Goal: Task Accomplishment & Management: Complete application form

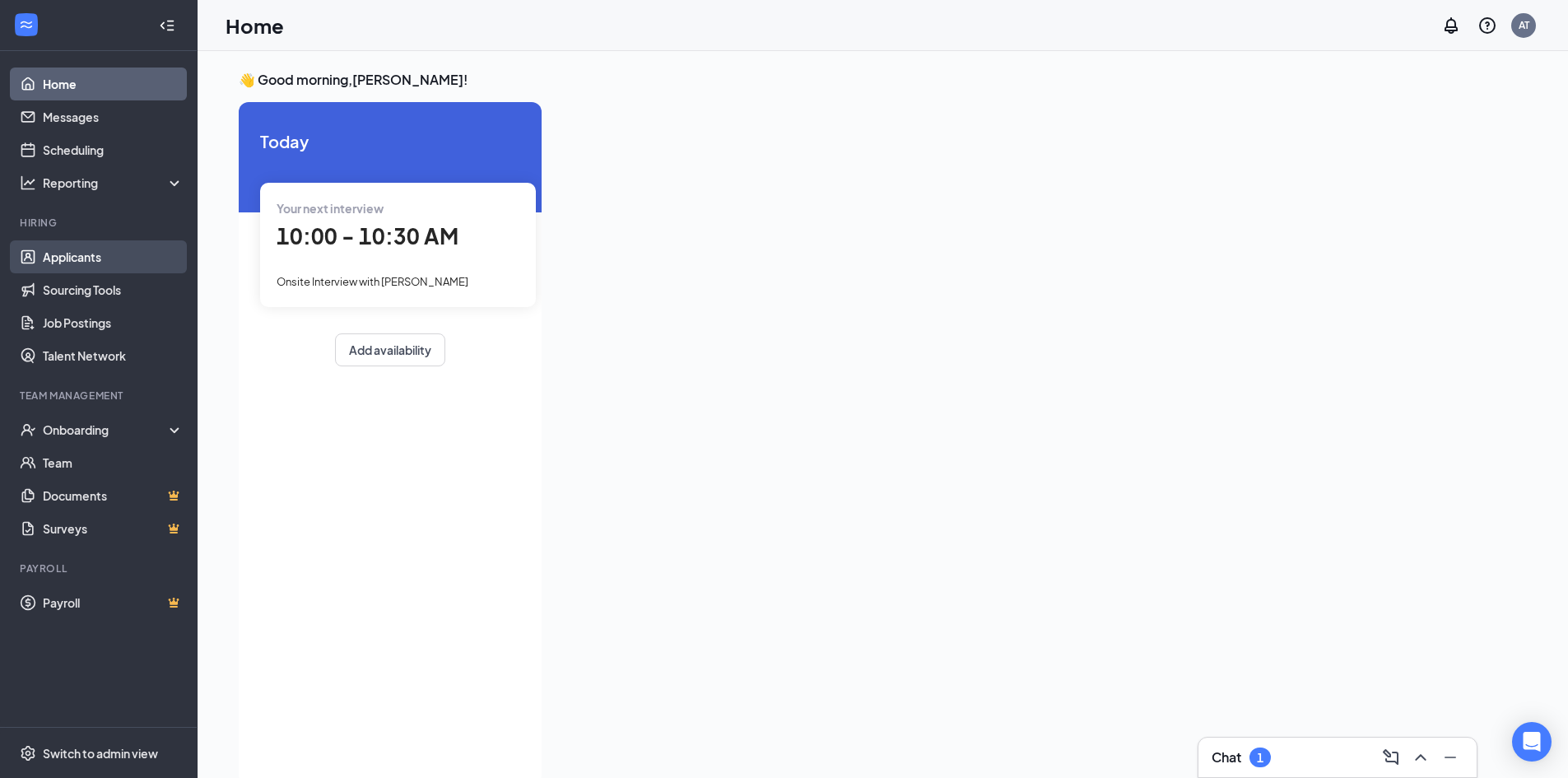
click at [69, 262] on link "Applicants" at bounding box center [113, 257] width 141 height 33
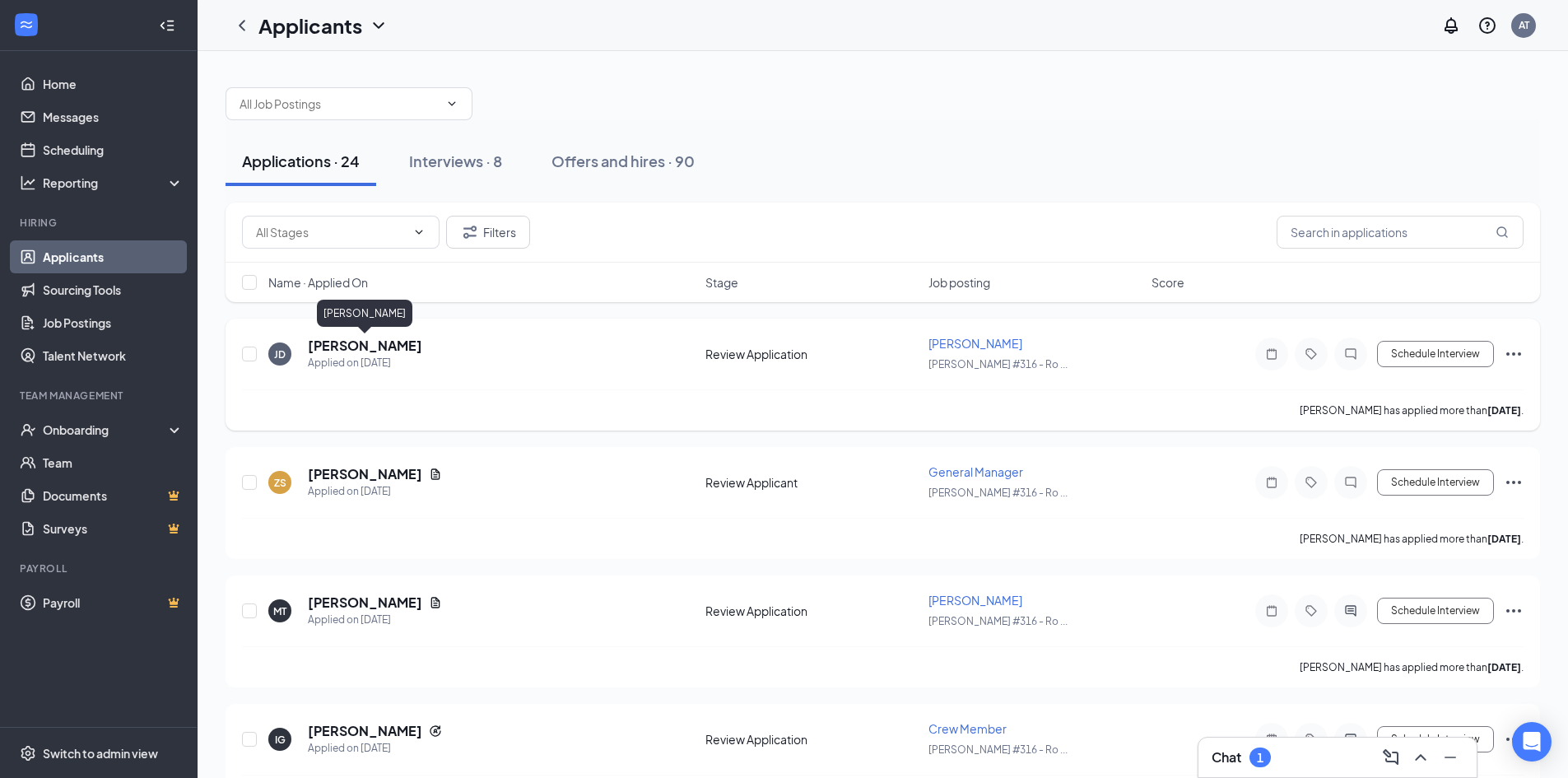
click at [345, 343] on h5 "[PERSON_NAME]" at bounding box center [365, 345] width 115 height 18
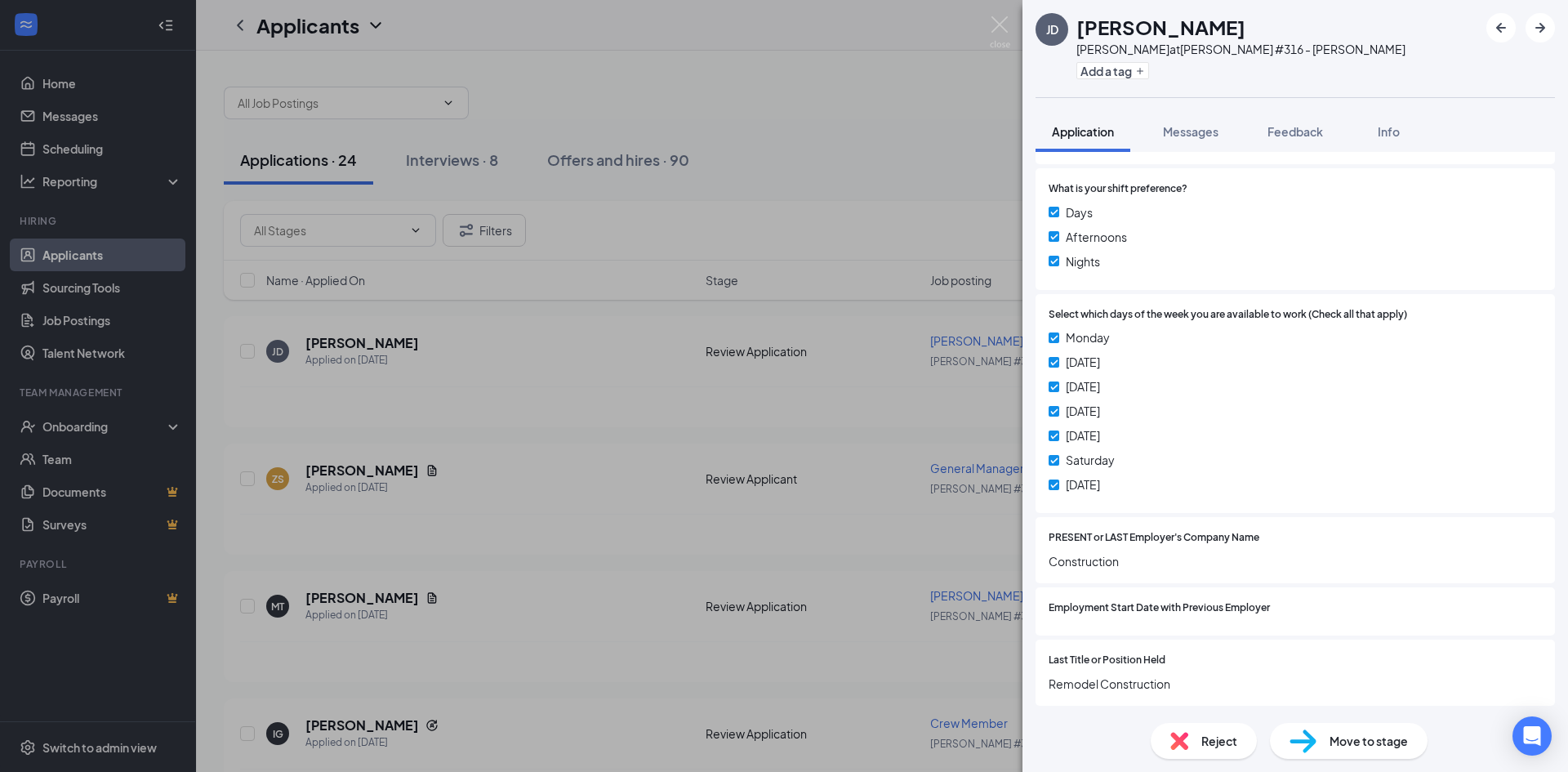
scroll to position [651, 0]
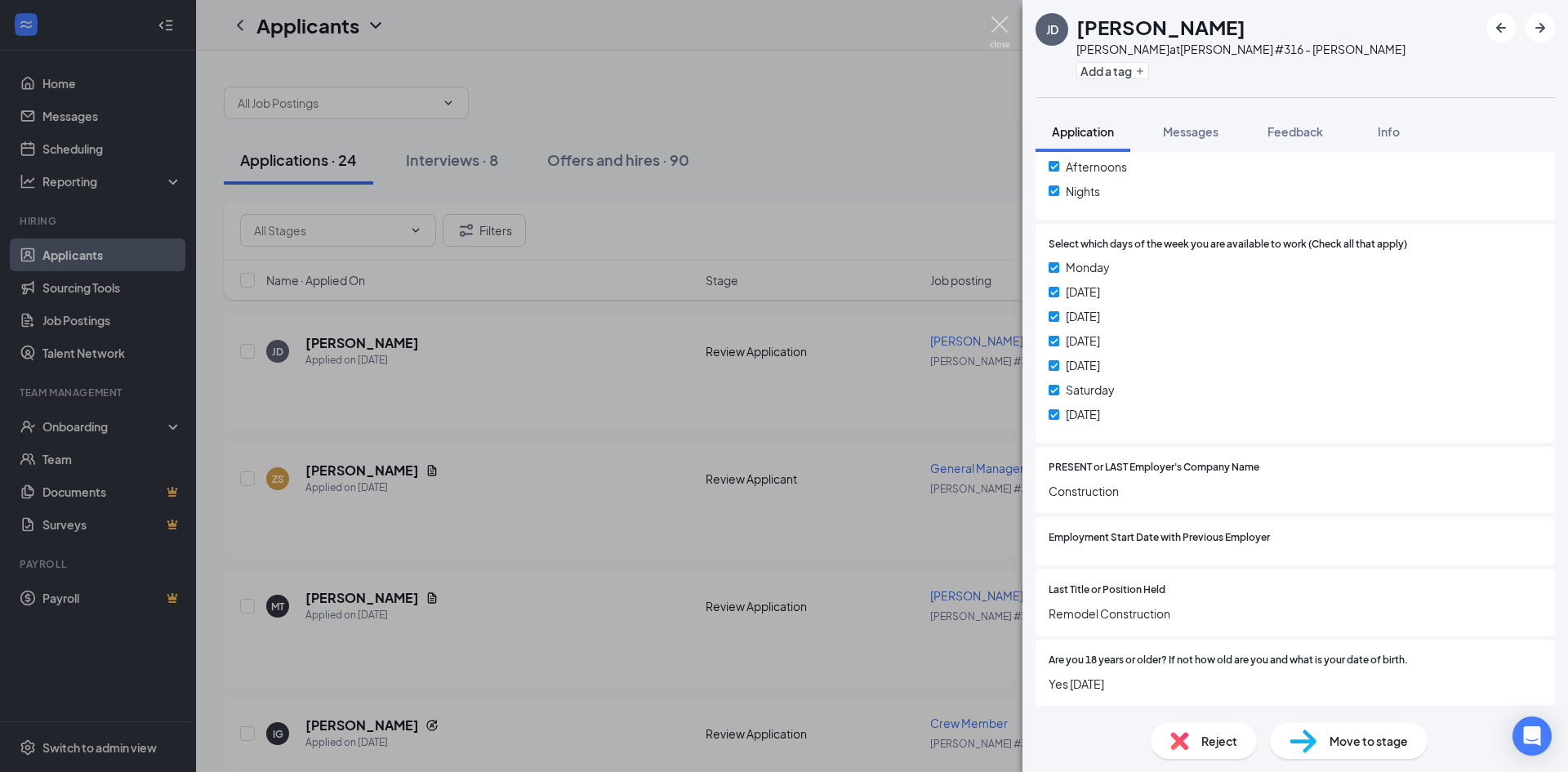
click at [994, 24] on img at bounding box center [1000, 32] width 21 height 32
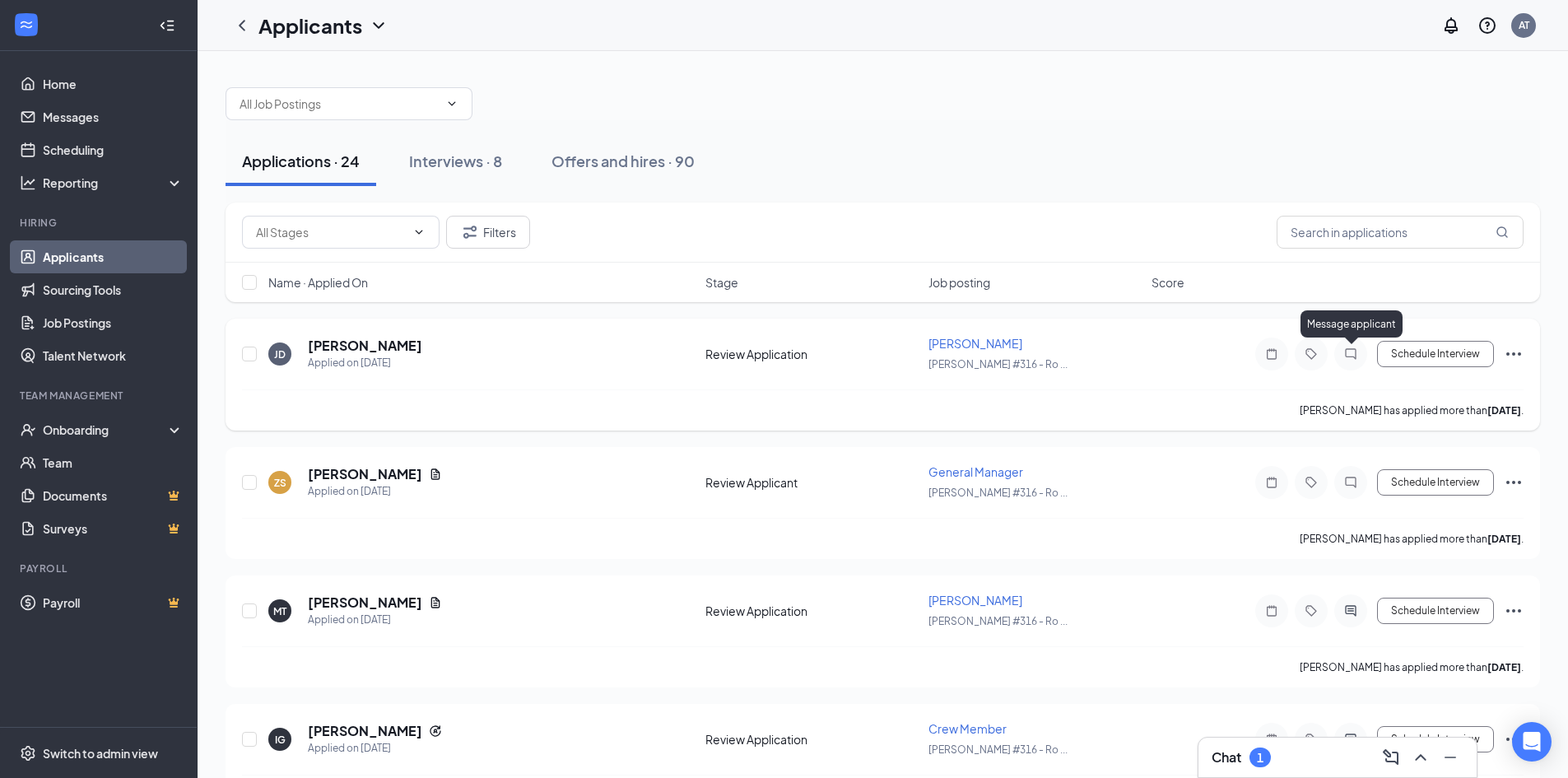
click at [1345, 355] on icon "ChatInactive" at bounding box center [1350, 354] width 10 height 10
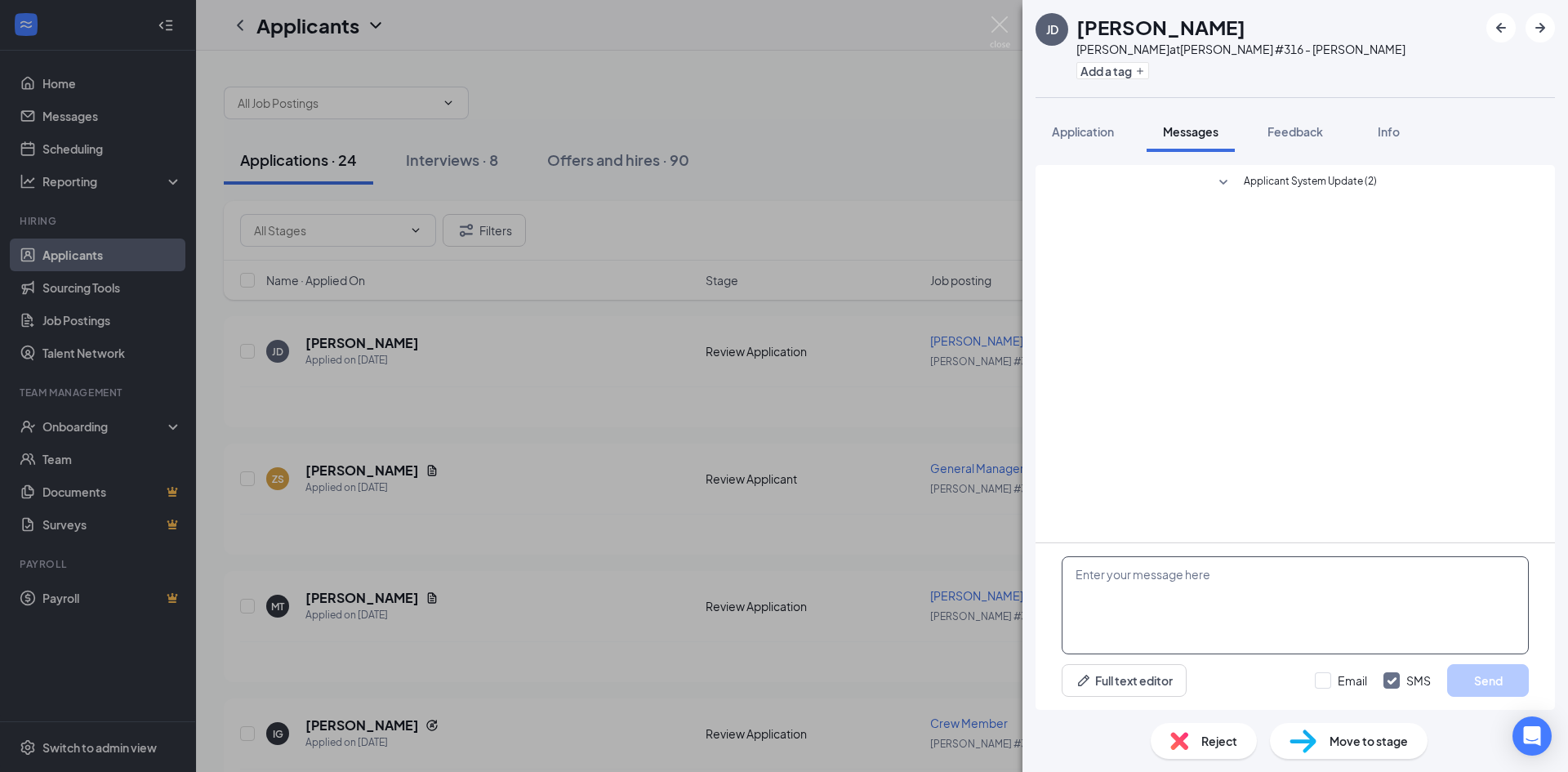
click at [1293, 619] on textarea at bounding box center [1295, 606] width 467 height 98
paste textarea "Hi [PERSON_NAME], this is the Assistant General Manager from [PERSON_NAME] of […"
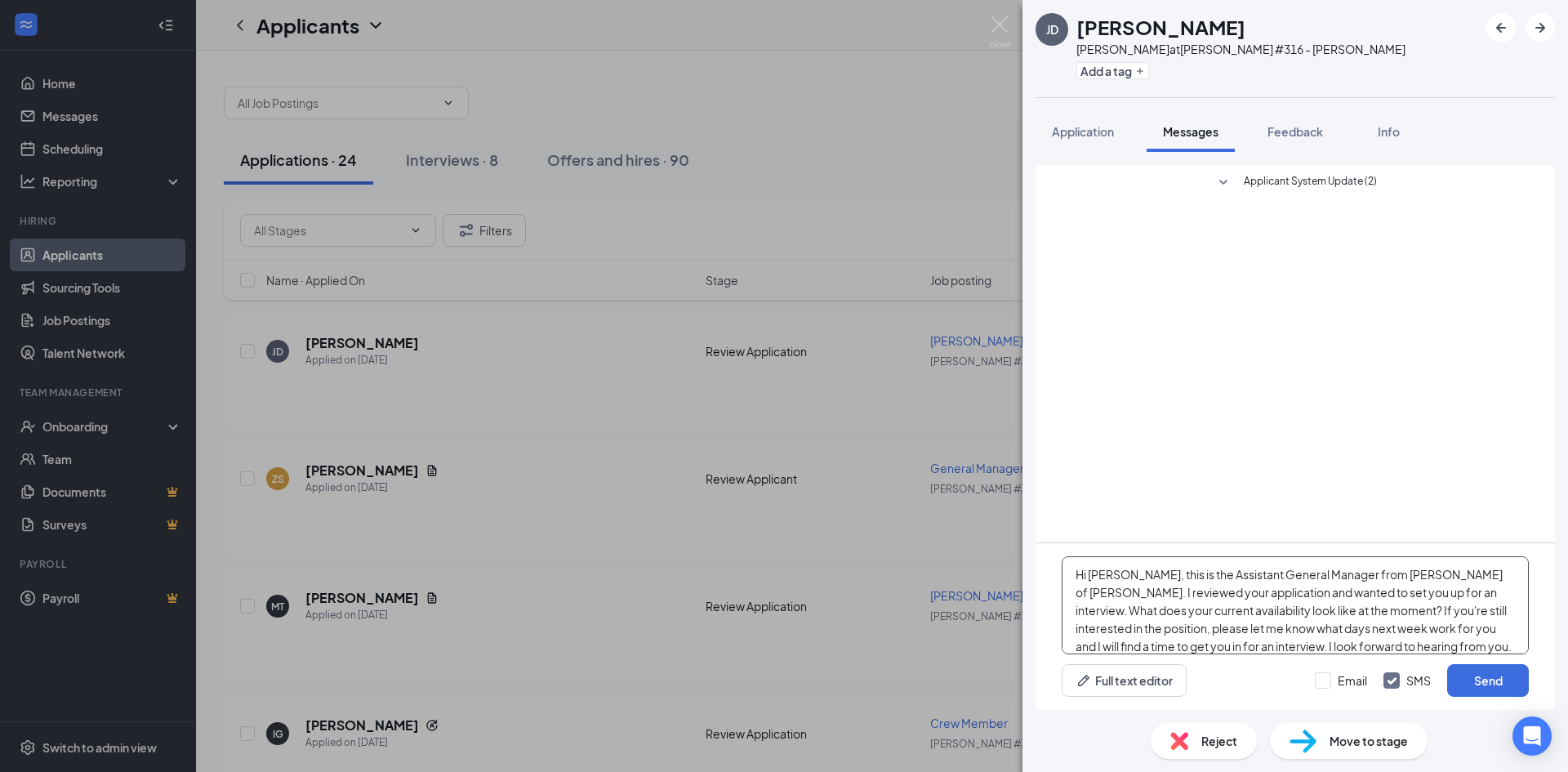
drag, startPoint x: 1270, startPoint y: 574, endPoint x: 1173, endPoint y: 570, distance: 97.1
click at [1173, 570] on textarea "Hi [PERSON_NAME], this is the Assistant General Manager from [PERSON_NAME] of […" at bounding box center [1295, 606] width 467 height 98
click at [1112, 576] on textarea "Hi [PERSON_NAME], this is the Manager from [PERSON_NAME] of [PERSON_NAME]. I re…" at bounding box center [1295, 606] width 467 height 98
click at [1398, 643] on textarea "Hi [PERSON_NAME], this is the Manager from [PERSON_NAME] of [PERSON_NAME]. I re…" at bounding box center [1295, 606] width 467 height 98
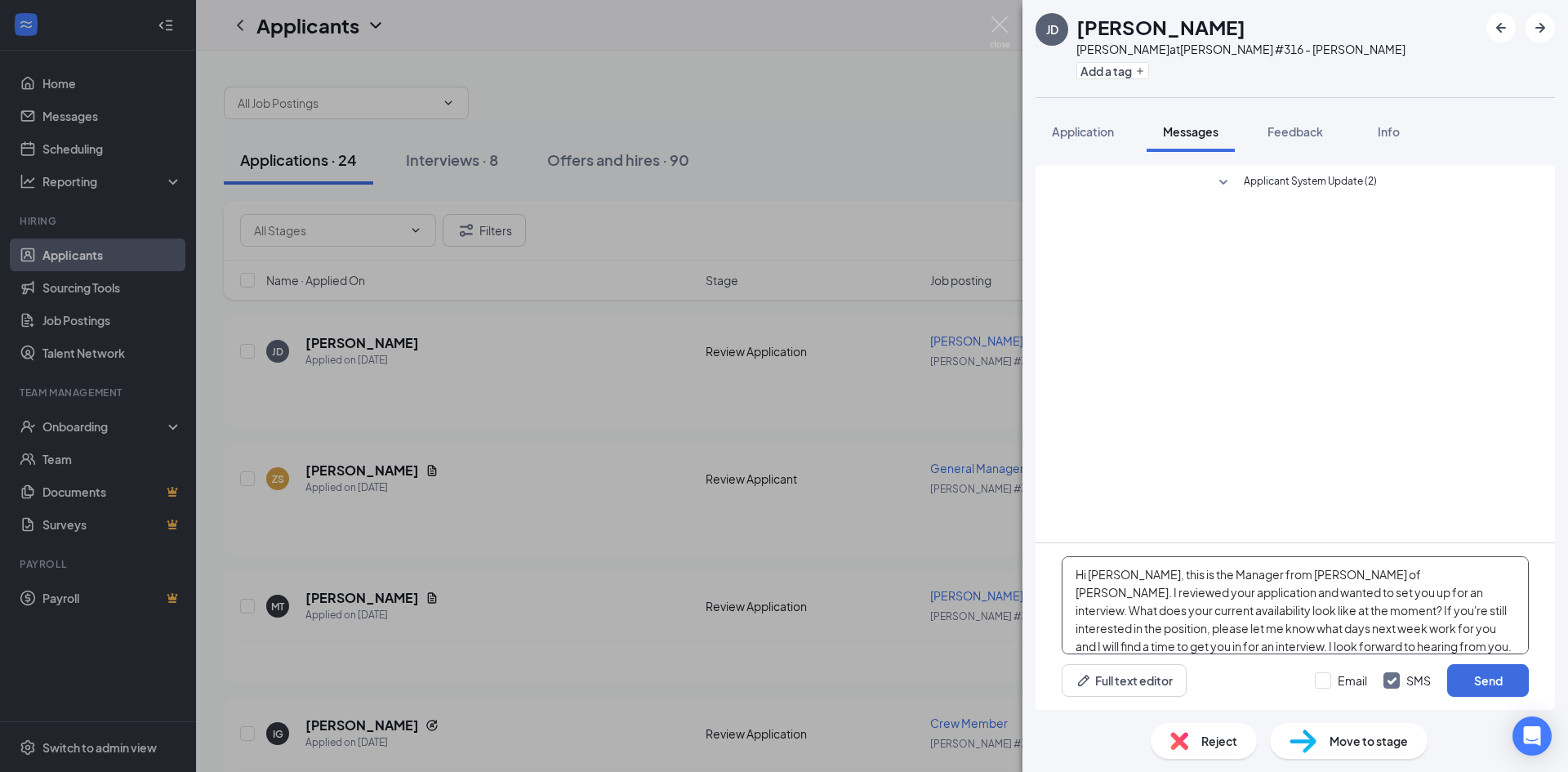
click at [1360, 595] on textarea "Hi [PERSON_NAME], this is the Manager from [PERSON_NAME] of [PERSON_NAME]. I re…" at bounding box center [1295, 606] width 467 height 98
drag, startPoint x: 1361, startPoint y: 593, endPoint x: 1265, endPoint y: 616, distance: 98.7
click at [1265, 616] on textarea "Hi [PERSON_NAME], this is the Manager from [PERSON_NAME] of [PERSON_NAME]. I re…" at bounding box center [1295, 606] width 467 height 98
click at [1365, 644] on textarea "Hi [PERSON_NAME], this is the Manager from [PERSON_NAME] of [PERSON_NAME]. I re…" at bounding box center [1295, 606] width 467 height 98
type textarea "Hi [PERSON_NAME], this is the Manager from [PERSON_NAME] of [PERSON_NAME]. I re…"
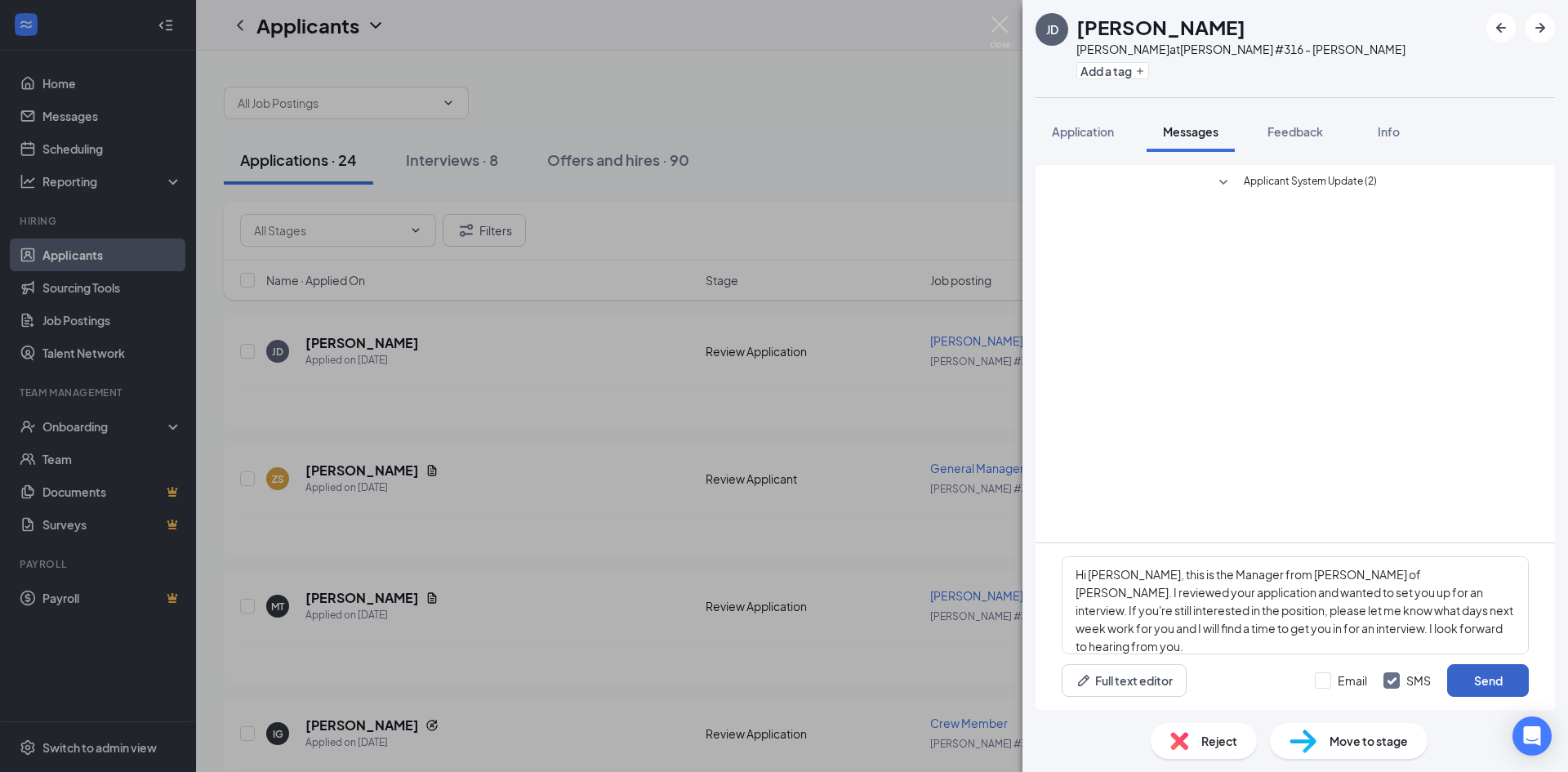
click at [1465, 672] on button "Send" at bounding box center [1488, 681] width 82 height 33
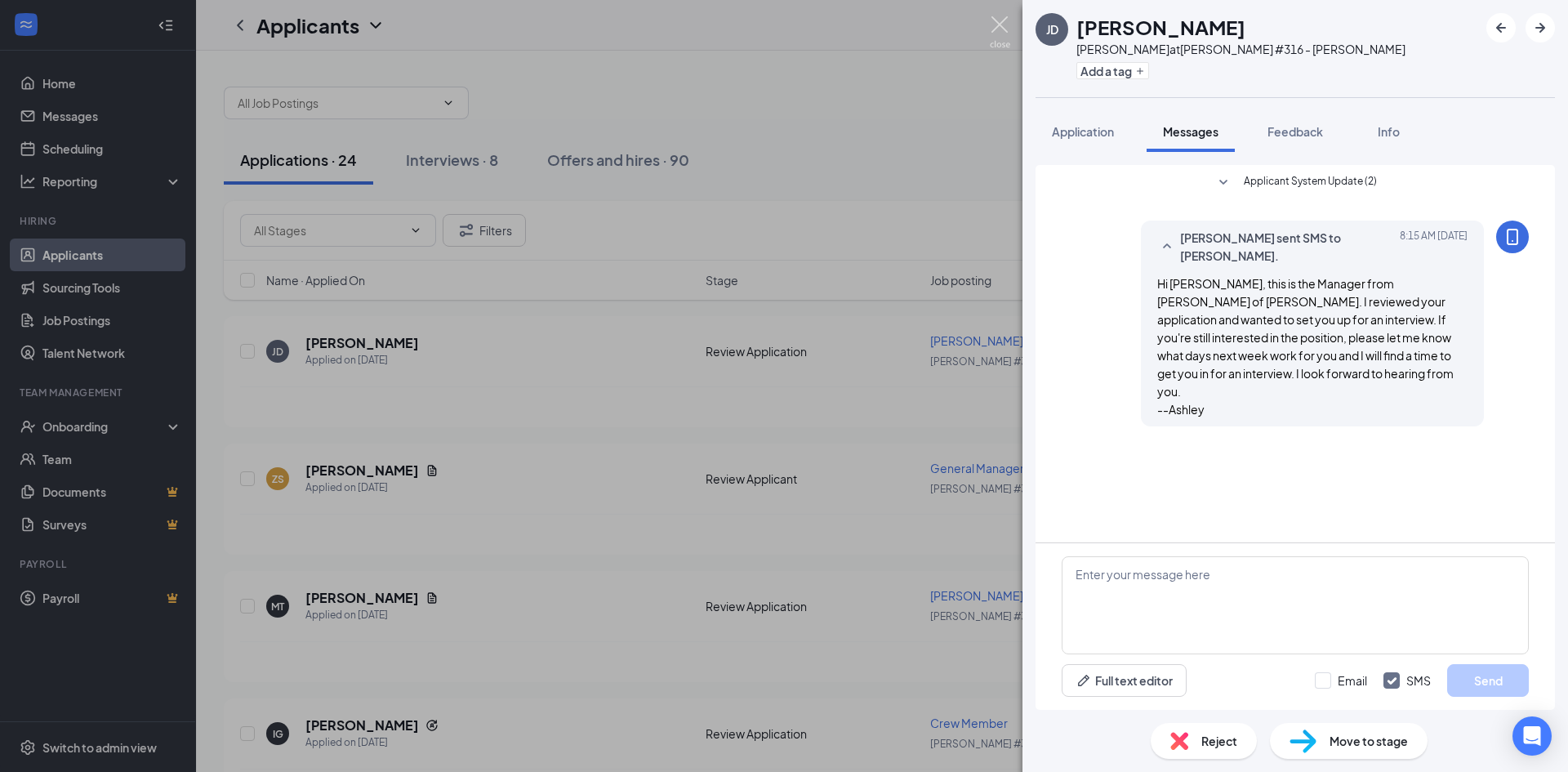
click at [998, 22] on img at bounding box center [1000, 32] width 21 height 32
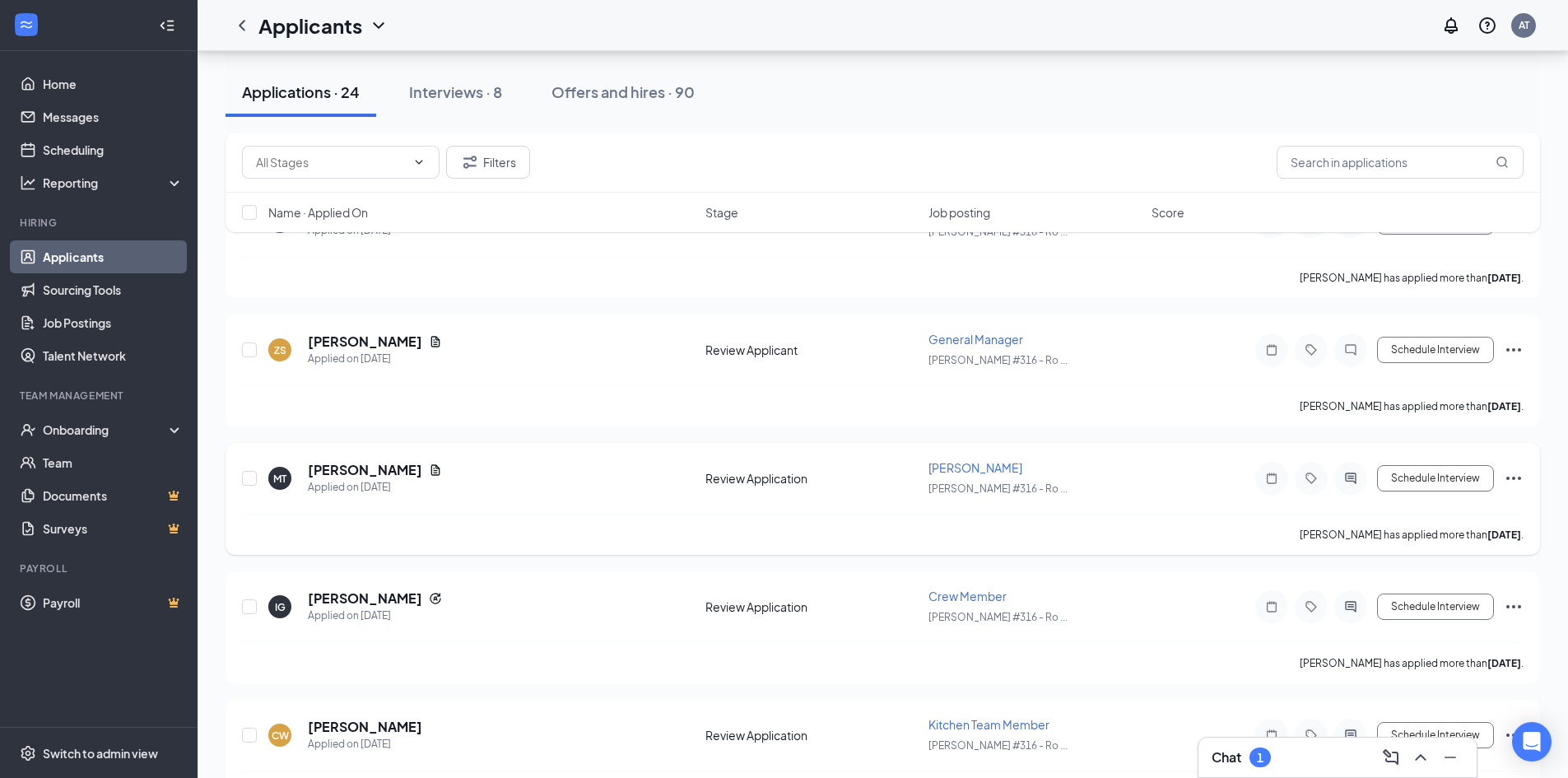
scroll to position [164, 0]
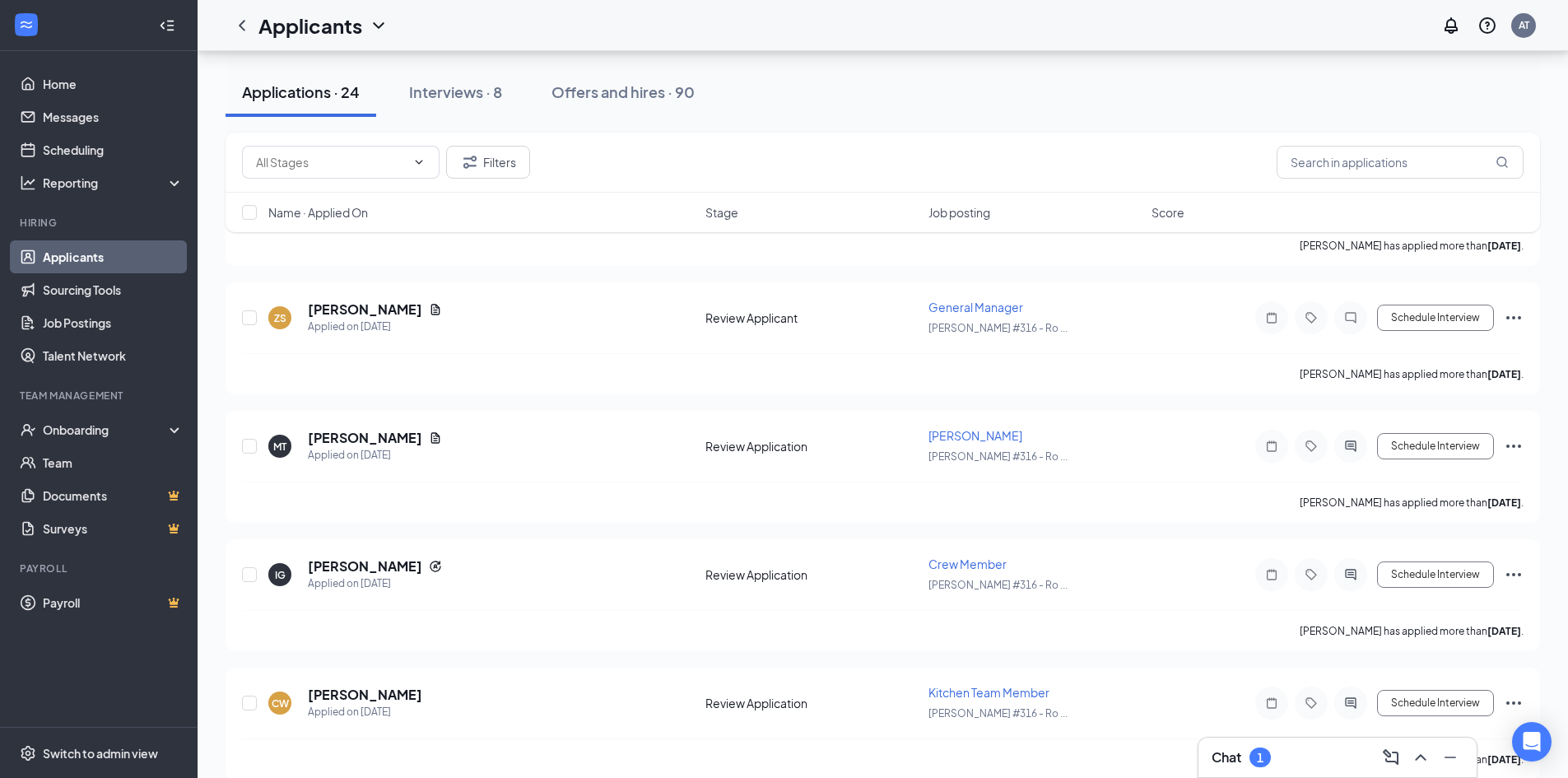
click at [1336, 768] on div "Chat 1" at bounding box center [1338, 757] width 252 height 26
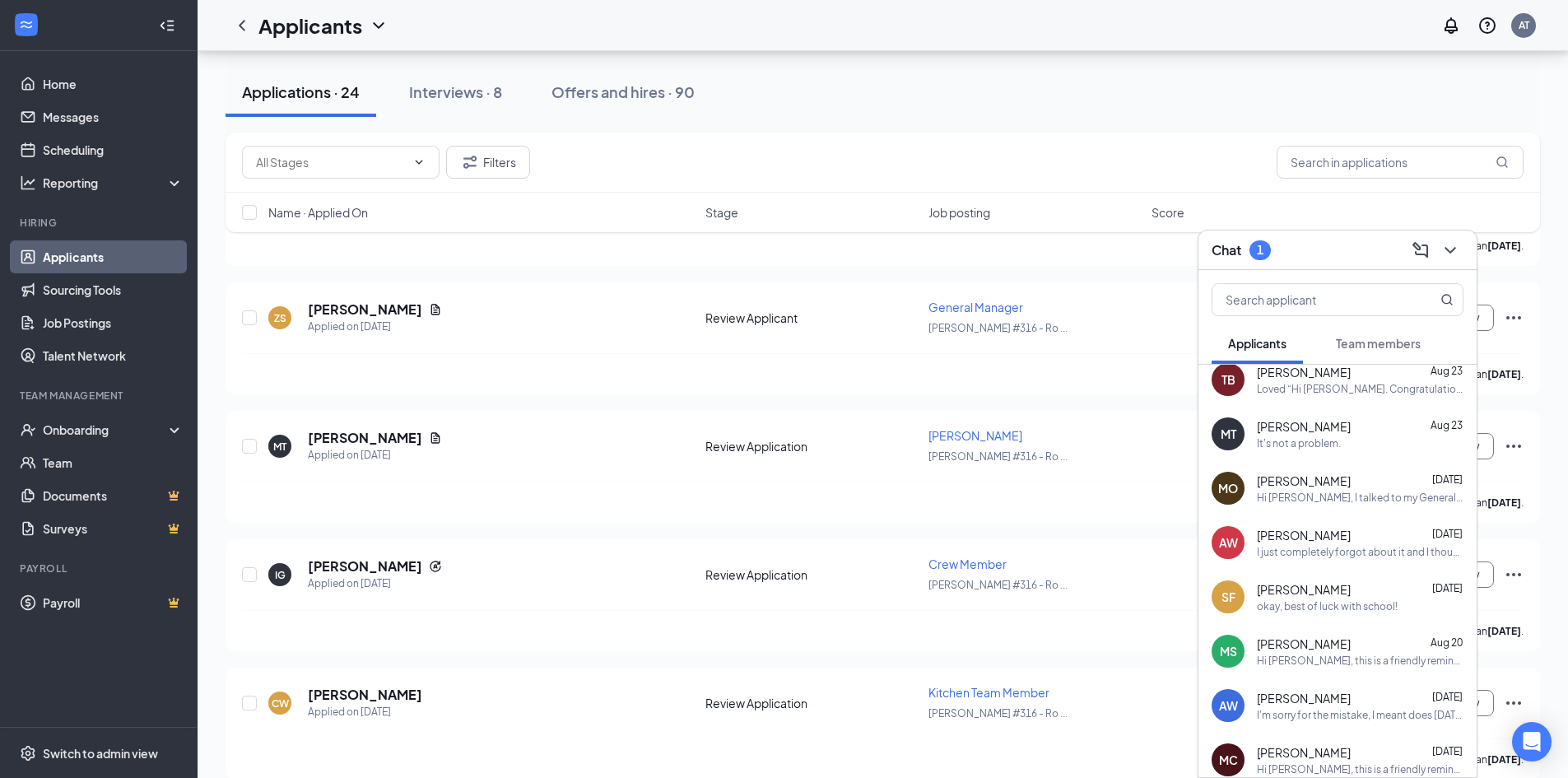
scroll to position [0, 0]
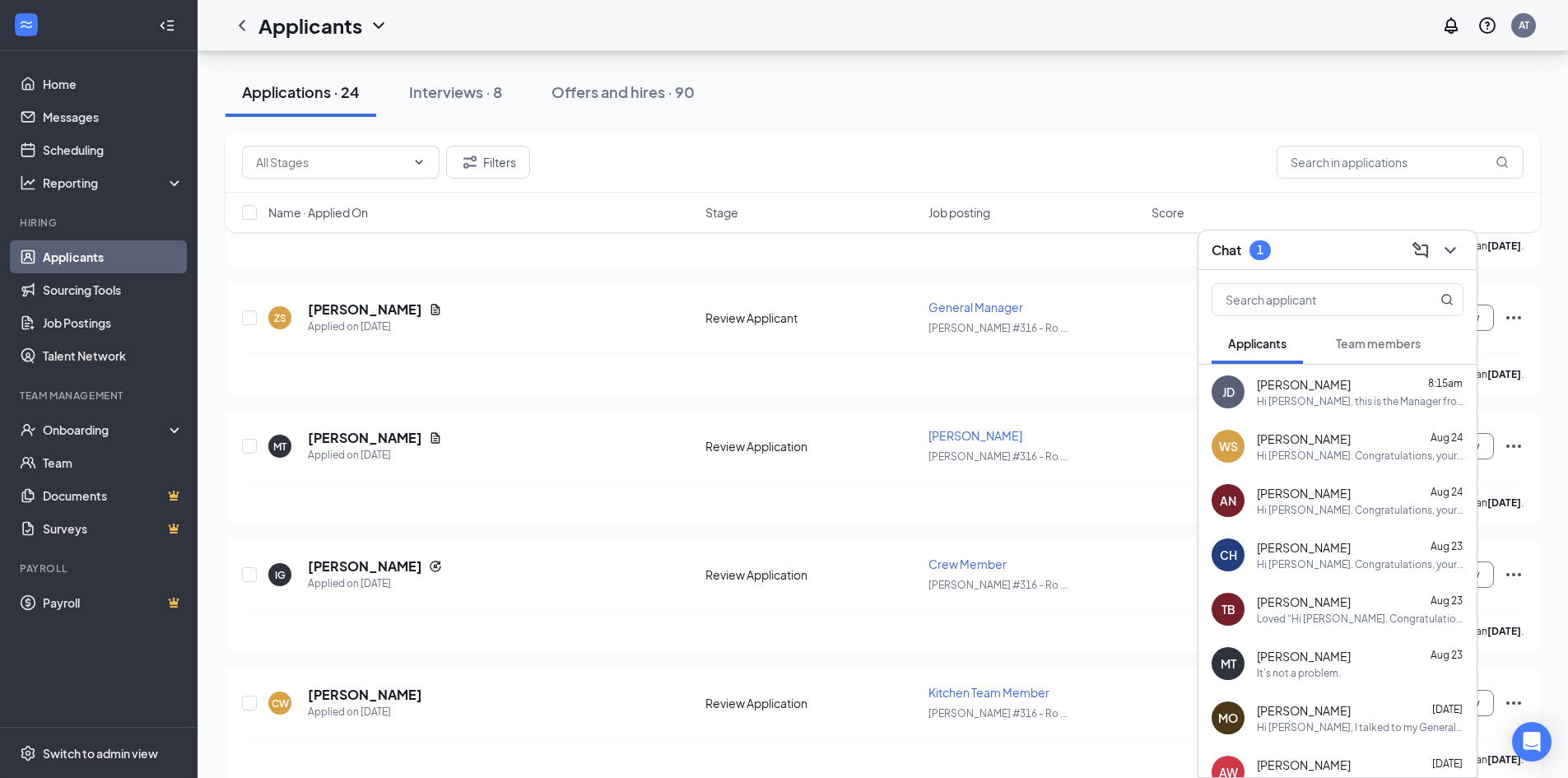
click at [1342, 351] on button "Team members" at bounding box center [1378, 342] width 117 height 41
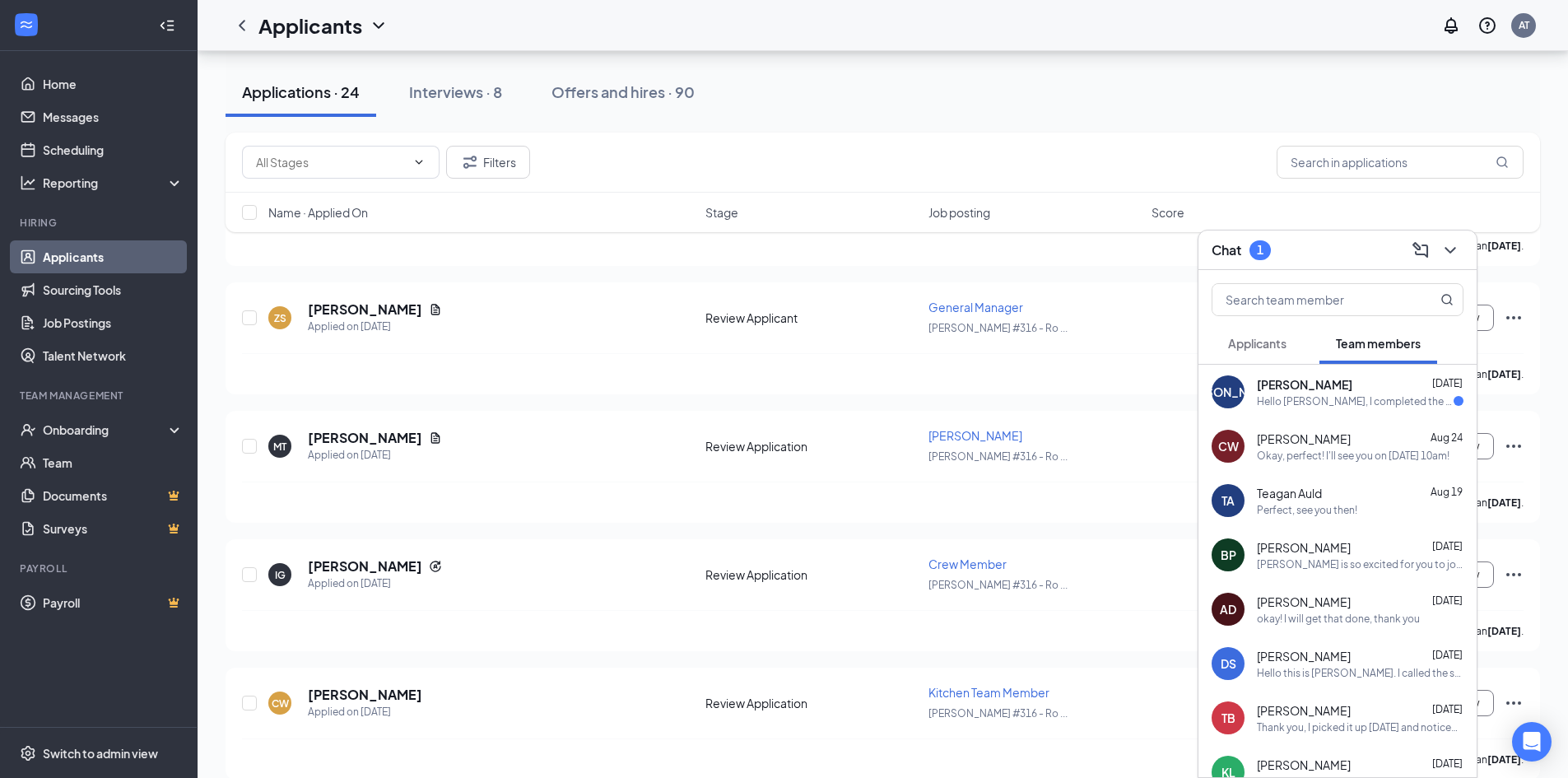
click at [1323, 386] on div "[PERSON_NAME] [DATE]" at bounding box center [1360, 384] width 207 height 17
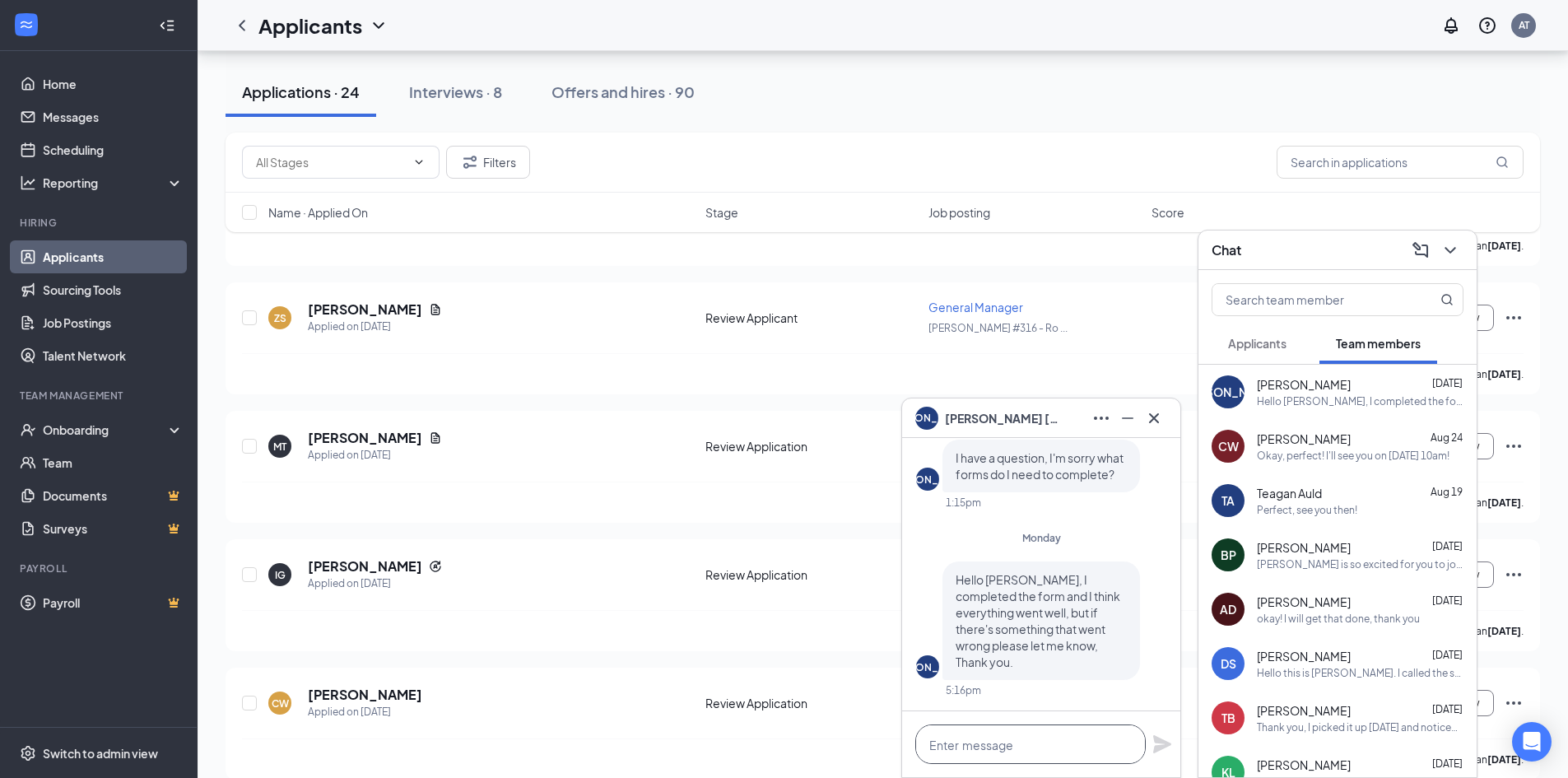
click at [1032, 747] on textarea at bounding box center [1030, 743] width 230 height 39
type textarea "Okay, thank you!"
click at [1165, 750] on icon "Plane" at bounding box center [1162, 744] width 20 height 20
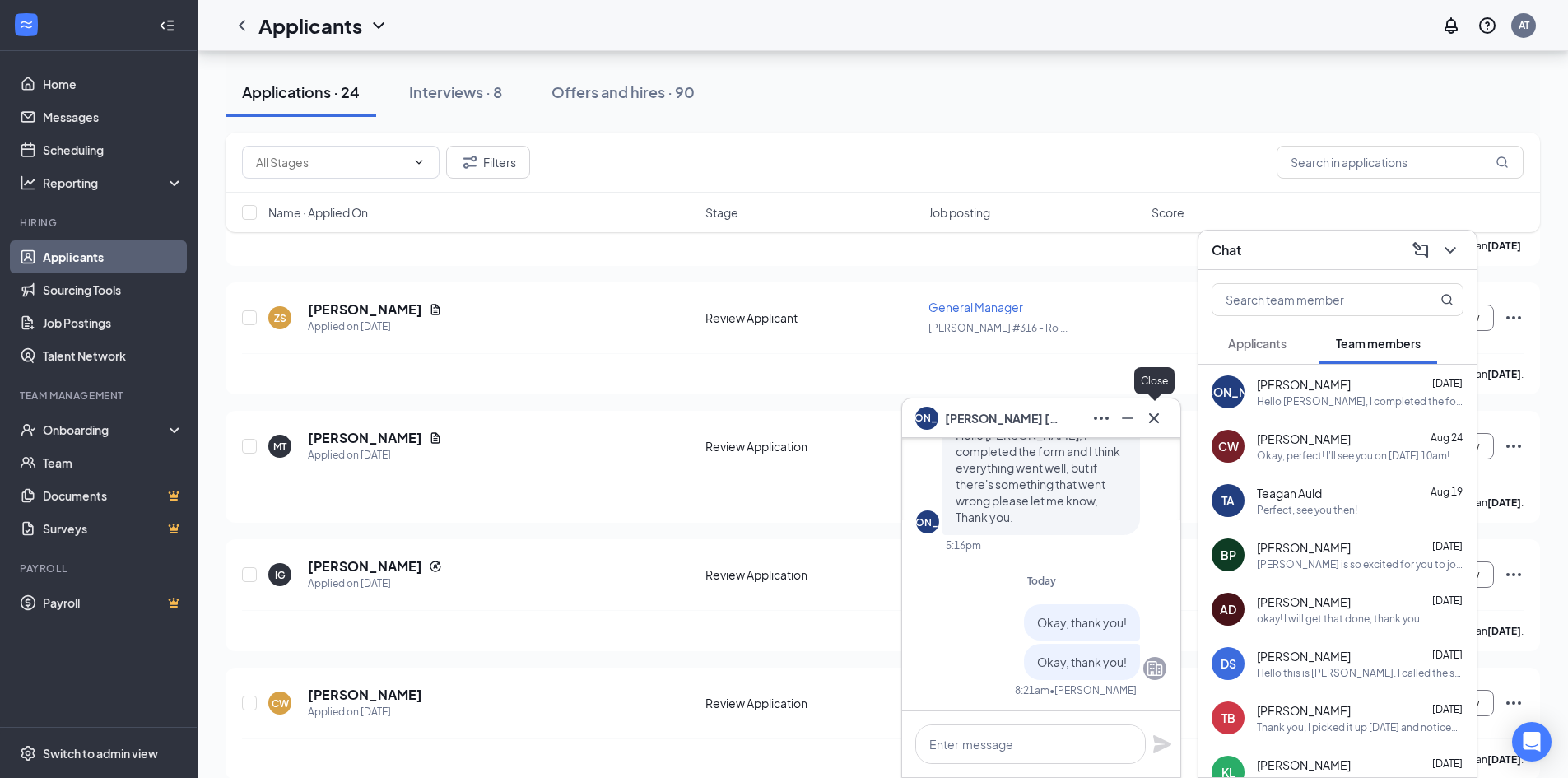
click at [1161, 425] on icon "Cross" at bounding box center [1153, 418] width 20 height 20
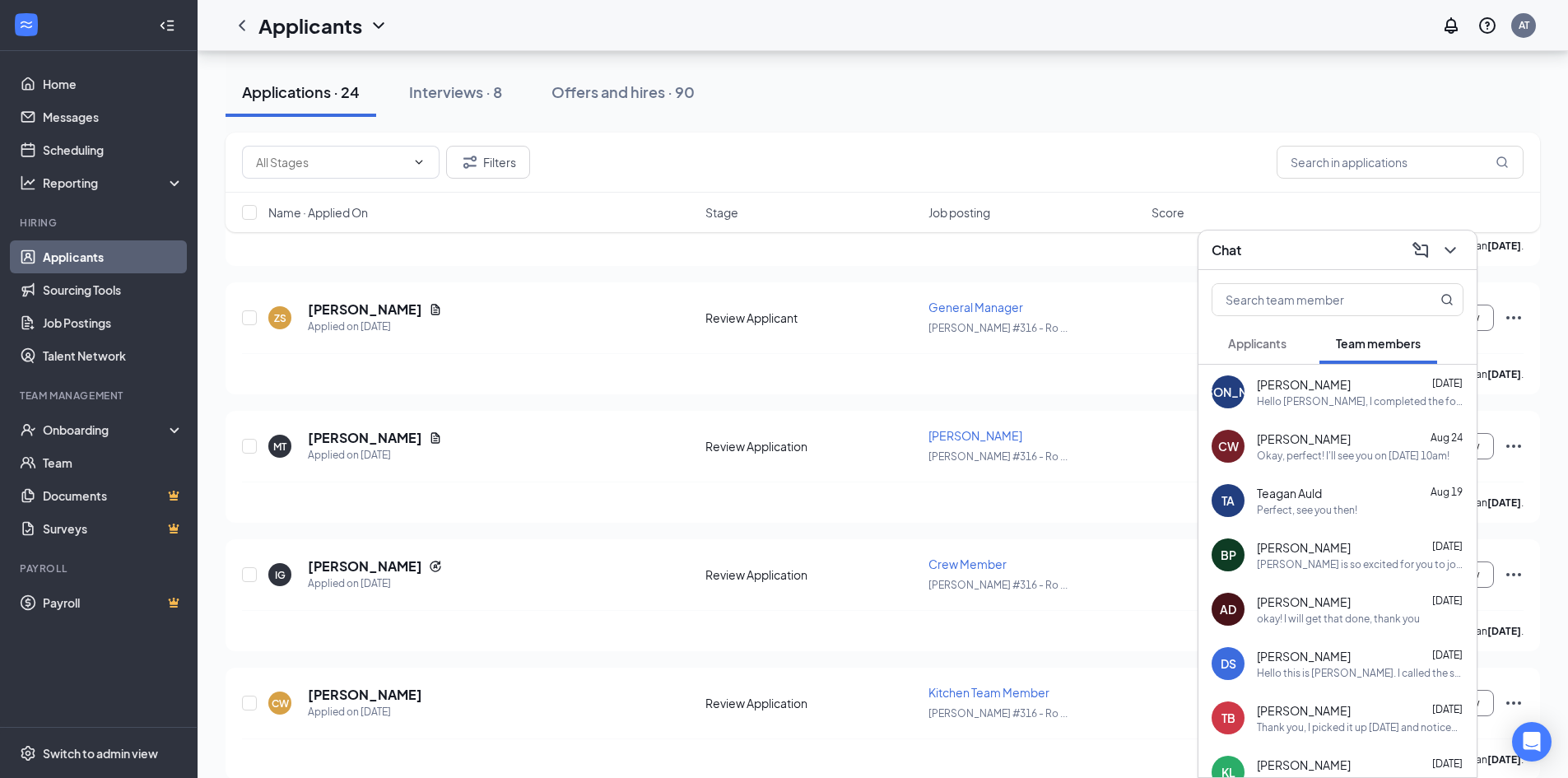
click at [1266, 336] on span "Applicants" at bounding box center [1257, 342] width 58 height 15
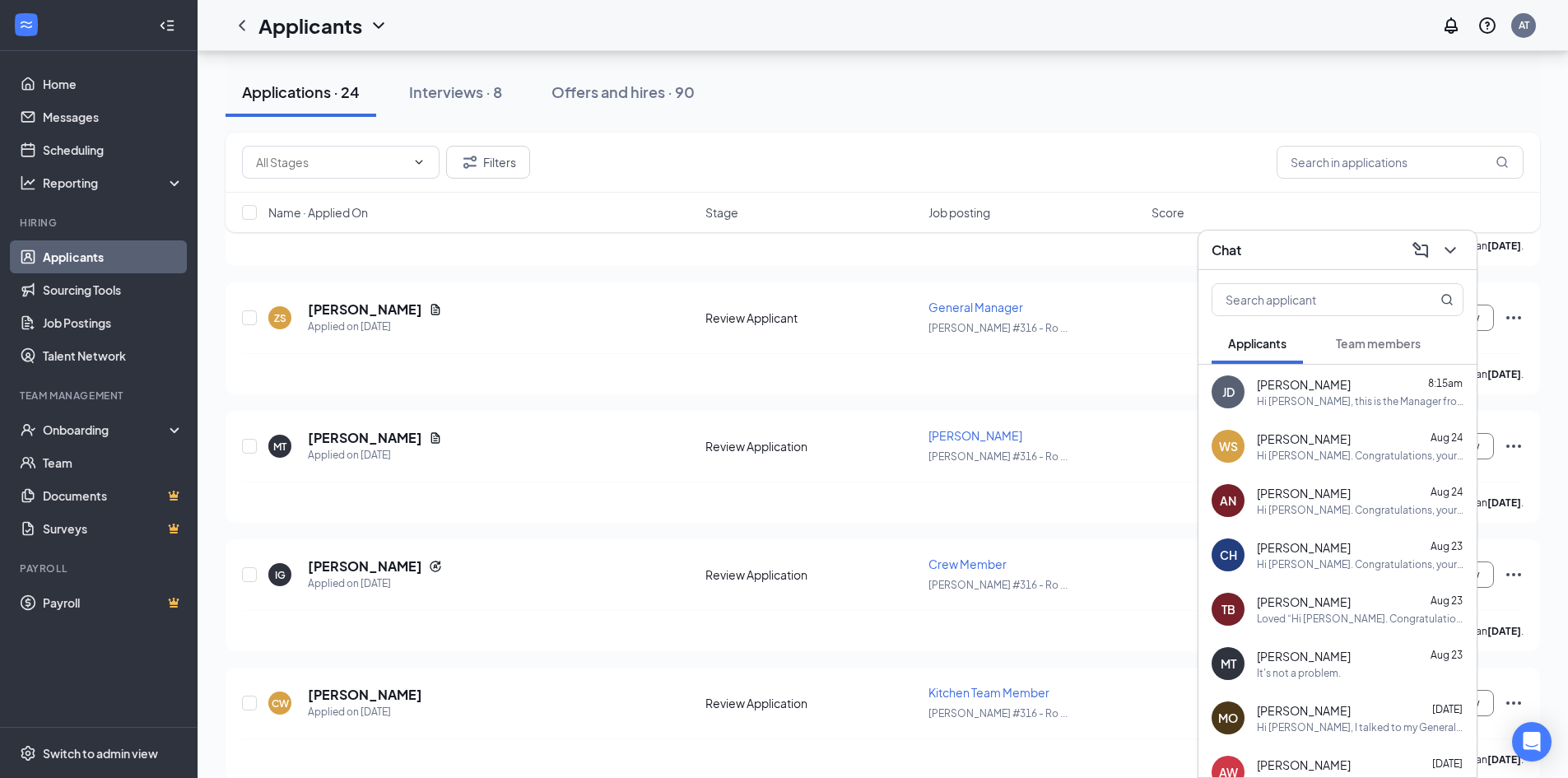
click at [1270, 719] on div "[PERSON_NAME] [DATE] Hi [PERSON_NAME], I talked to my General Manager and she s…" at bounding box center [1360, 718] width 207 height 32
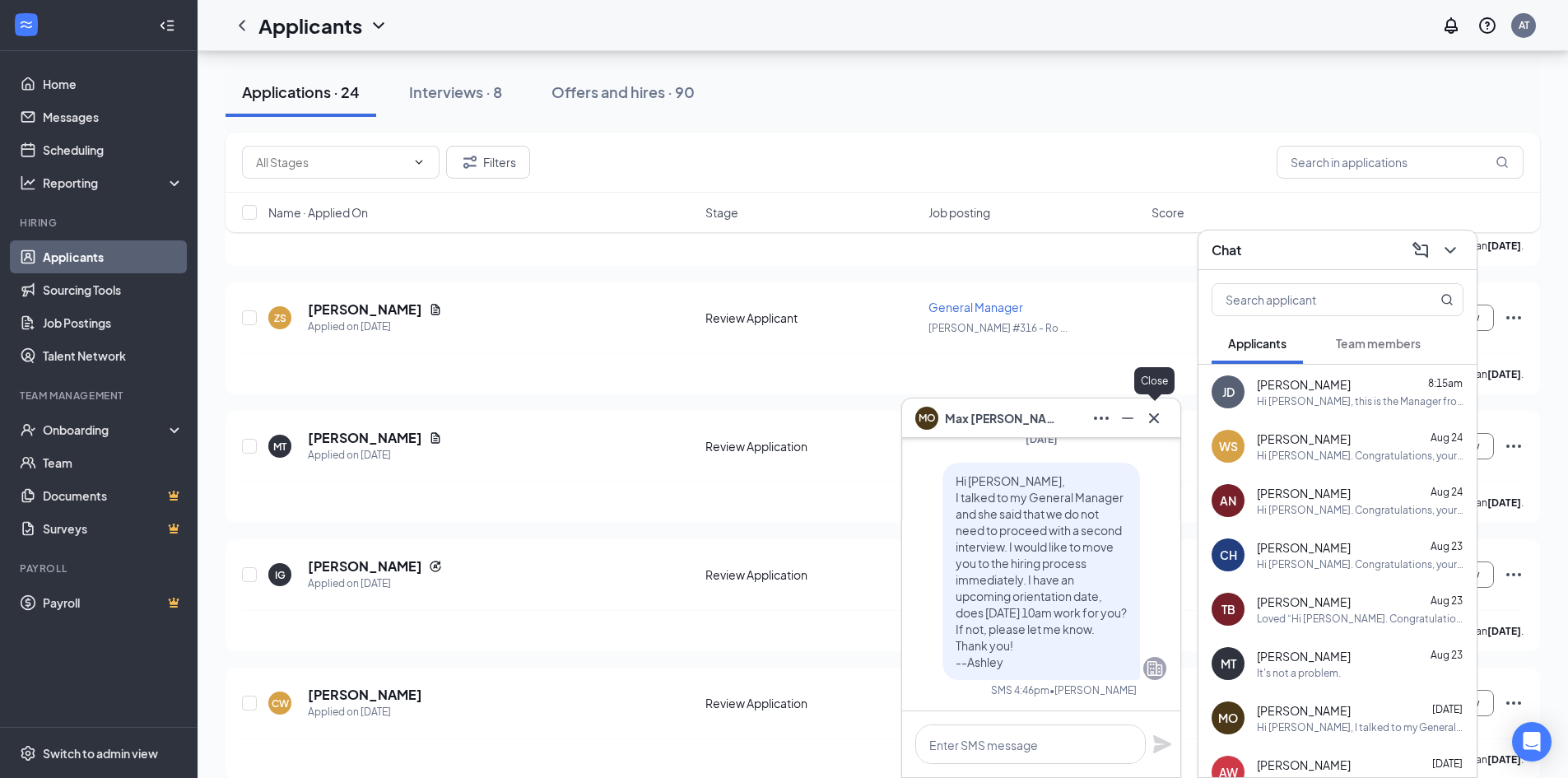
click at [1150, 428] on icon "Cross" at bounding box center [1153, 418] width 20 height 20
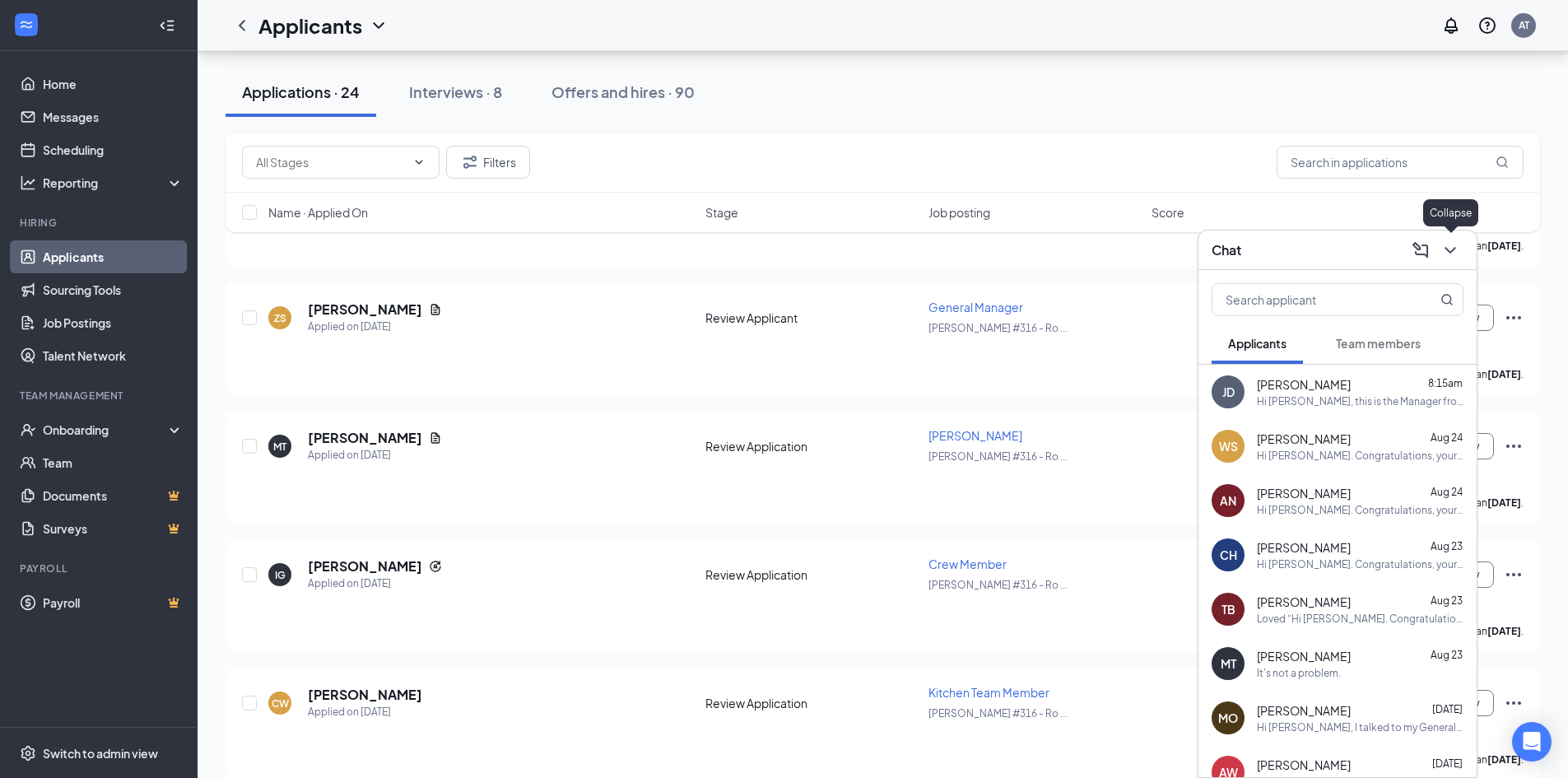
click at [1453, 243] on icon "ChevronDown" at bounding box center [1450, 250] width 20 height 20
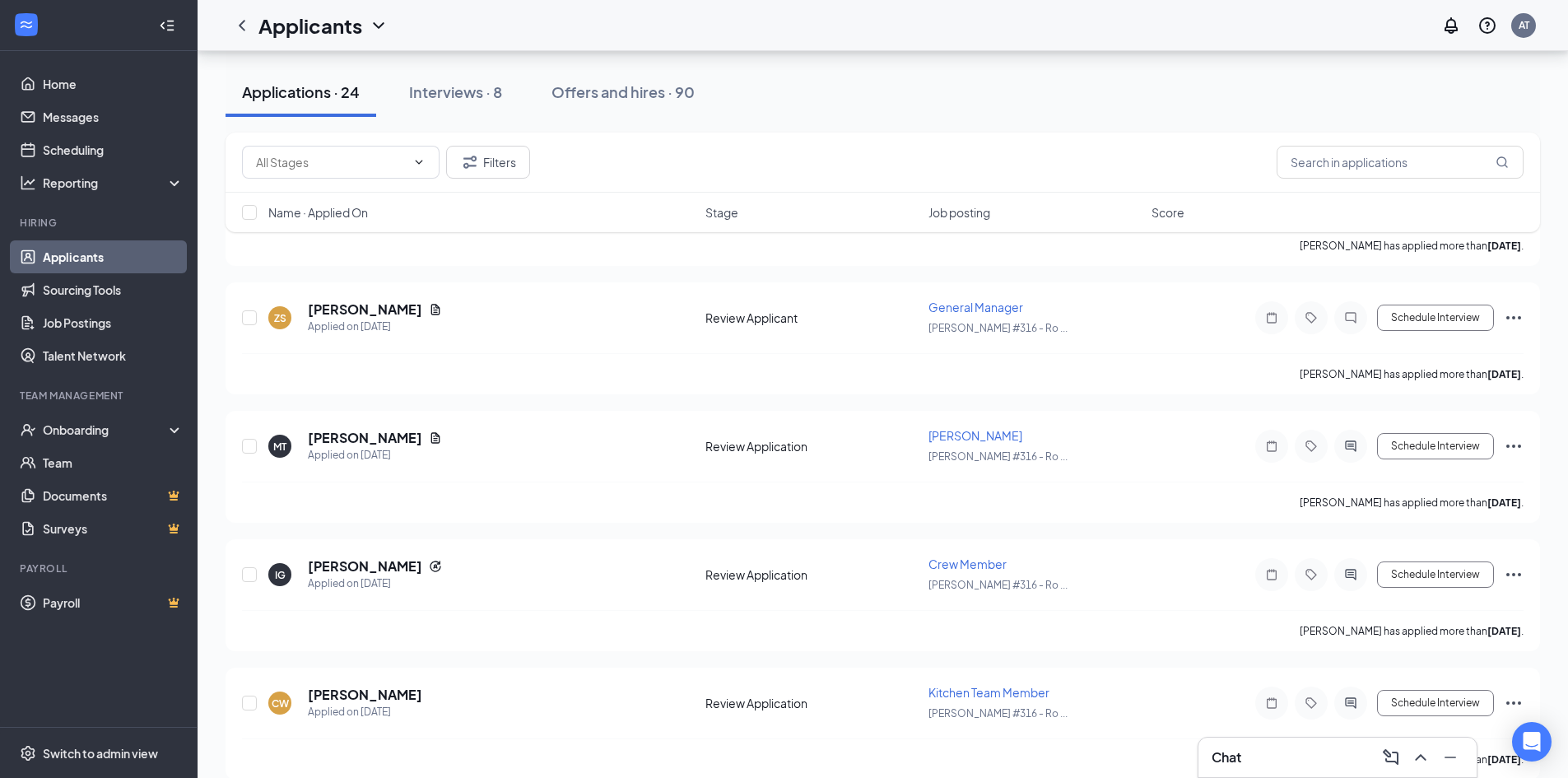
click at [1247, 752] on div "Chat" at bounding box center [1338, 757] width 252 height 26
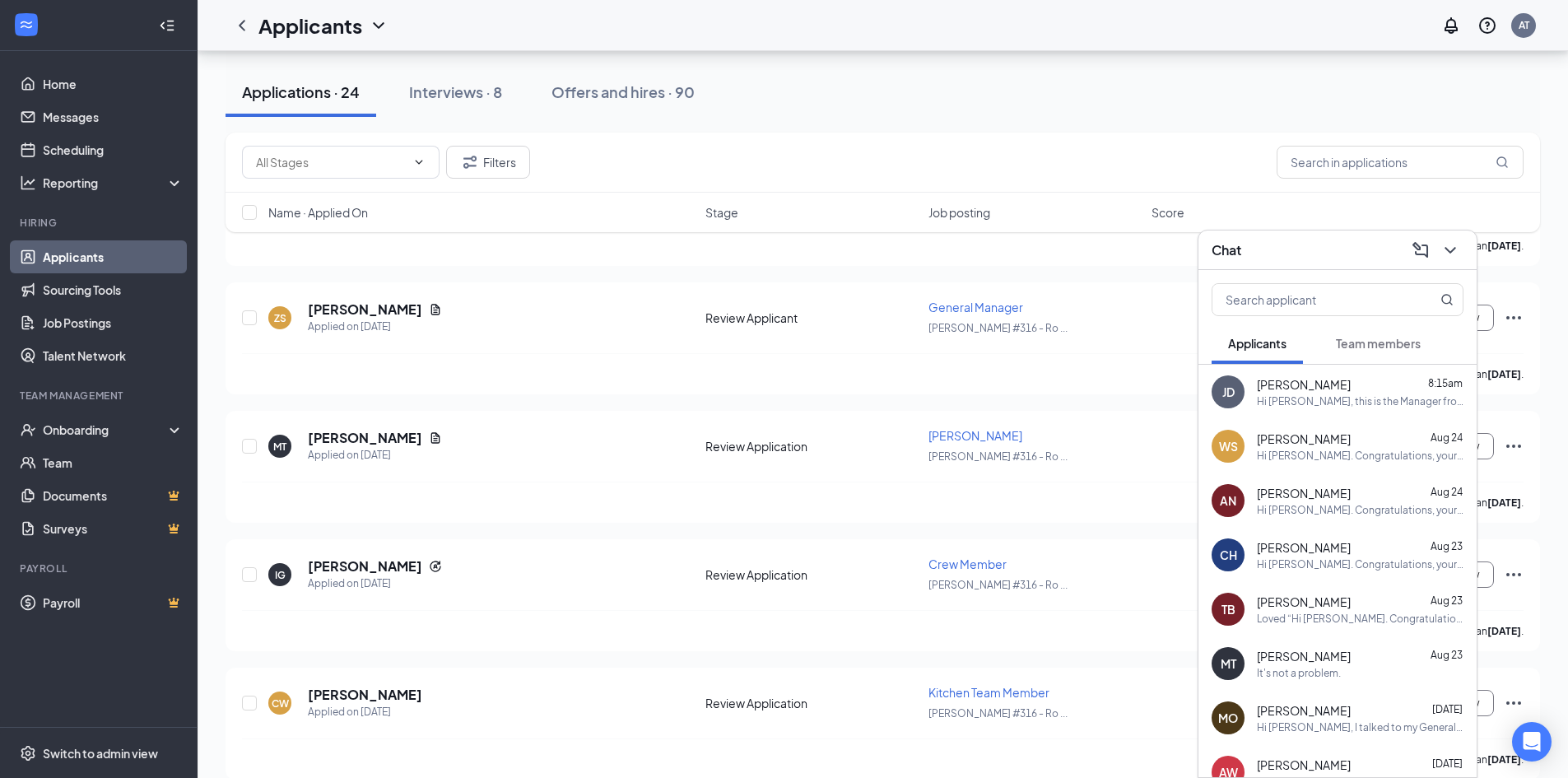
click at [1286, 399] on div "Hi [PERSON_NAME], this is the Manager from [PERSON_NAME] of [PERSON_NAME]. I re…" at bounding box center [1360, 402] width 207 height 14
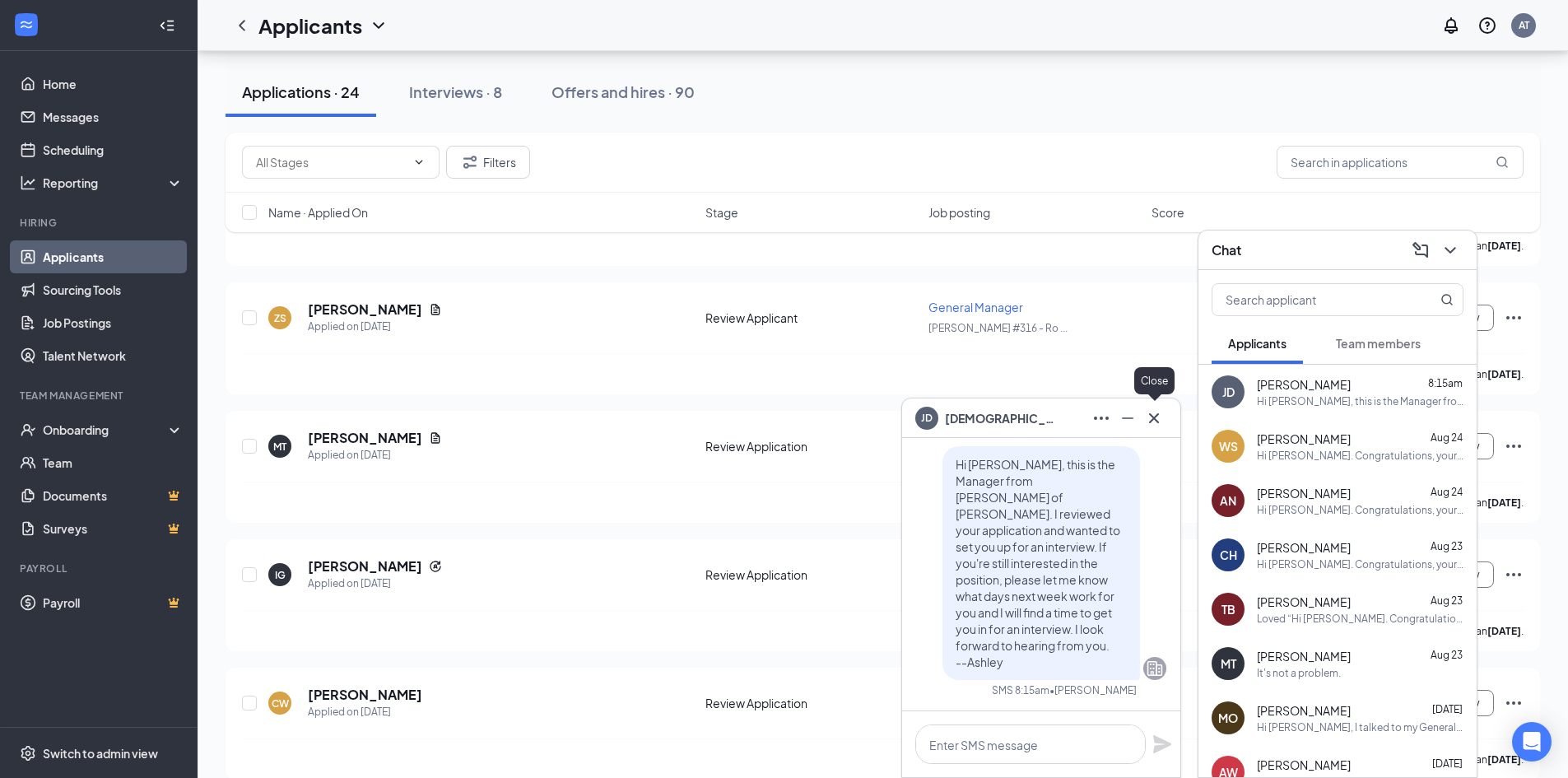
click at [1163, 420] on icon "Cross" at bounding box center [1153, 418] width 20 height 20
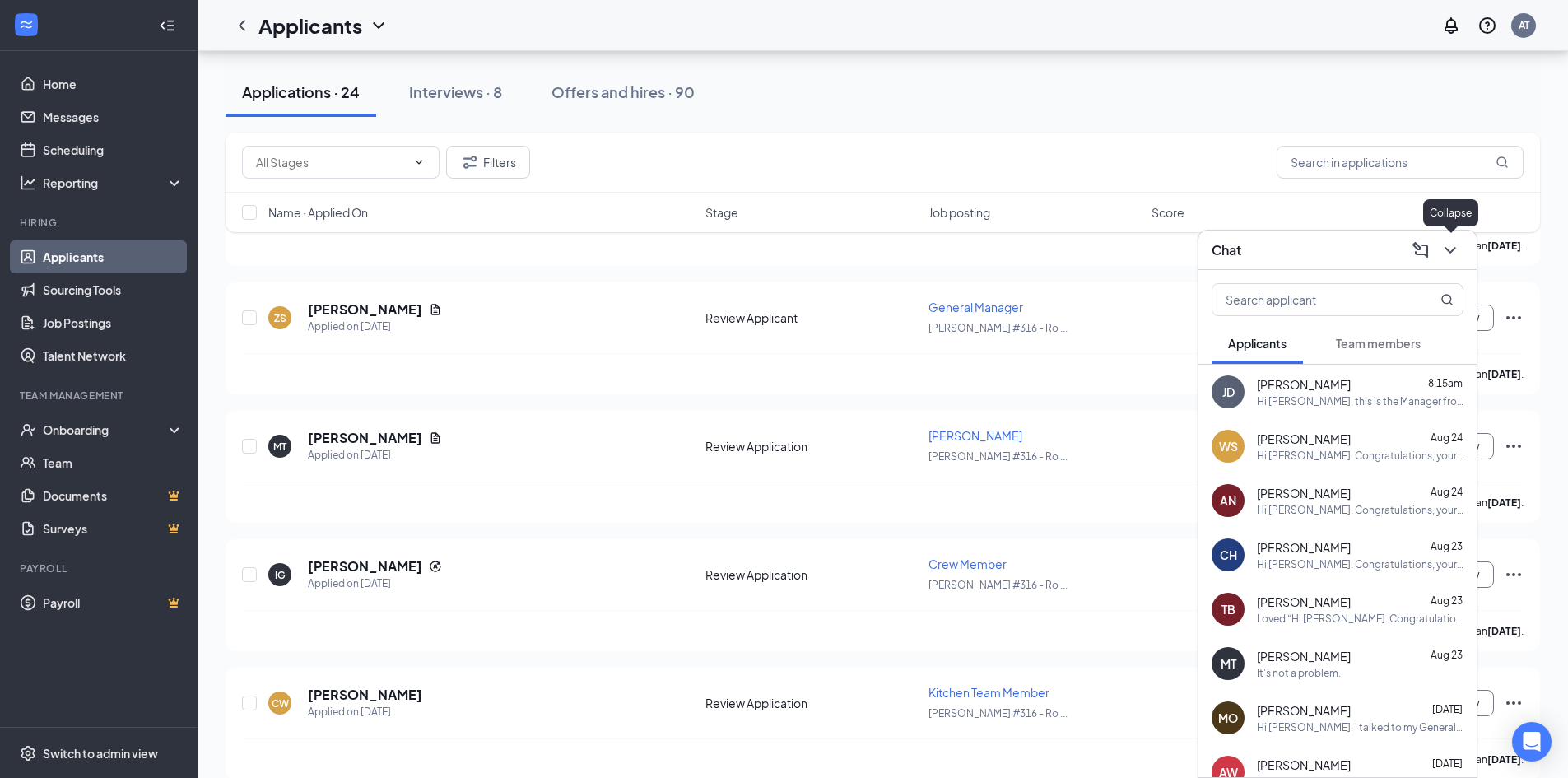
click at [1451, 251] on icon "ChevronDown" at bounding box center [1450, 250] width 10 height 7
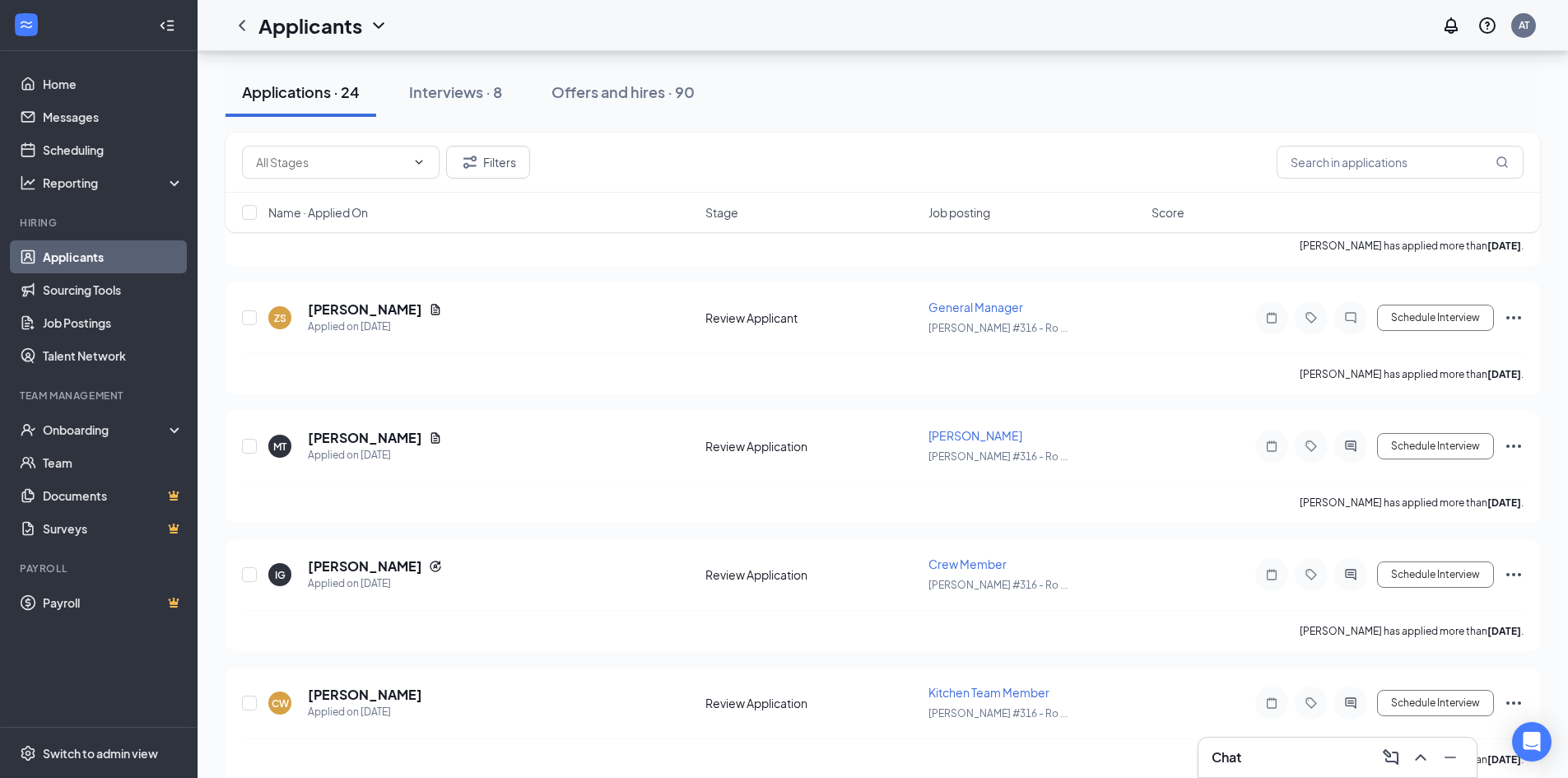
click at [1318, 741] on div "Chat" at bounding box center [1338, 757] width 278 height 39
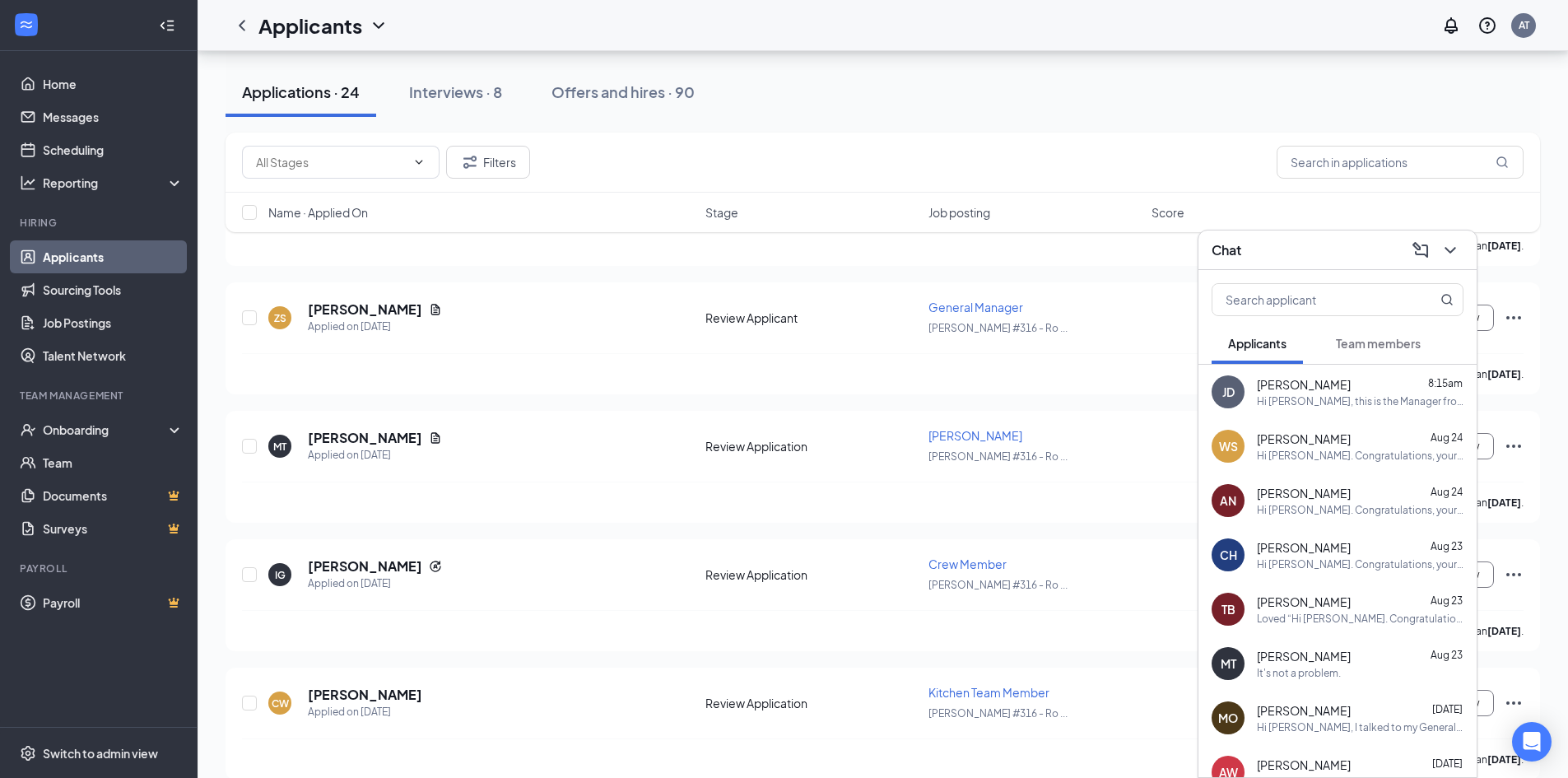
click at [1392, 343] on span "Team members" at bounding box center [1379, 342] width 85 height 15
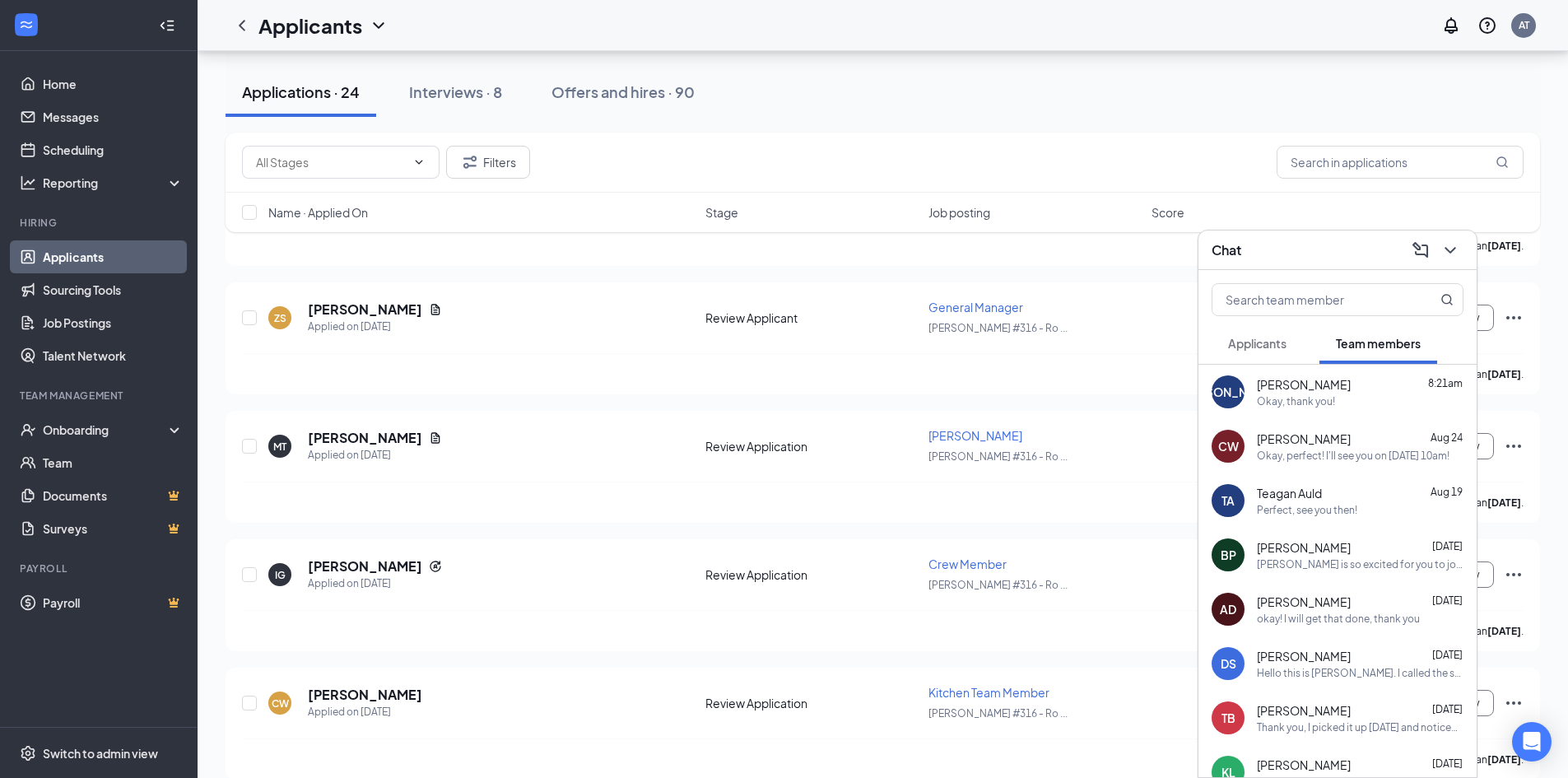
click at [1359, 411] on div "[PERSON_NAME] 8:21am Okay, thank you!" at bounding box center [1338, 392] width 278 height 55
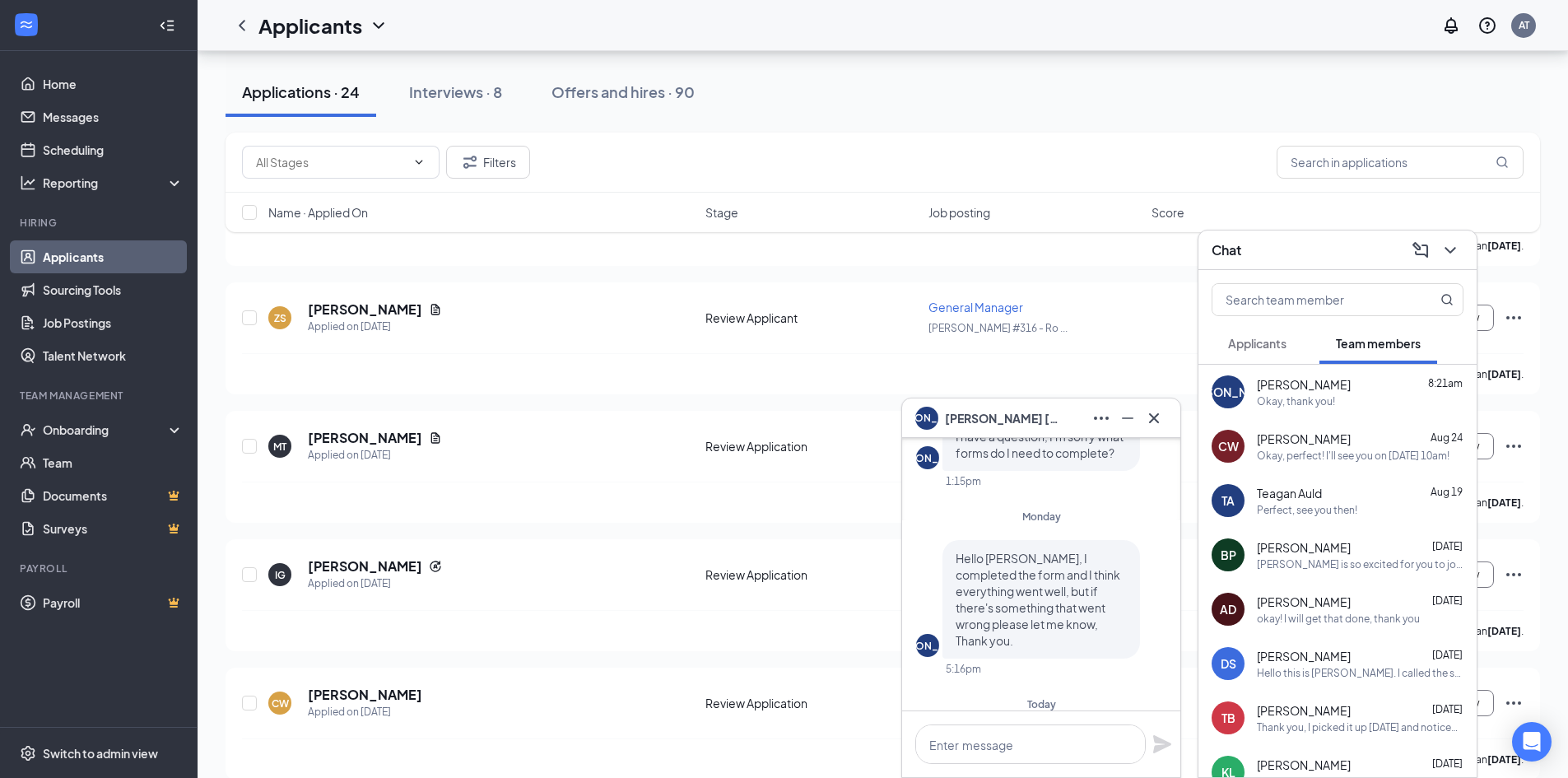
scroll to position [-164, 0]
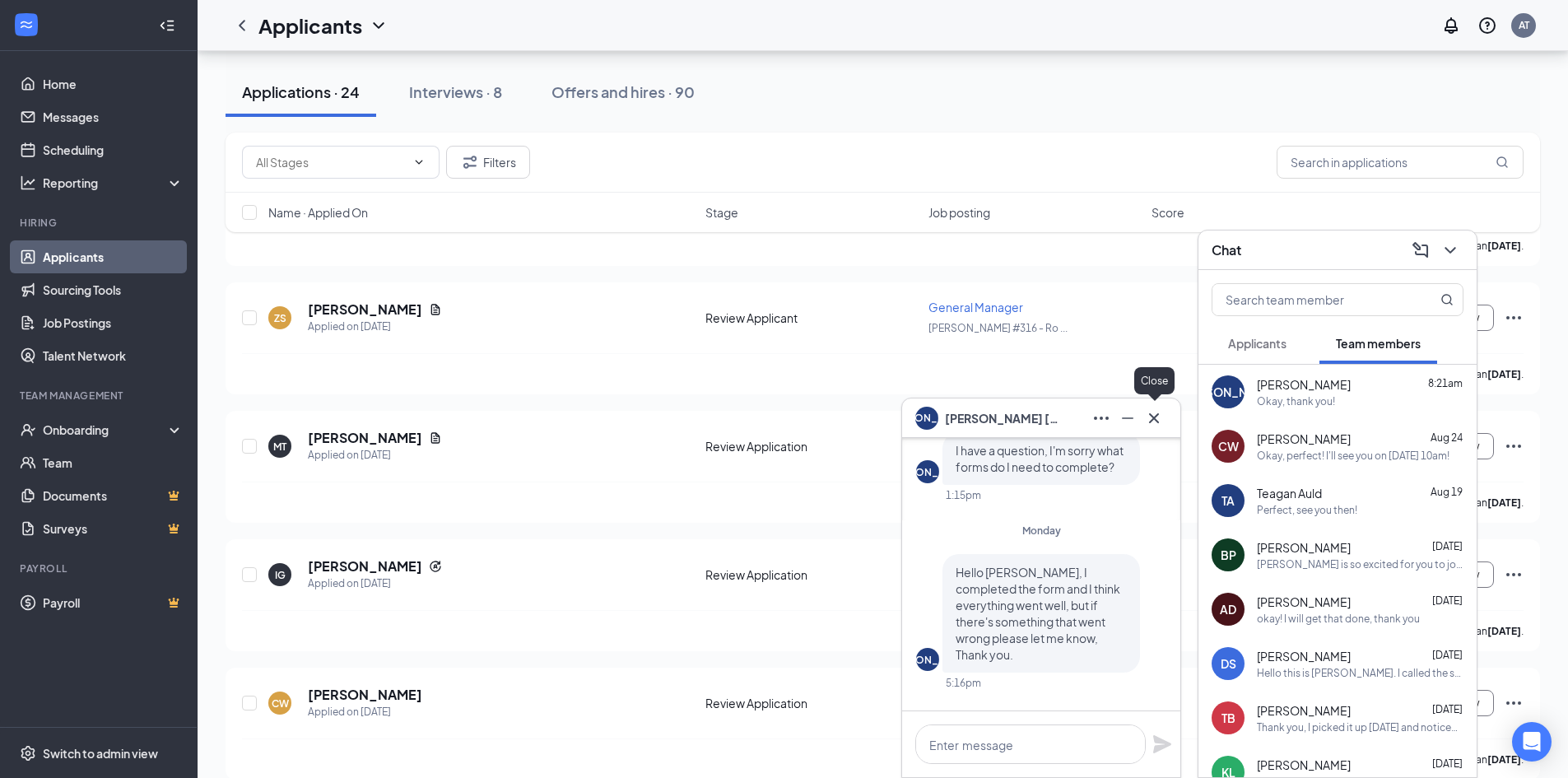
click at [1159, 414] on icon "Cross" at bounding box center [1153, 418] width 20 height 20
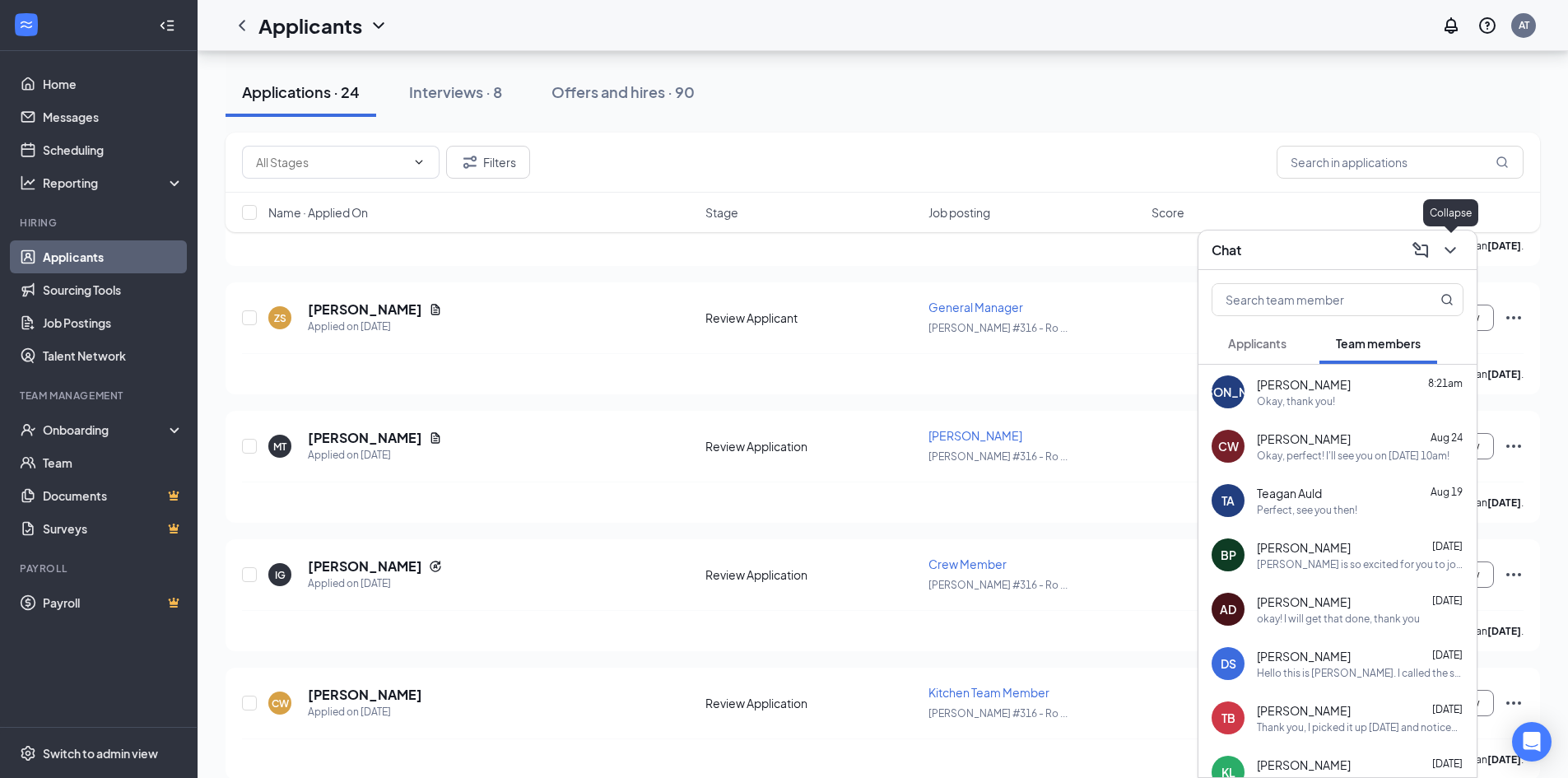
click at [1458, 252] on icon "ChevronDown" at bounding box center [1450, 250] width 20 height 20
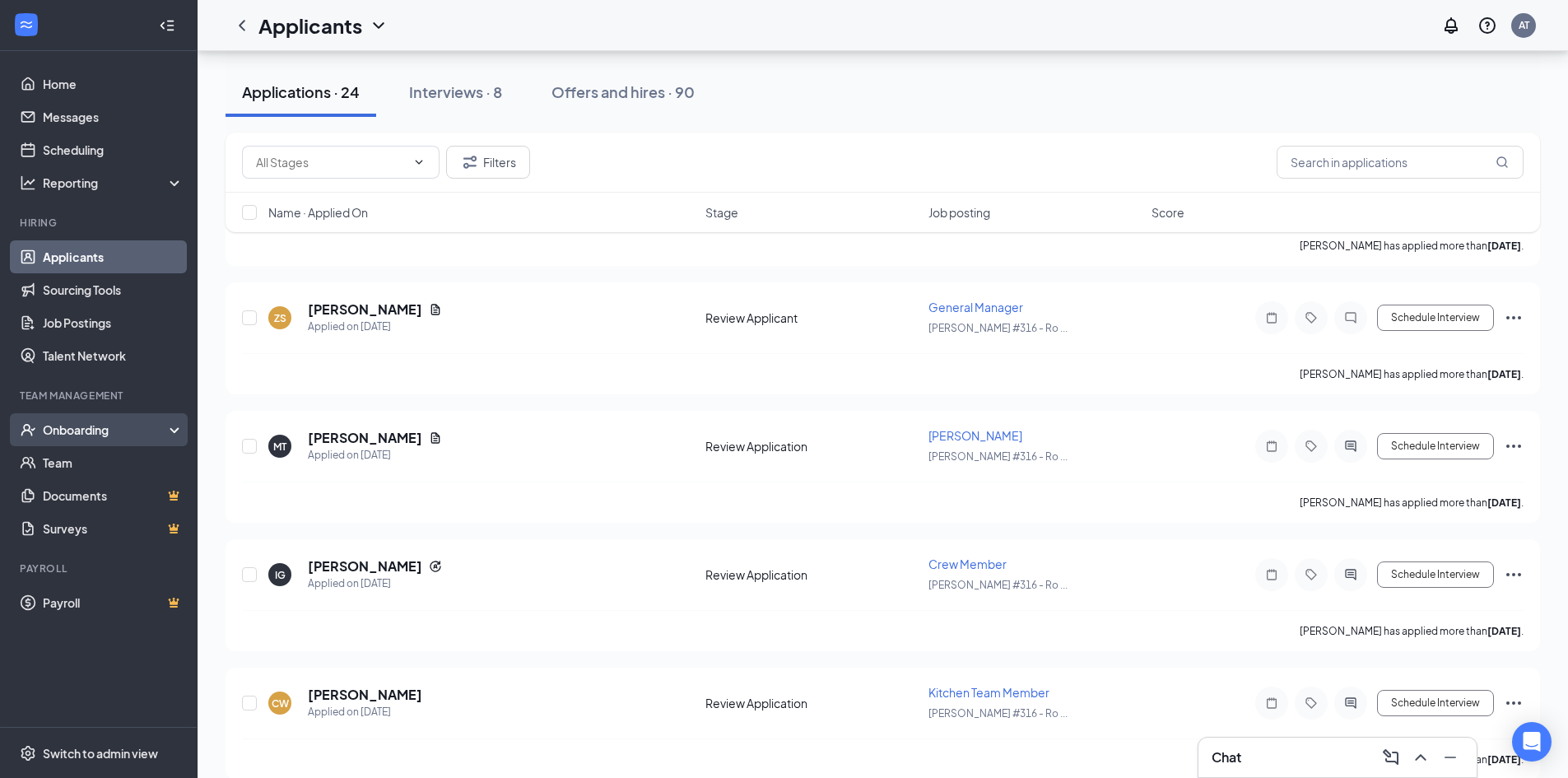
click at [87, 438] on div "Onboarding" at bounding box center [106, 429] width 127 height 17
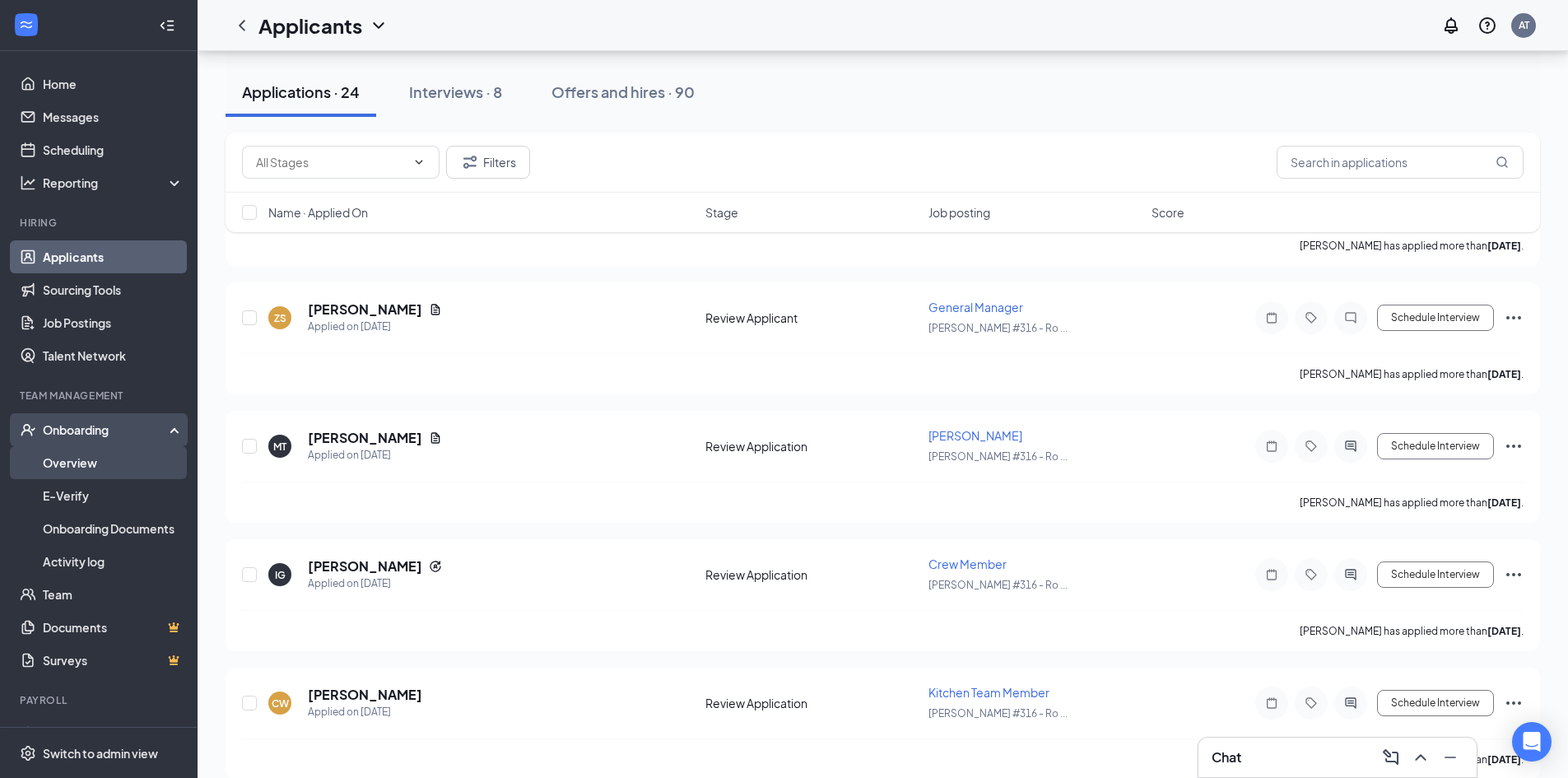
click at [87, 465] on link "Overview" at bounding box center [113, 462] width 141 height 33
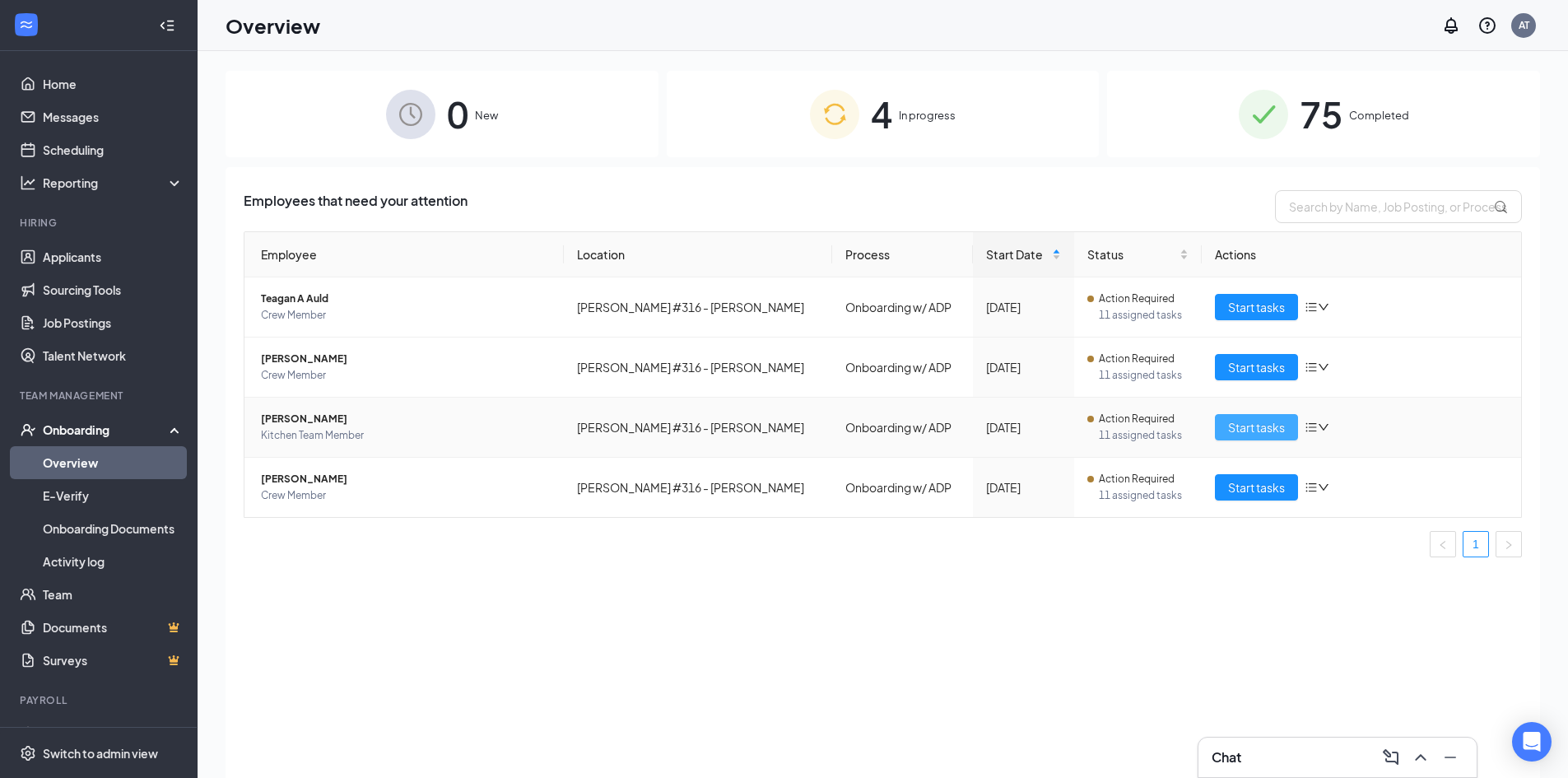
click at [1261, 423] on span "Start tasks" at bounding box center [1256, 427] width 56 height 18
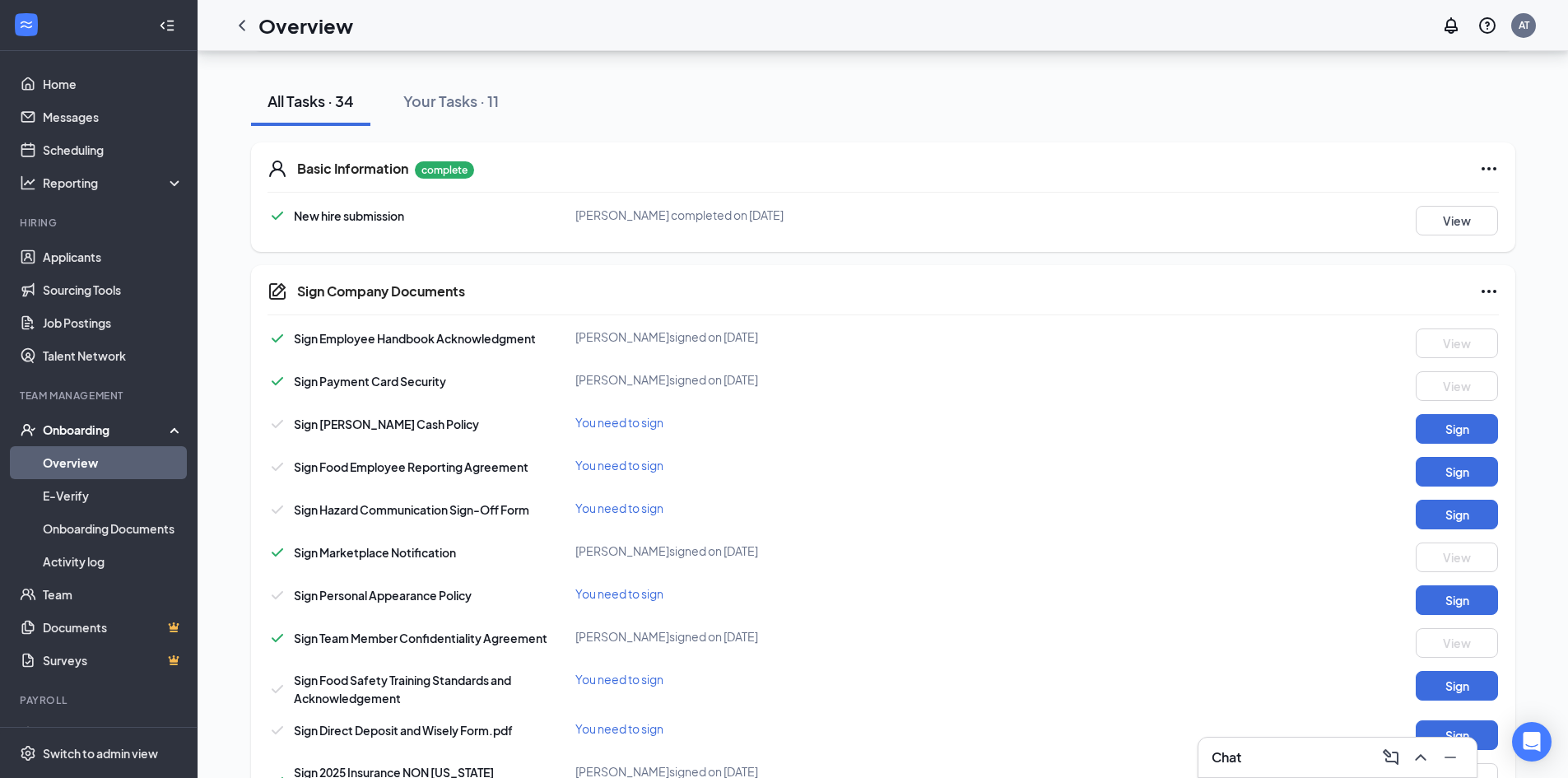
scroll to position [247, 0]
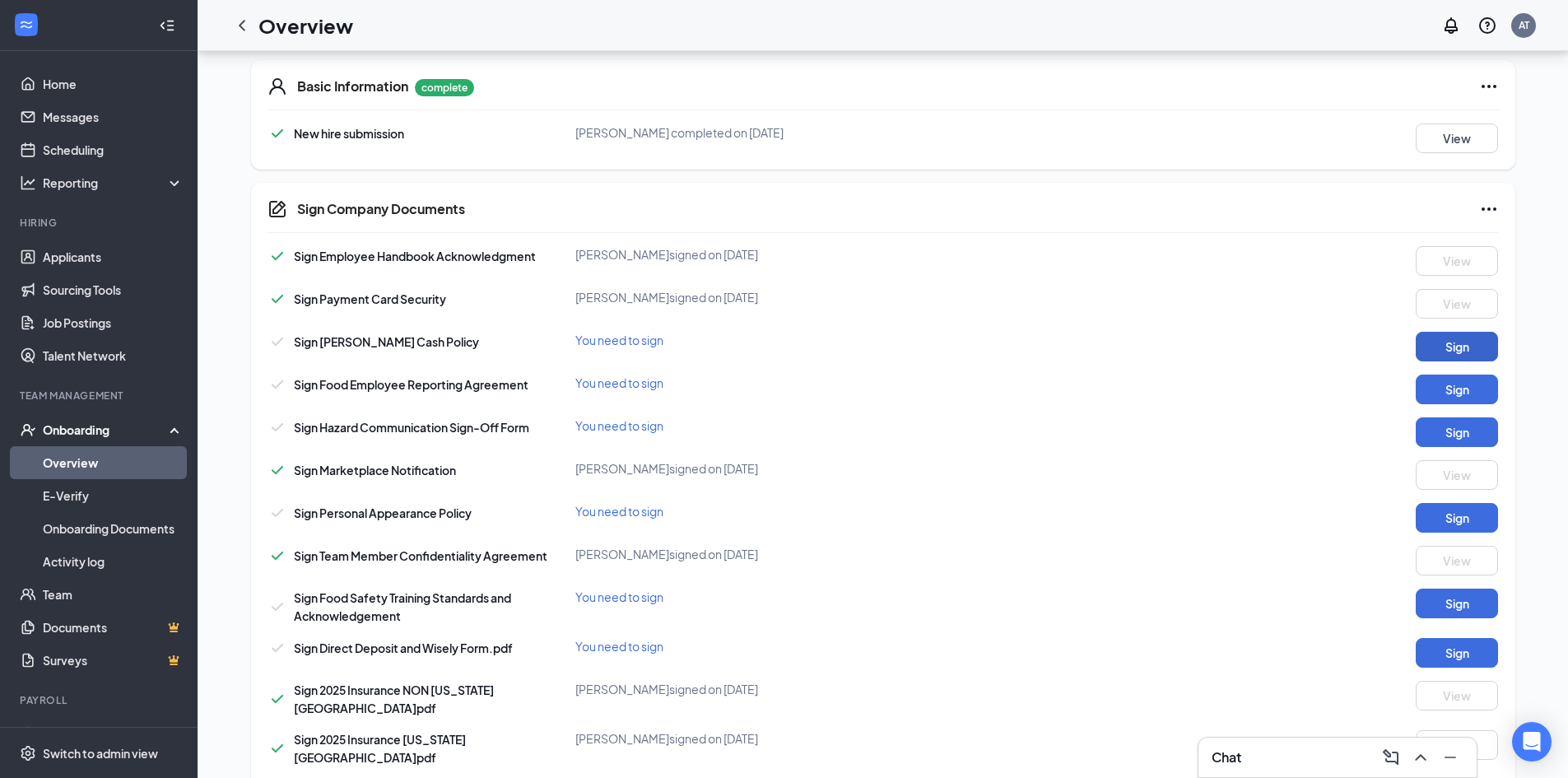
click at [1455, 346] on button "Sign" at bounding box center [1457, 347] width 83 height 30
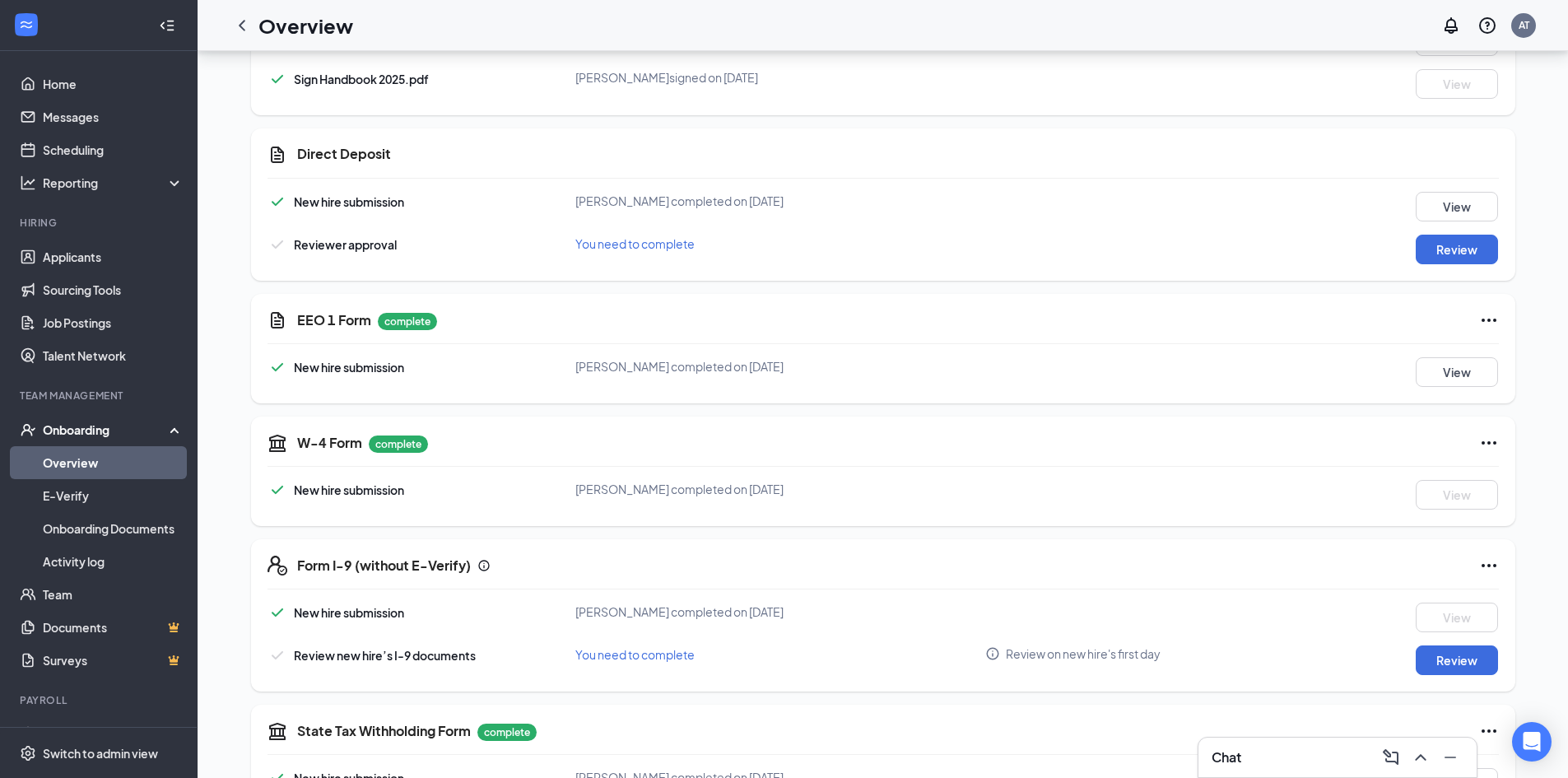
scroll to position [1235, 0]
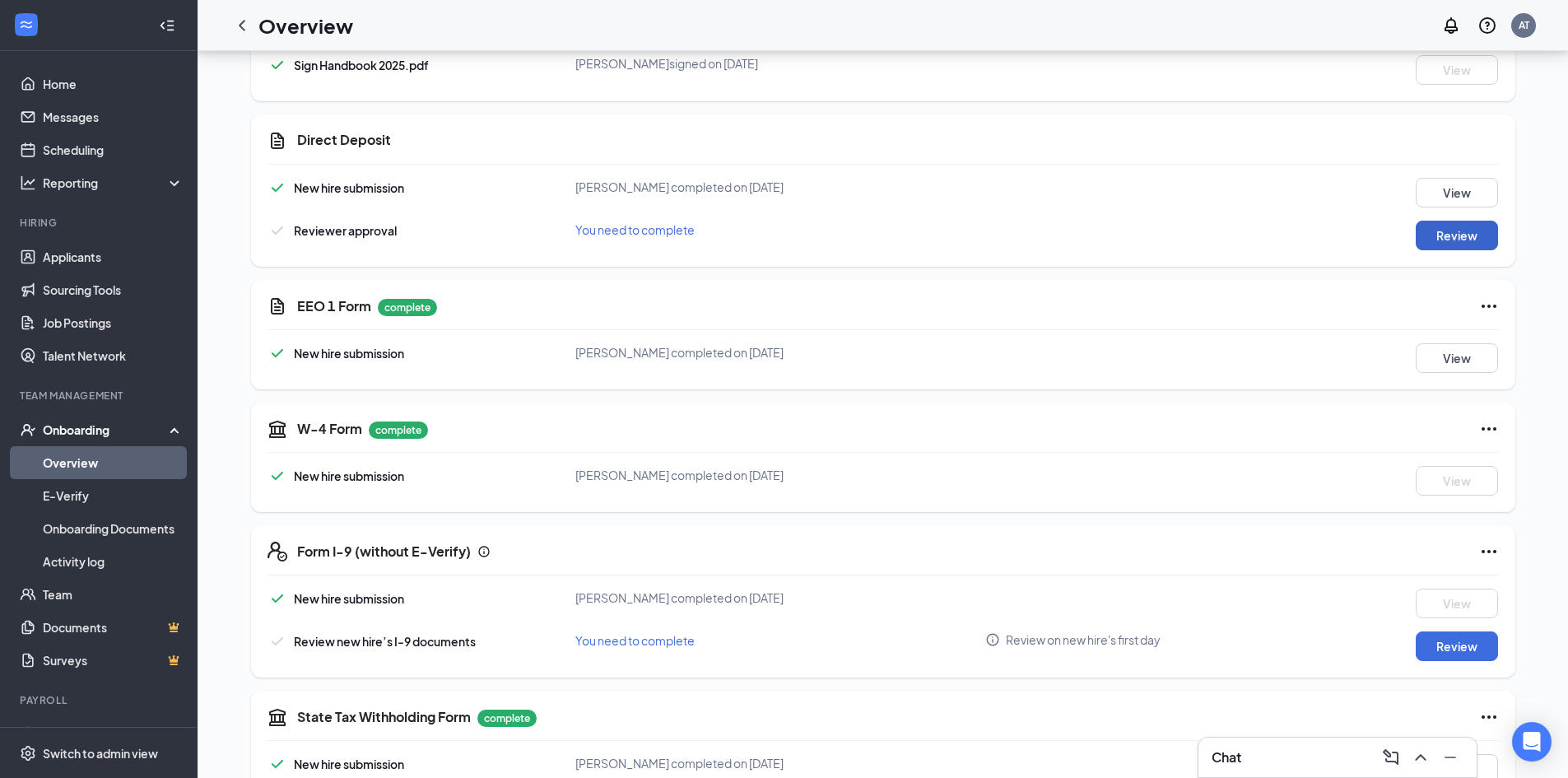
click at [1445, 228] on button "Review" at bounding box center [1457, 236] width 83 height 30
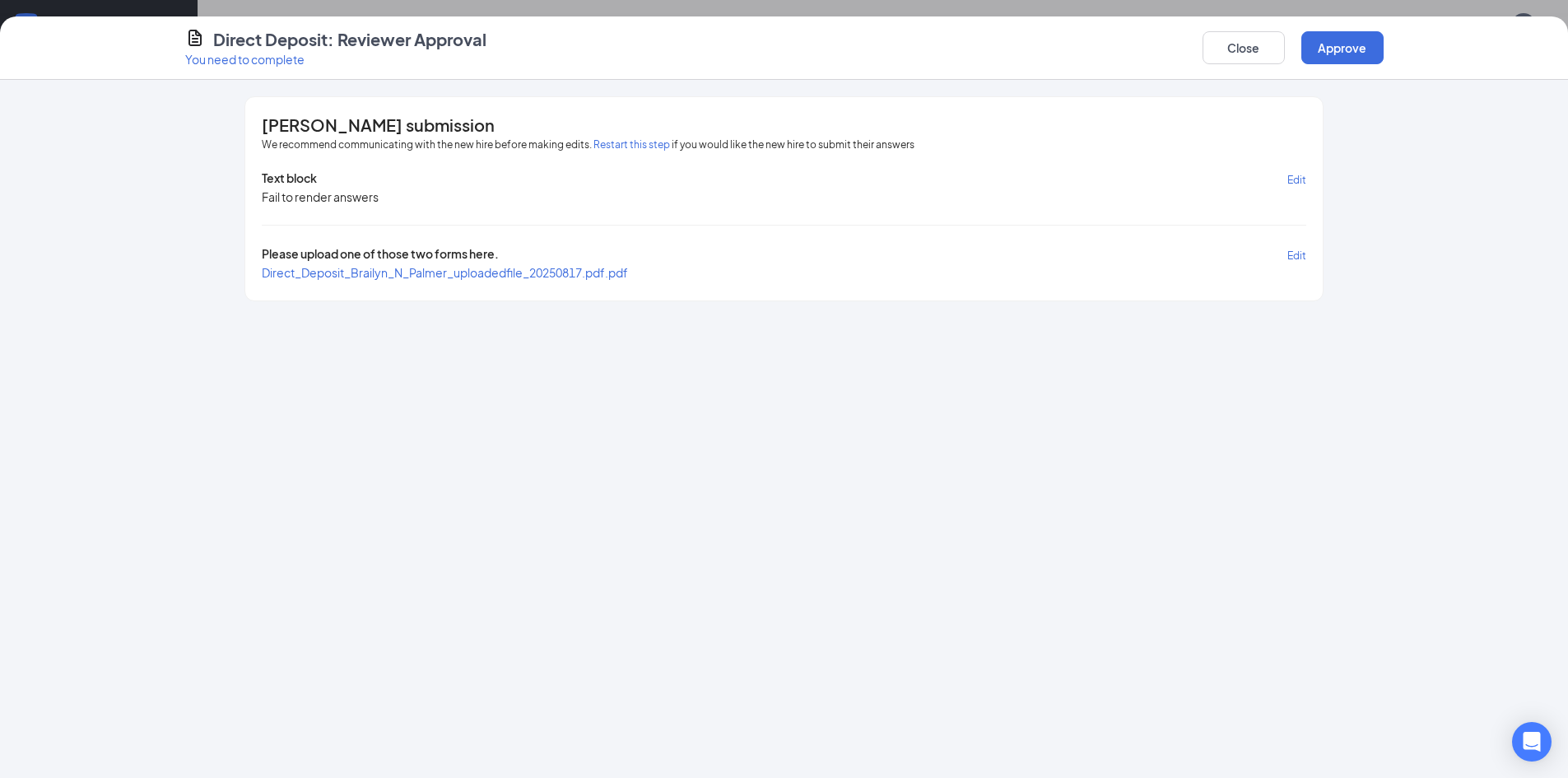
click at [614, 271] on span "Direct_Deposit_Brailyn_N_Palmer_uploadedfile_20250817.pdf.pdf" at bounding box center [444, 272] width 366 height 15
click at [1359, 55] on button "Approve" at bounding box center [1342, 48] width 83 height 33
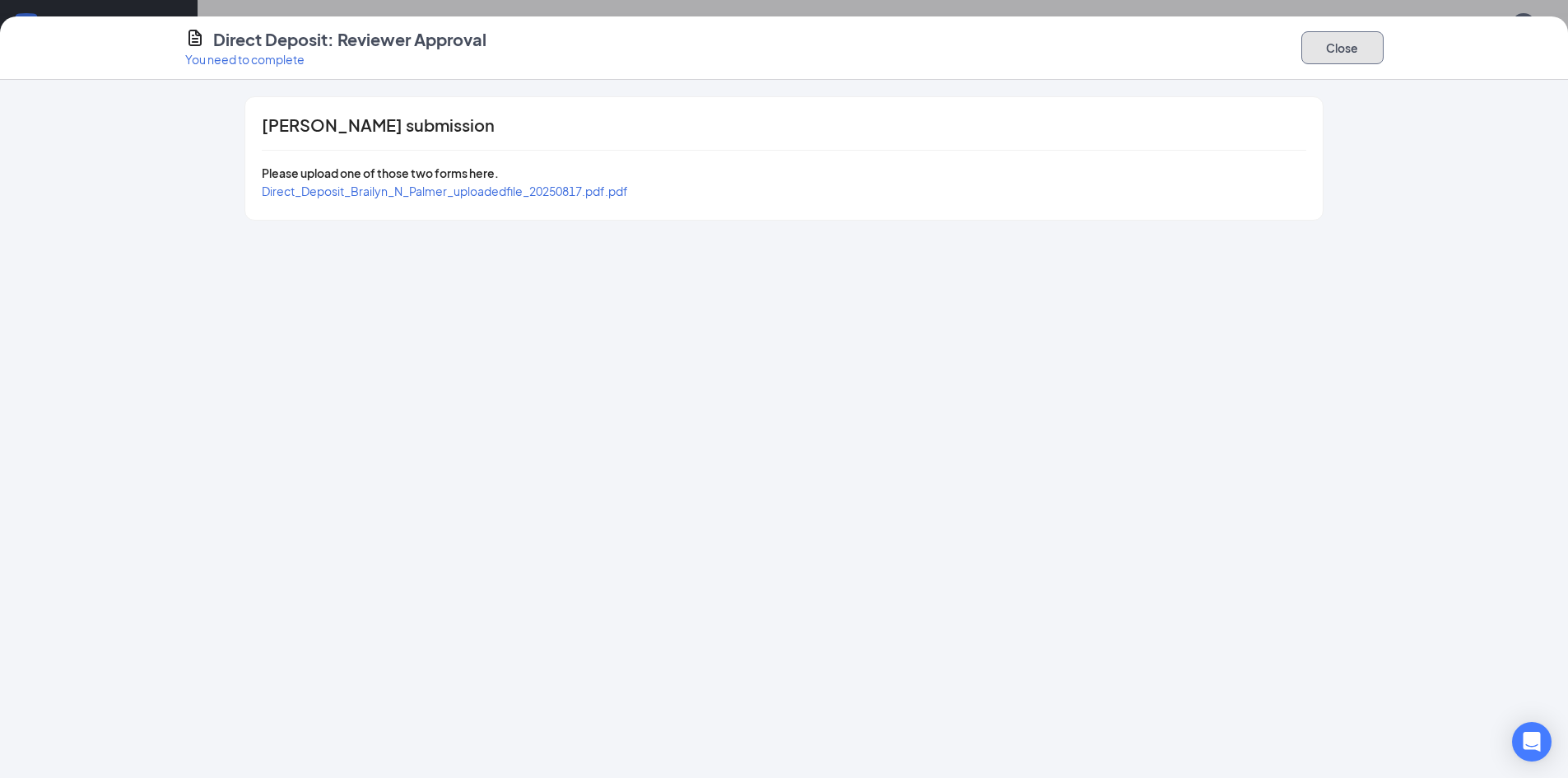
click at [1354, 43] on button "Close" at bounding box center [1342, 48] width 83 height 33
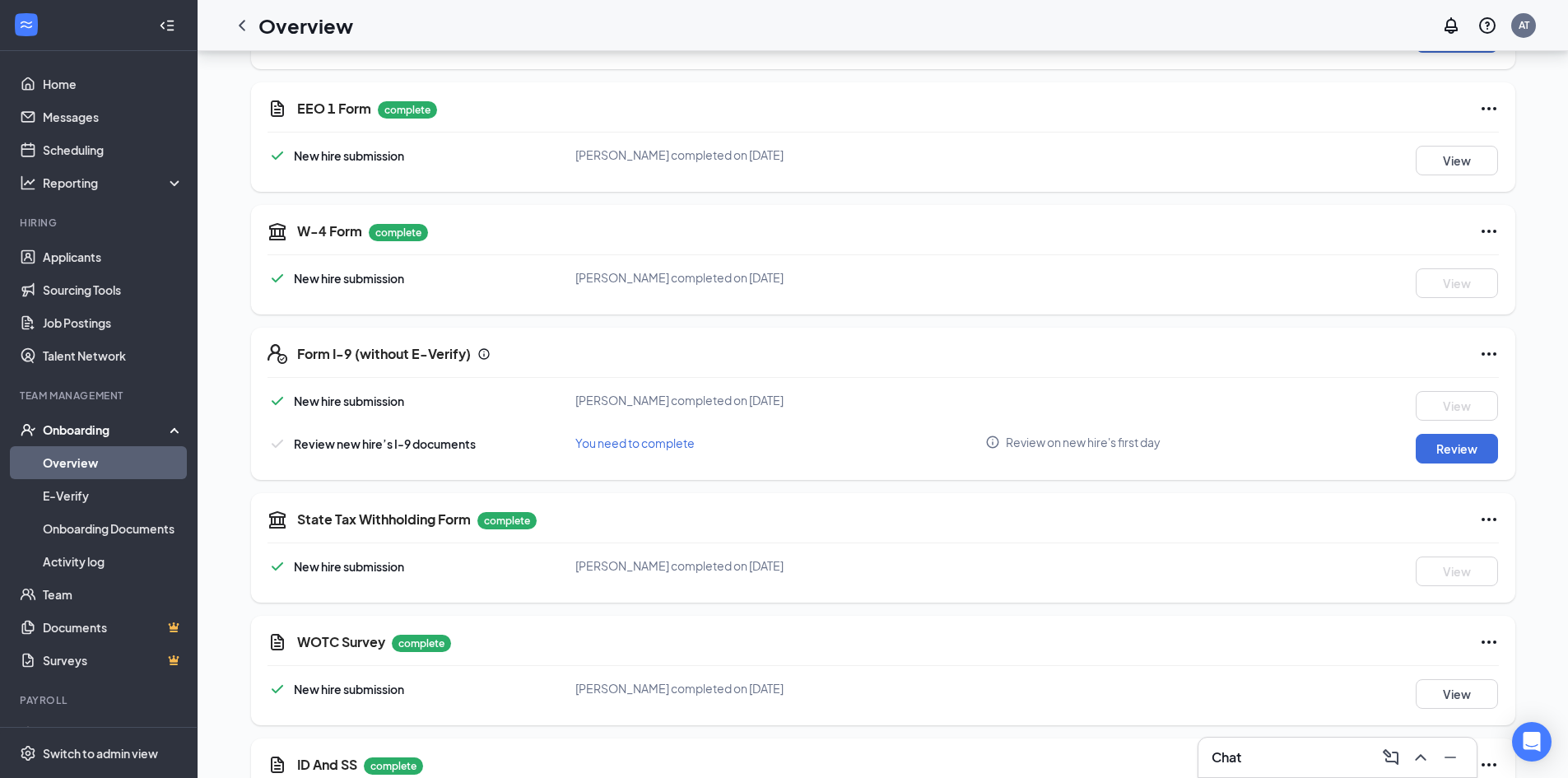
scroll to position [1482, 0]
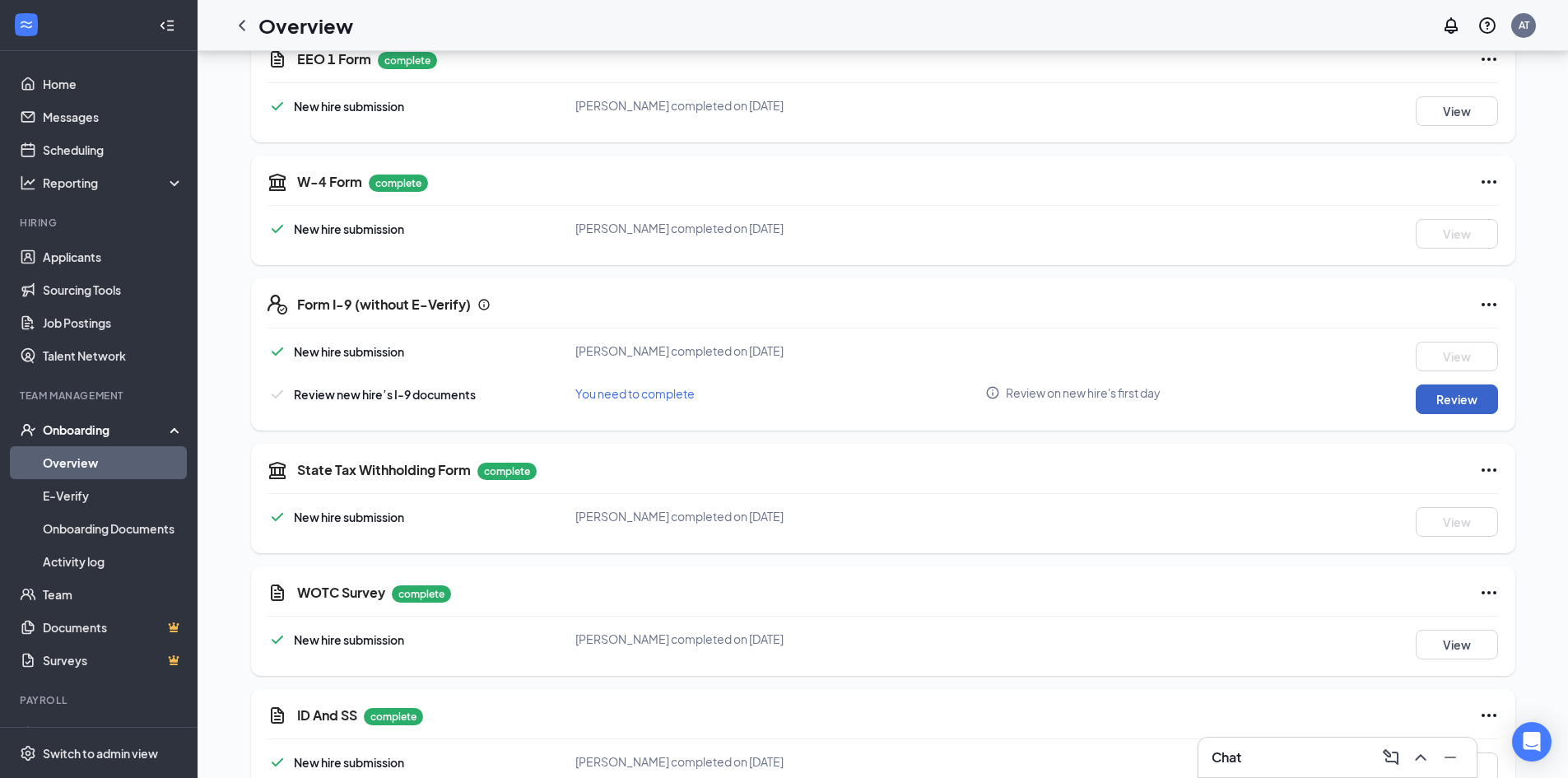
click at [1450, 384] on button "Review" at bounding box center [1457, 399] width 83 height 30
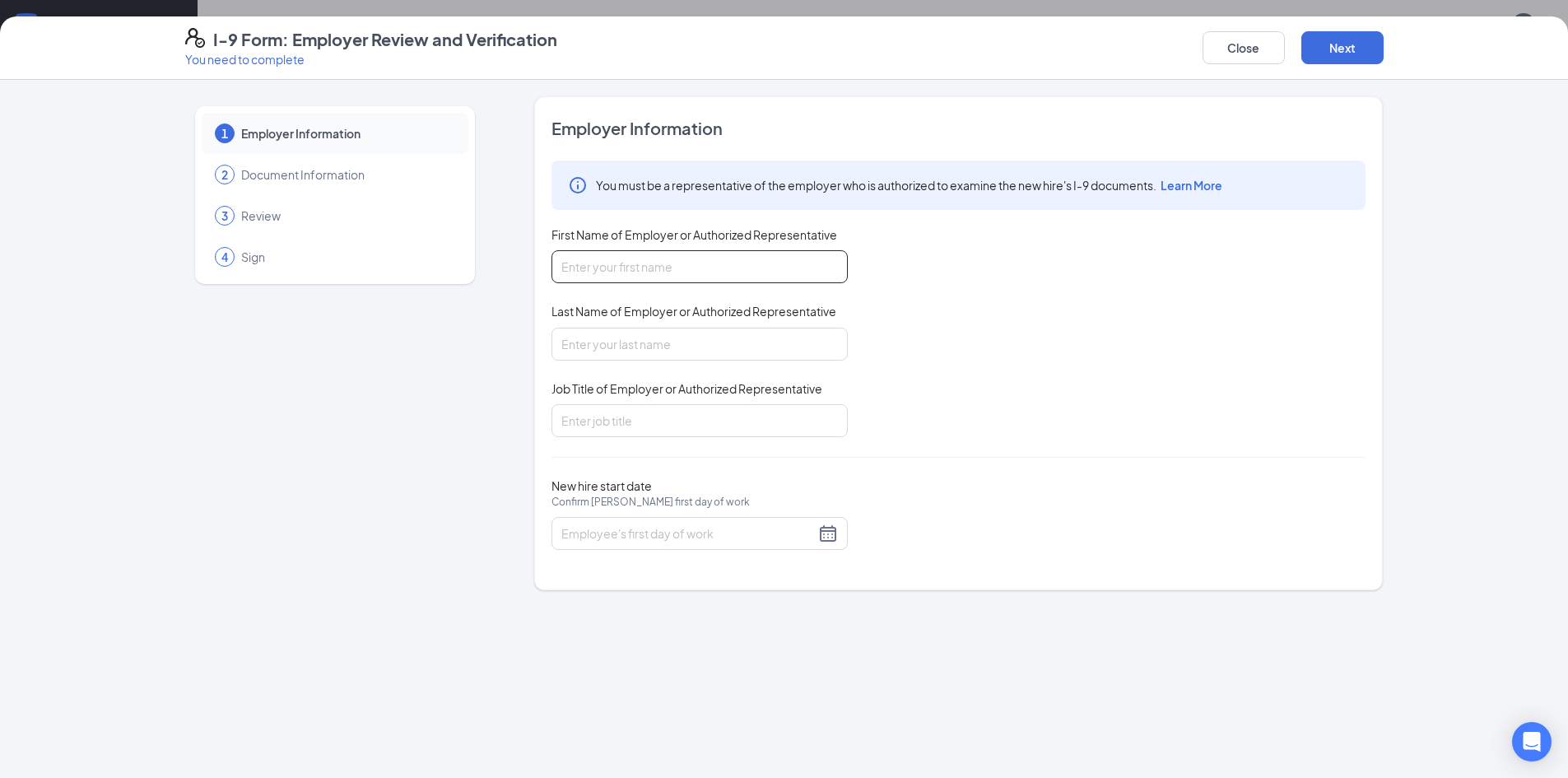
click at [817, 272] on input "First Name of Employer or Authorized Representative" at bounding box center [700, 267] width 296 height 33
type input "[PERSON_NAME]"
click at [748, 349] on input "Last Name of Employer or Authorized Representative" at bounding box center [700, 344] width 296 height 33
type input "[PERSON_NAME]"
click at [751, 417] on input "Job Title of Employer or Authorized Representative" at bounding box center [700, 421] width 296 height 33
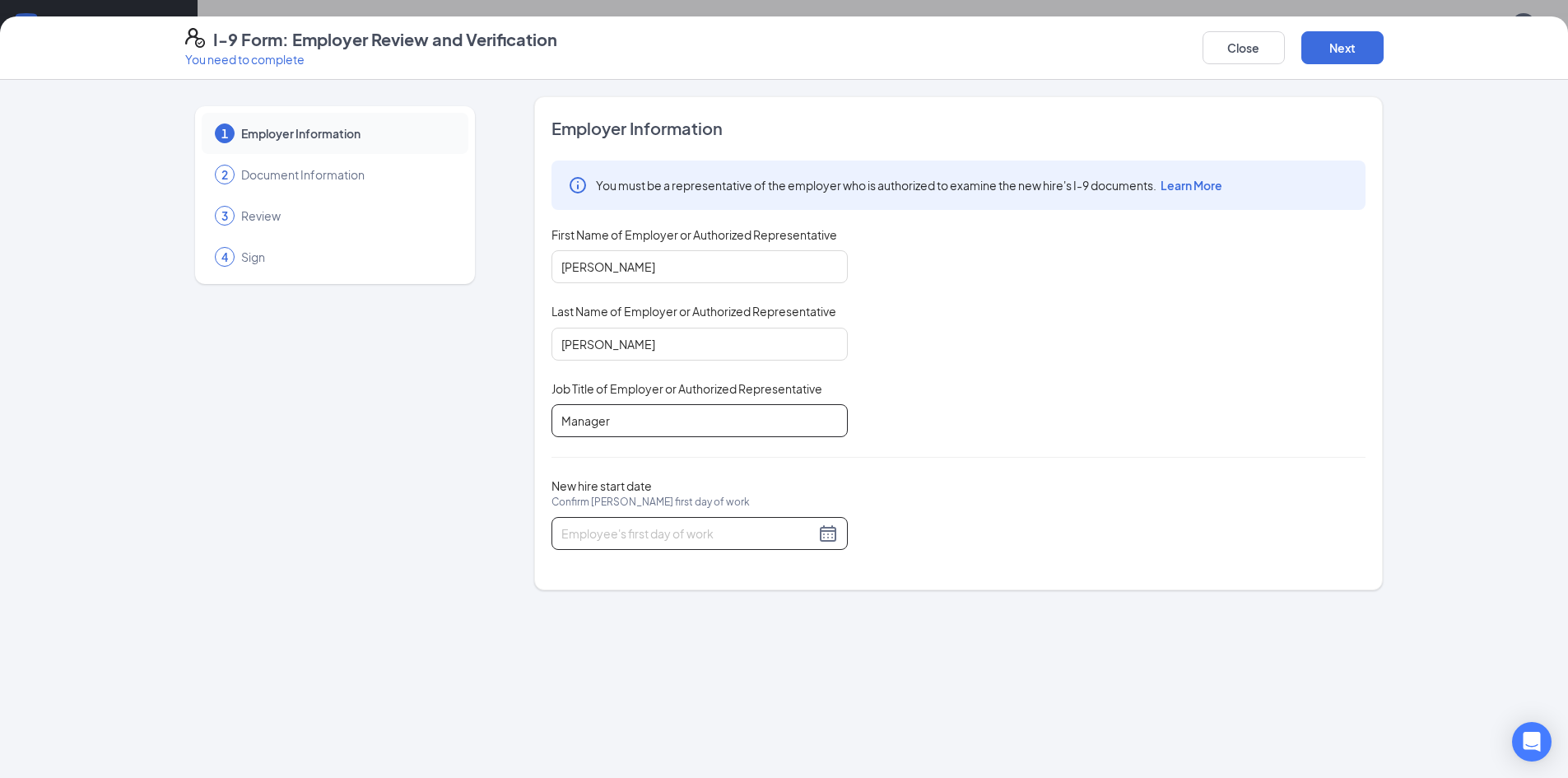
type input "Manager"
click at [829, 542] on div at bounding box center [700, 533] width 276 height 20
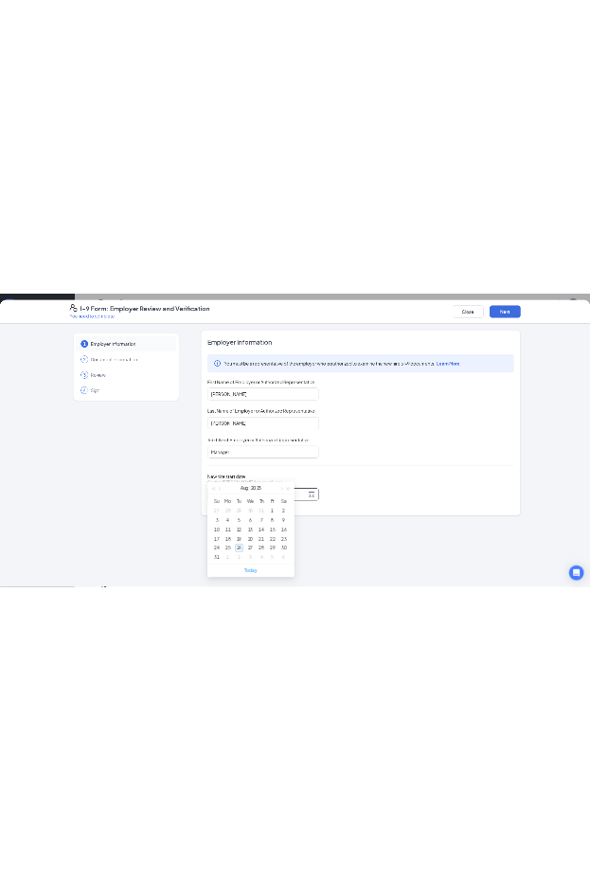
scroll to position [1799, 0]
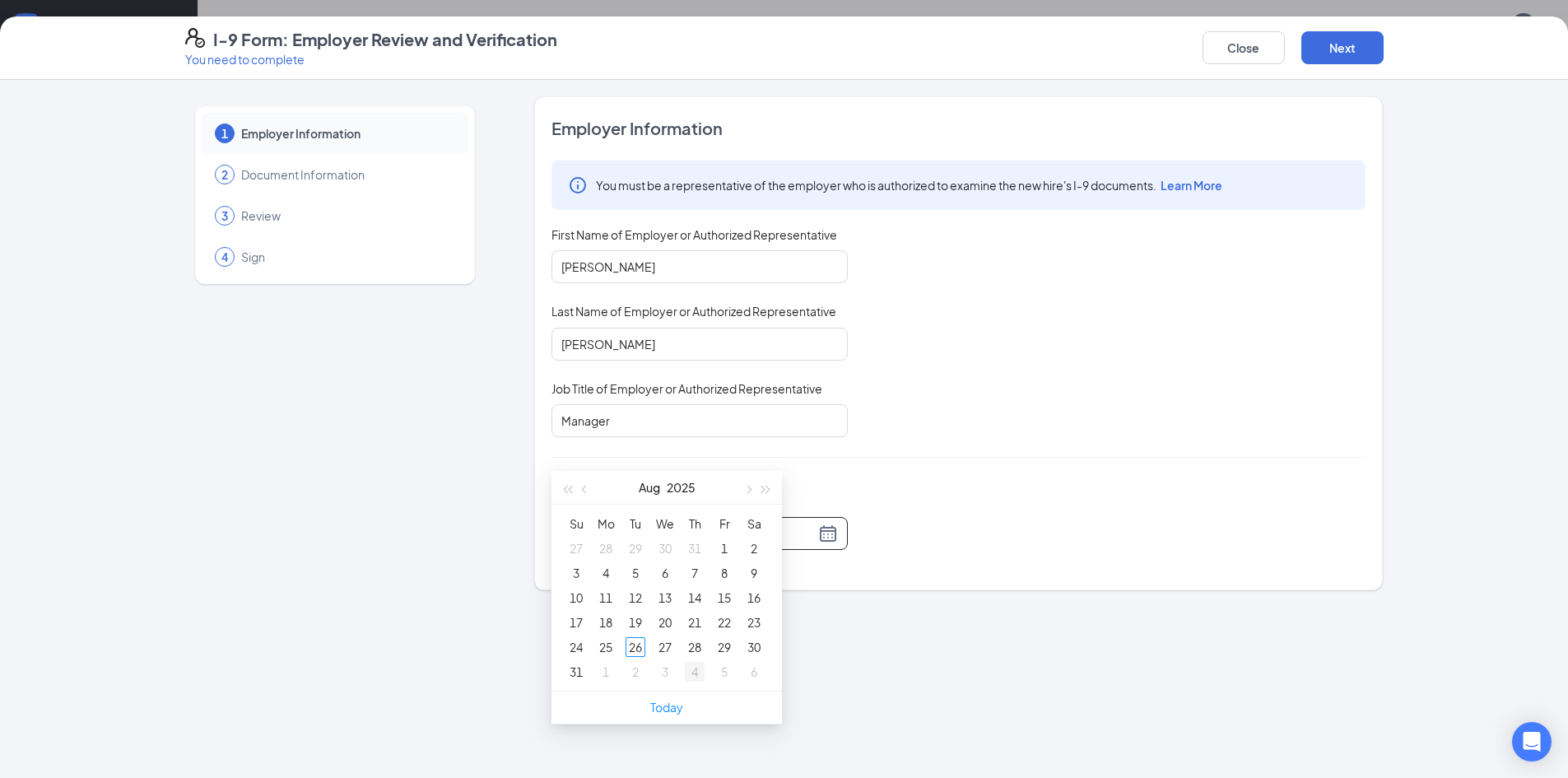
type input "[DATE]"
click at [753, 491] on button "button" at bounding box center [747, 488] width 18 height 33
type input "[DATE]"
click at [598, 547] on div "1" at bounding box center [606, 548] width 20 height 20
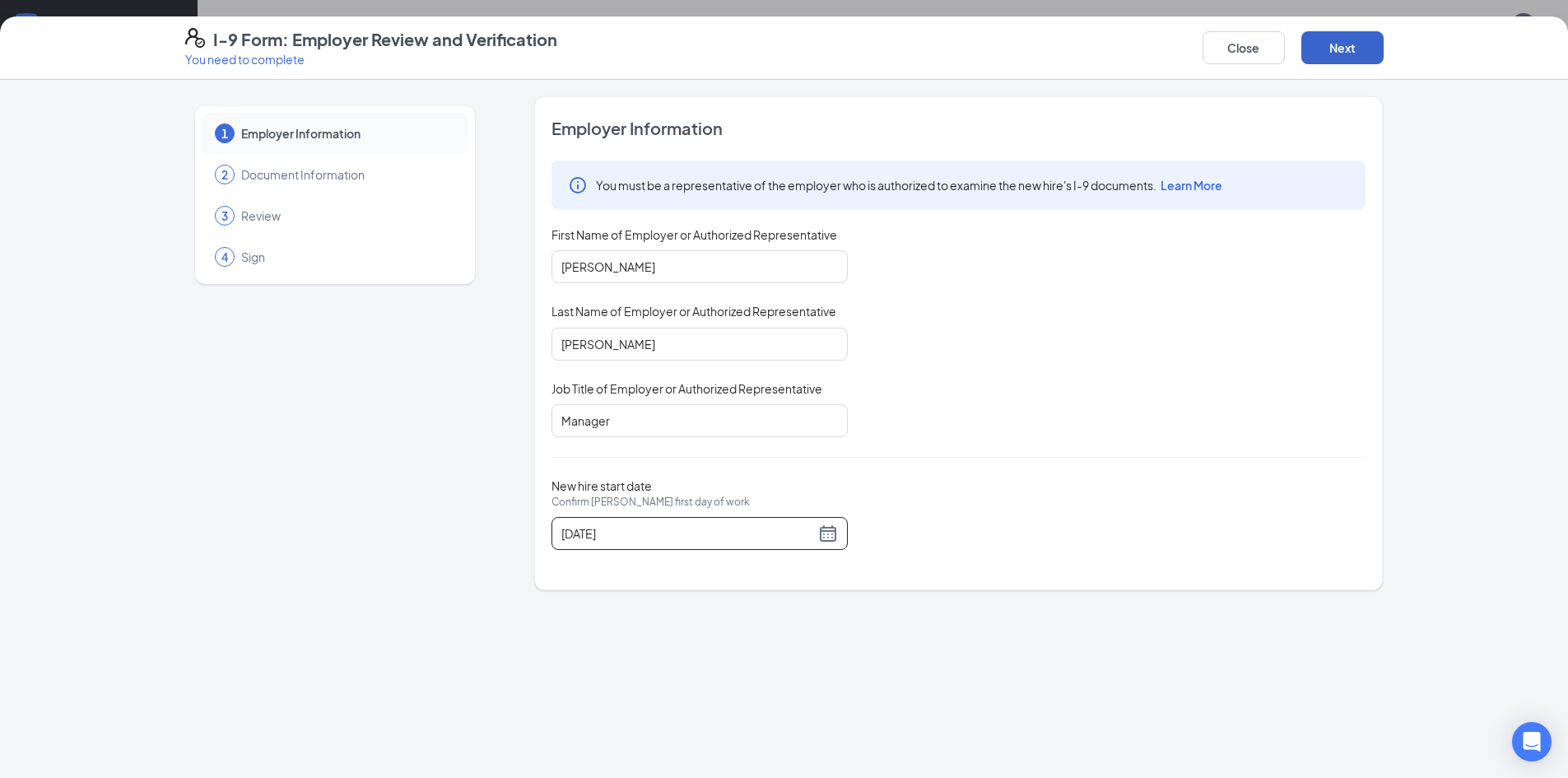
click at [1361, 36] on button "Next" at bounding box center [1342, 48] width 83 height 33
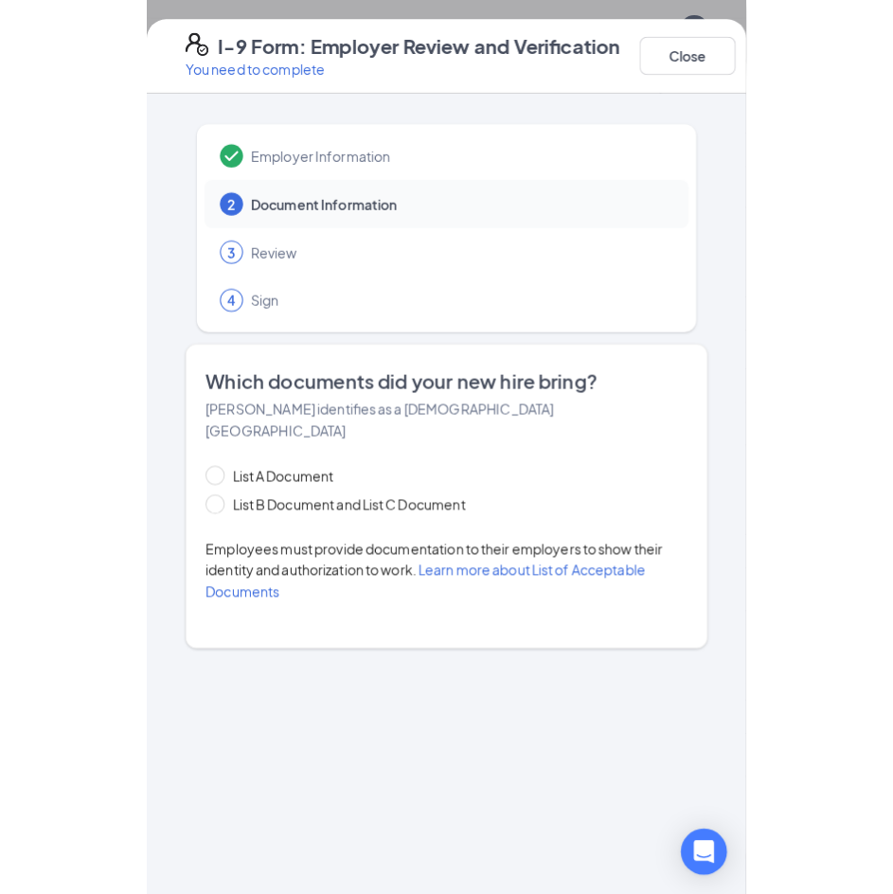
scroll to position [1800, 0]
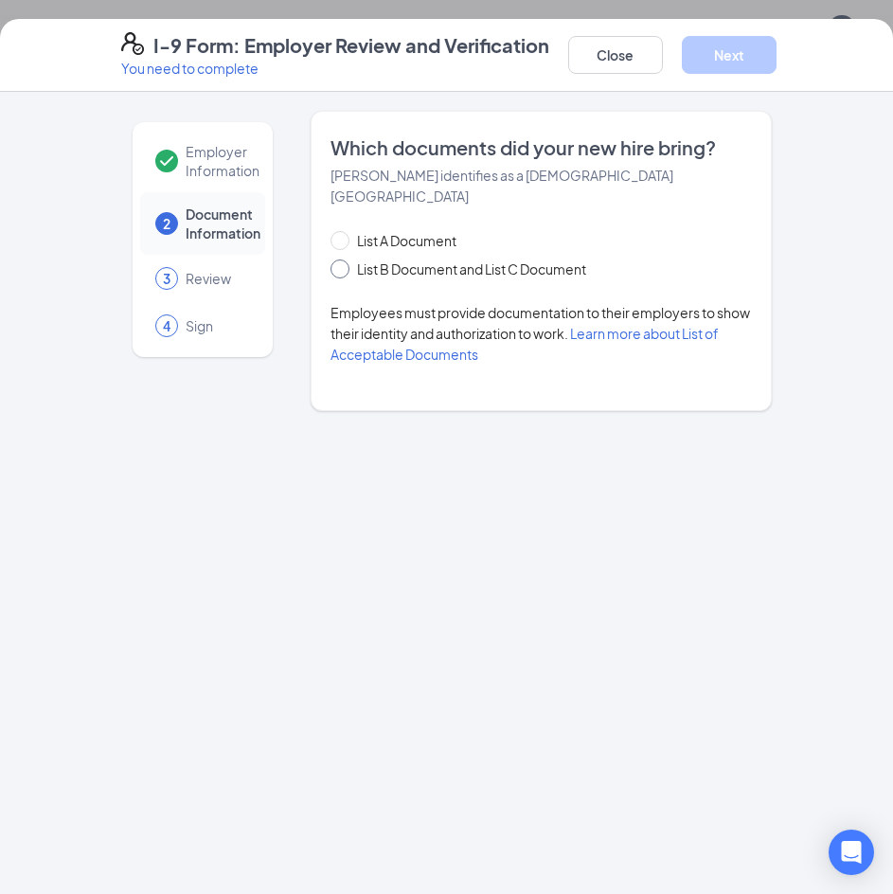
click at [341, 259] on span at bounding box center [340, 268] width 19 height 19
click at [341, 259] on input "List B Document and List C Document" at bounding box center [337, 265] width 13 height 13
radio input "true"
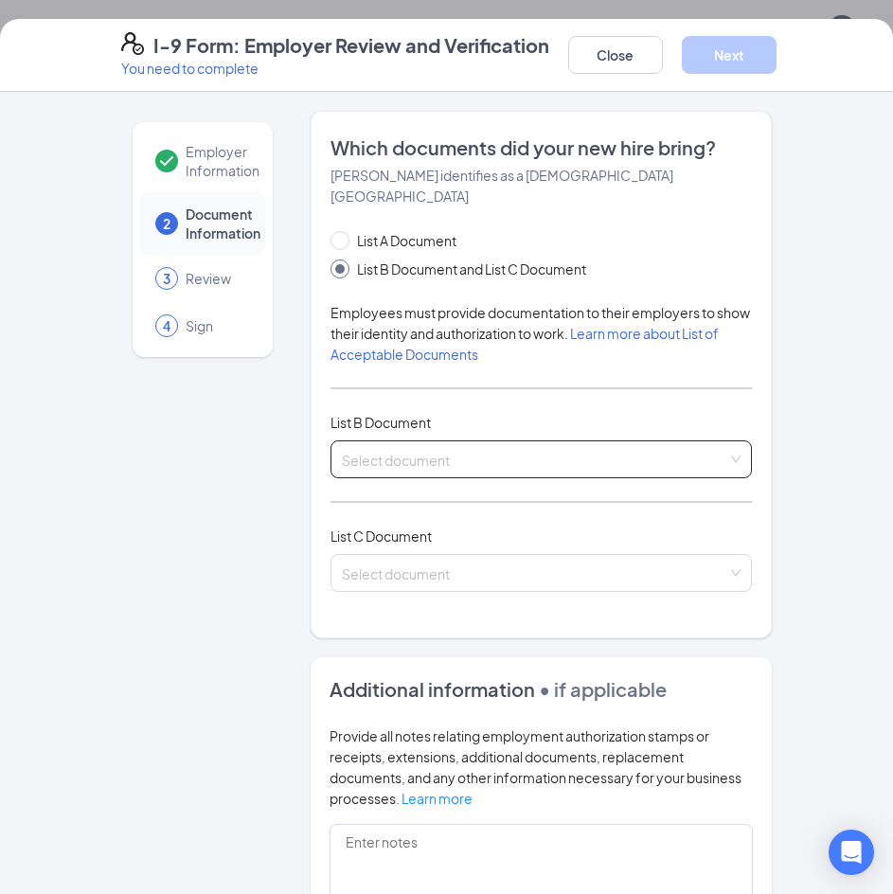
click at [728, 440] on div "Select document" at bounding box center [541, 459] width 421 height 38
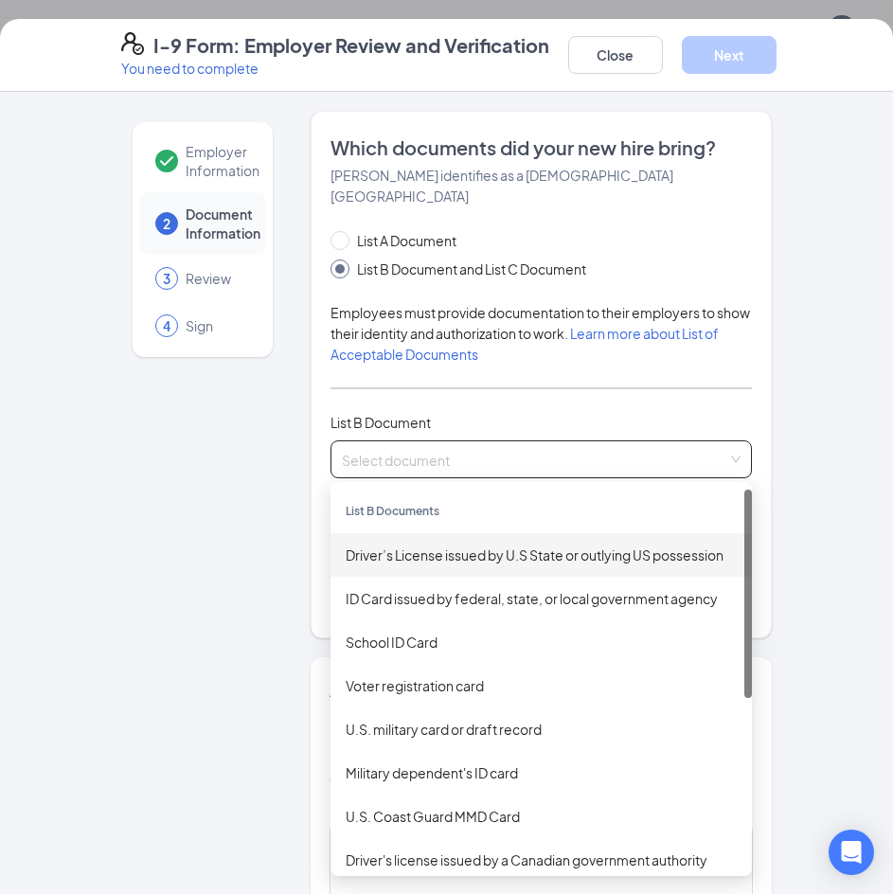
click at [474, 545] on div "Driver’s License issued by U.S State or outlying US possession" at bounding box center [541, 555] width 391 height 21
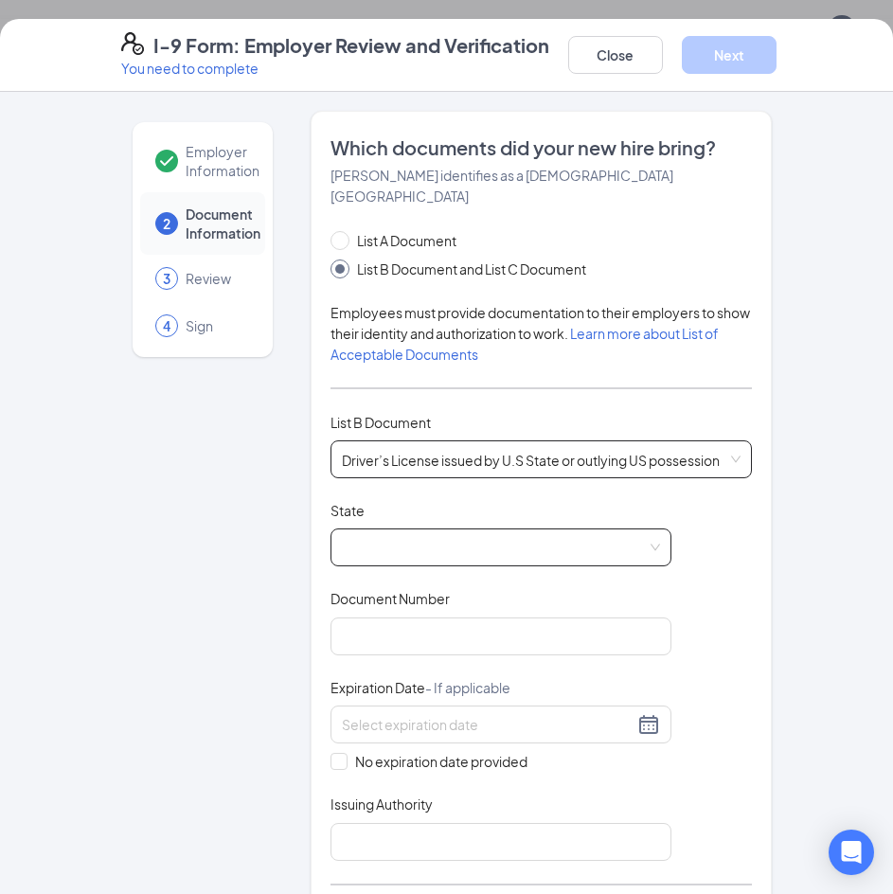
click at [651, 529] on span at bounding box center [501, 547] width 318 height 36
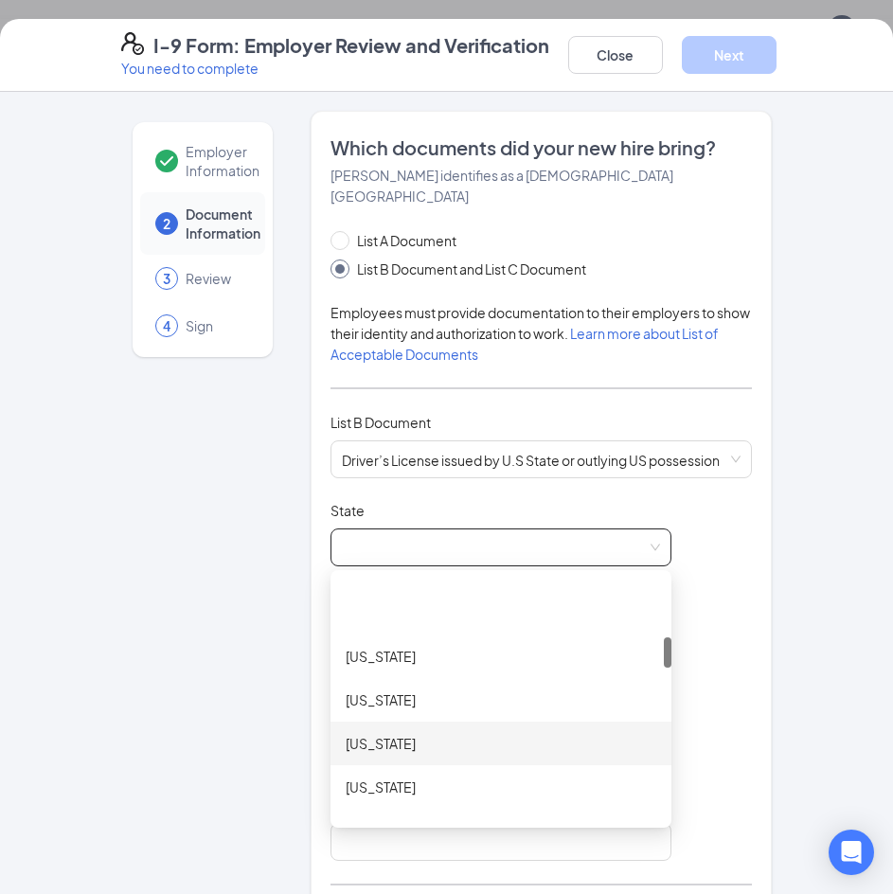
scroll to position [474, 0]
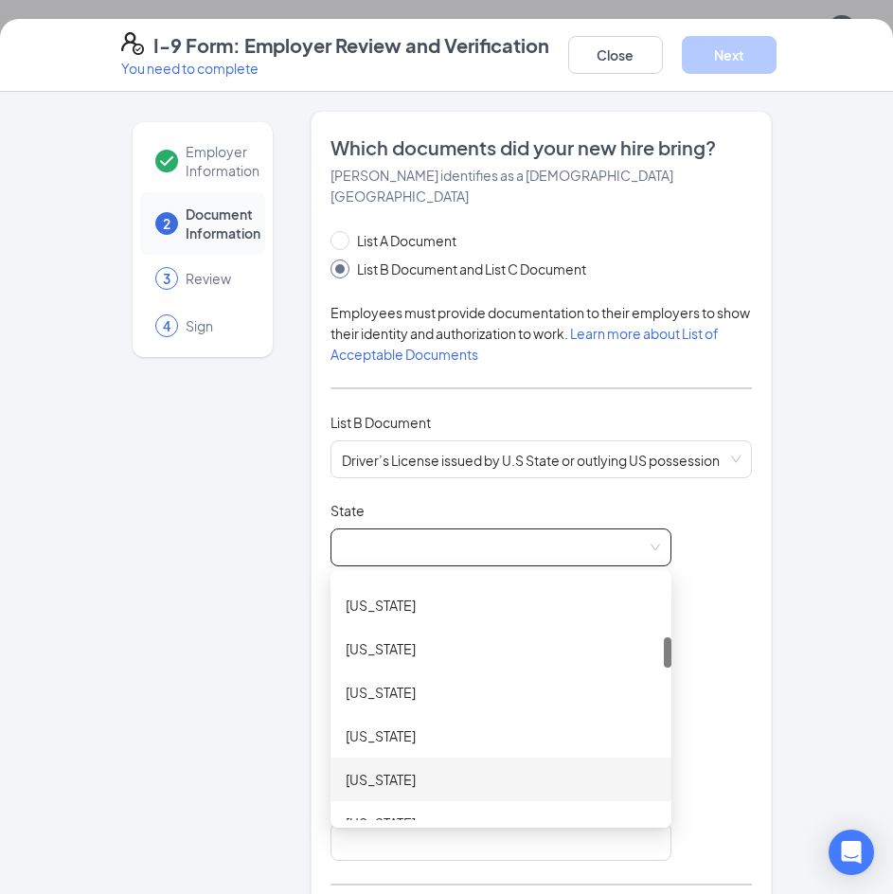
click at [417, 771] on div "[US_STATE]" at bounding box center [501, 780] width 341 height 44
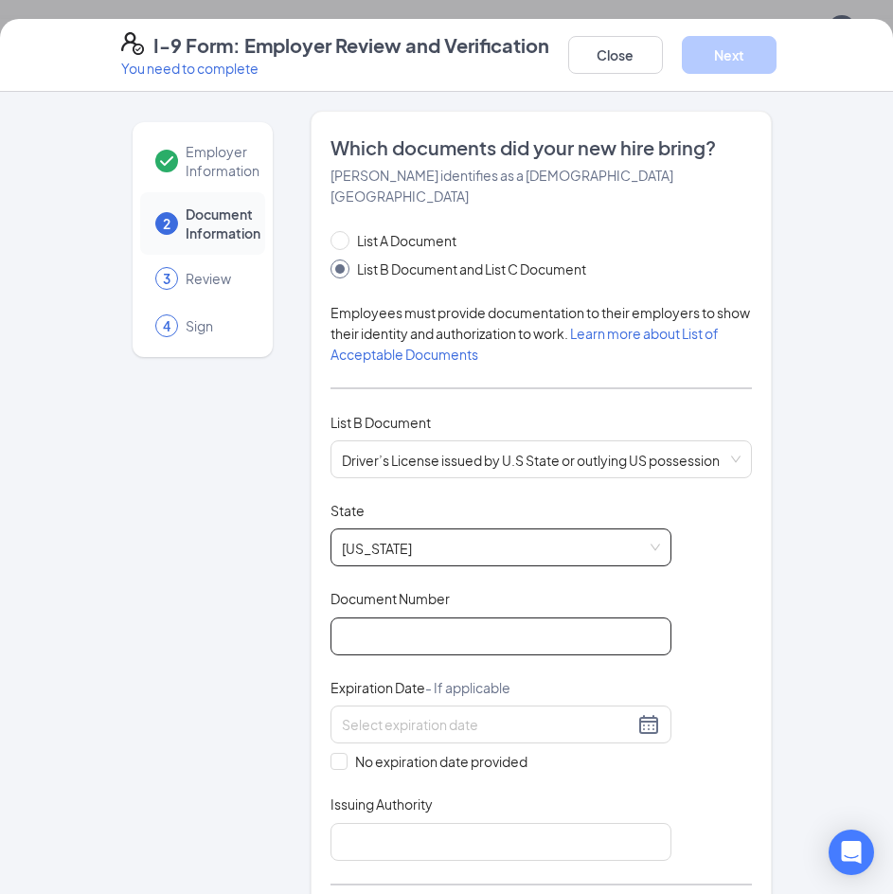
click at [413, 627] on input "Document Number" at bounding box center [501, 636] width 341 height 38
click at [459, 617] on input "Document Number" at bounding box center [501, 636] width 341 height 38
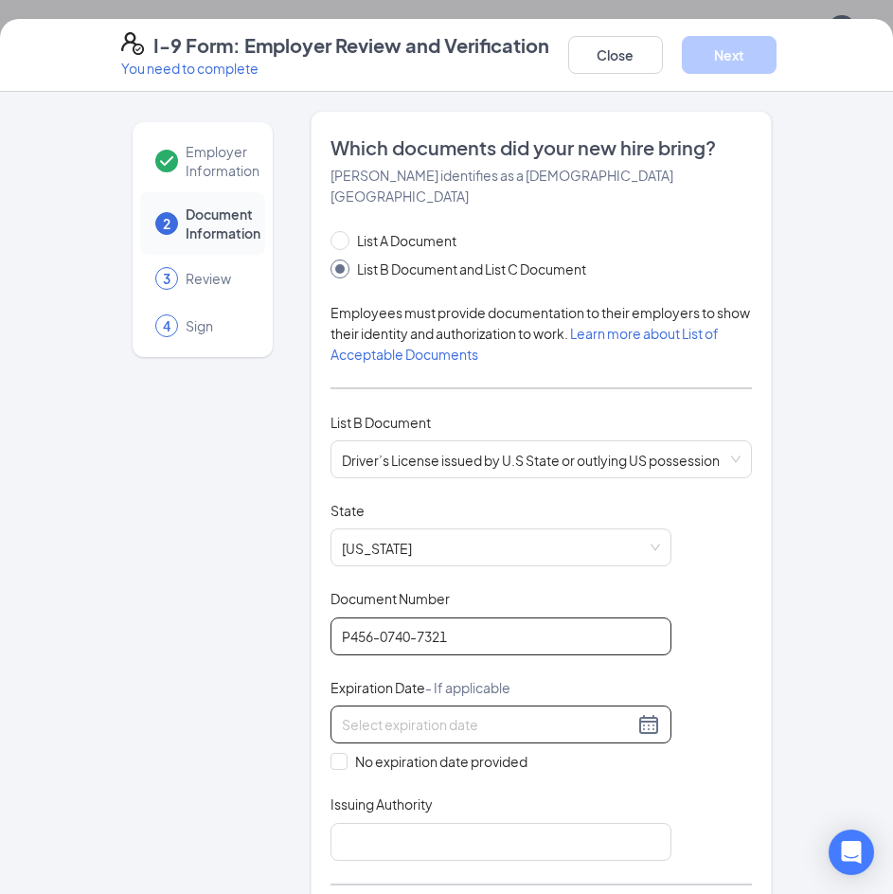
type input "P456-0740-7321"
click at [642, 713] on div at bounding box center [501, 724] width 318 height 23
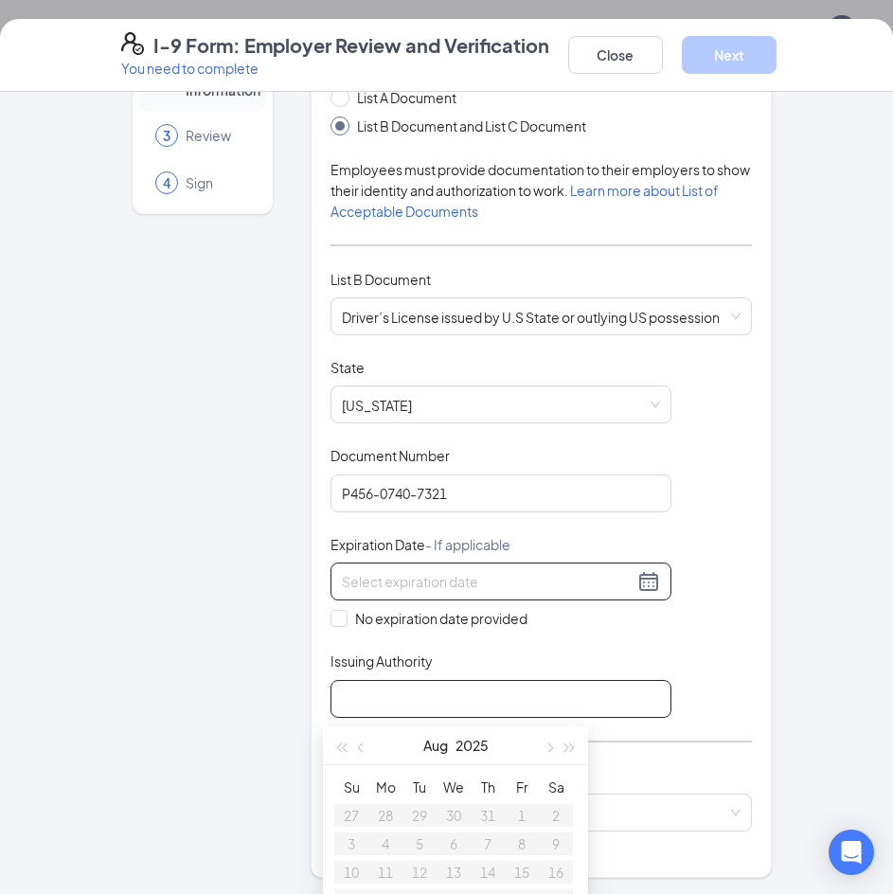
scroll to position [189, 0]
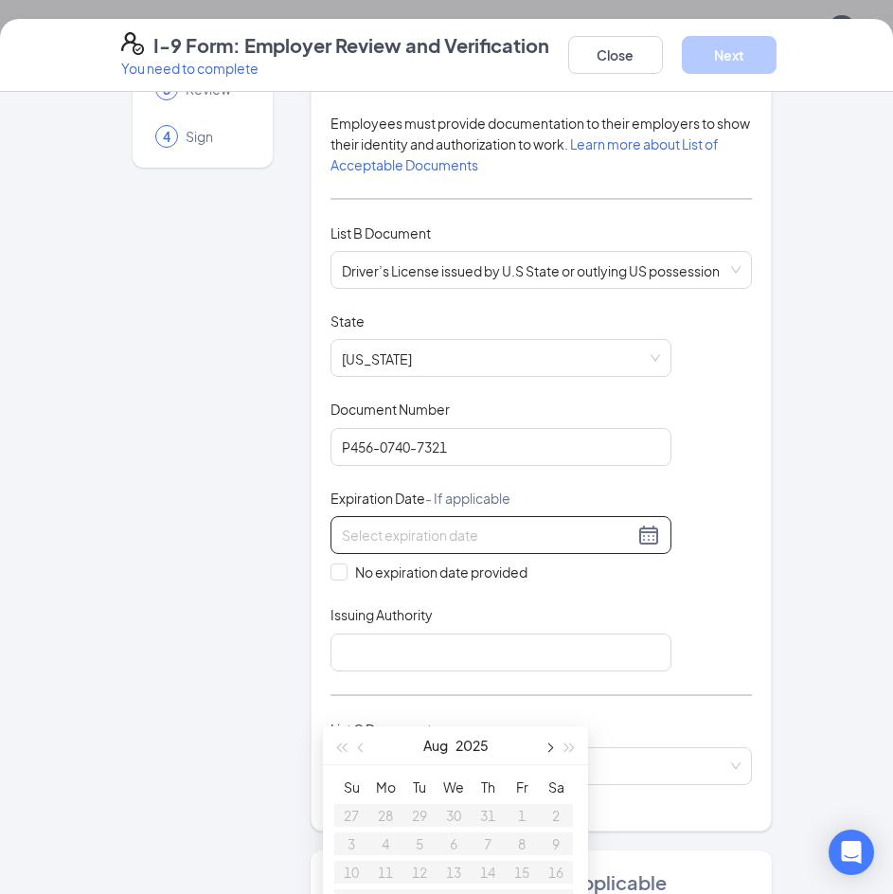
click at [551, 751] on button "button" at bounding box center [548, 745] width 21 height 38
click at [568, 752] on button "button" at bounding box center [570, 745] width 21 height 38
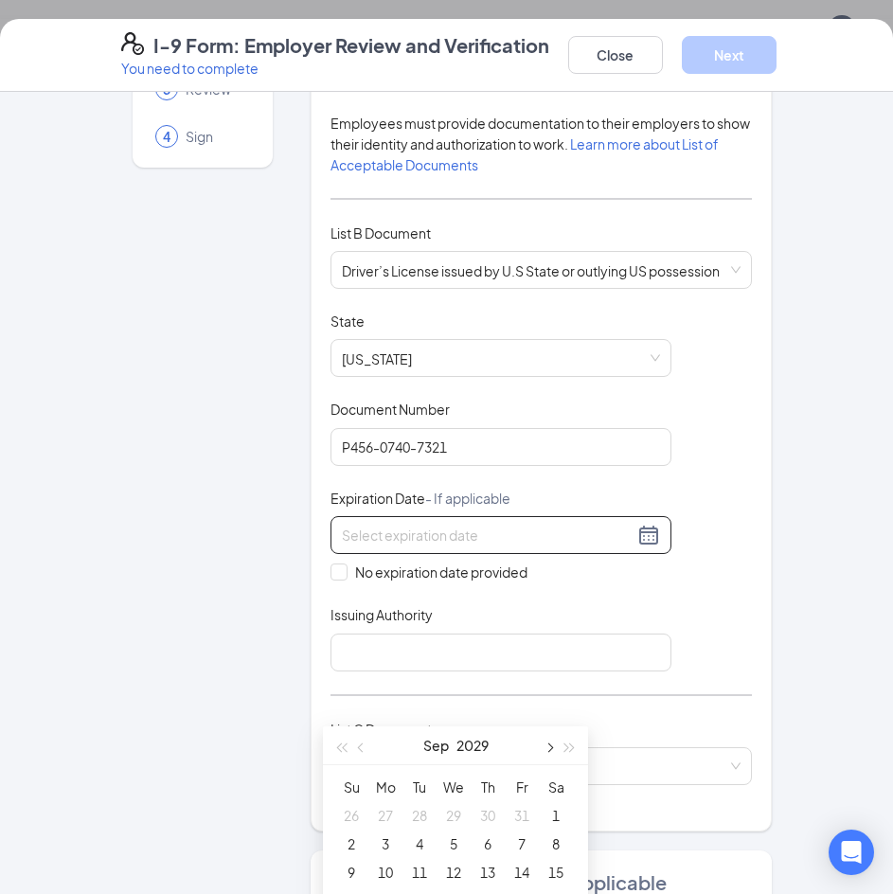
click at [548, 752] on span "button" at bounding box center [548, 747] width 9 height 9
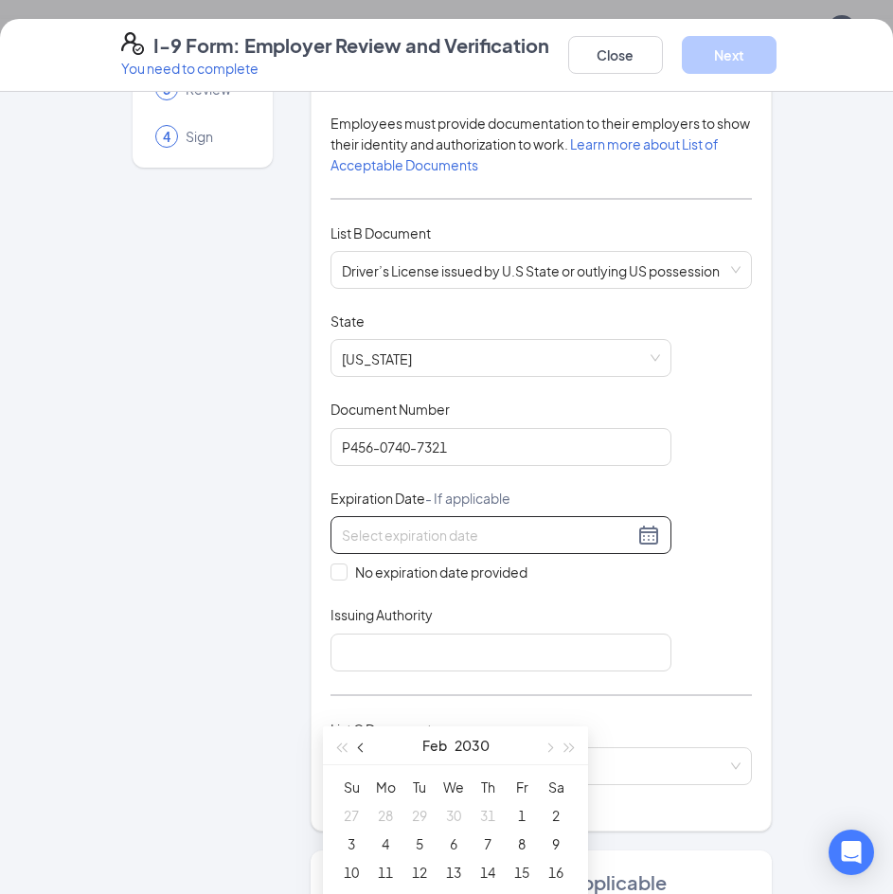
click at [363, 746] on span "button" at bounding box center [362, 747] width 9 height 9
click at [346, 750] on span "button" at bounding box center [340, 747] width 9 height 9
click at [546, 744] on span "button" at bounding box center [548, 747] width 9 height 9
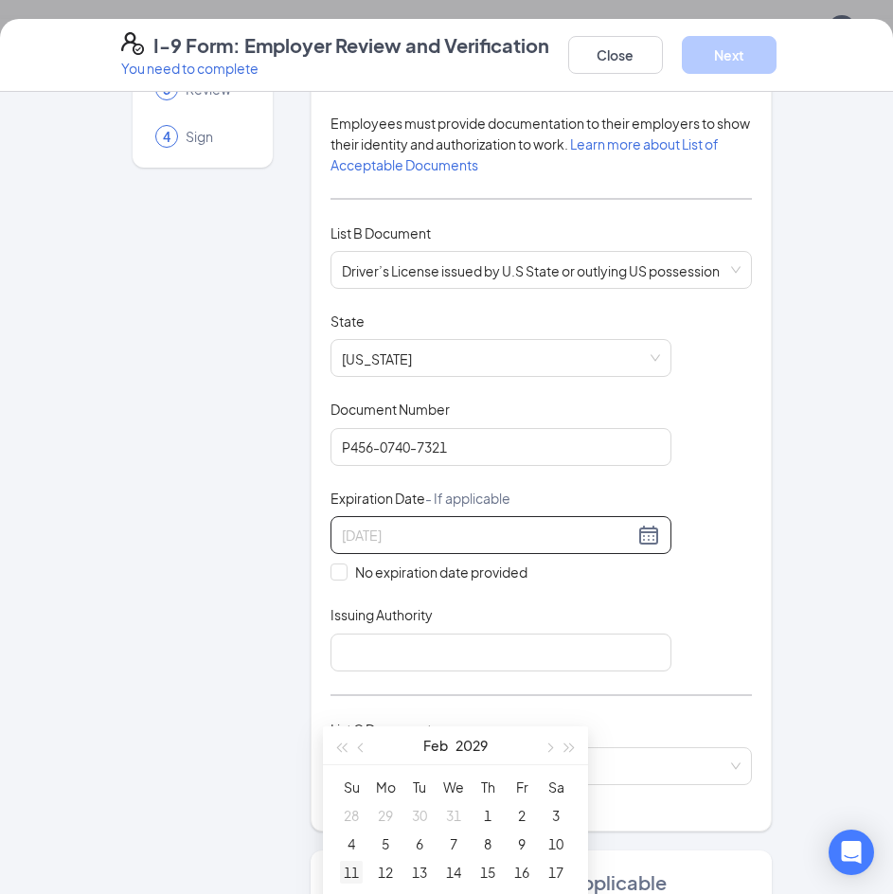
type input "[DATE]"
click at [356, 865] on div "11" at bounding box center [351, 872] width 23 height 23
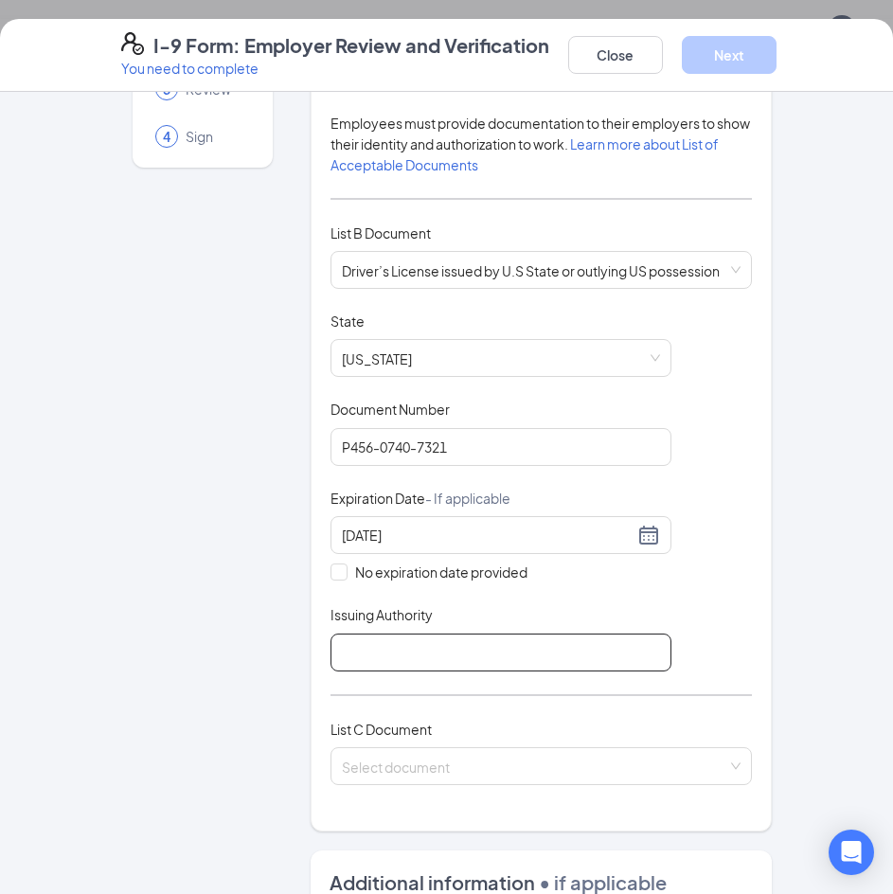
click at [356, 643] on input "Issuing Authority" at bounding box center [501, 653] width 341 height 38
type input "Illinios"
click at [786, 588] on div "Employer Information 2 Document Information 3 Review 4 Sign Which documents did…" at bounding box center [446, 669] width 727 height 1496
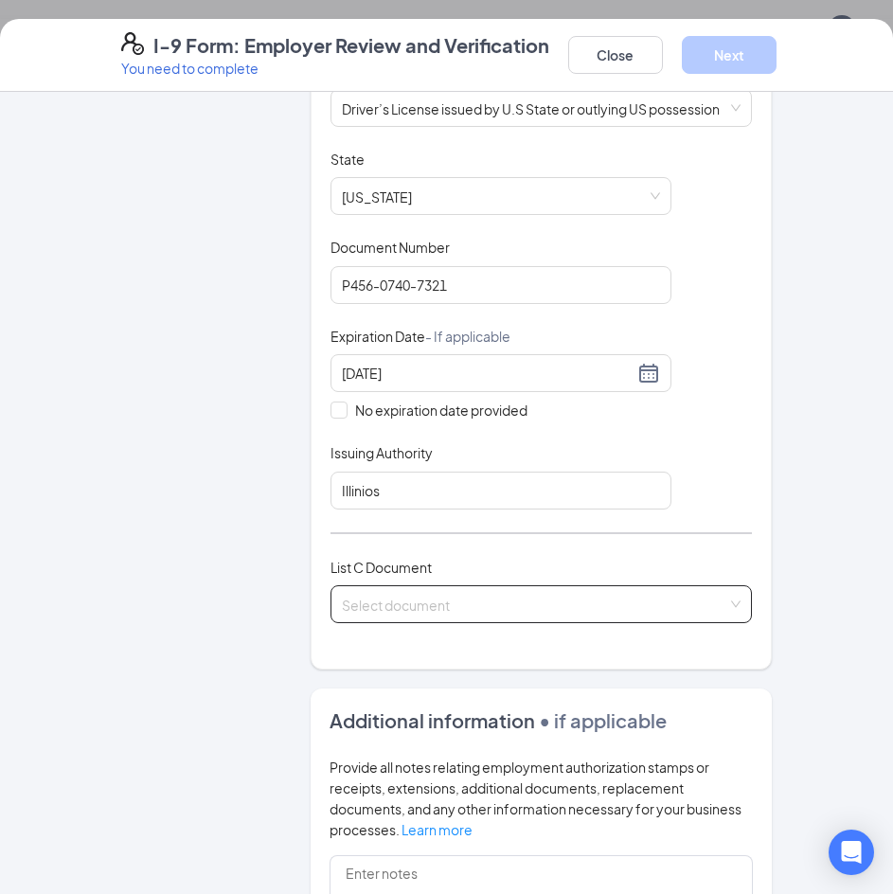
scroll to position [379, 0]
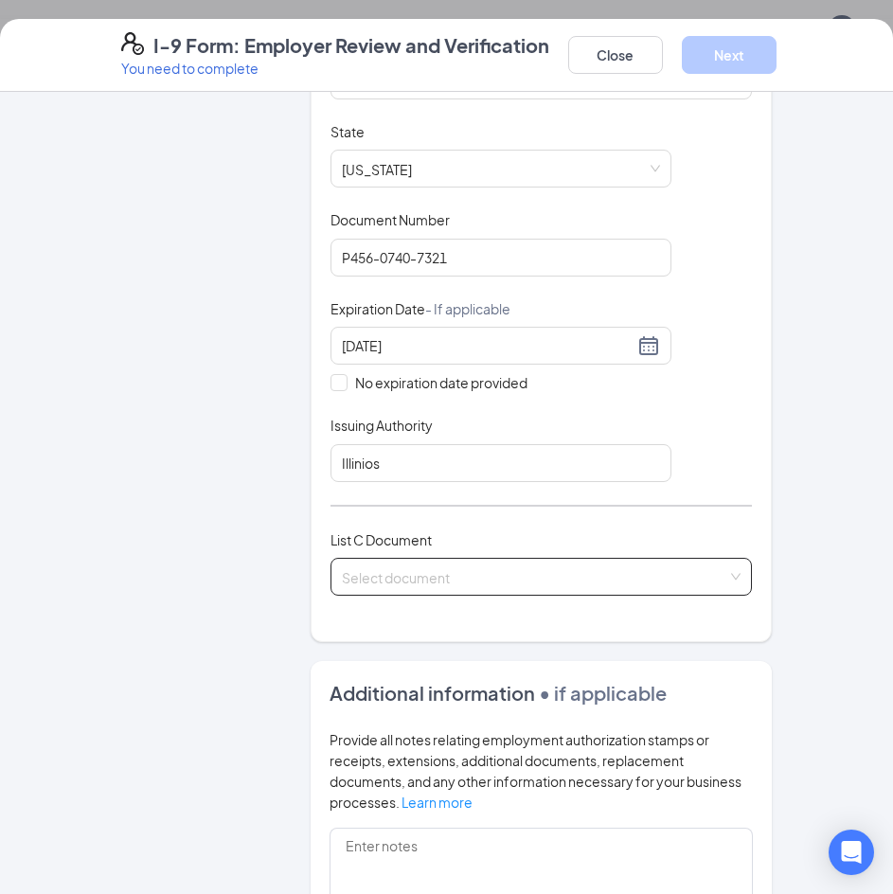
click at [637, 559] on input "search" at bounding box center [534, 573] width 385 height 28
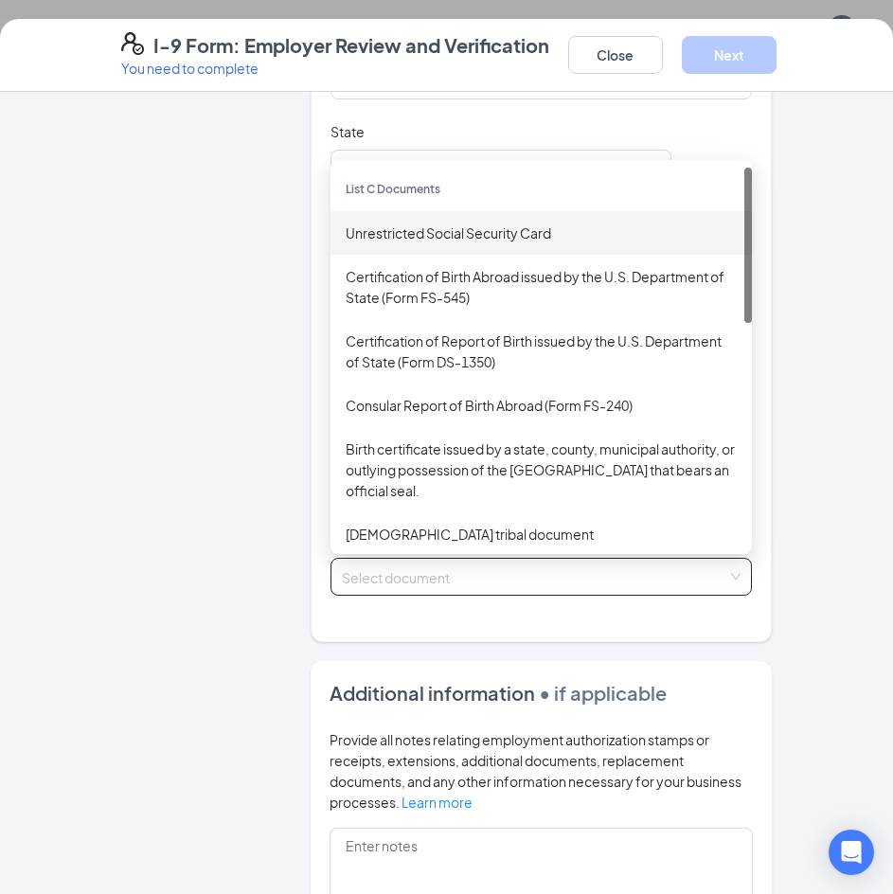
click at [495, 223] on div "Unrestricted Social Security Card" at bounding box center [541, 233] width 391 height 21
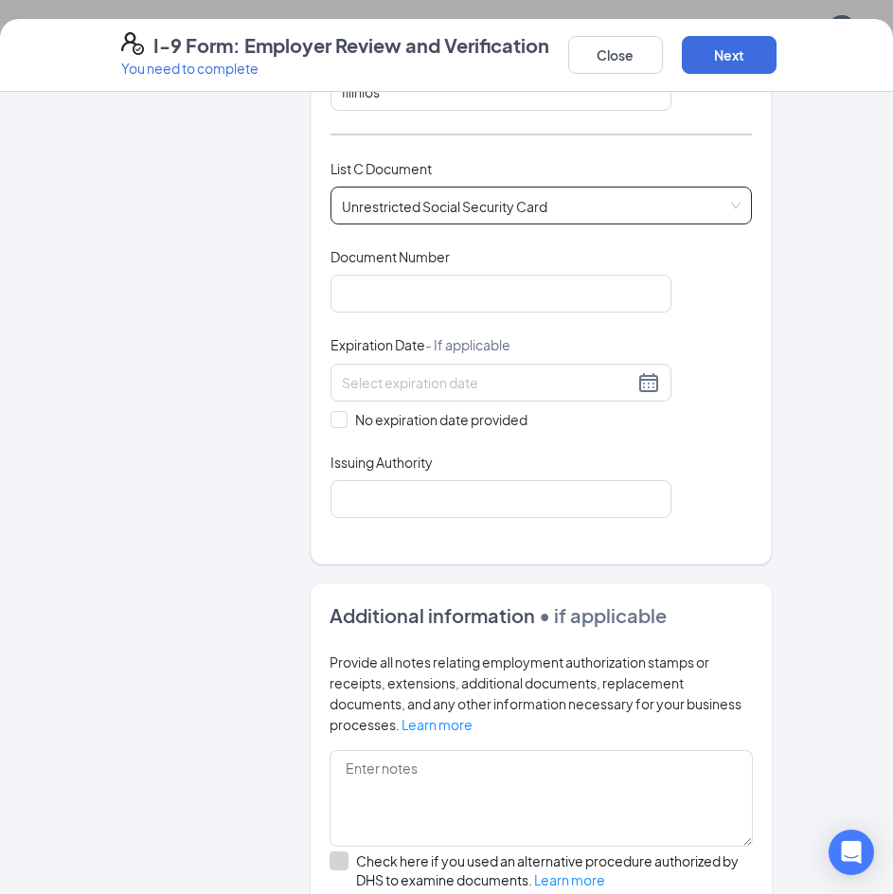
scroll to position [758, 0]
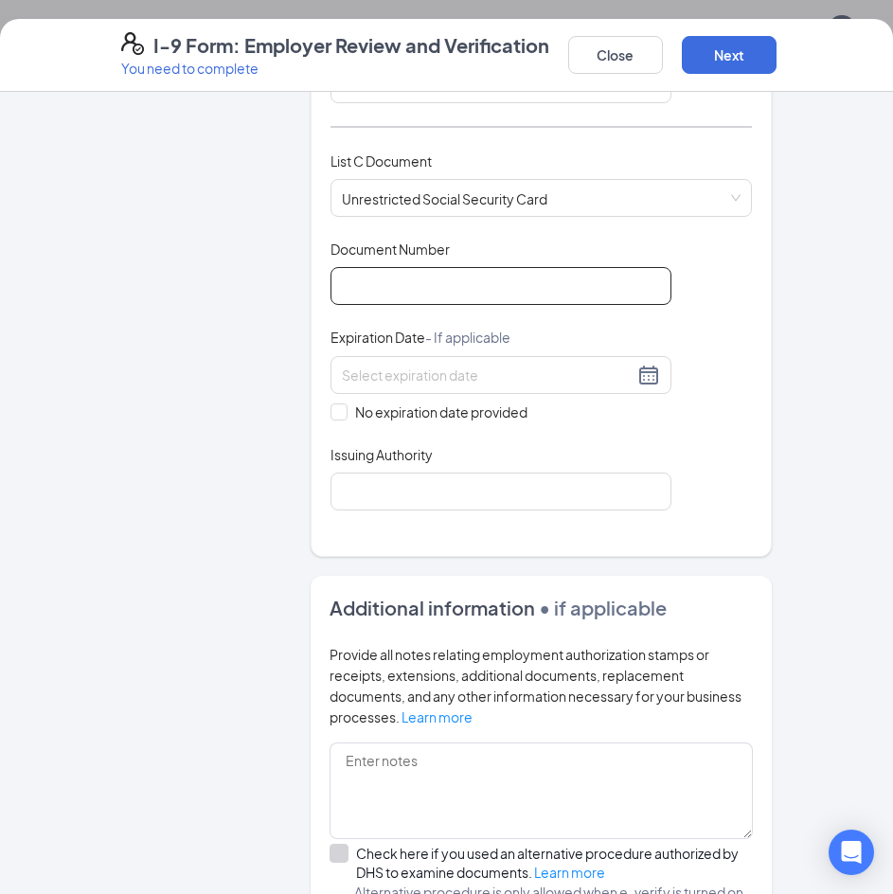
click at [519, 267] on input "Document Number" at bounding box center [501, 286] width 341 height 38
click at [405, 267] on input "Document Number" at bounding box center [501, 286] width 341 height 38
type input "359-06-4564"
click at [337, 403] on span at bounding box center [339, 411] width 17 height 17
click at [337, 403] on input "No expiration date provided" at bounding box center [337, 409] width 13 height 13
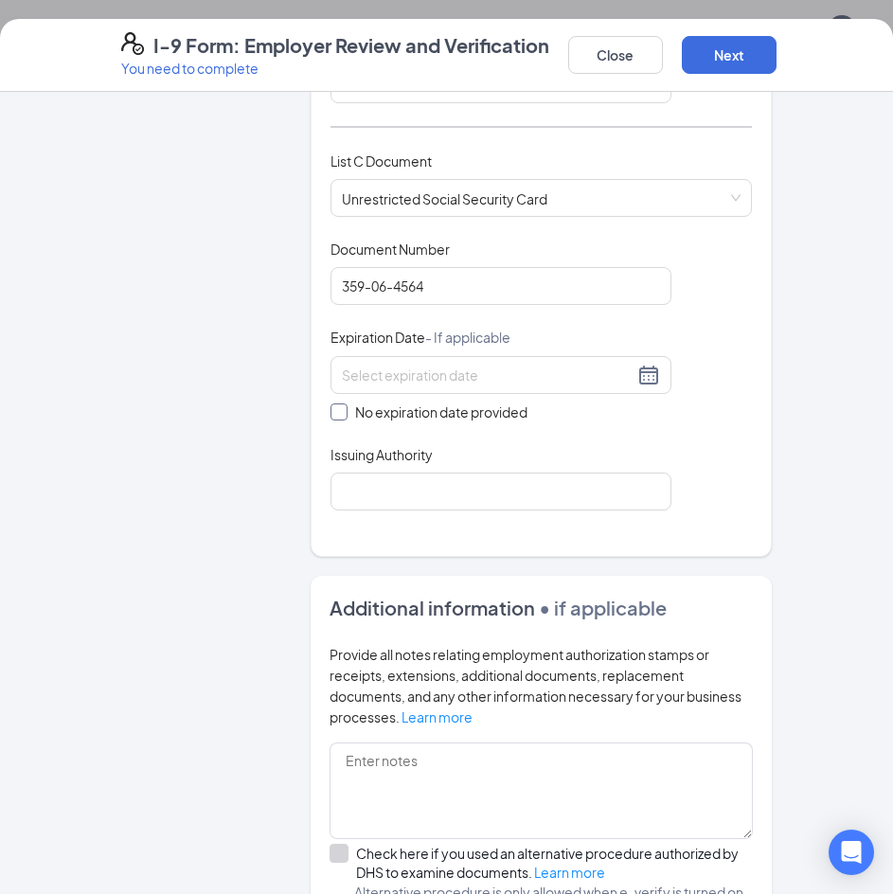
checkbox input "true"
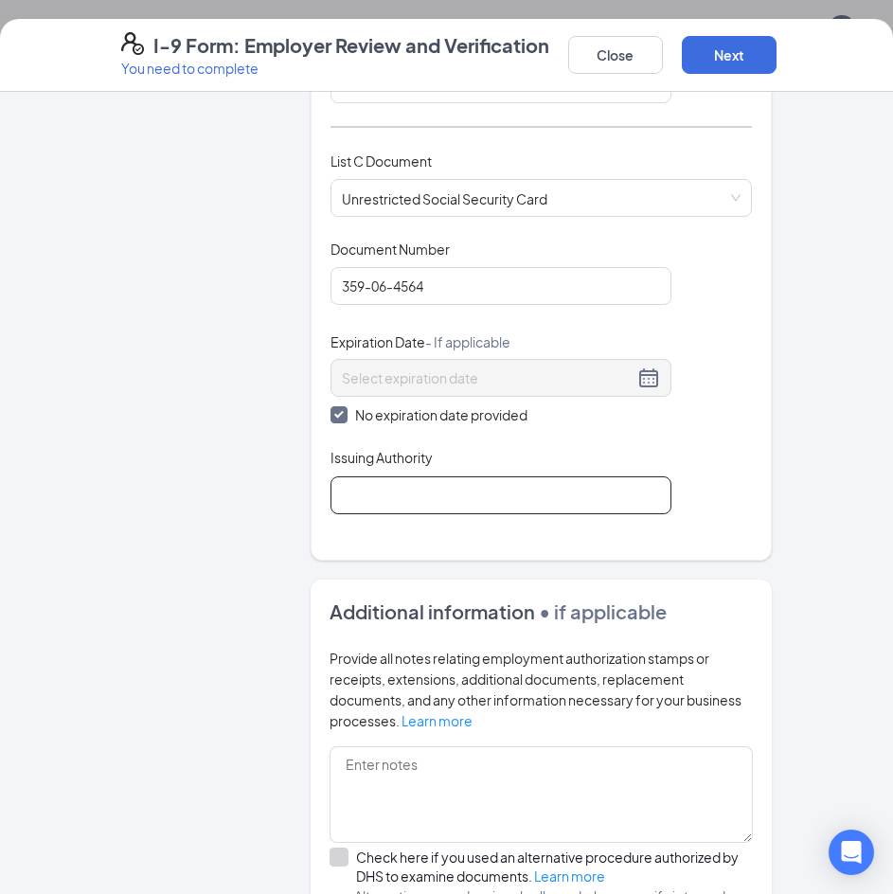
click at [505, 476] on input "Issuing Authority" at bounding box center [501, 495] width 341 height 38
type input "Social Security Administration"
click at [564, 580] on div "Additional information • if applicable Provide all notes relating employment au…" at bounding box center [541, 763] width 461 height 366
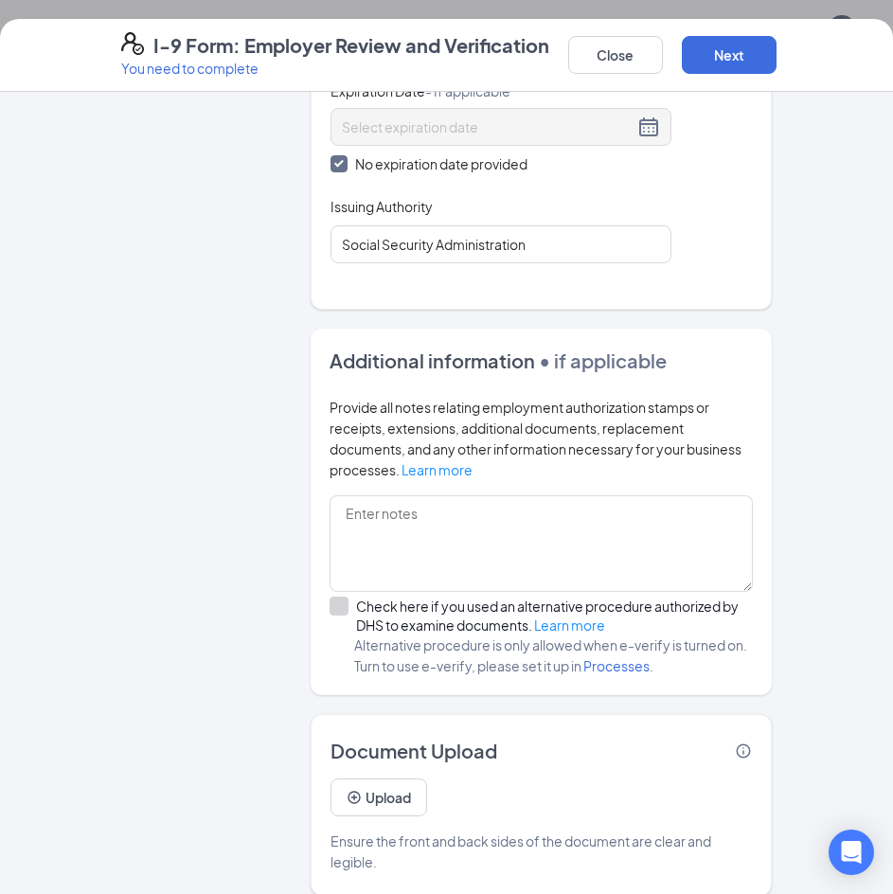
scroll to position [2274, 0]
click at [749, 49] on button "Next" at bounding box center [729, 55] width 95 height 38
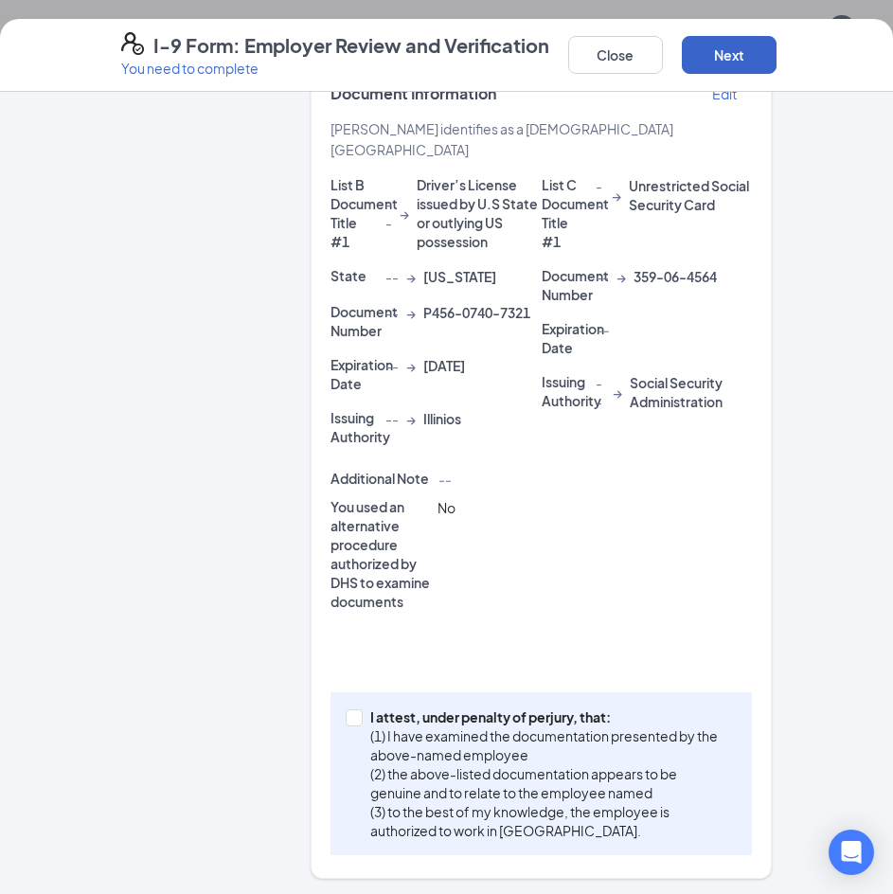
scroll to position [3002, 0]
click at [363, 715] on span "I attest, under penalty of [PERSON_NAME], that: (1) I have examined the documen…" at bounding box center [550, 773] width 374 height 133
click at [357, 715] on input "I attest, under penalty of [PERSON_NAME], that: (1) I have examined the documen…" at bounding box center [352, 715] width 13 height 13
checkbox input "true"
click at [756, 47] on button "Next" at bounding box center [729, 55] width 95 height 38
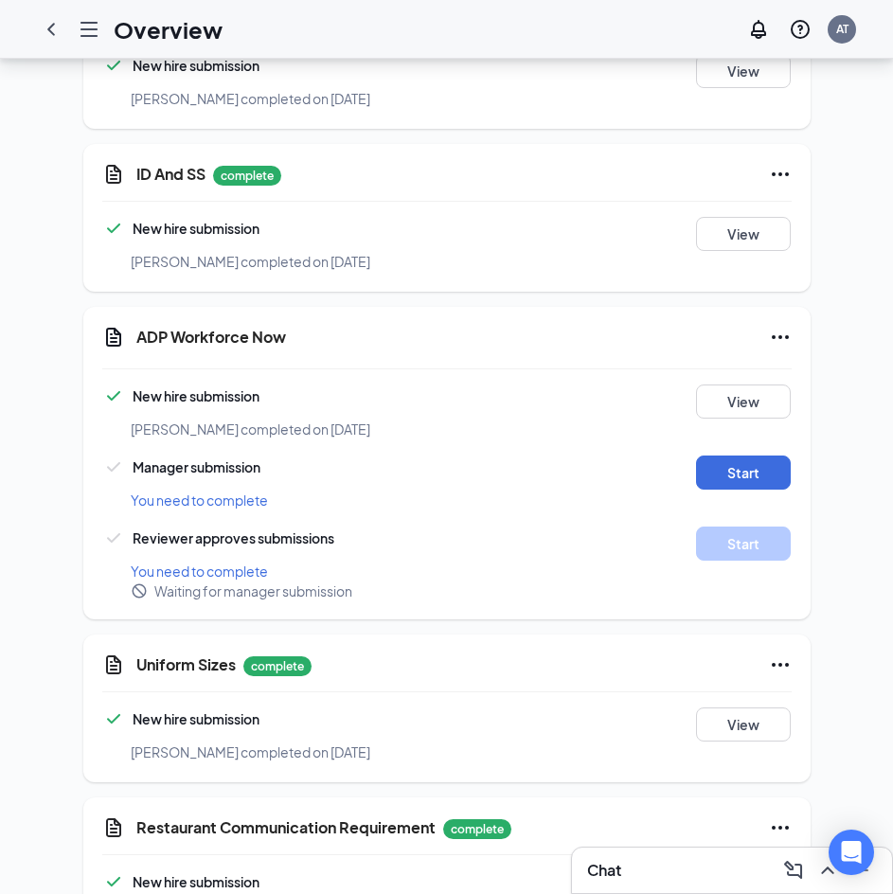
scroll to position [2948, 0]
click at [753, 456] on button "Start" at bounding box center [743, 473] width 95 height 34
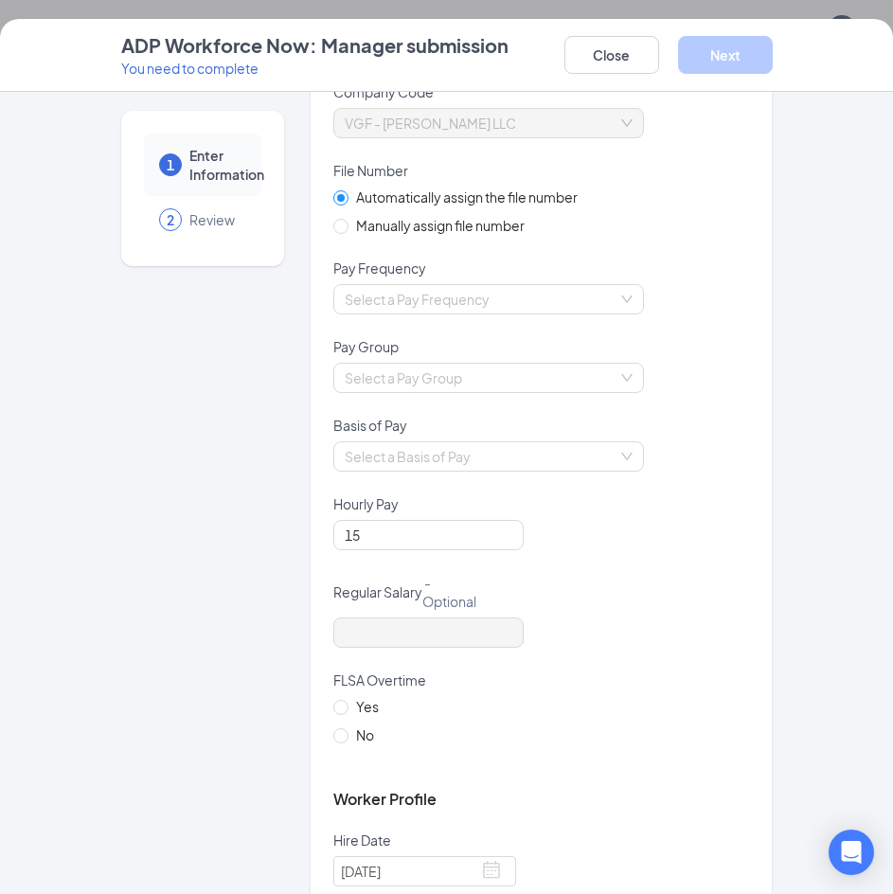
scroll to position [95, 0]
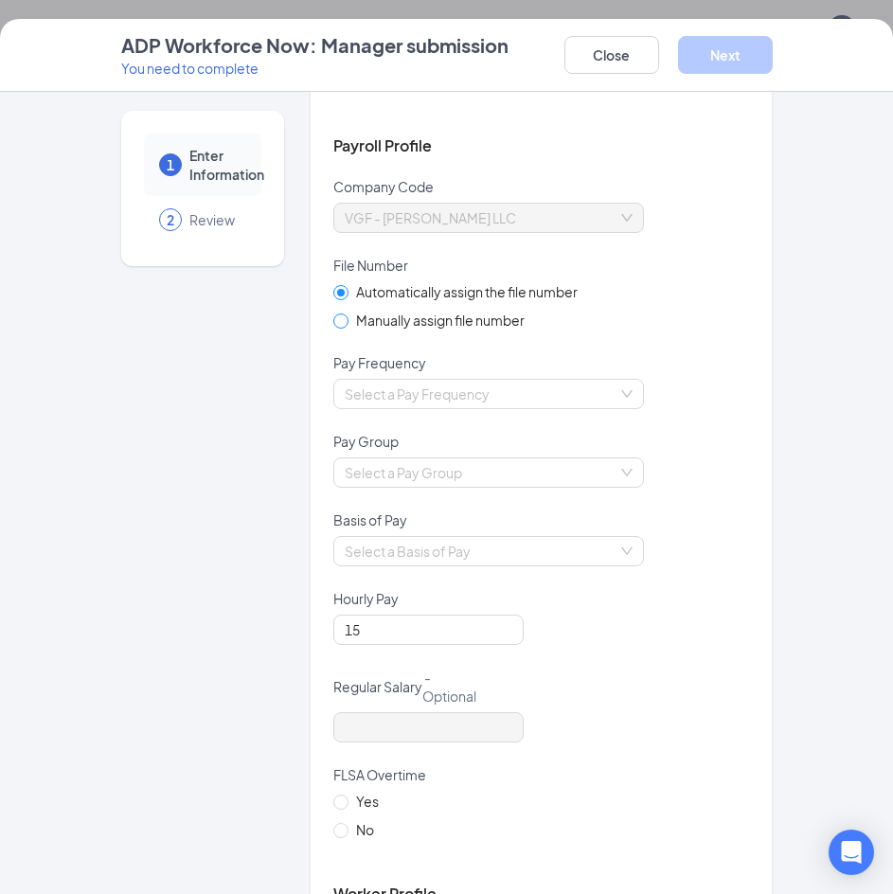
click at [340, 327] on span at bounding box center [340, 320] width 15 height 15
click at [340, 327] on input "Manually assign file number" at bounding box center [339, 319] width 13 height 13
radio input "true"
radio input "false"
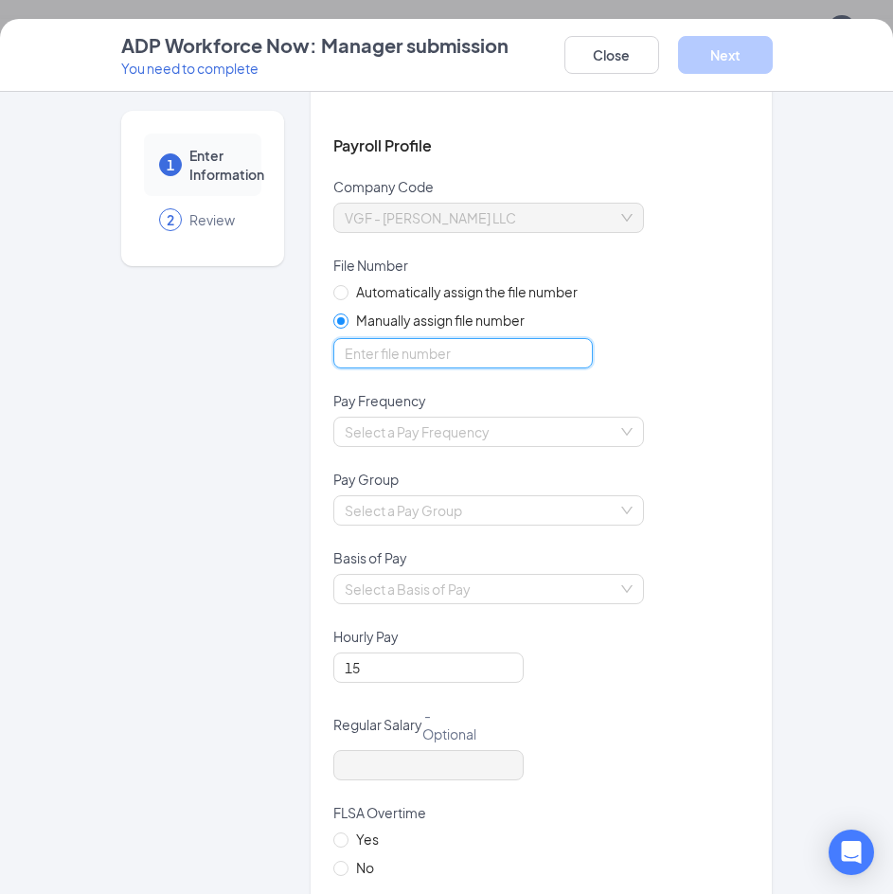
click at [409, 347] on input "optional_short_text" at bounding box center [462, 353] width 259 height 30
click at [435, 357] on input "optional_short_text" at bounding box center [462, 353] width 259 height 30
click at [625, 436] on div "Select a Pay Frequency" at bounding box center [488, 432] width 311 height 30
type input "18207"
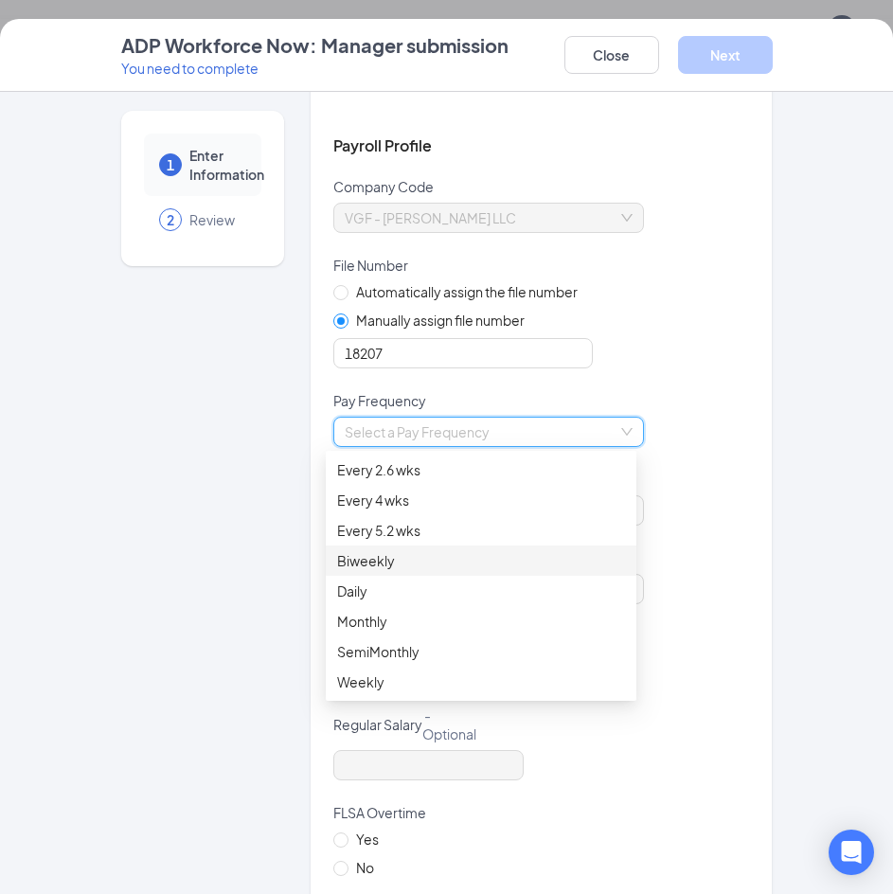
click at [384, 559] on div "Biweekly" at bounding box center [481, 560] width 288 height 21
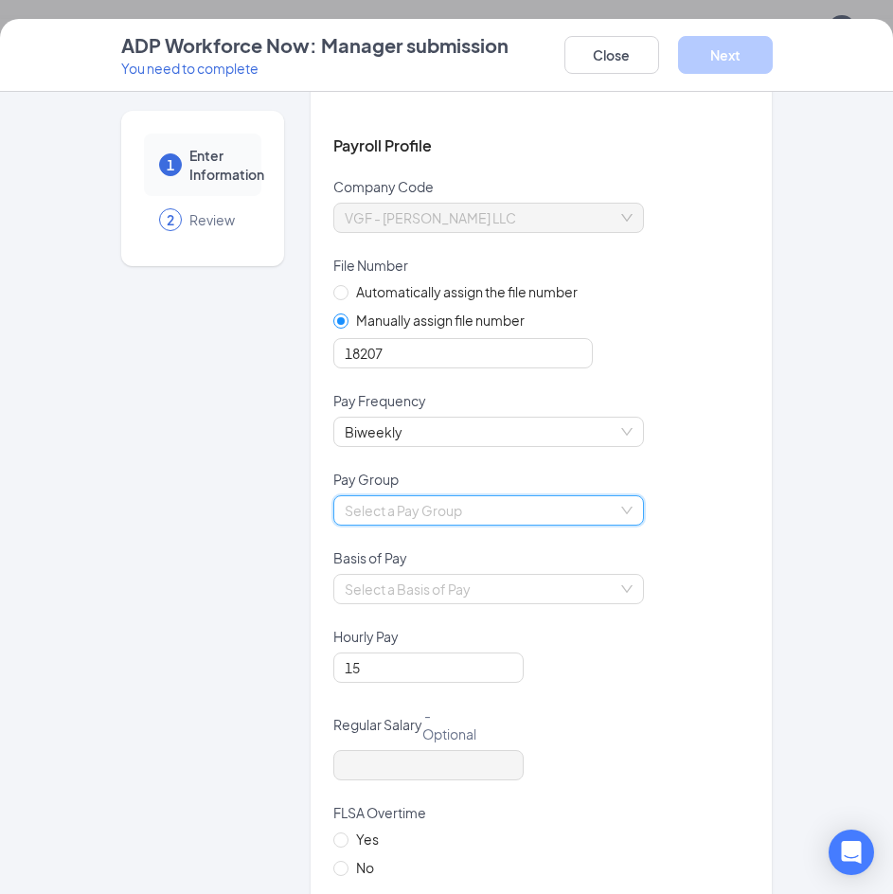
click at [611, 507] on input "search" at bounding box center [482, 510] width 275 height 28
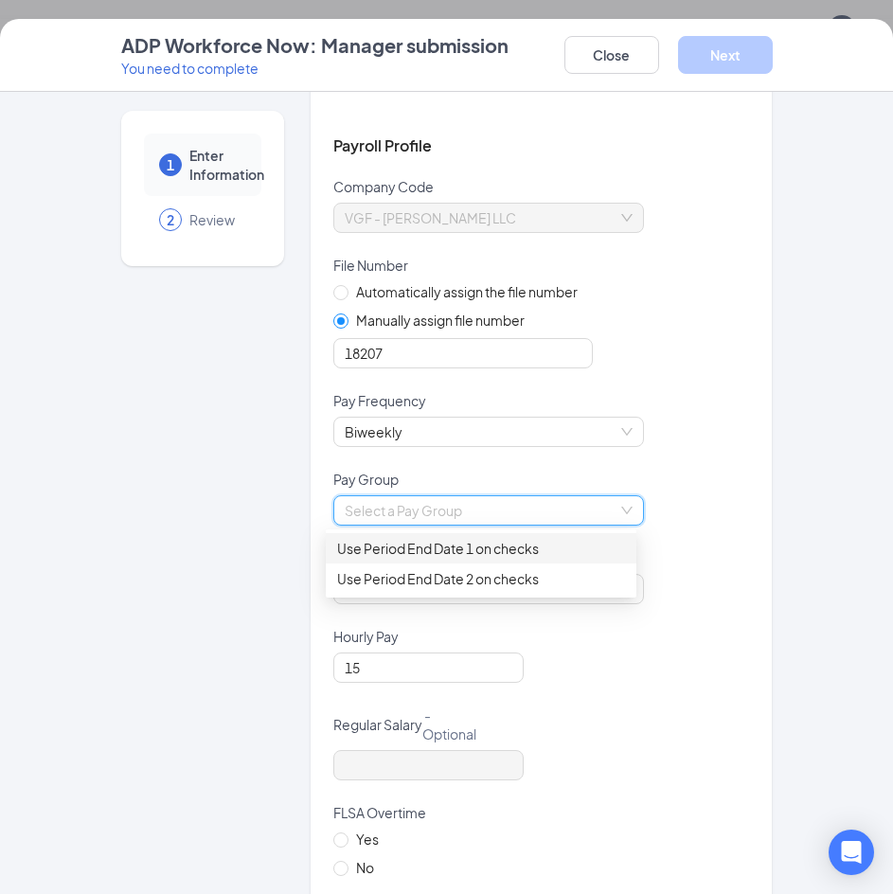
click at [525, 557] on div "Use Period End Date 1 on checks" at bounding box center [481, 548] width 288 height 21
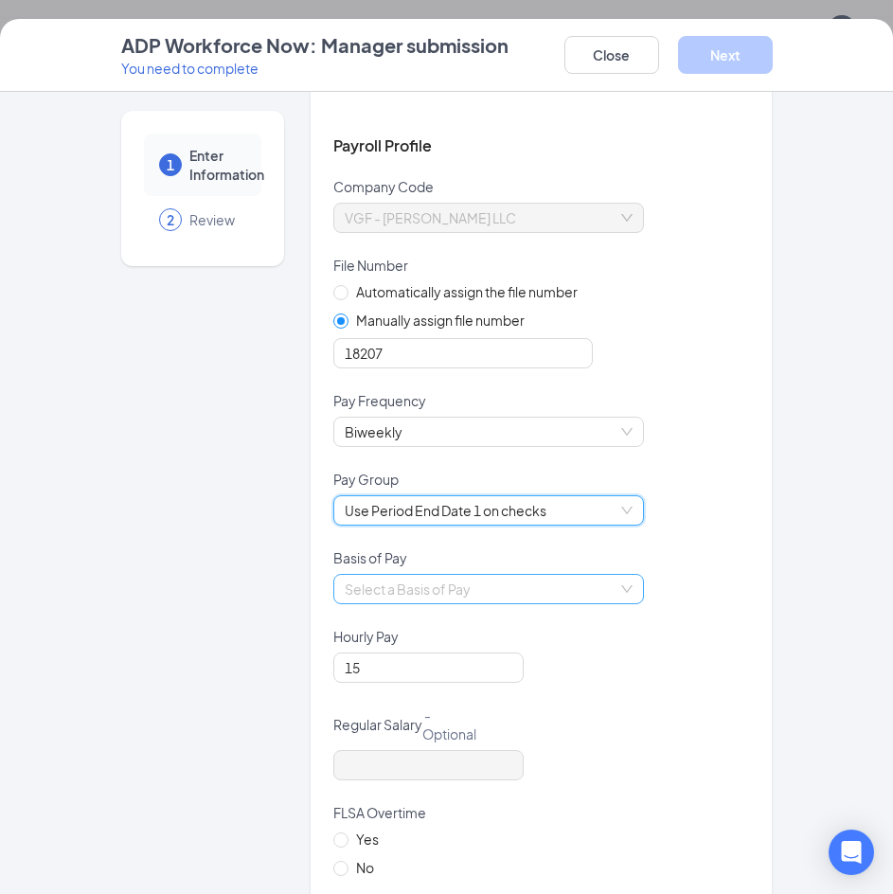
click at [617, 599] on div "Select a Basis of Pay" at bounding box center [488, 589] width 311 height 30
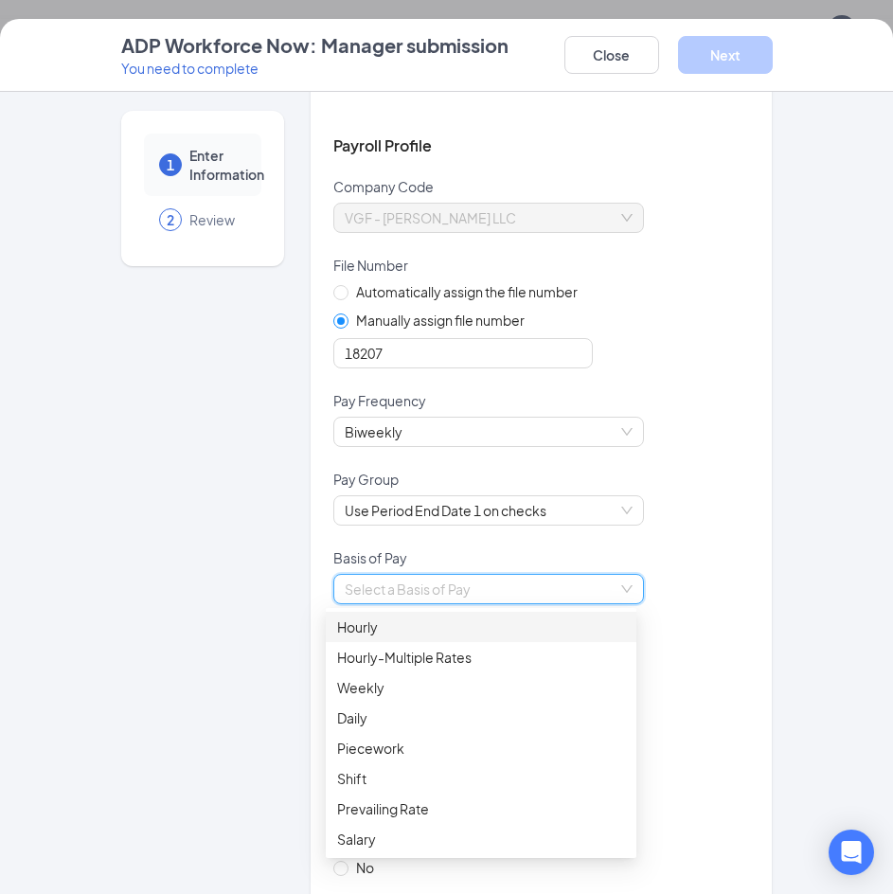
click at [392, 630] on div "Hourly" at bounding box center [481, 627] width 288 height 21
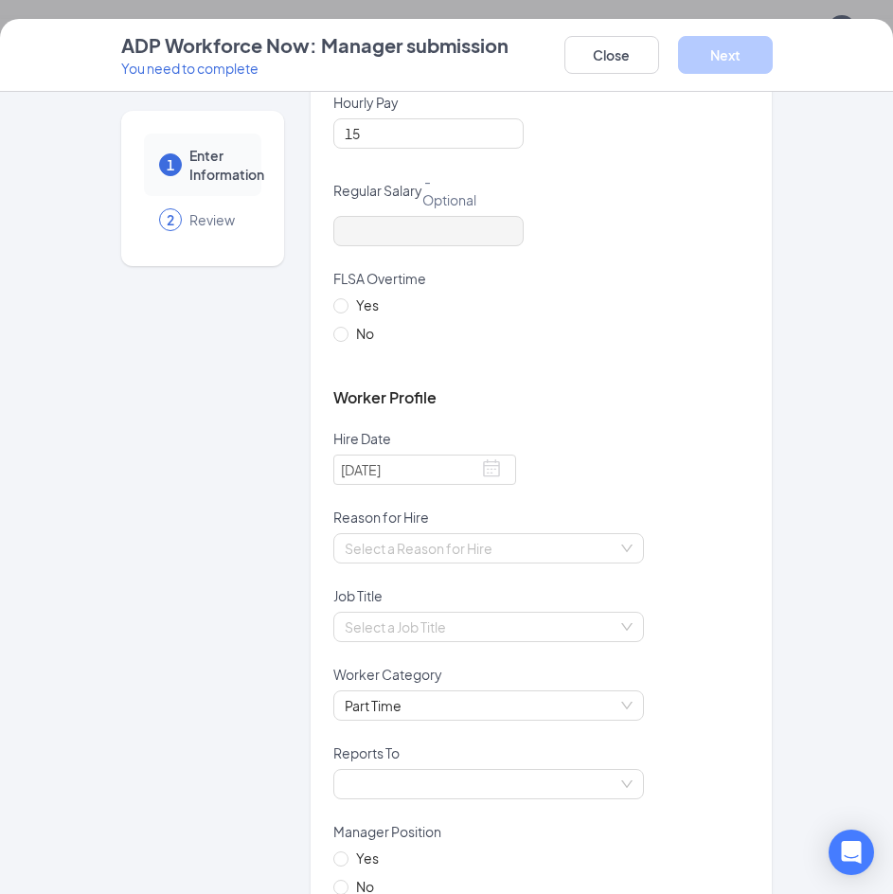
scroll to position [663, 0]
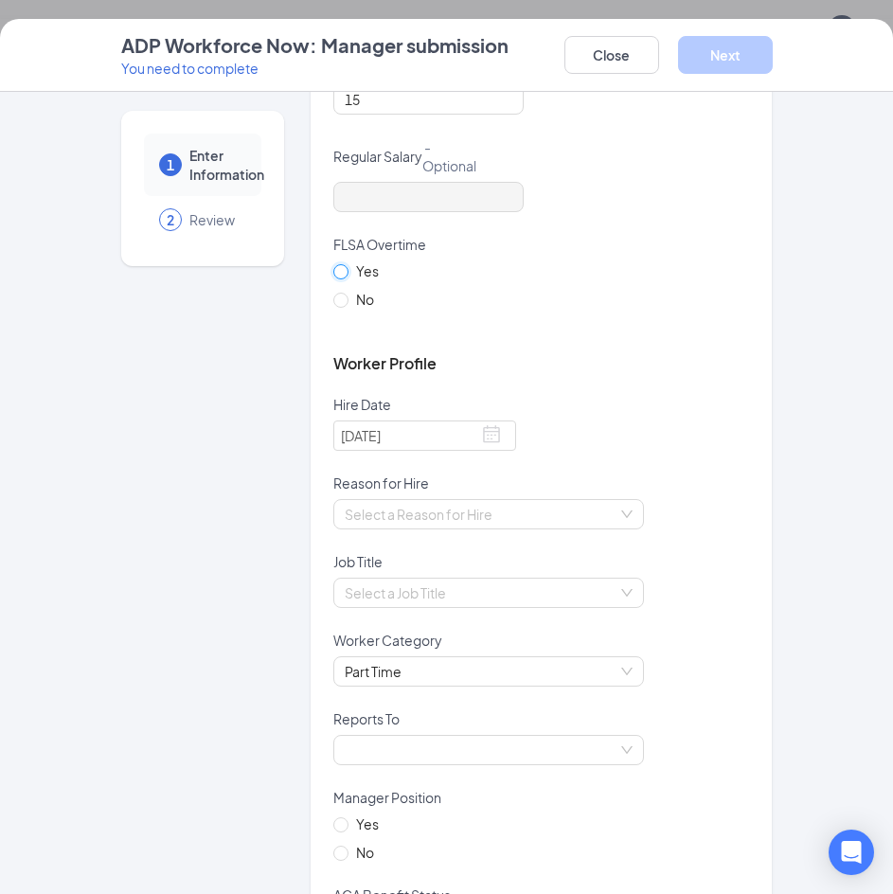
click at [333, 274] on input "Yes" at bounding box center [339, 270] width 13 height 13
radio input "true"
click at [409, 518] on input "search" at bounding box center [482, 514] width 275 height 28
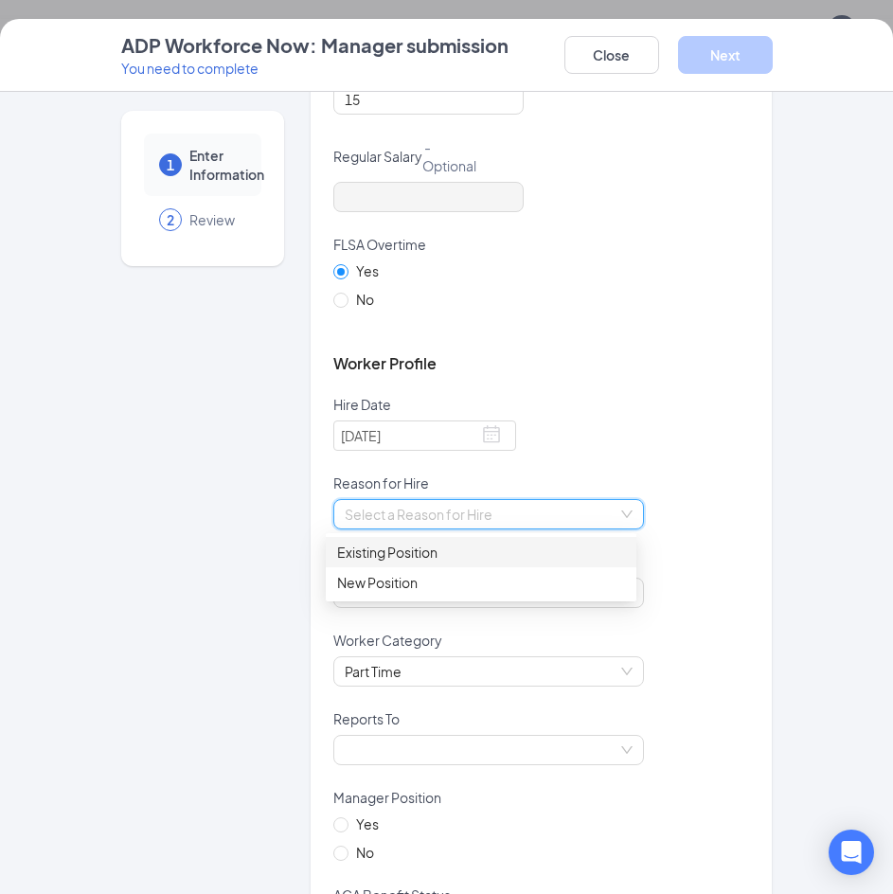
click at [408, 547] on div "Existing Position" at bounding box center [481, 552] width 288 height 21
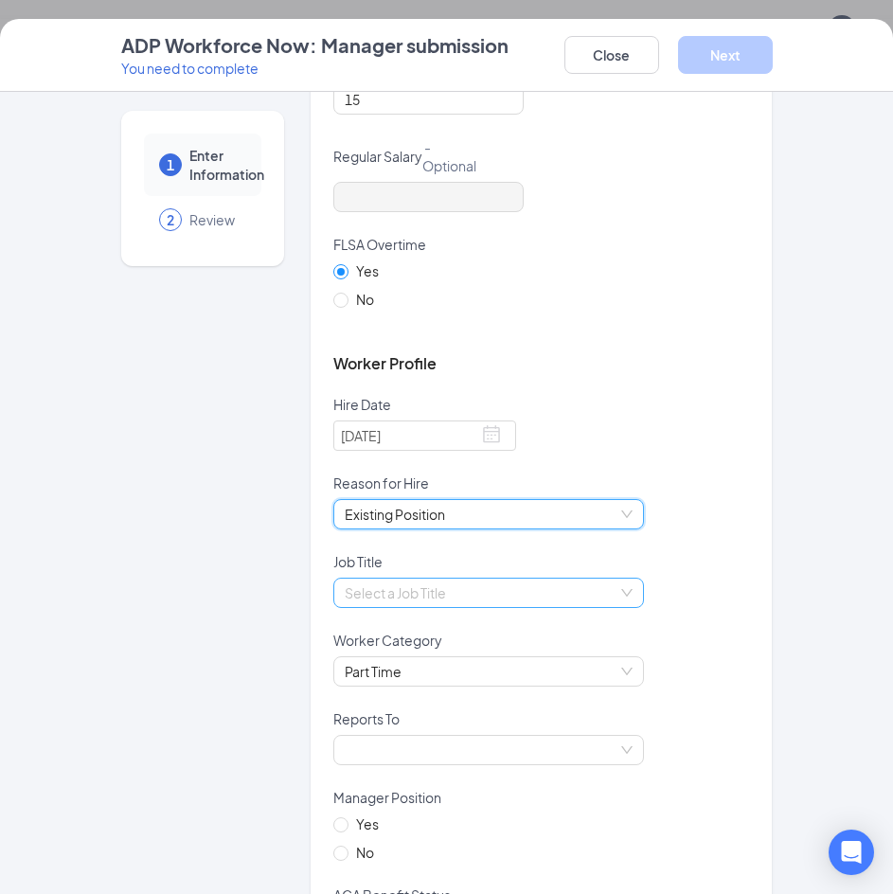
click at [428, 581] on input "search" at bounding box center [482, 593] width 275 height 28
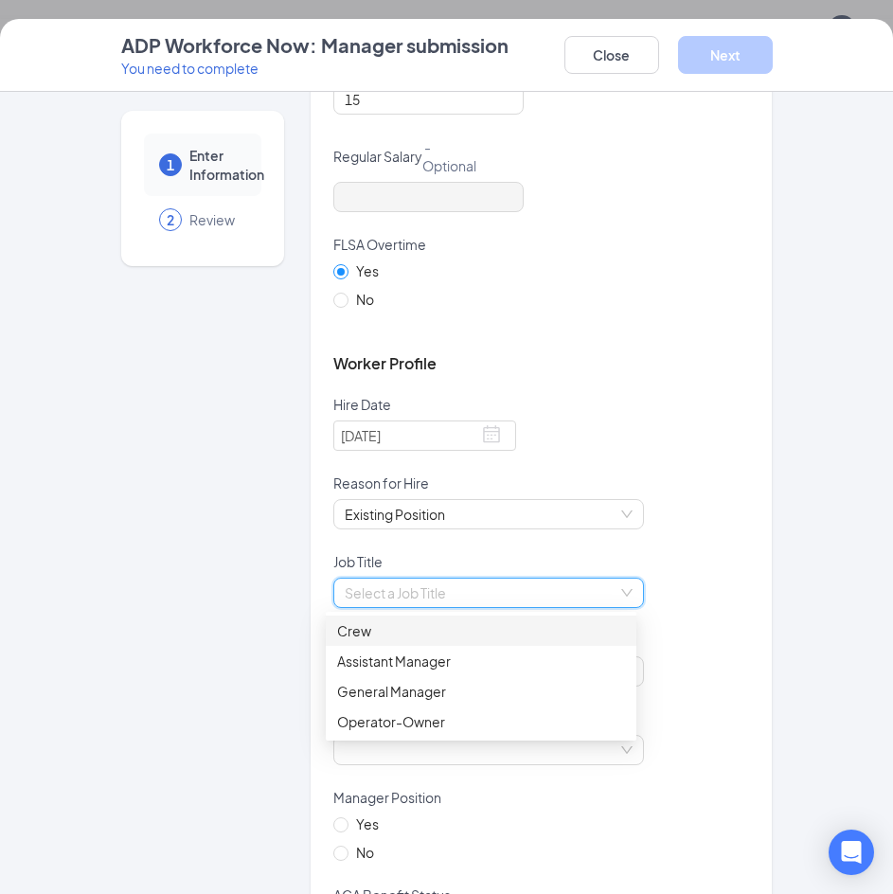
click at [422, 630] on div "Crew" at bounding box center [481, 630] width 288 height 21
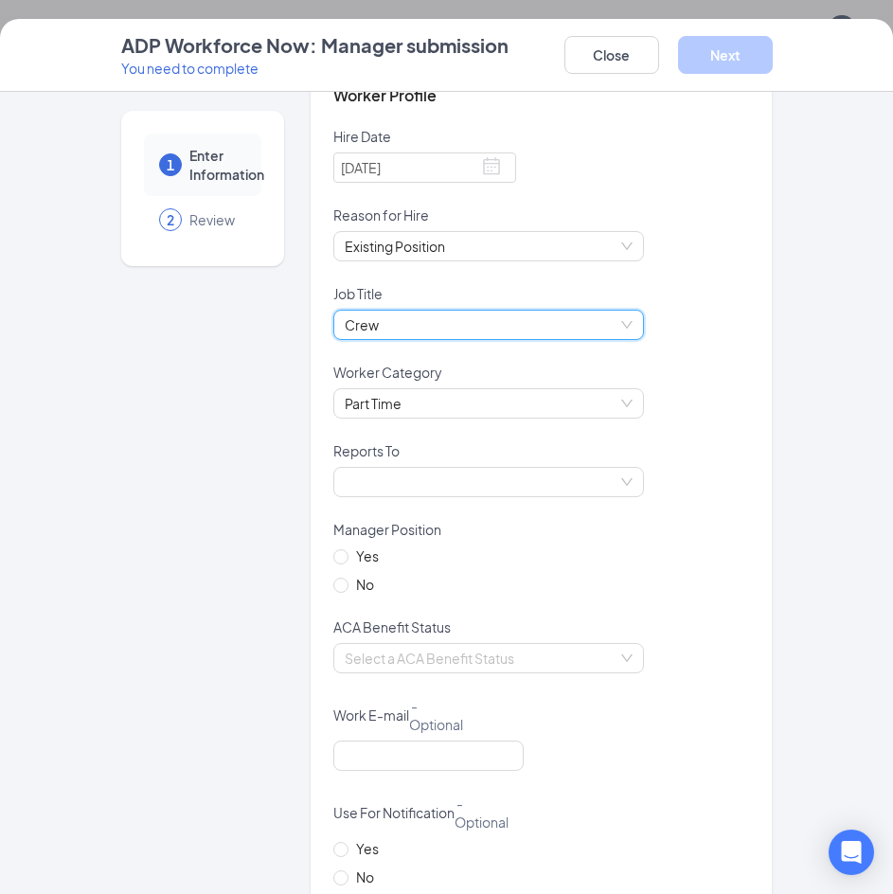
scroll to position [947, 0]
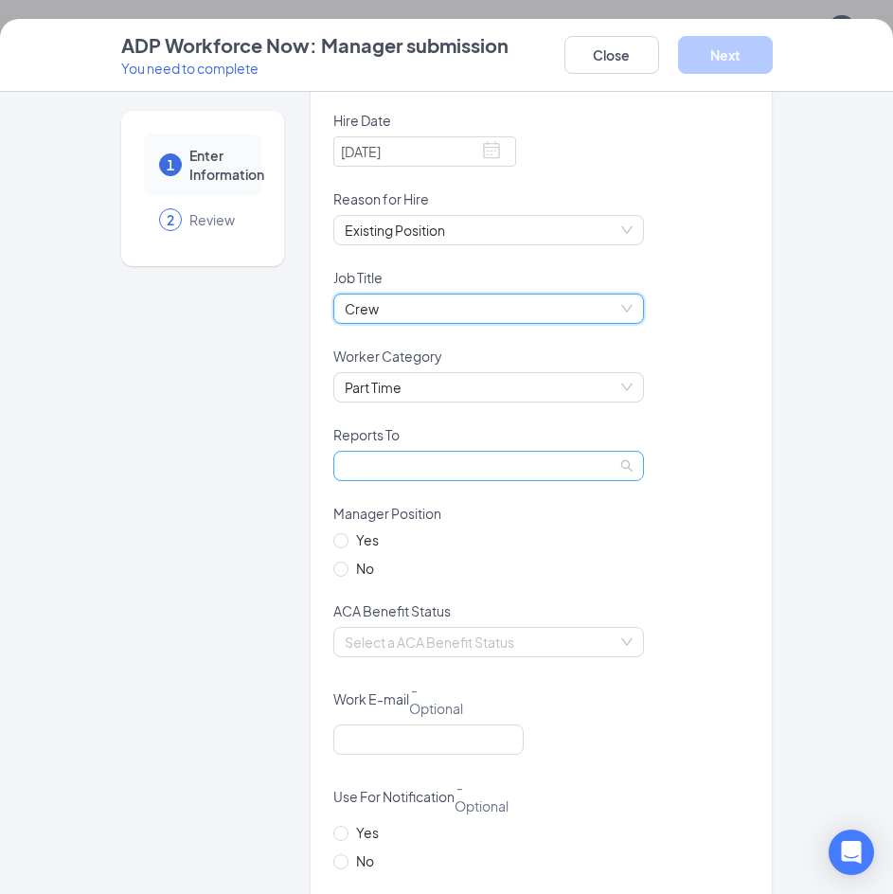
click at [386, 480] on div at bounding box center [488, 466] width 311 height 30
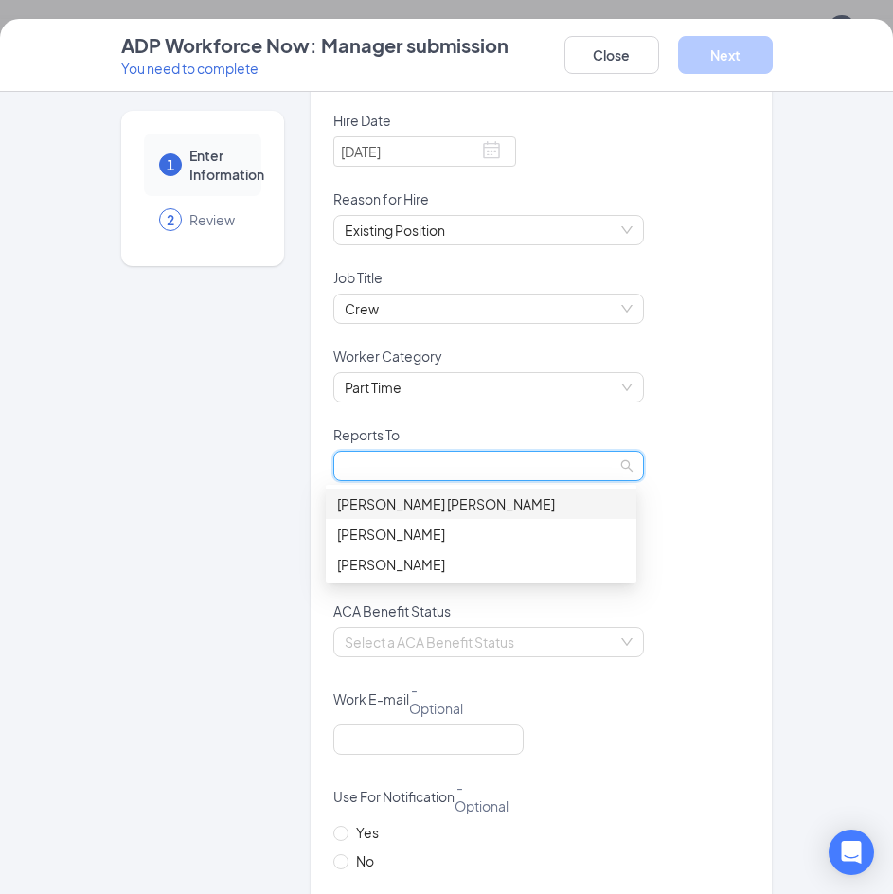
click at [386, 505] on div "[PERSON_NAME] [PERSON_NAME]" at bounding box center [481, 503] width 288 height 21
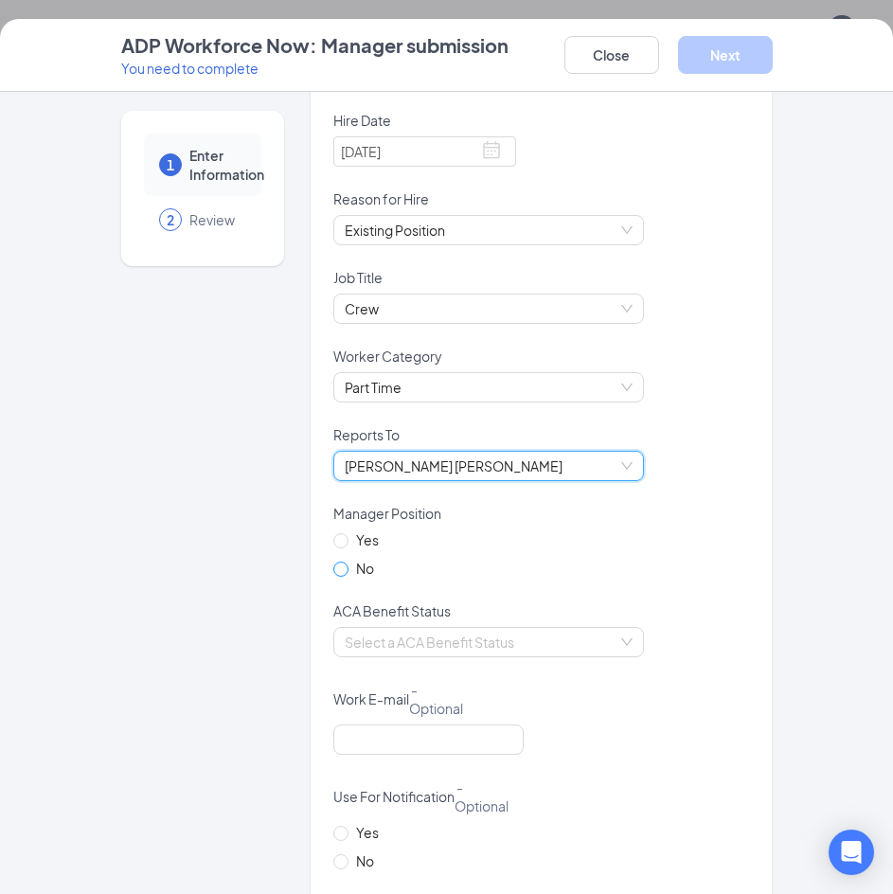
click at [341, 566] on span at bounding box center [340, 569] width 15 height 15
click at [341, 566] on input "No" at bounding box center [339, 568] width 13 height 13
radio input "true"
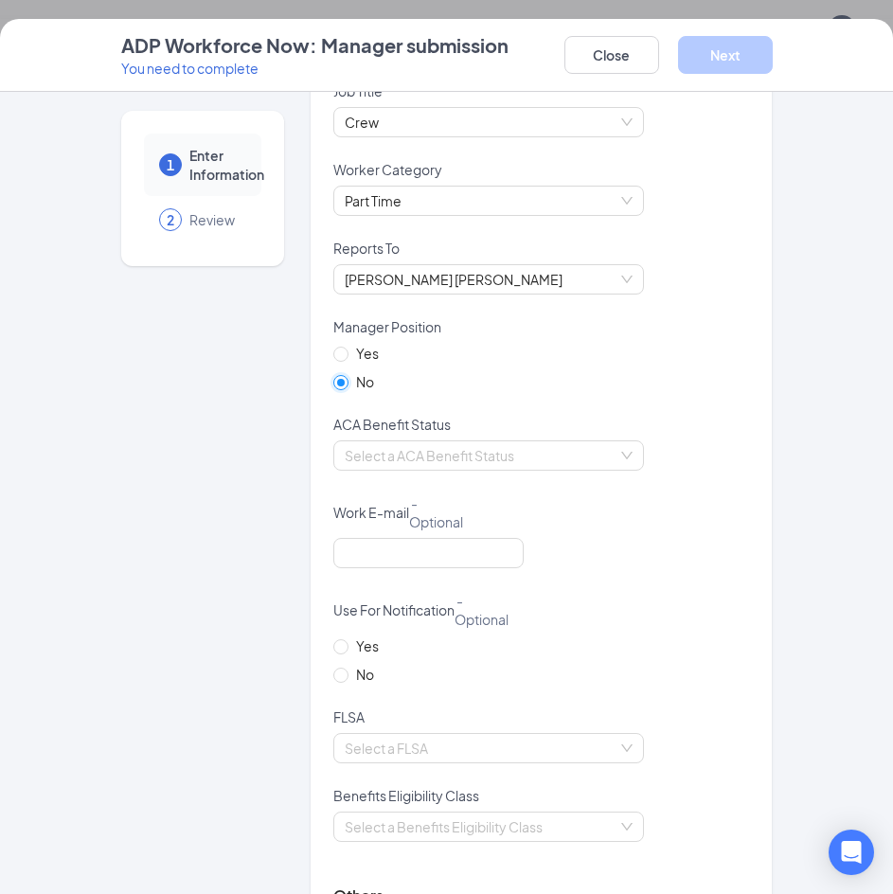
scroll to position [1136, 0]
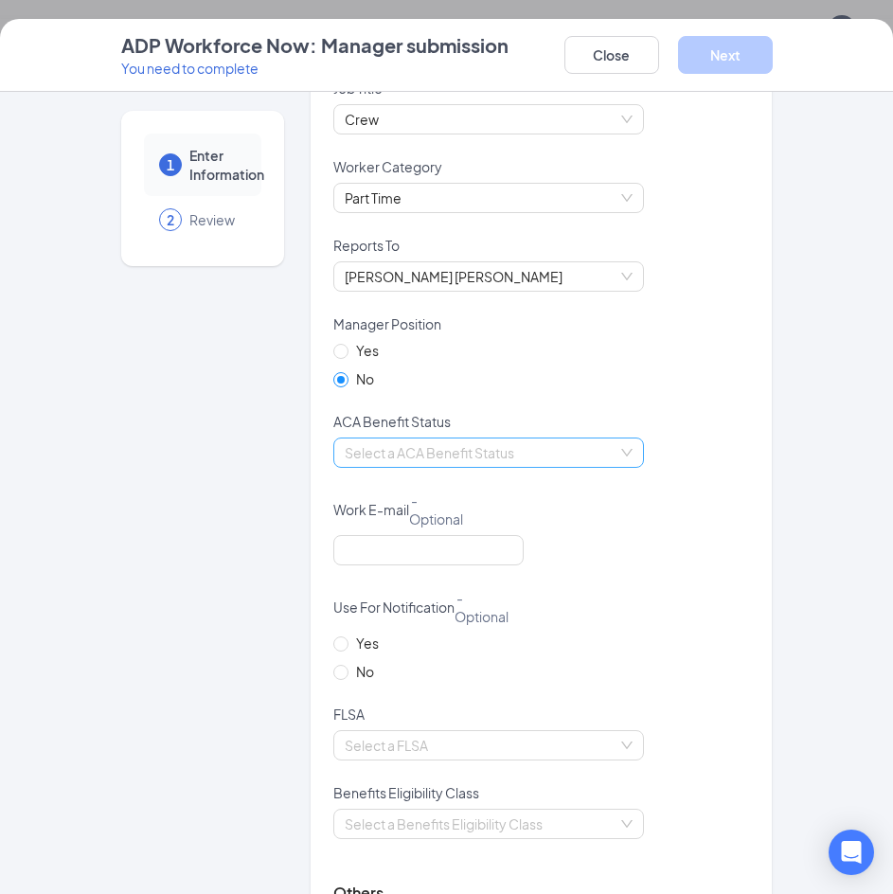
click at [472, 453] on input "search" at bounding box center [482, 452] width 275 height 28
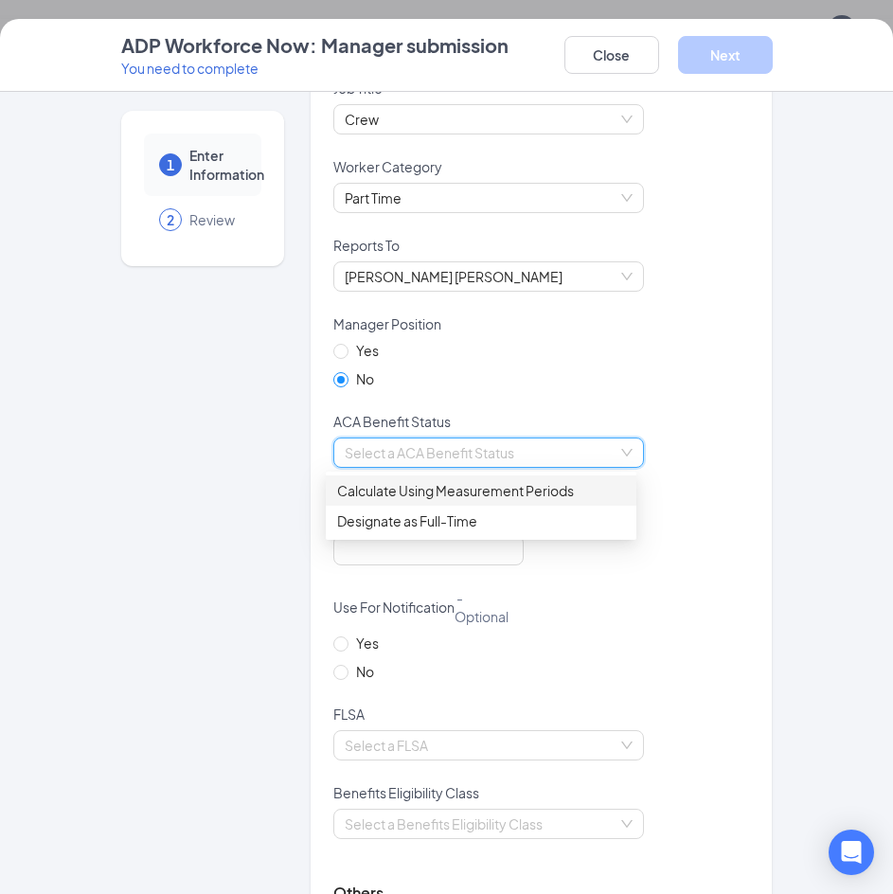
click at [459, 487] on div "Calculate Using Measurement Periods" at bounding box center [481, 490] width 288 height 21
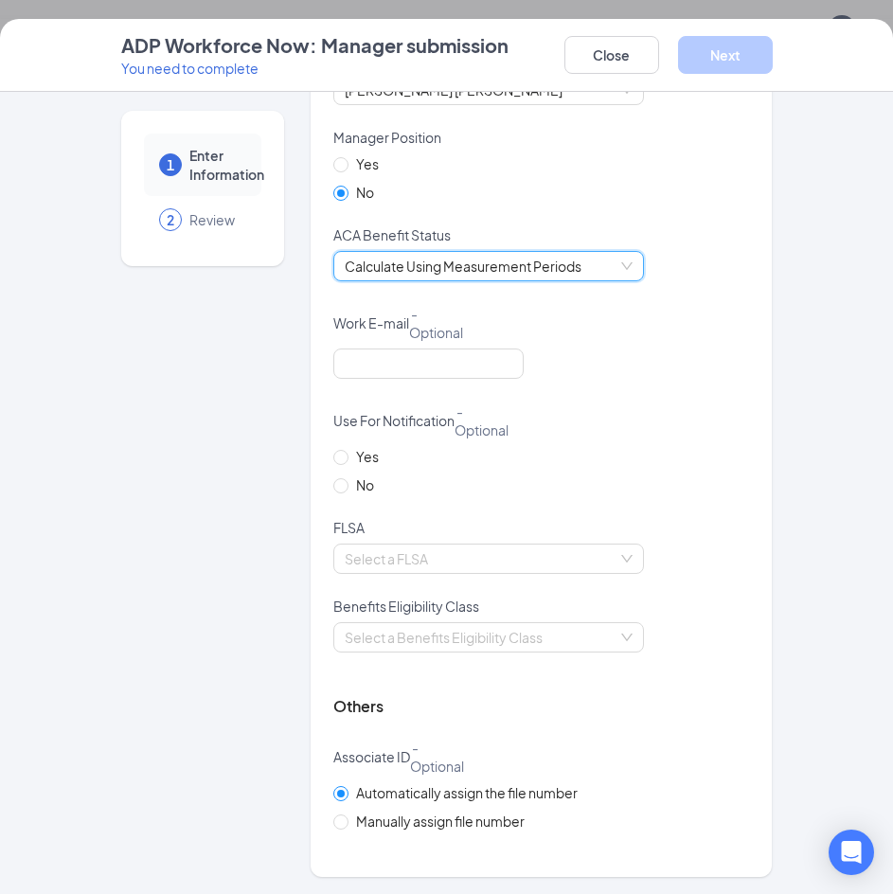
scroll to position [1325, 0]
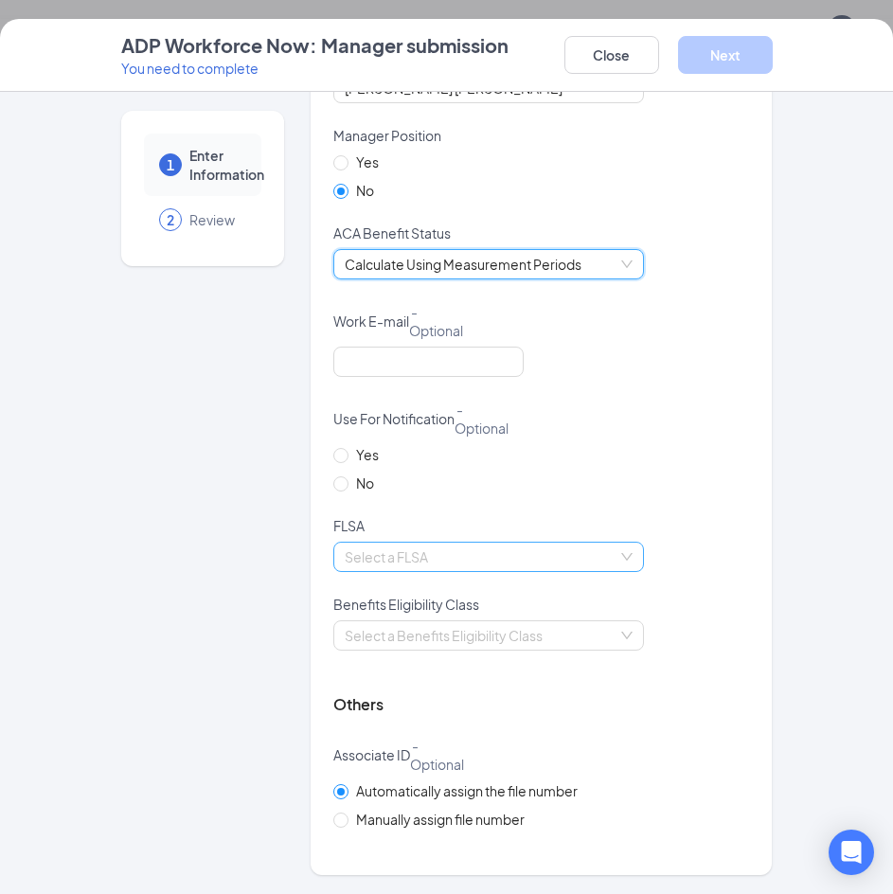
click at [402, 555] on input "search" at bounding box center [482, 557] width 275 height 28
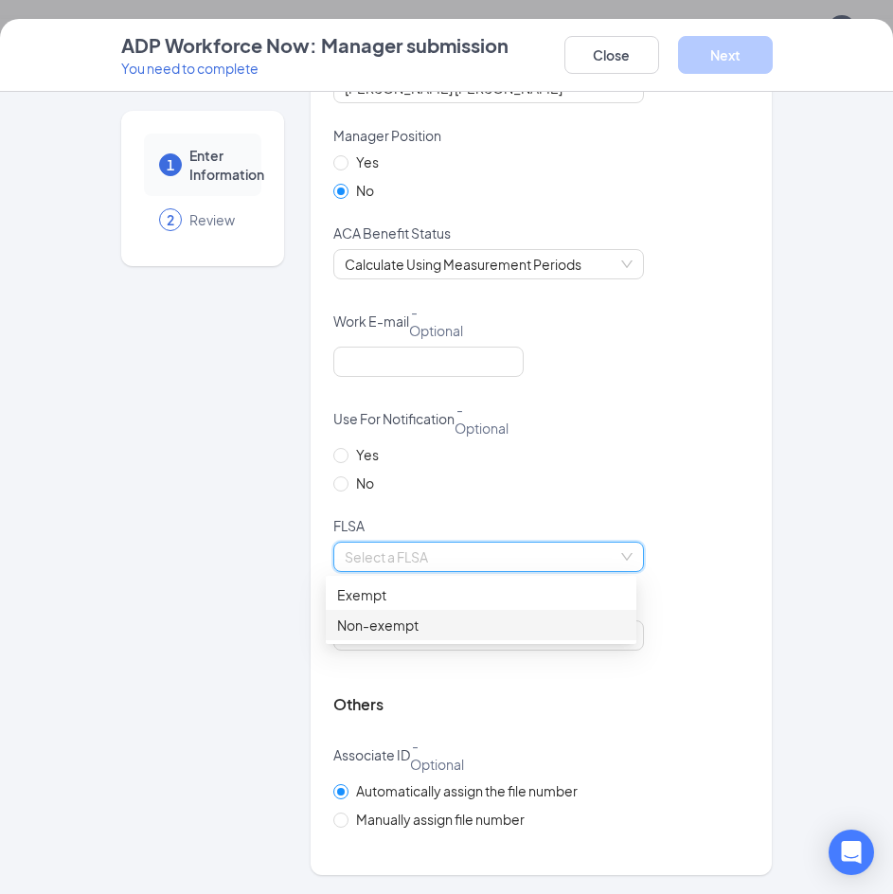
click at [396, 621] on div "Non-exempt" at bounding box center [481, 625] width 288 height 21
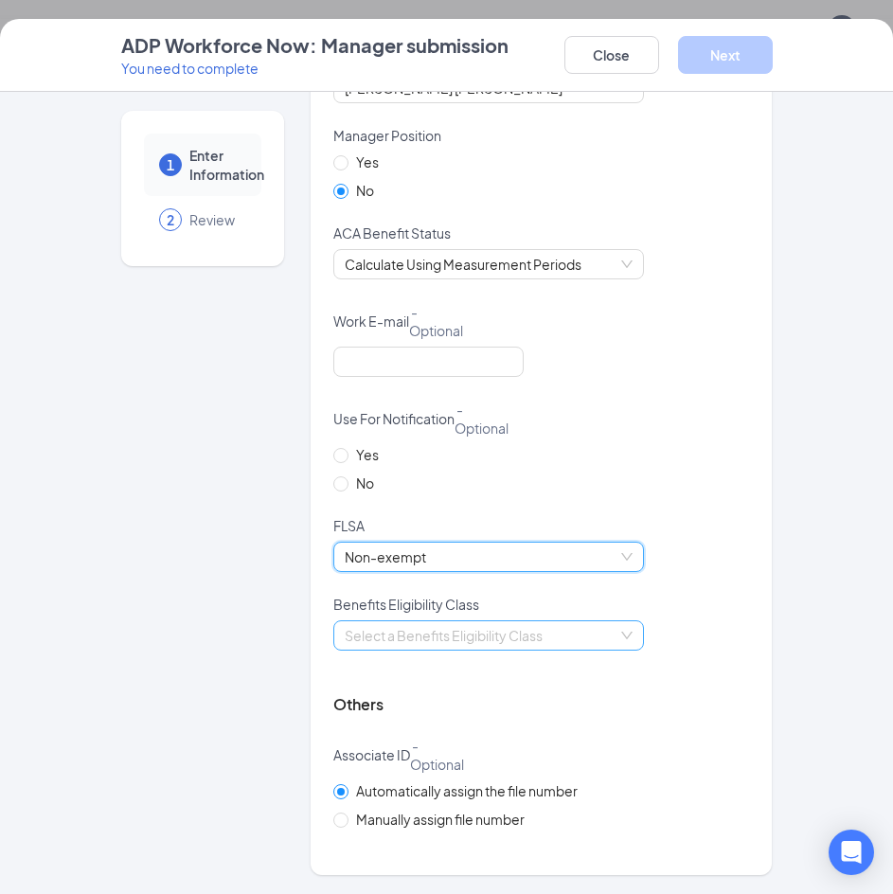
click at [403, 628] on input "search" at bounding box center [482, 635] width 275 height 28
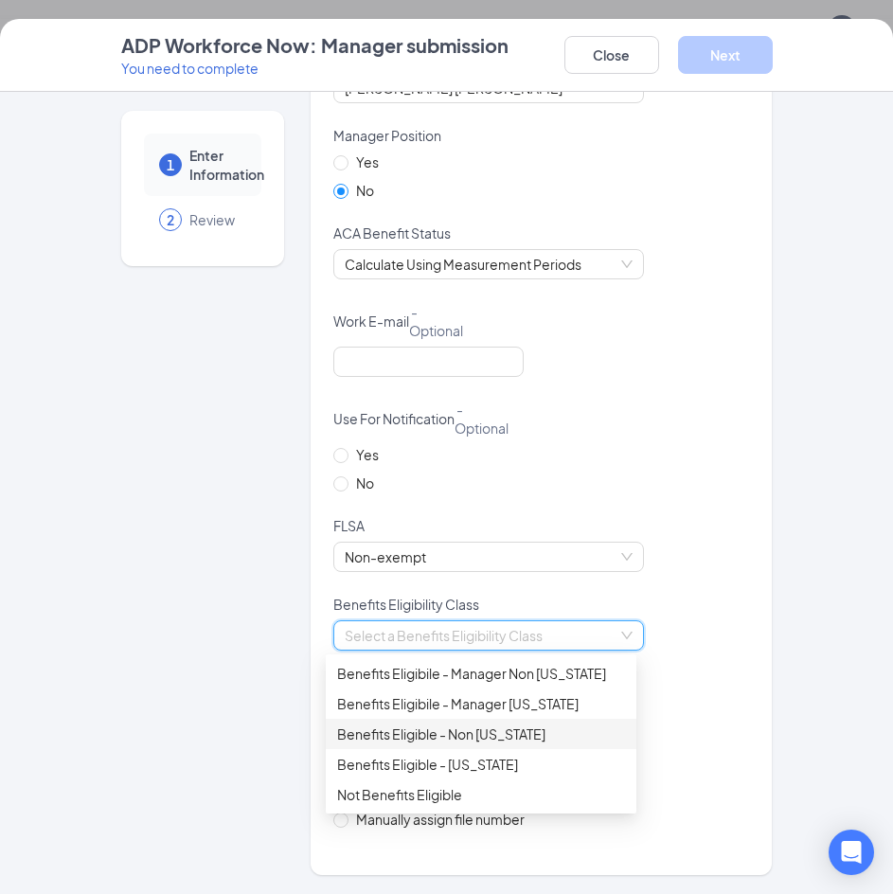
click at [504, 735] on div "Benefits Eligible - Non [US_STATE]" at bounding box center [481, 734] width 288 height 21
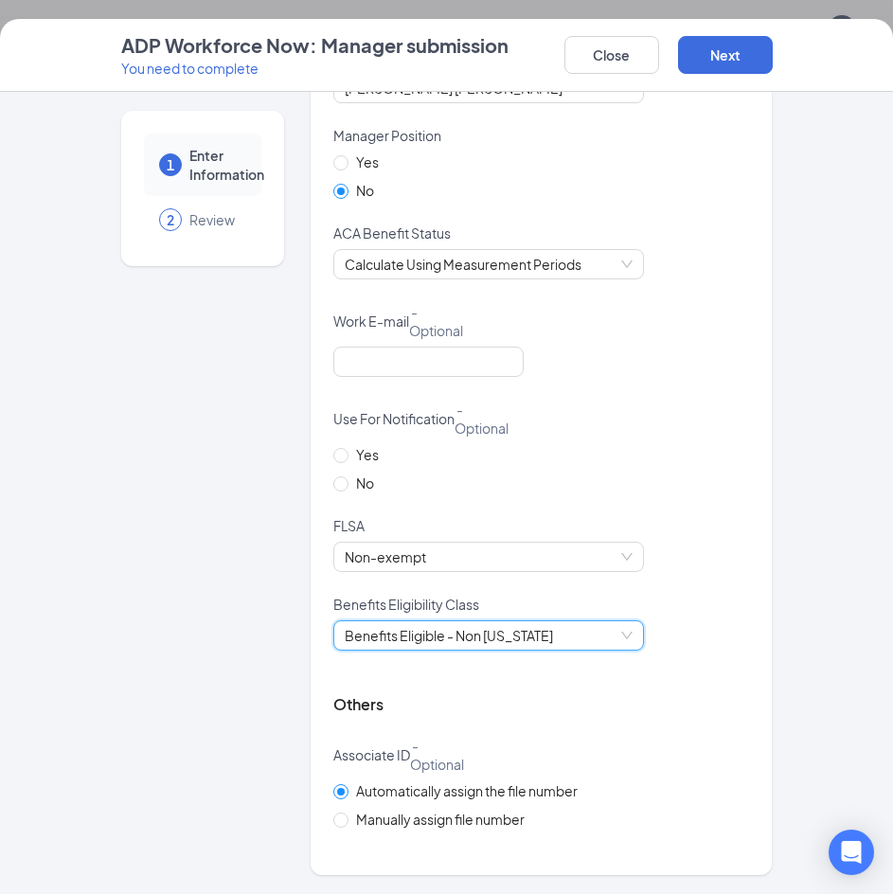
click at [493, 642] on span "Benefits Eligible - Non [US_STATE]" at bounding box center [489, 635] width 288 height 28
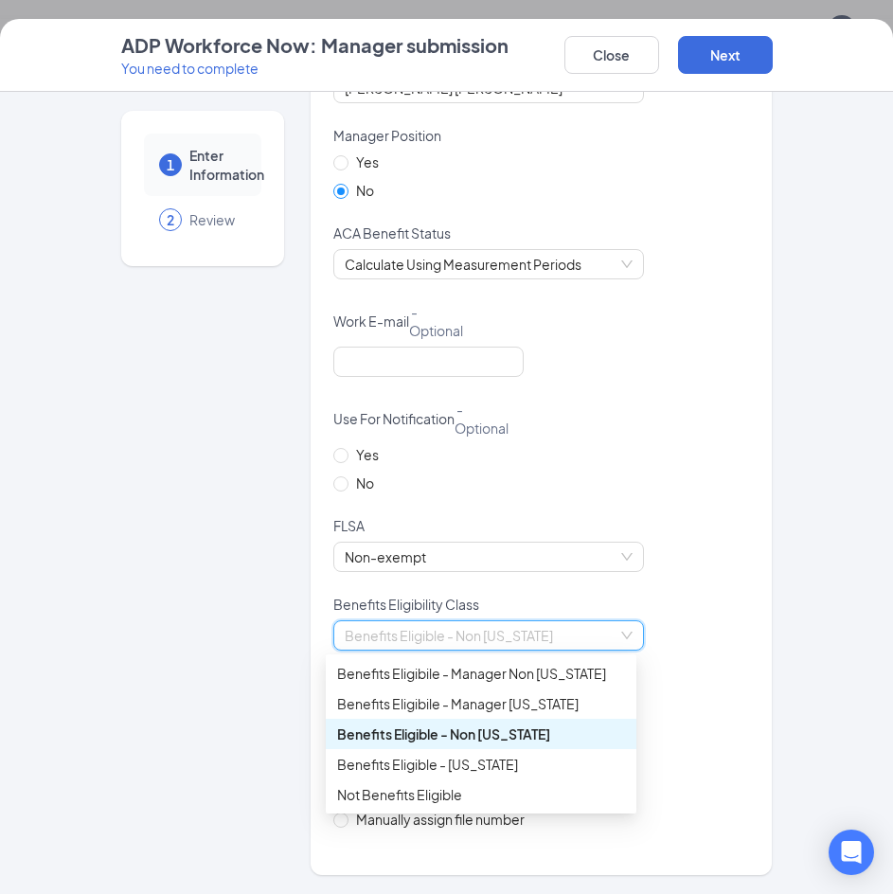
click at [560, 733] on div "Benefits Eligible - Non [US_STATE]" at bounding box center [481, 734] width 288 height 21
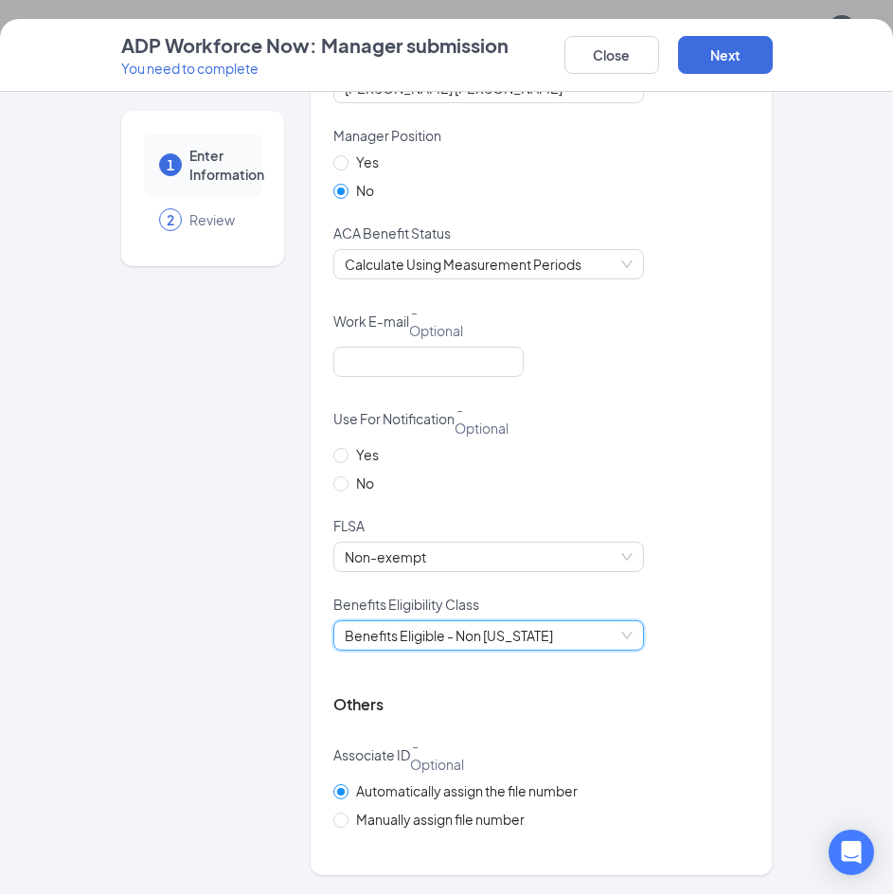
scroll to position [2984, 0]
click at [717, 54] on button "Next" at bounding box center [725, 55] width 95 height 38
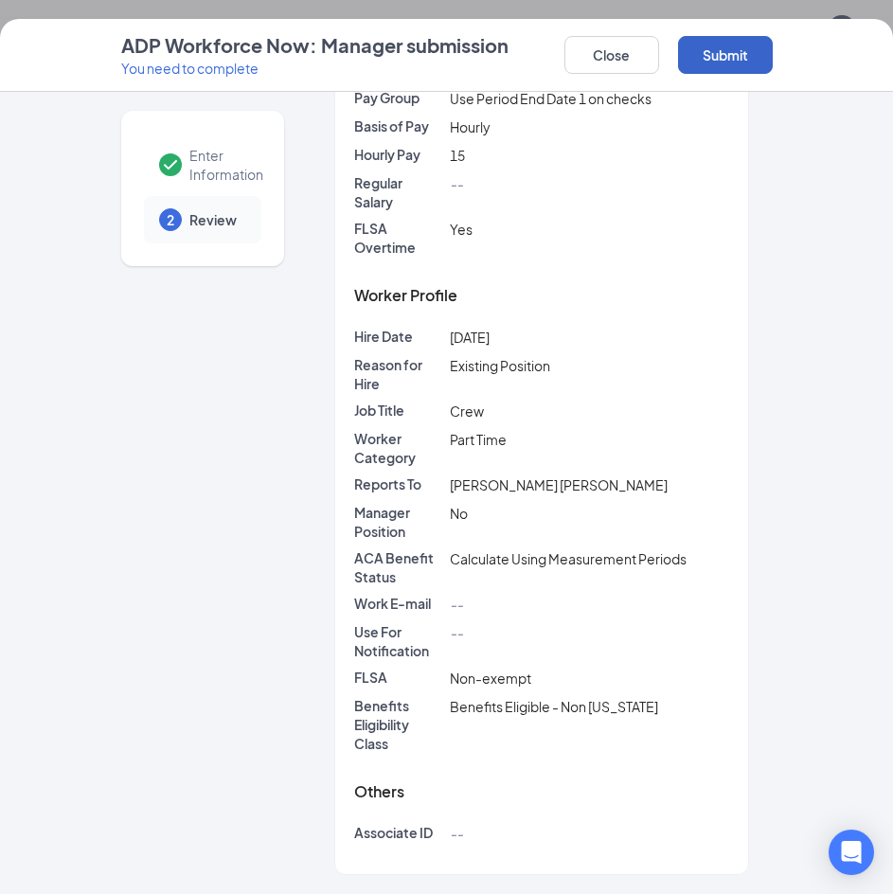
click at [741, 42] on button "Submit" at bounding box center [725, 55] width 95 height 38
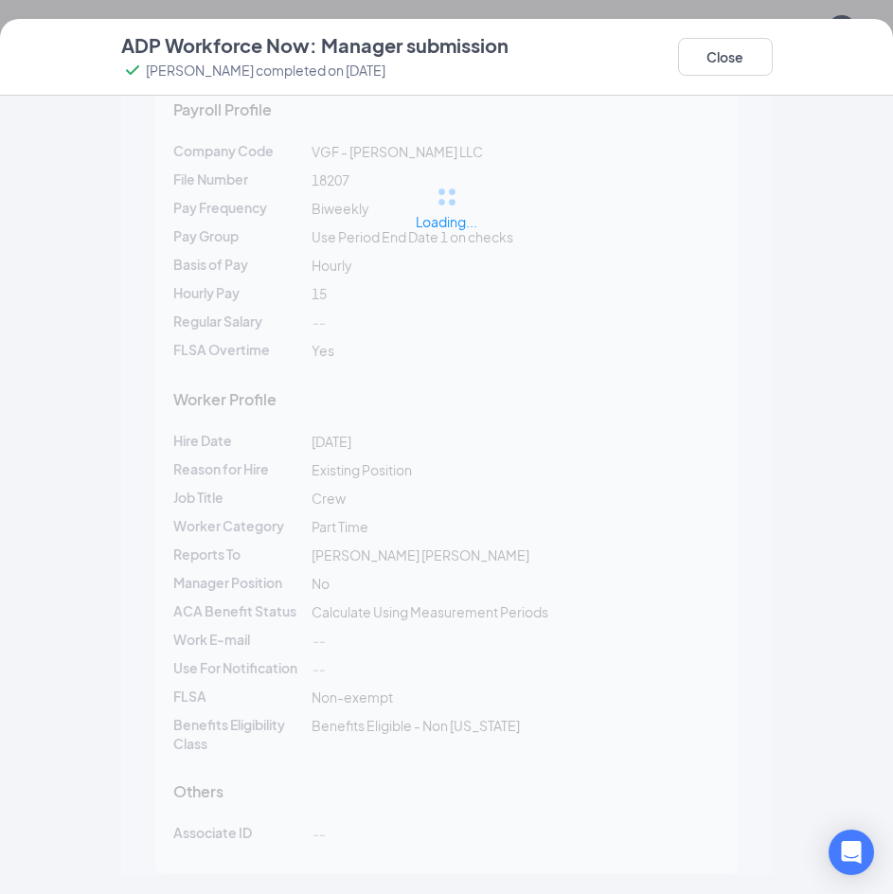
scroll to position [98, 0]
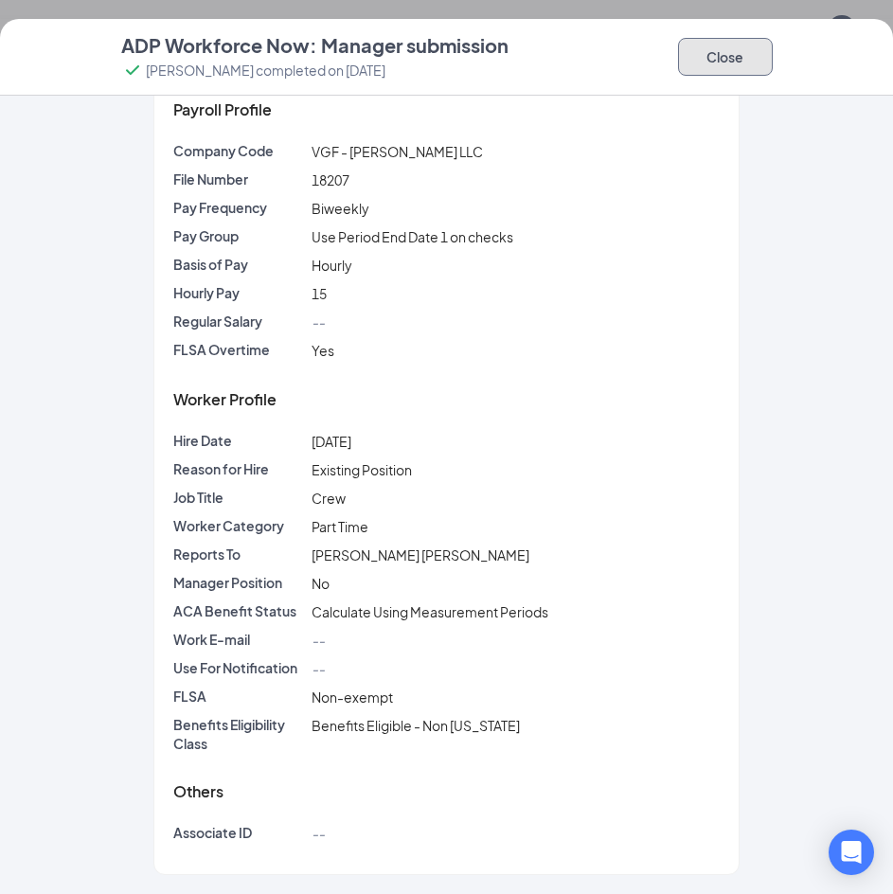
click at [711, 47] on button "Close" at bounding box center [725, 57] width 95 height 38
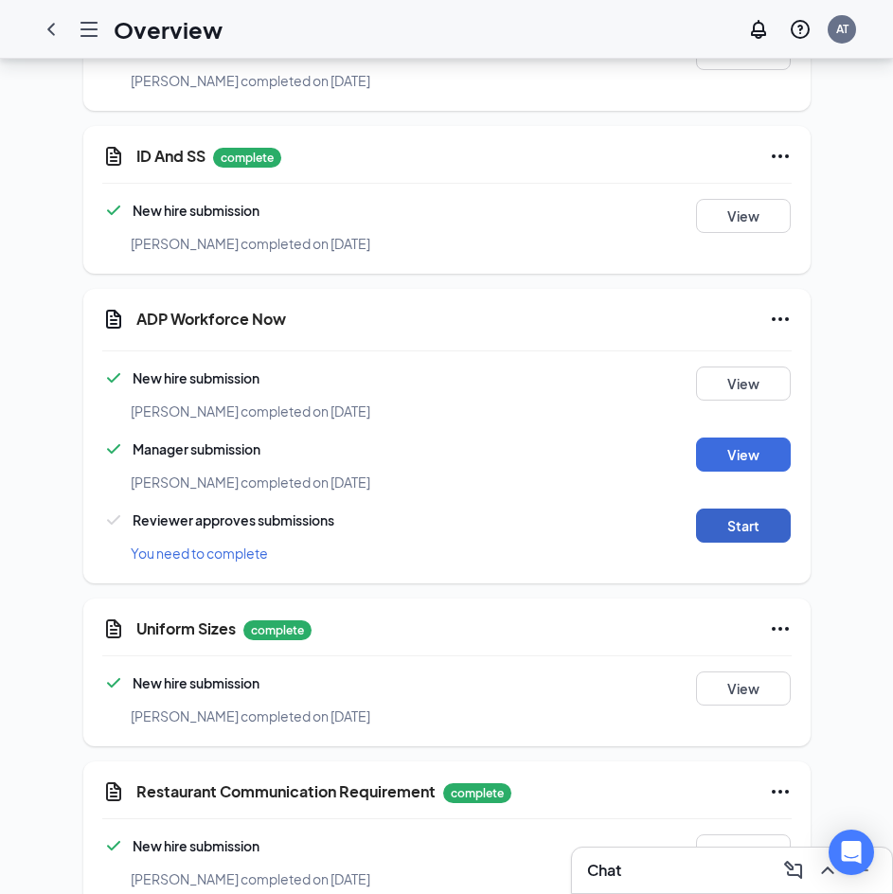
click at [741, 509] on button "Start" at bounding box center [743, 526] width 95 height 34
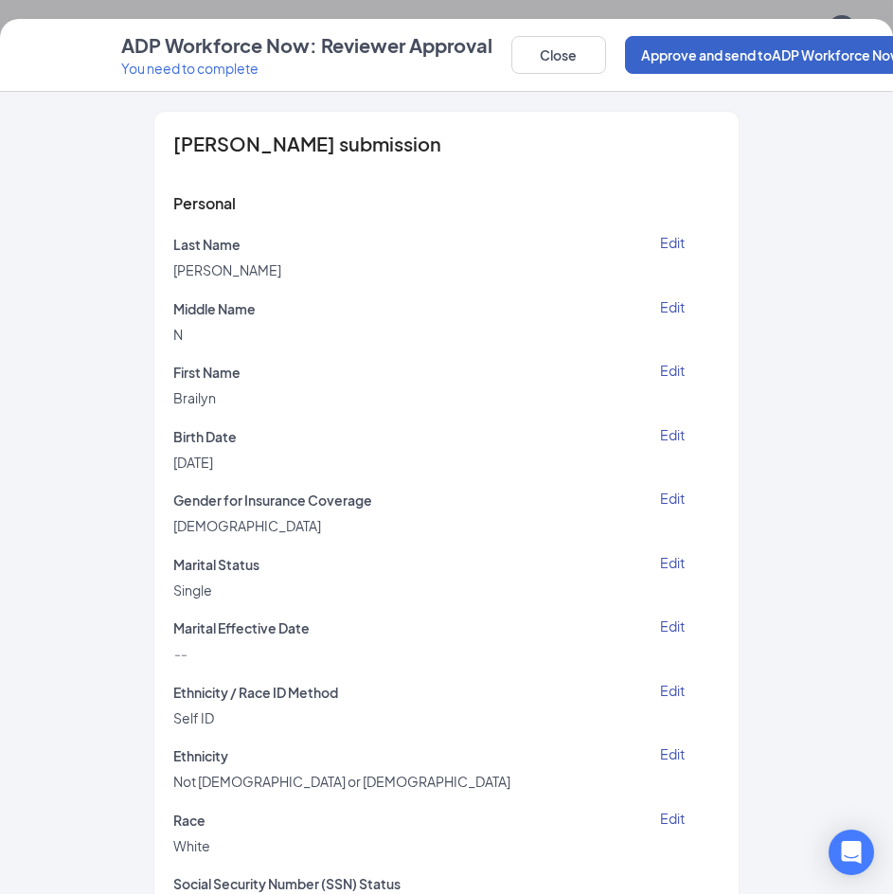
click at [770, 58] on button "Approve and send to ADP Workforce Now" at bounding box center [771, 55] width 293 height 38
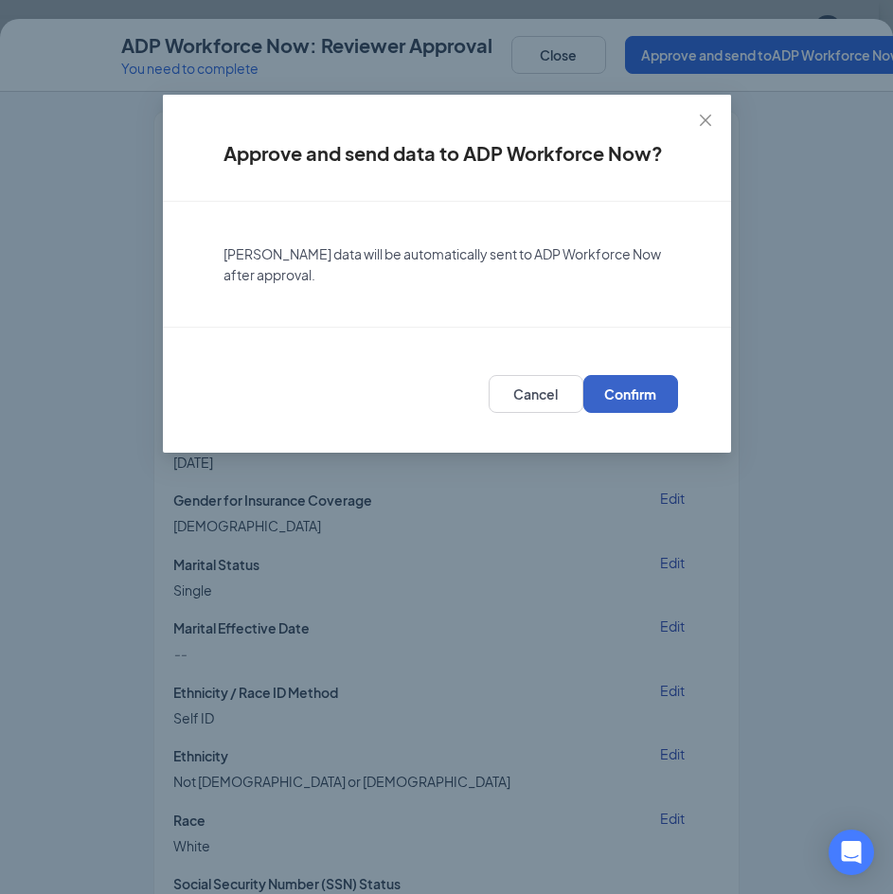
click at [619, 407] on button "Confirm" at bounding box center [630, 394] width 95 height 38
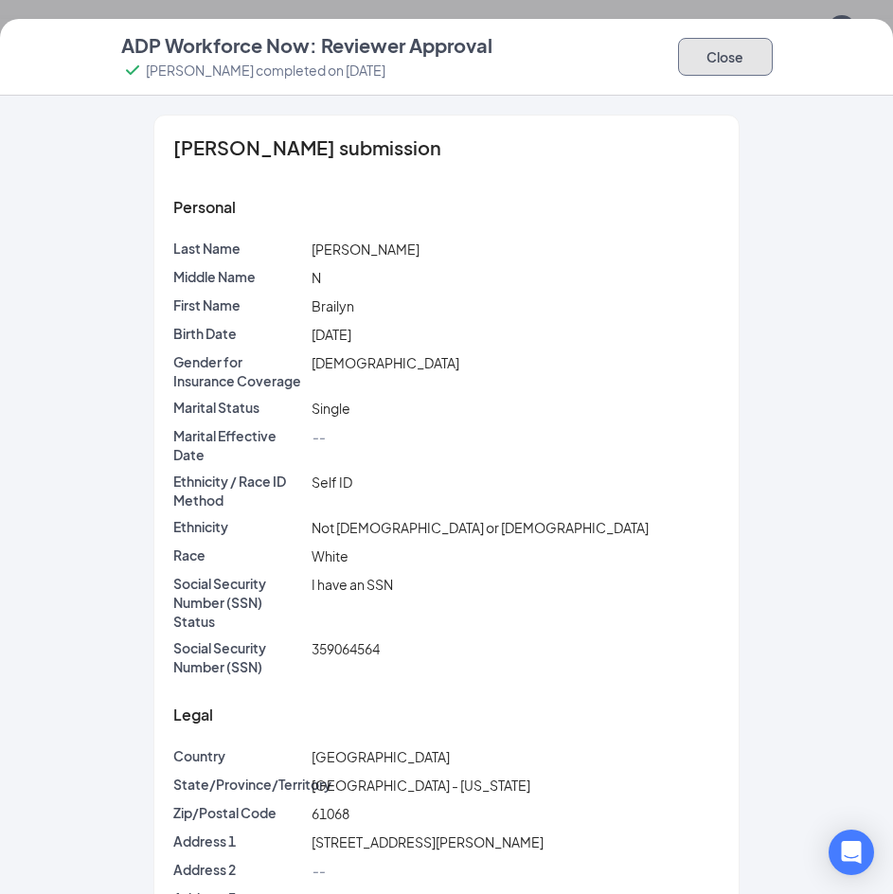
click at [728, 75] on button "Close" at bounding box center [725, 57] width 95 height 38
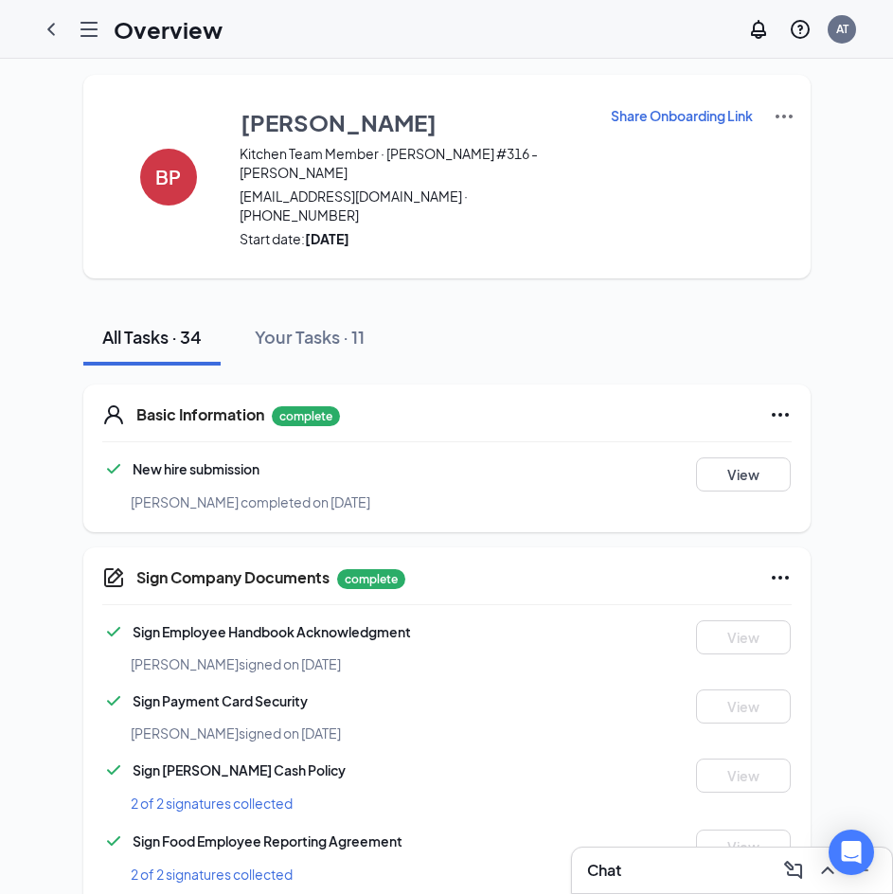
scroll to position [0, 0]
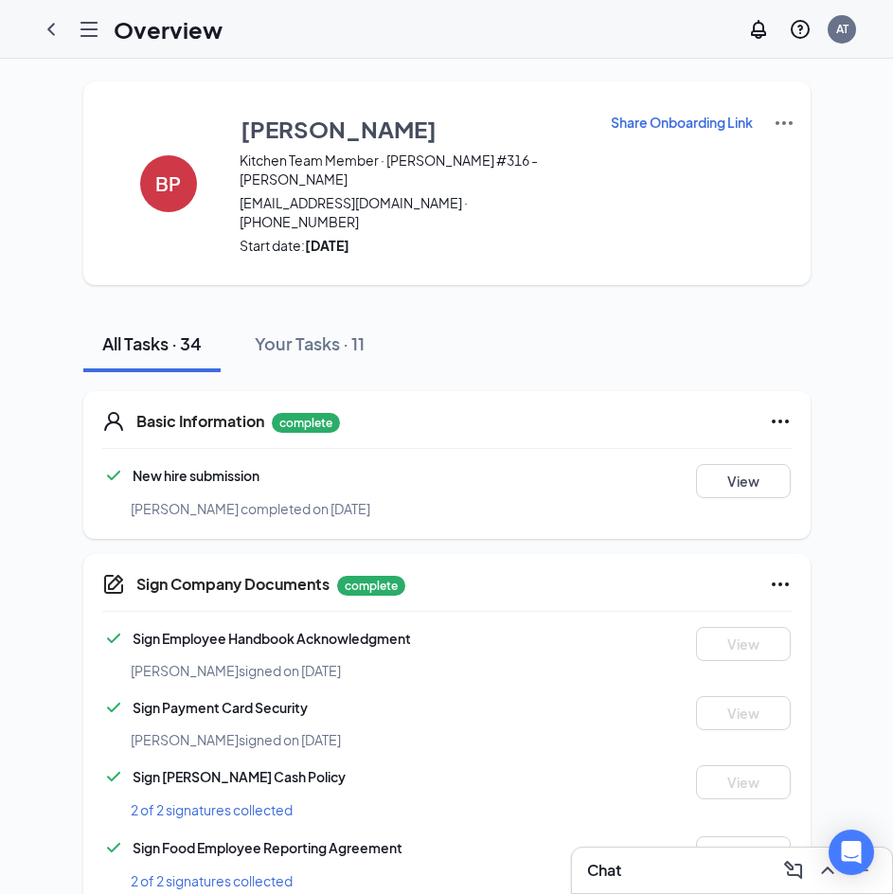
click at [59, 34] on icon "ChevronLeft" at bounding box center [51, 29] width 23 height 23
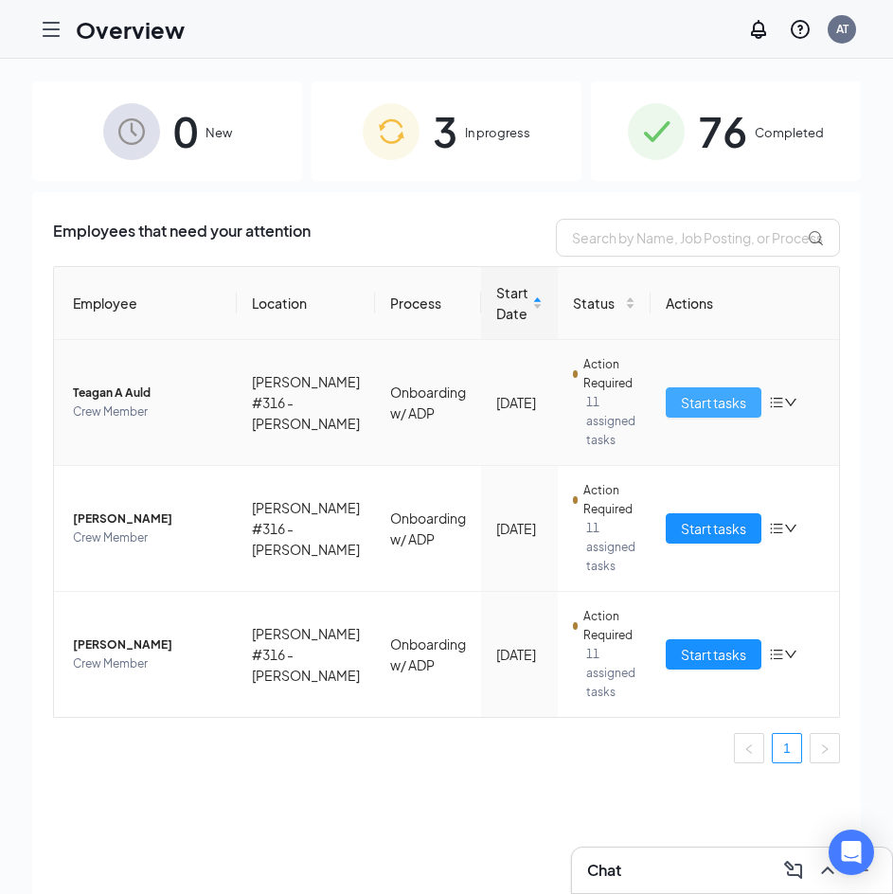
click at [688, 396] on span "Start tasks" at bounding box center [713, 402] width 65 height 21
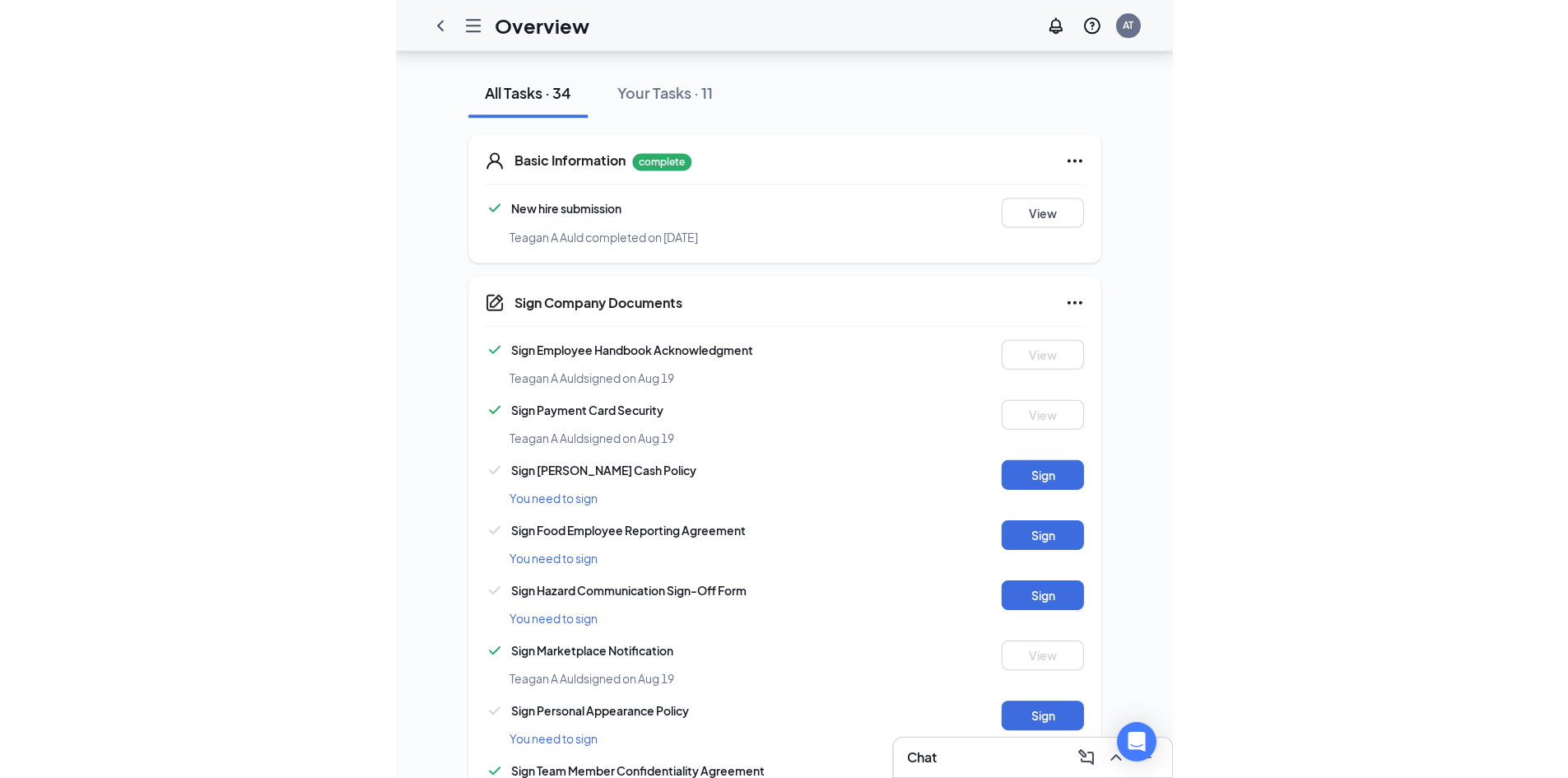
scroll to position [329, 0]
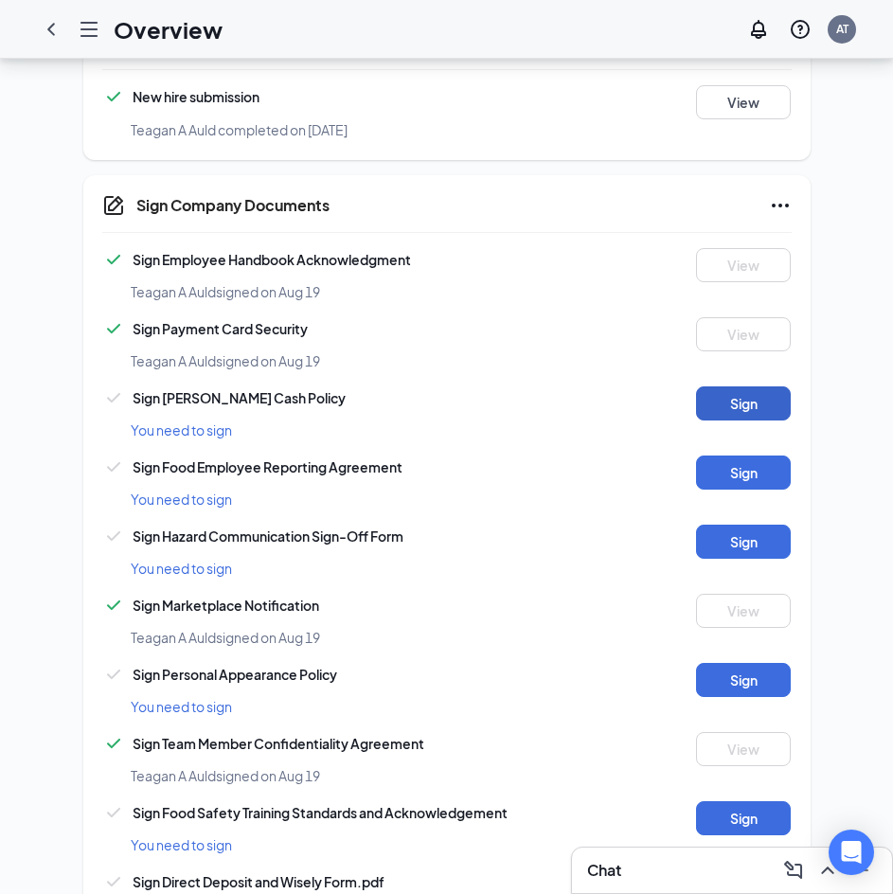
click at [733, 386] on button "Sign" at bounding box center [743, 403] width 95 height 34
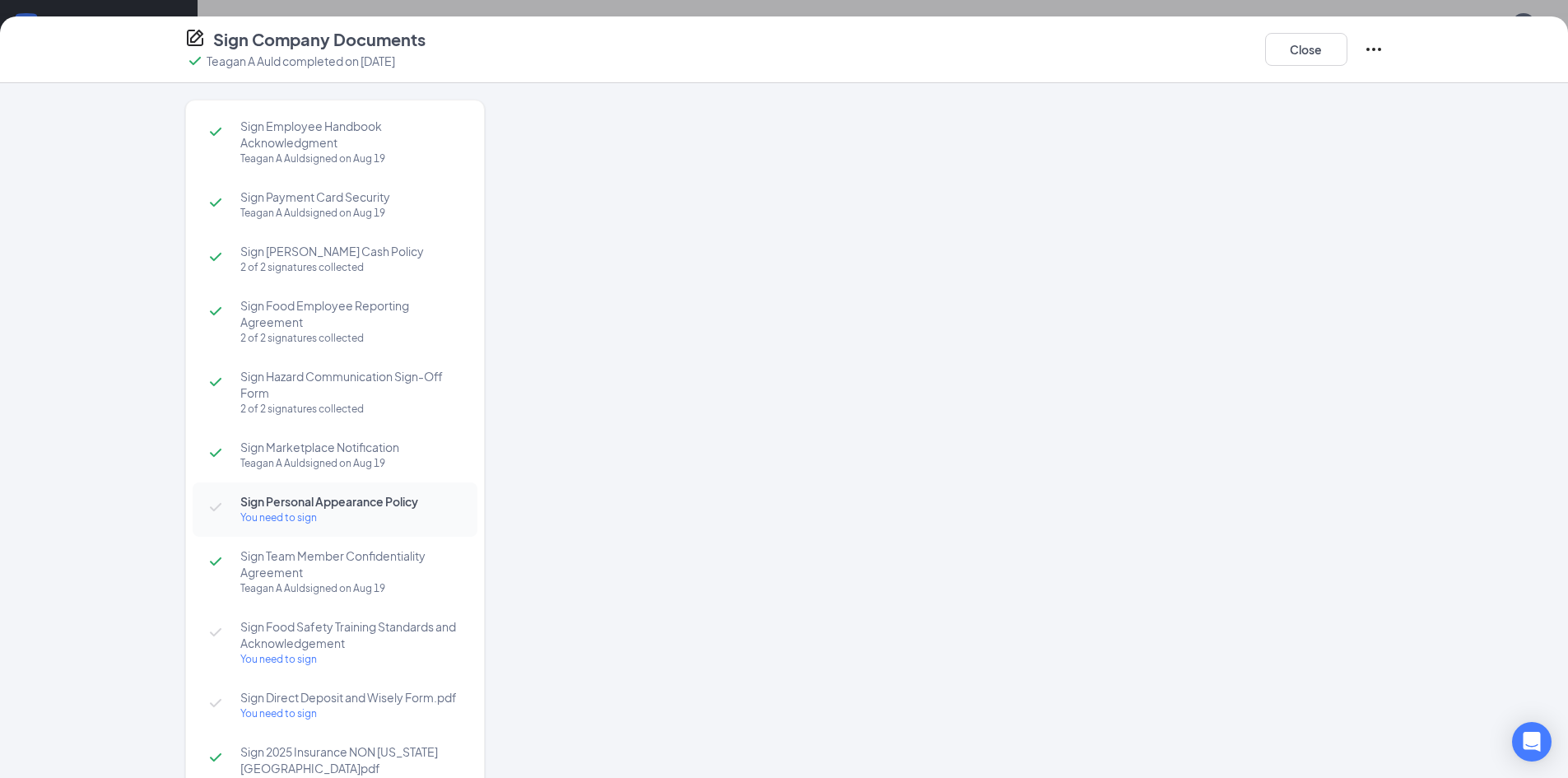
click at [949, 296] on div at bounding box center [959, 400] width 848 height 601
click at [1316, 43] on button "Close" at bounding box center [1306, 50] width 83 height 33
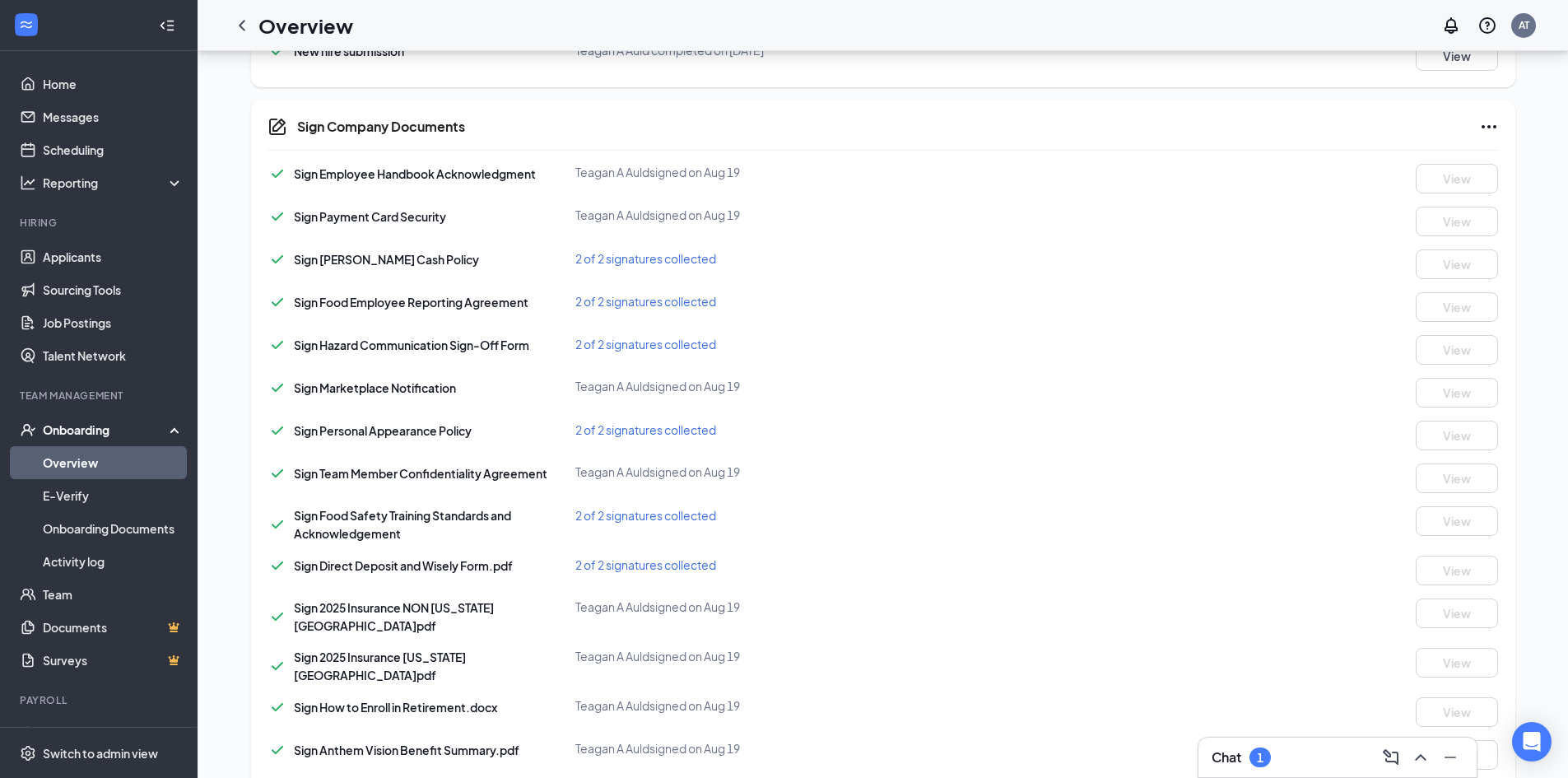
click at [680, 569] on span "2 of 2 signatures collected" at bounding box center [646, 564] width 141 height 15
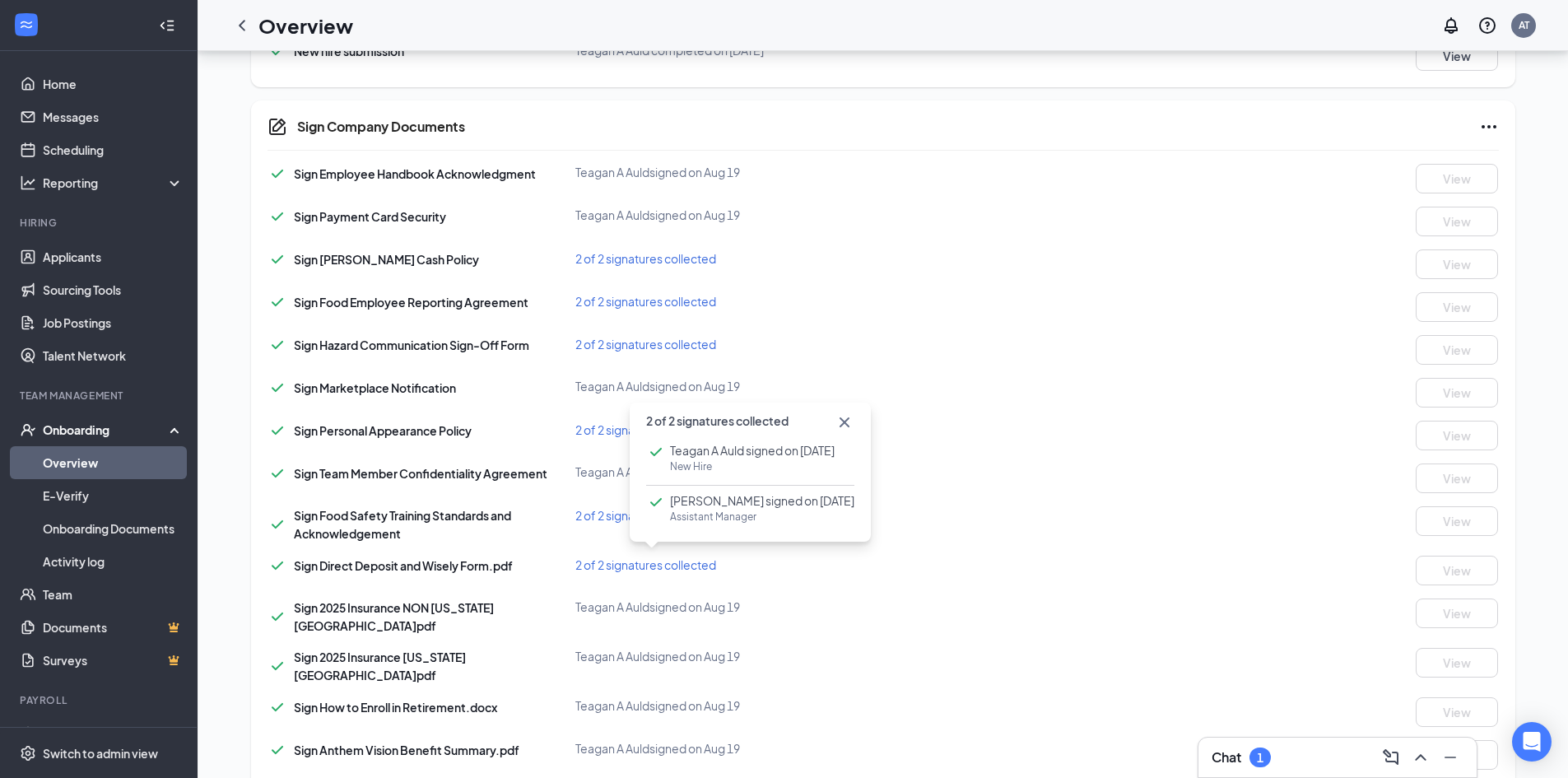
click at [834, 422] on icon "Cross" at bounding box center [844, 422] width 20 height 20
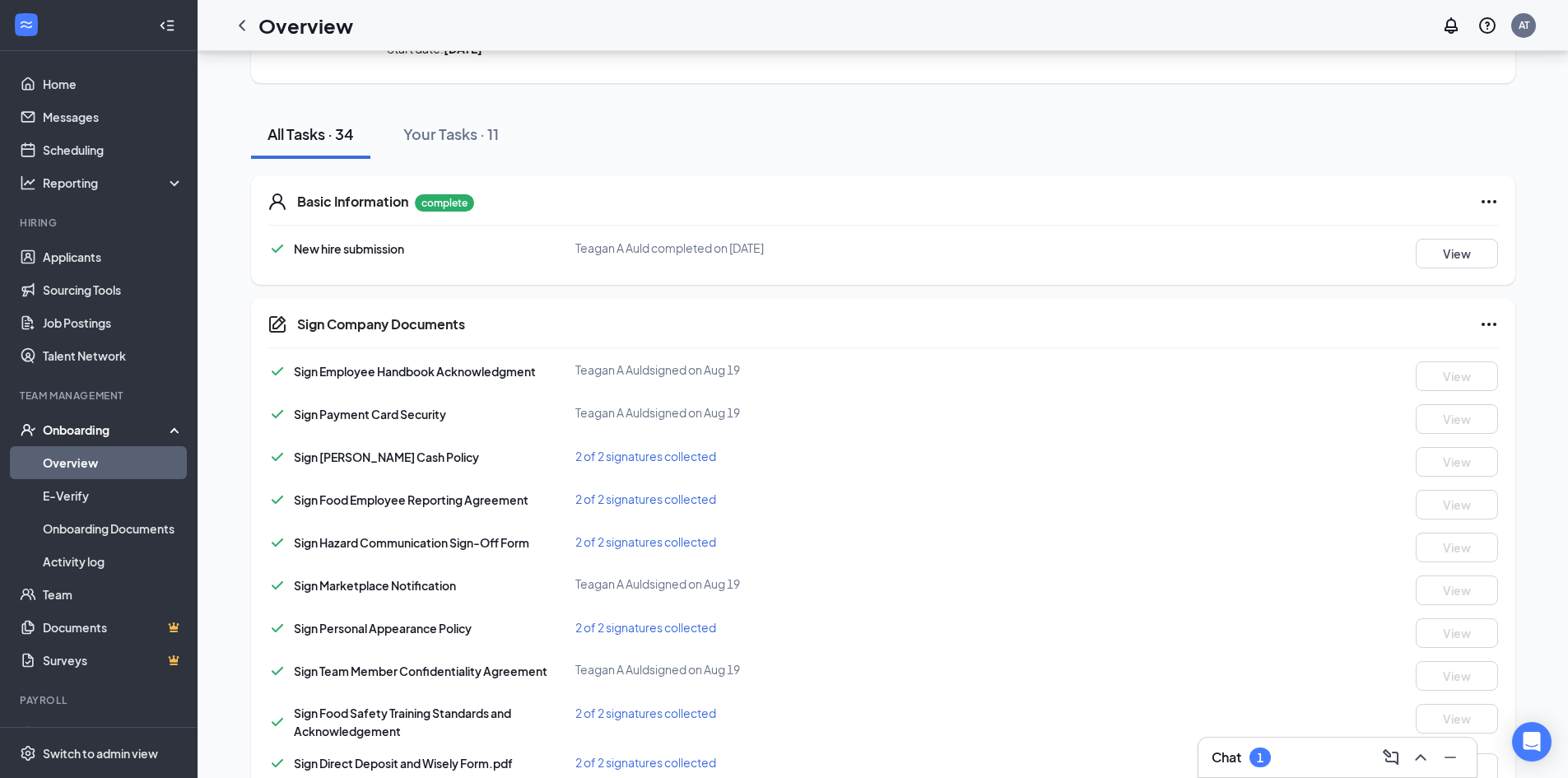
scroll to position [83, 0]
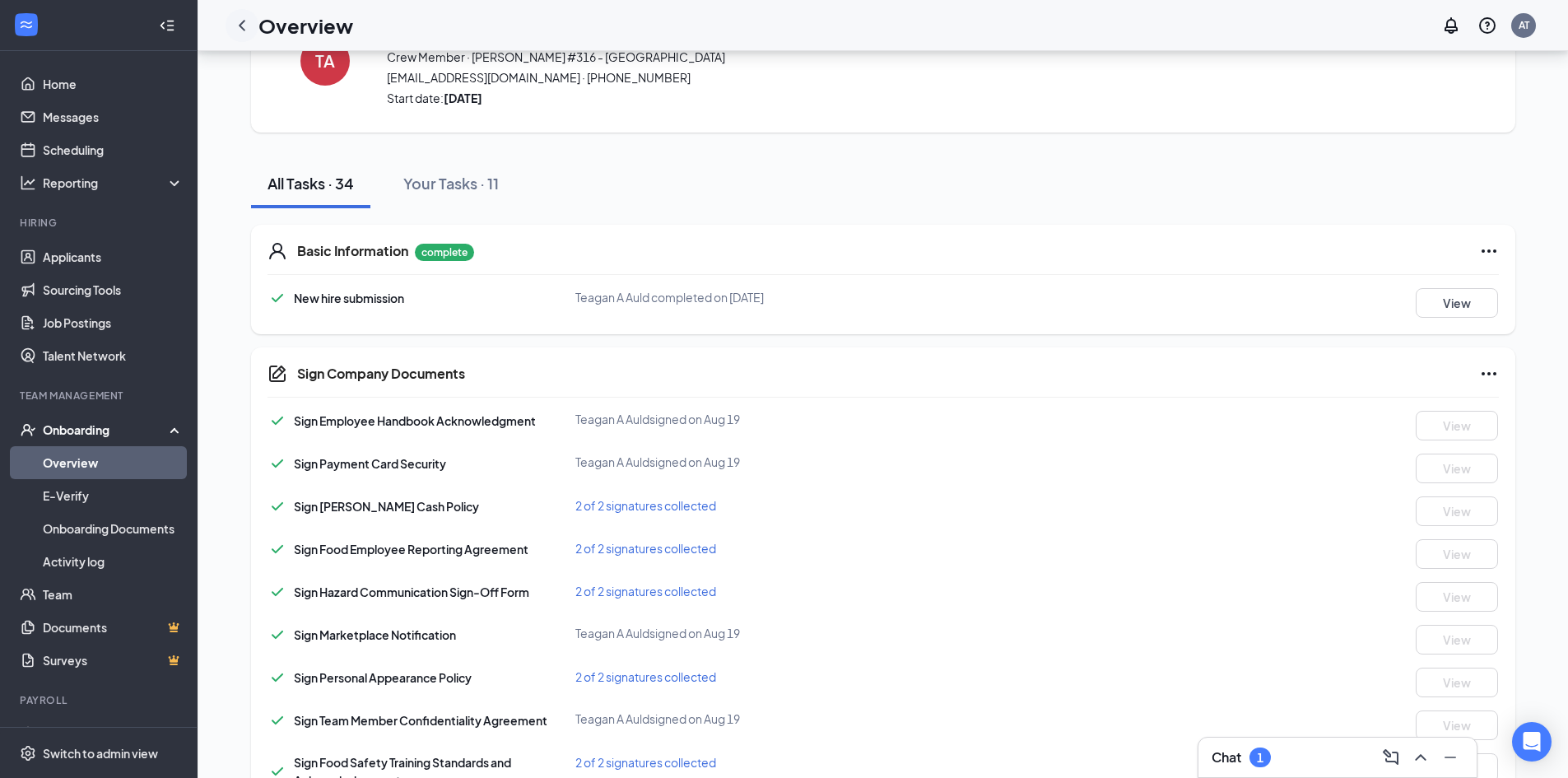
click at [249, 35] on icon "ChevronLeft" at bounding box center [242, 25] width 20 height 20
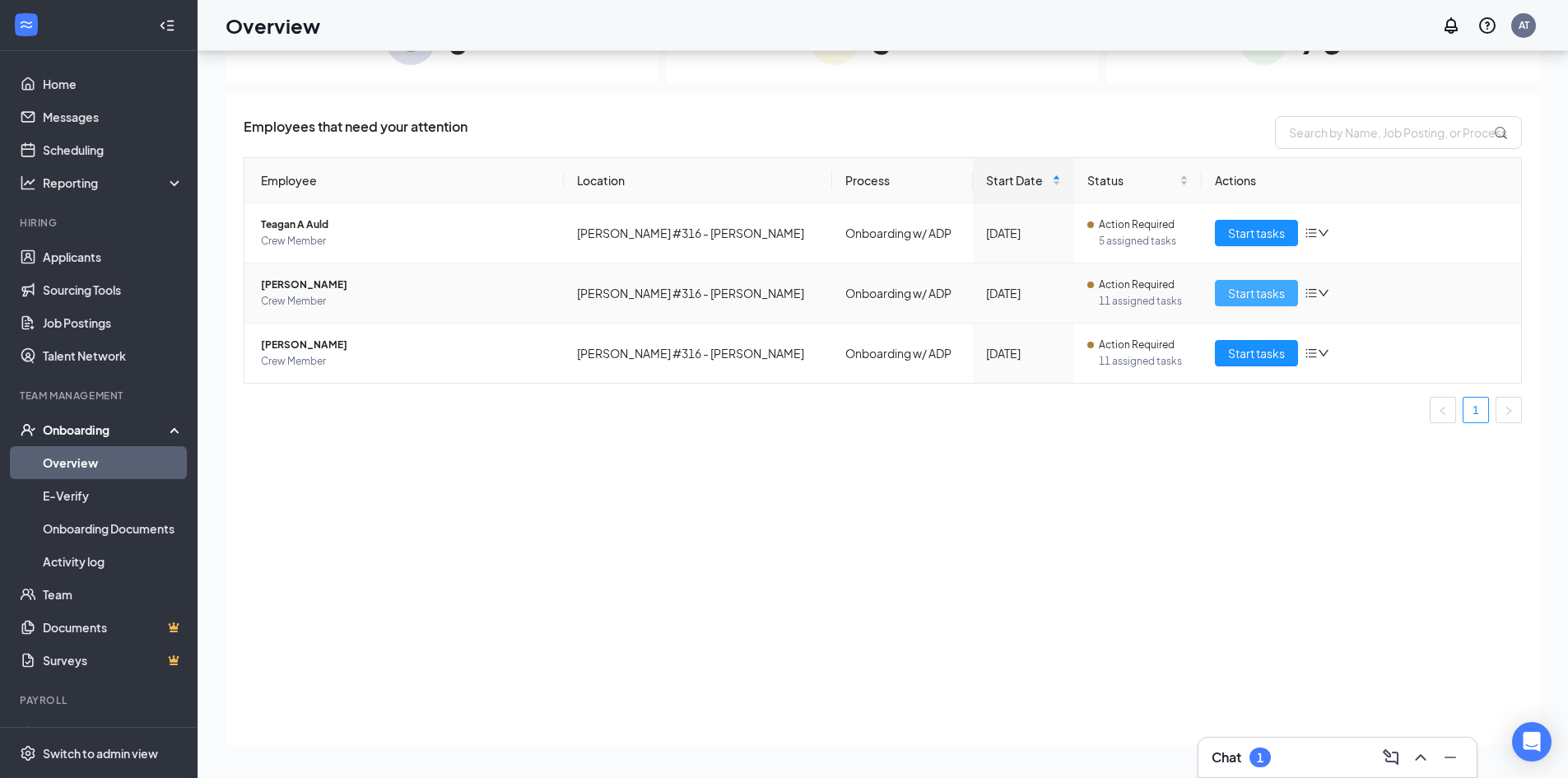
click at [1253, 296] on span "Start tasks" at bounding box center [1256, 293] width 56 height 18
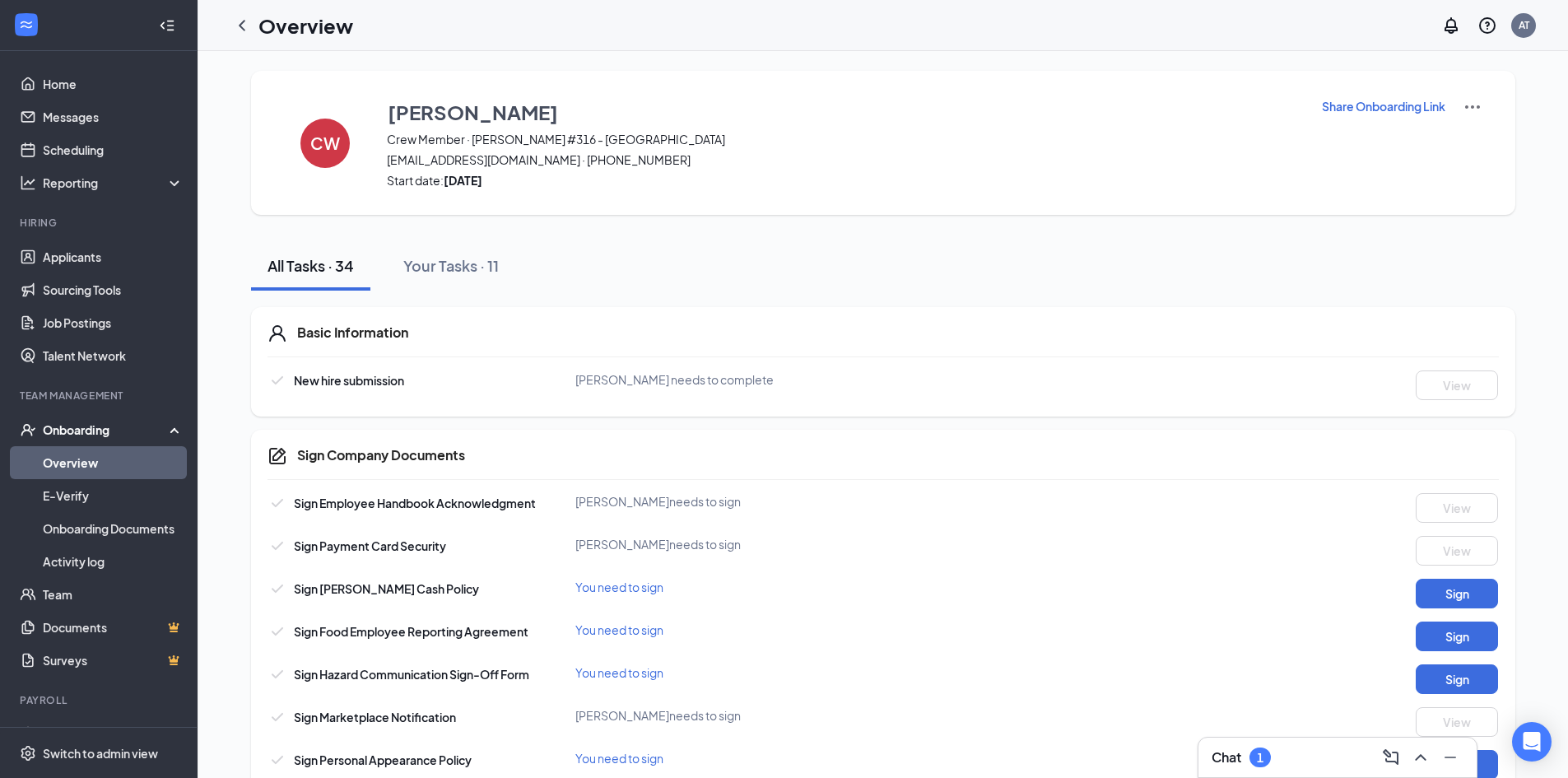
click at [238, 29] on icon "ChevronLeft" at bounding box center [242, 25] width 20 height 20
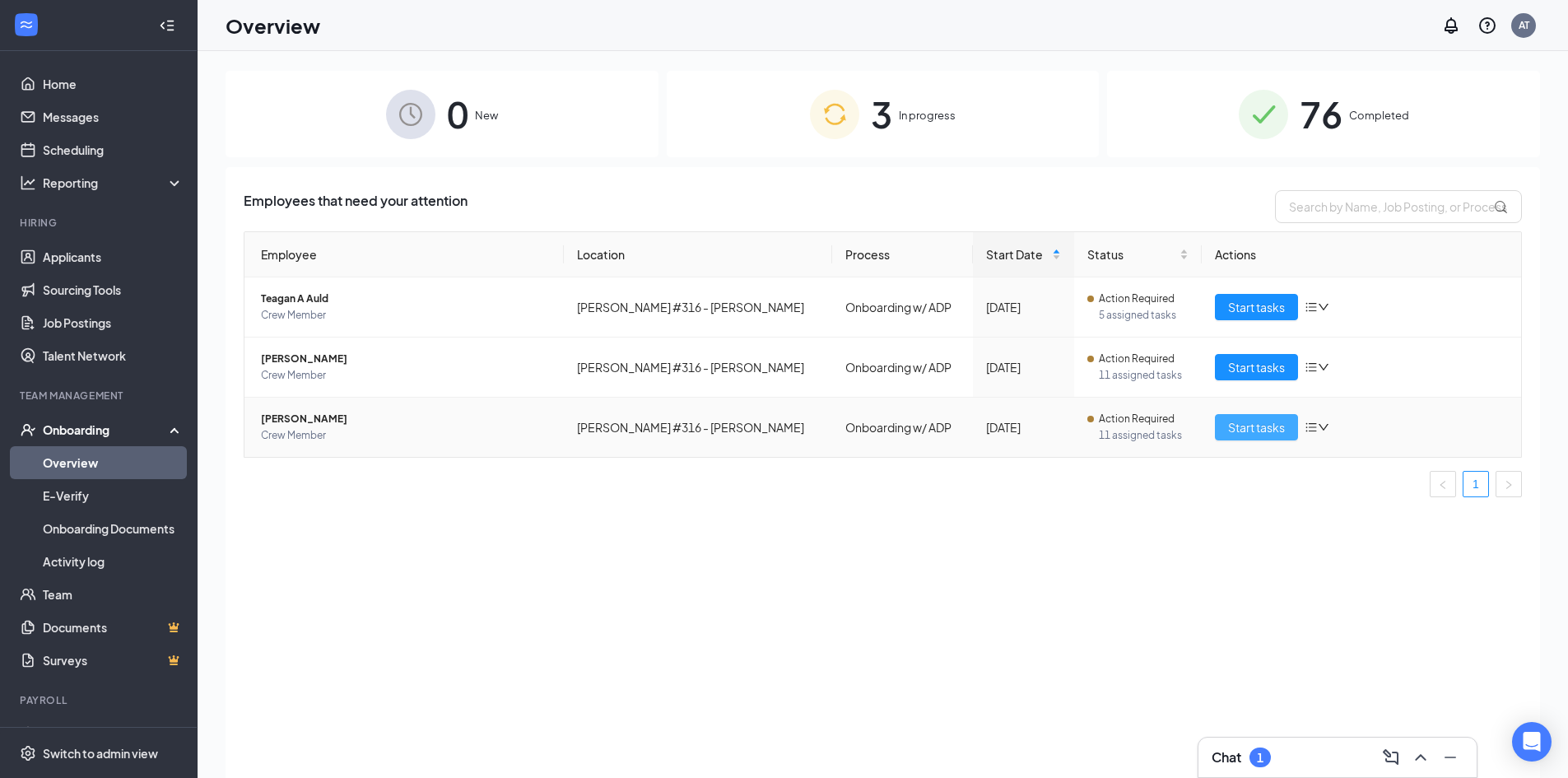
click at [1228, 426] on span "Start tasks" at bounding box center [1256, 427] width 56 height 18
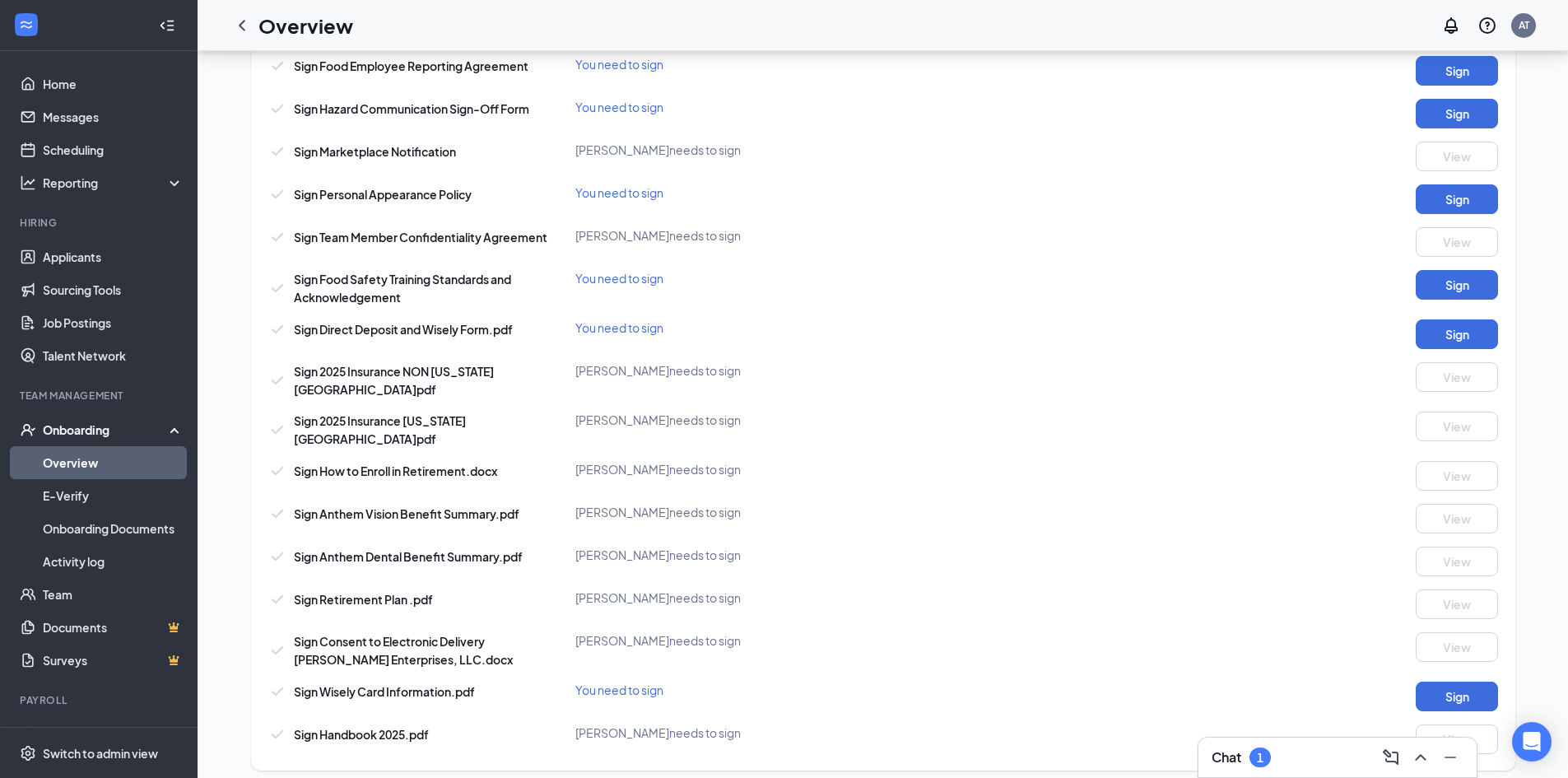
scroll to position [576, 0]
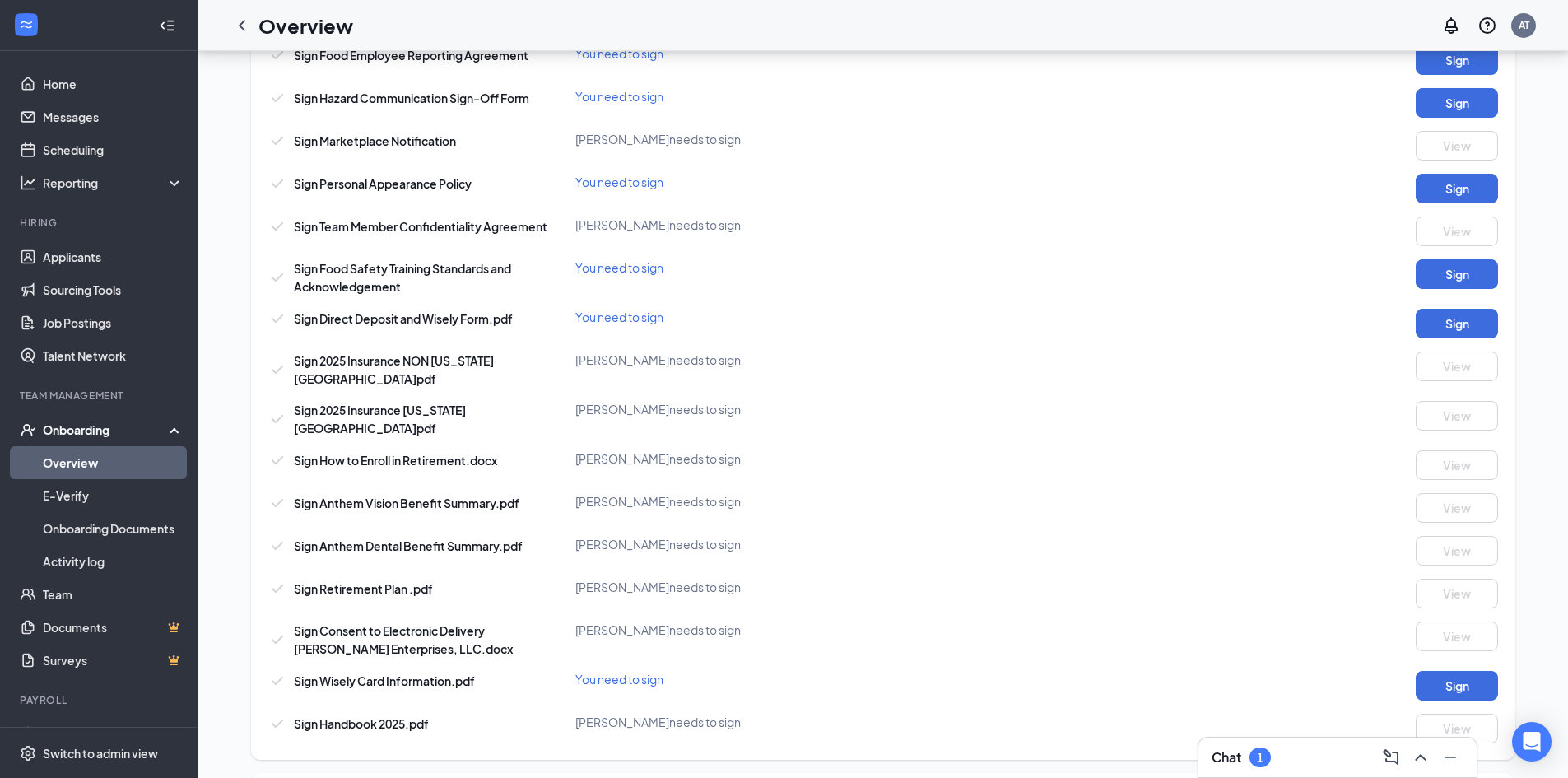
click at [1270, 748] on div "Chat 1" at bounding box center [1241, 757] width 59 height 20
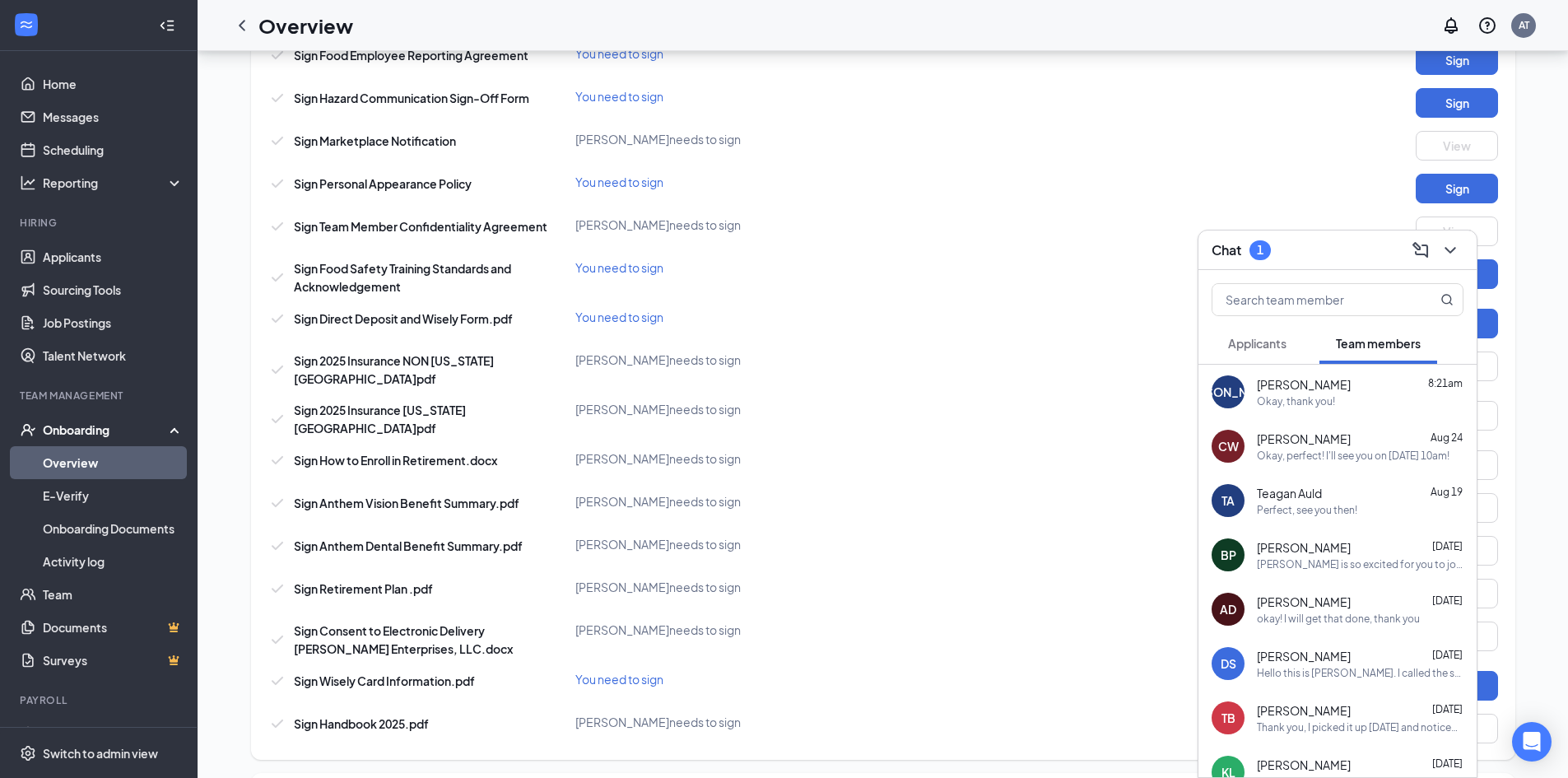
click at [1312, 384] on span "[PERSON_NAME]" at bounding box center [1304, 384] width 94 height 17
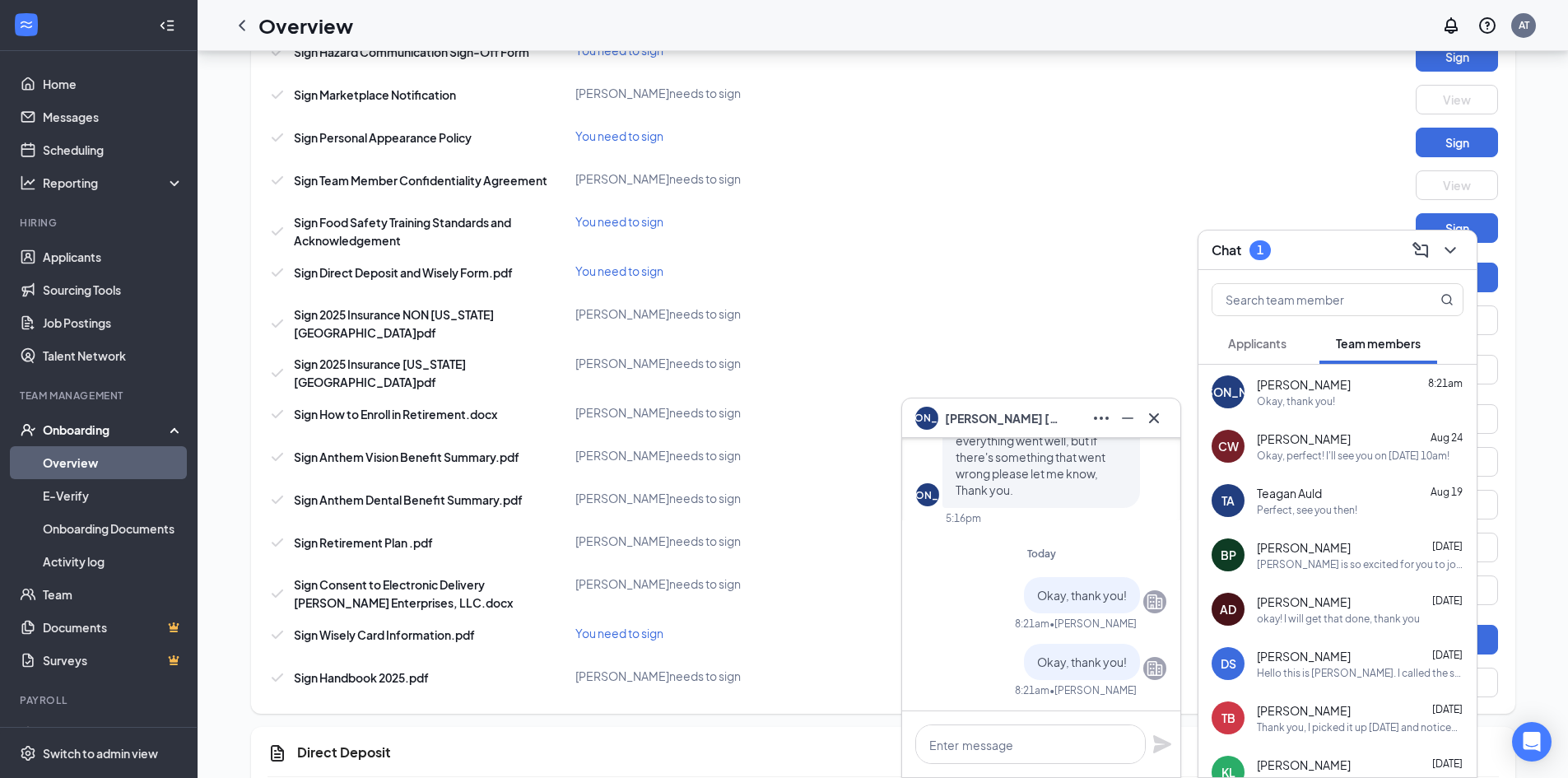
scroll to position [741, 0]
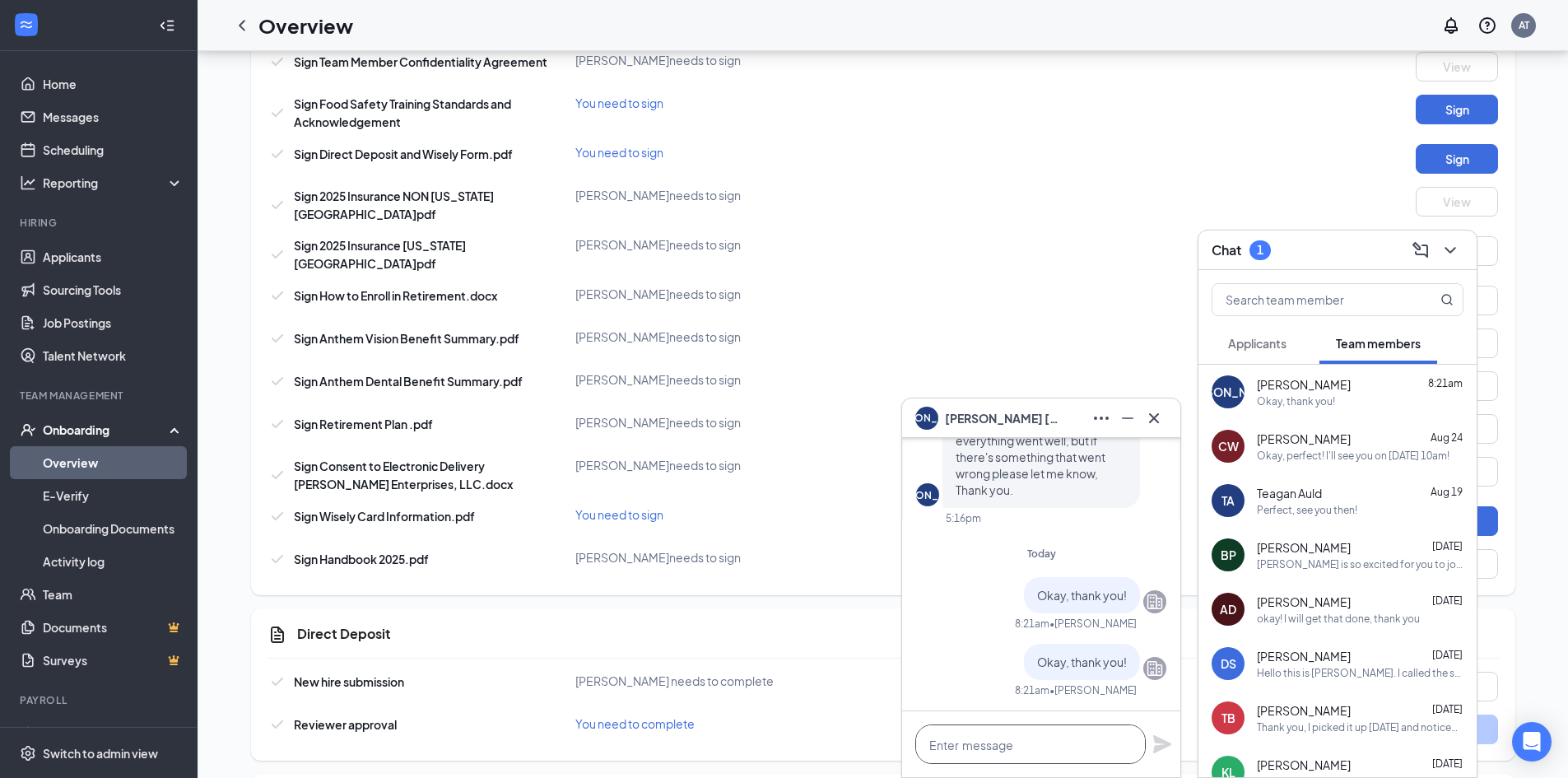
click at [1020, 741] on textarea at bounding box center [1030, 743] width 230 height 39
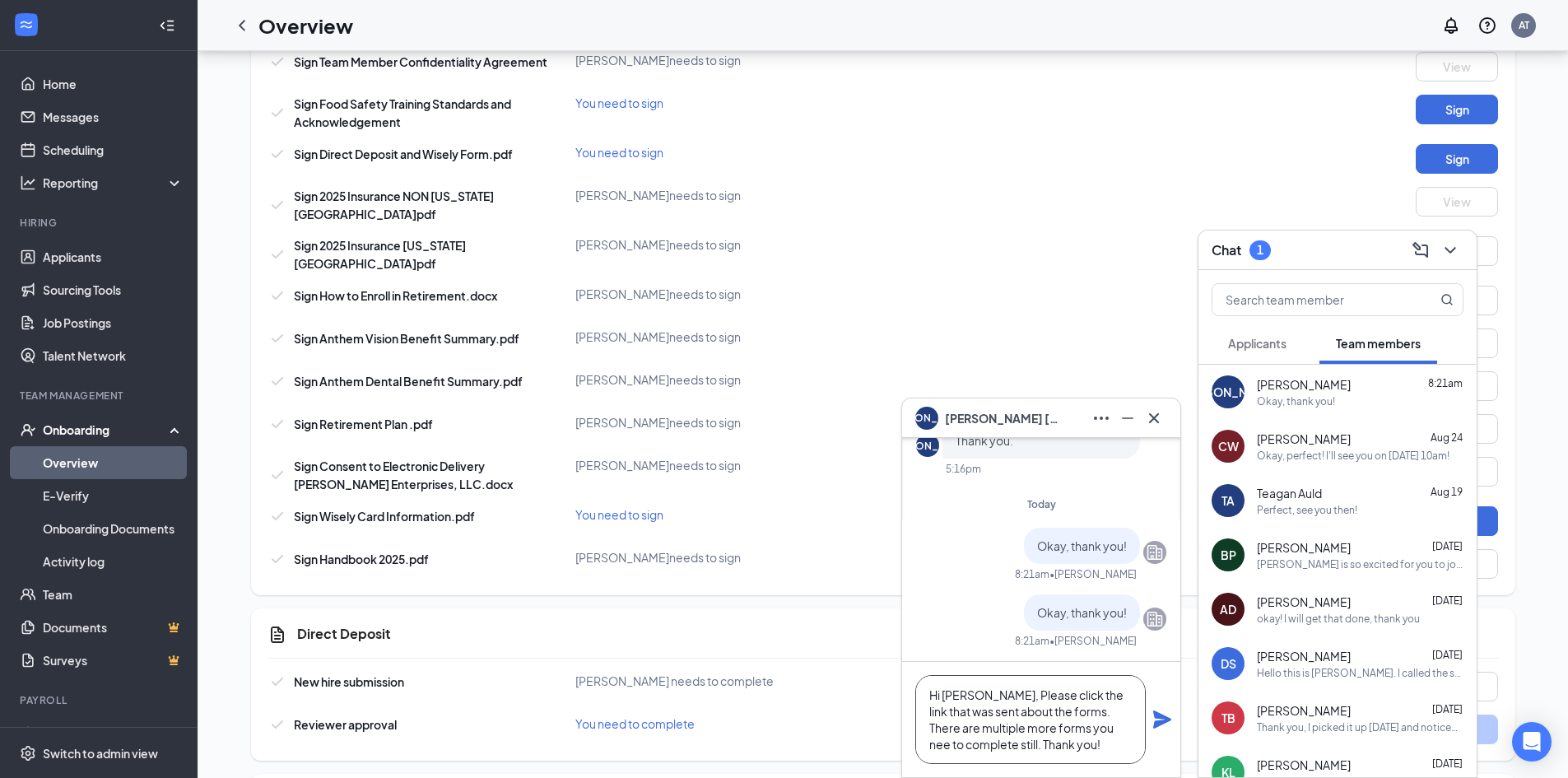
click at [954, 713] on textarea "Hi [PERSON_NAME], Please click the link that was sent about the forms. There ar…" at bounding box center [1030, 720] width 230 height 89
click at [1082, 753] on textarea "Hi [PERSON_NAME], Please click the link that was sent to you about the forms. T…" at bounding box center [1030, 720] width 230 height 89
click at [1100, 729] on textarea "Hi [PERSON_NAME], Please click the link that was sent to you about the forms. T…" at bounding box center [1030, 720] width 230 height 89
click at [1093, 744] on textarea "Hi [PERSON_NAME], Please click the link that was sent to you about the forms. T…" at bounding box center [1030, 720] width 230 height 89
type textarea "Hi [PERSON_NAME], Please click the link that was sent to you about the forms. T…"
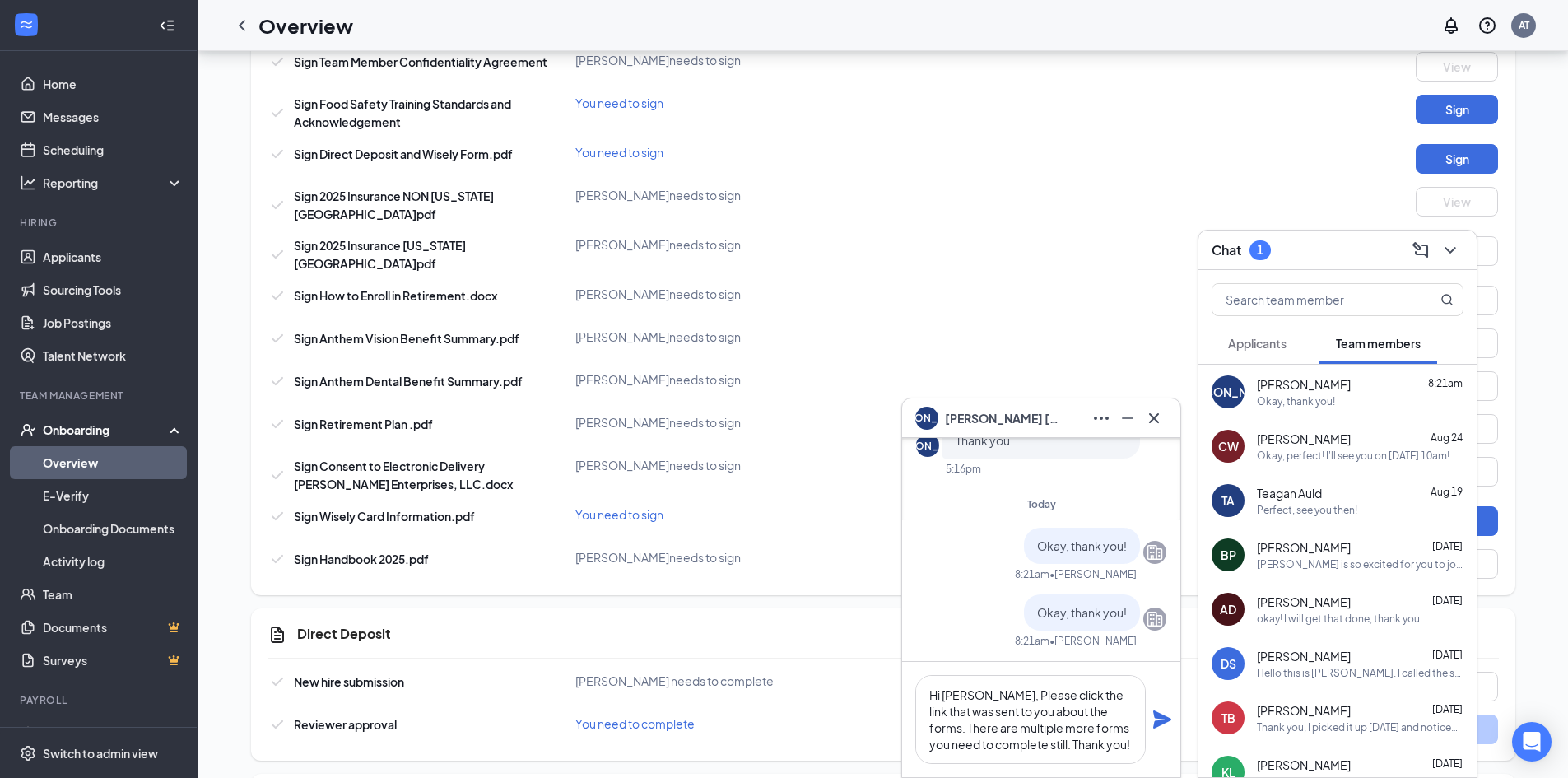
click at [1163, 718] on icon "Plane" at bounding box center [1162, 719] width 18 height 18
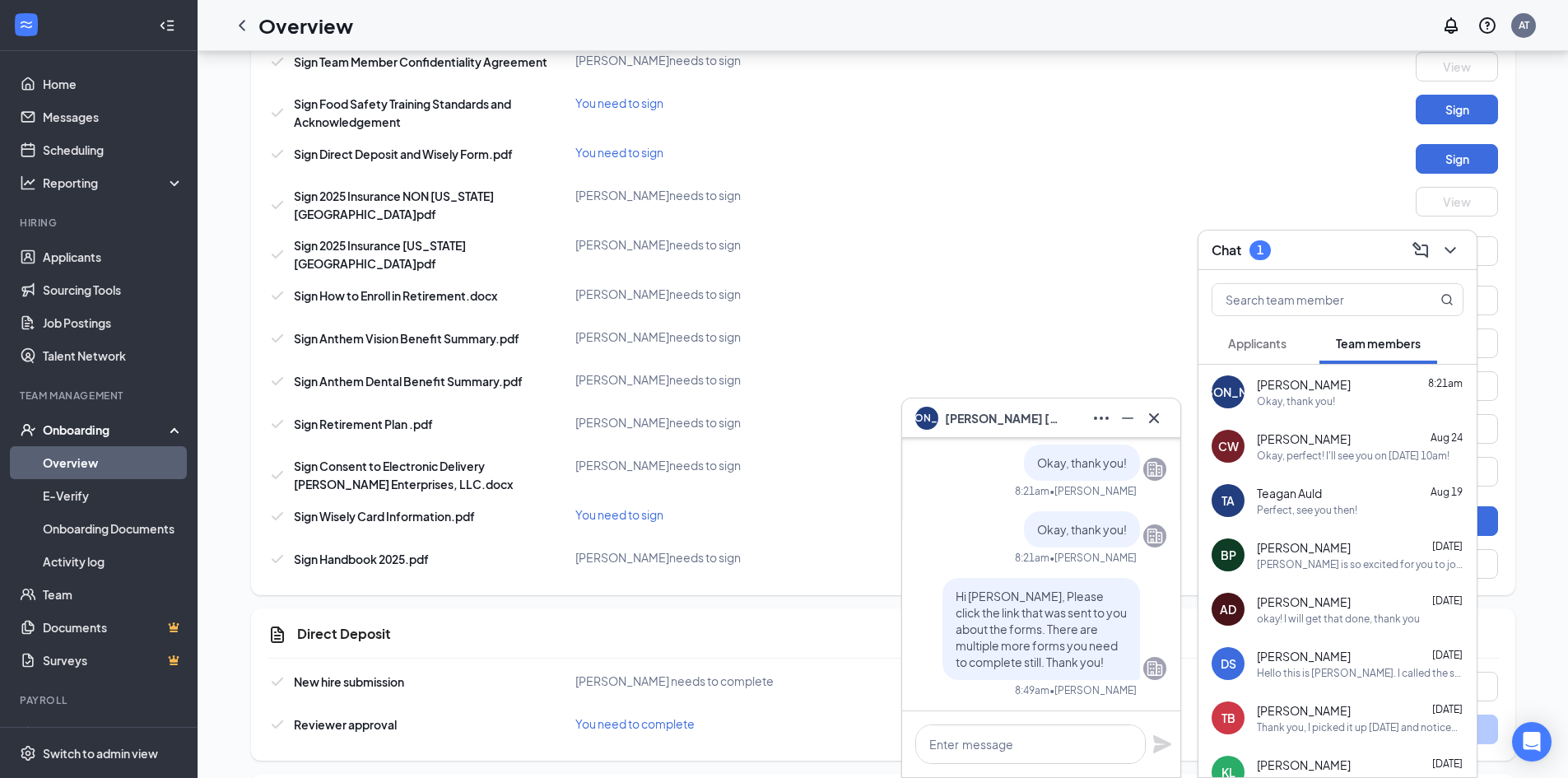
scroll to position [0, 0]
click at [1151, 406] on button at bounding box center [1154, 418] width 26 height 26
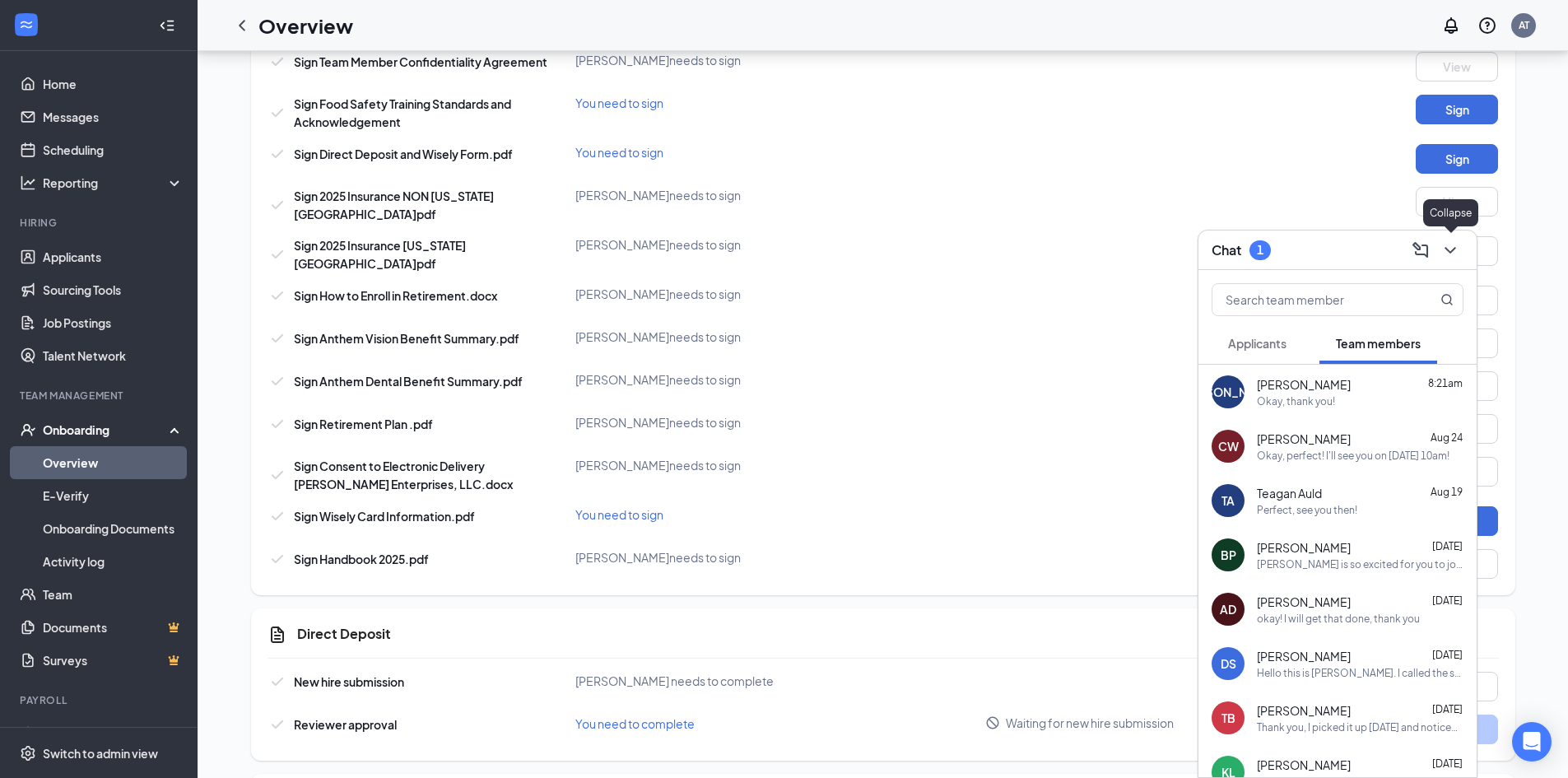
click at [1460, 246] on button at bounding box center [1451, 250] width 26 height 26
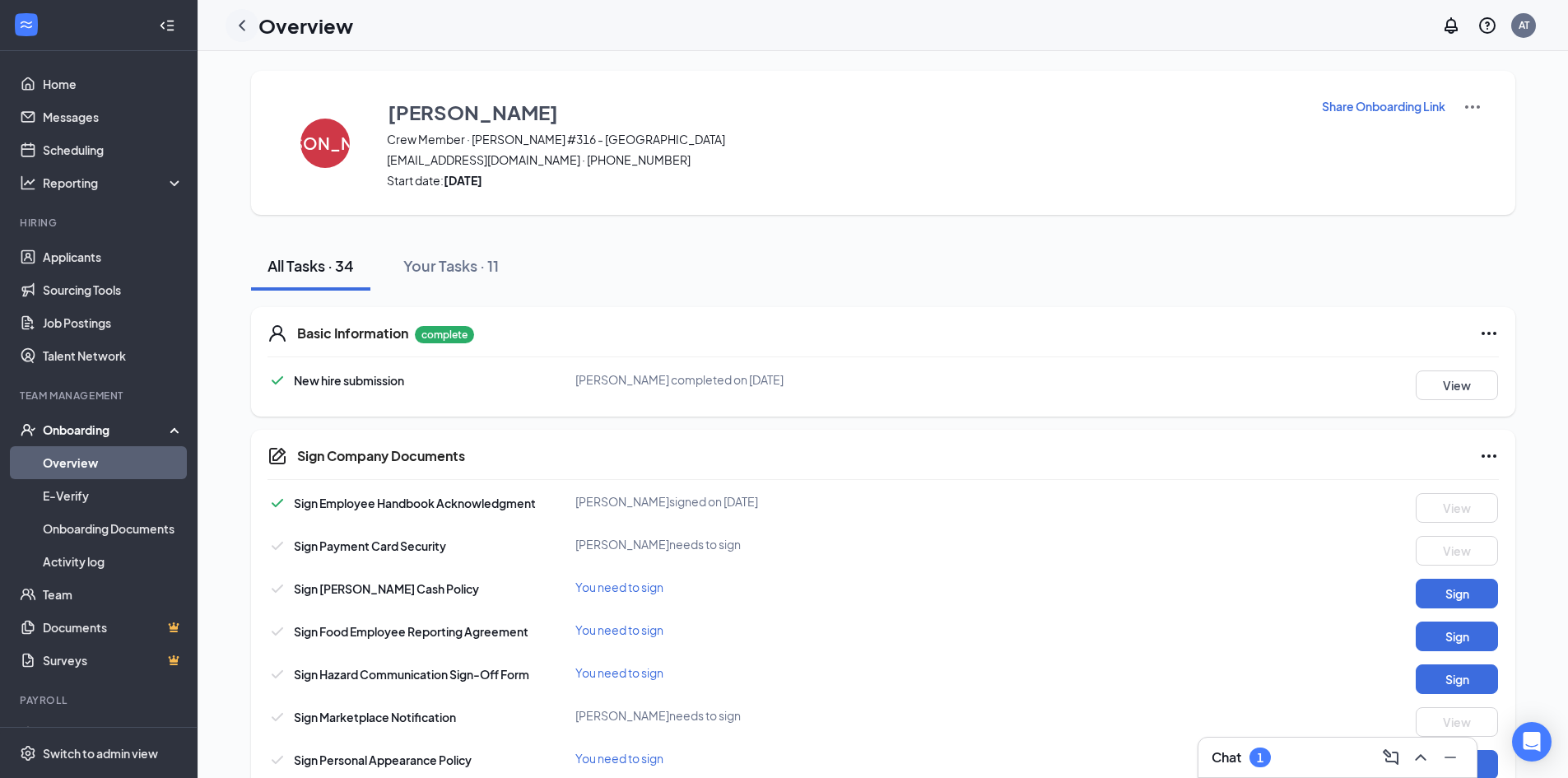
click at [243, 33] on icon "ChevronLeft" at bounding box center [242, 25] width 20 height 20
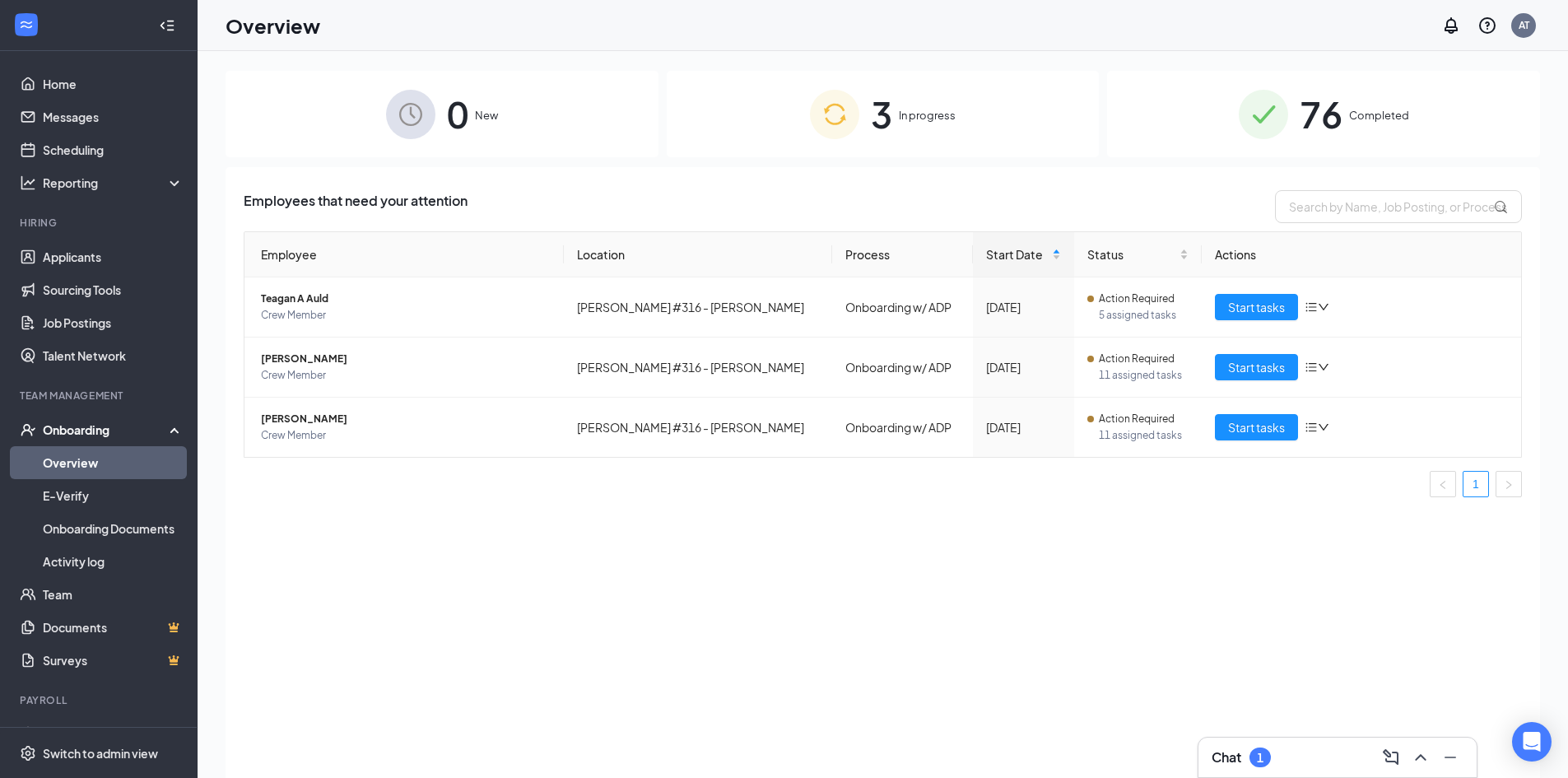
click at [1276, 145] on div "76 Completed" at bounding box center [1324, 113] width 433 height 86
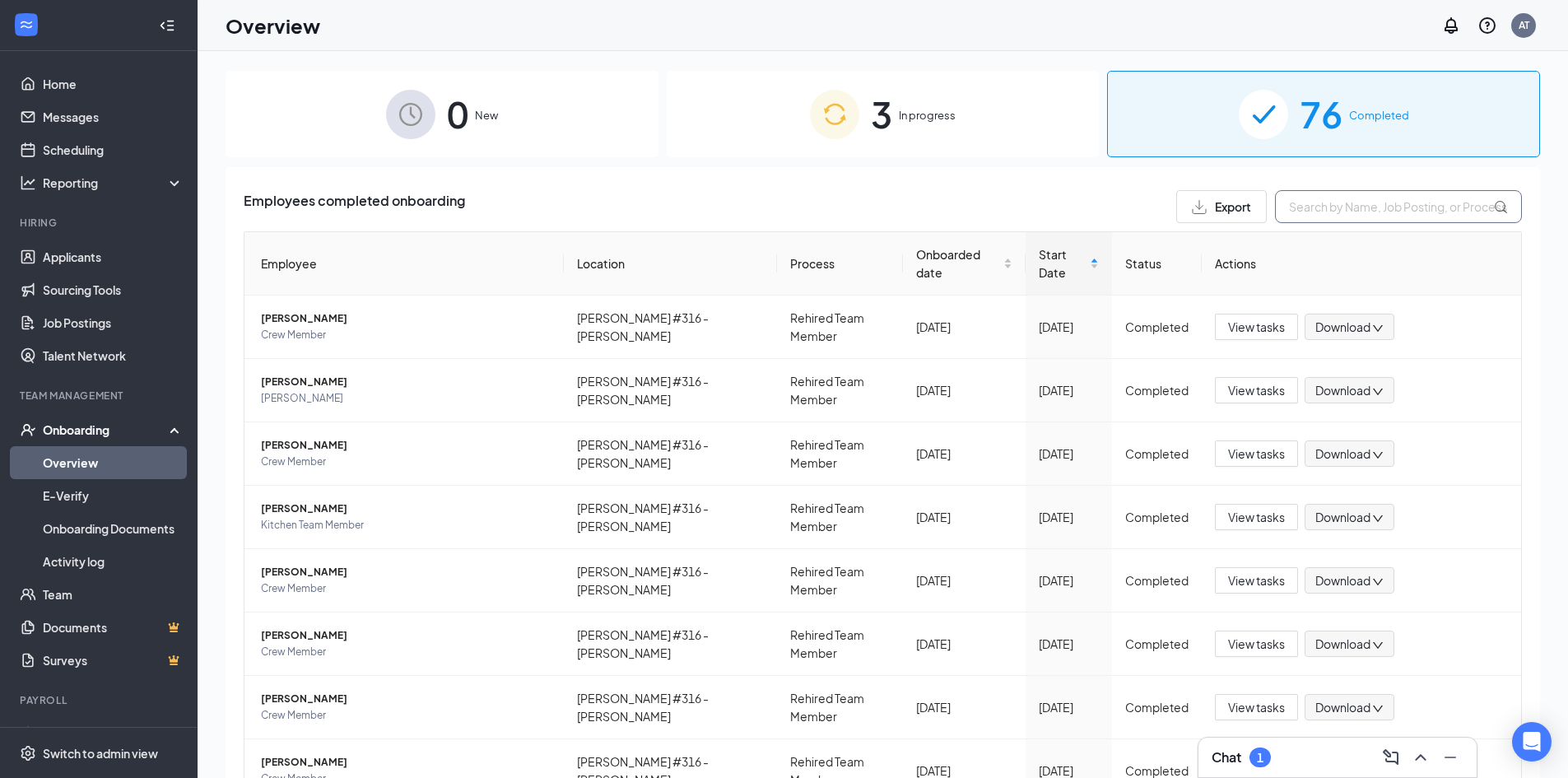
click at [1357, 215] on input "text" at bounding box center [1399, 207] width 247 height 33
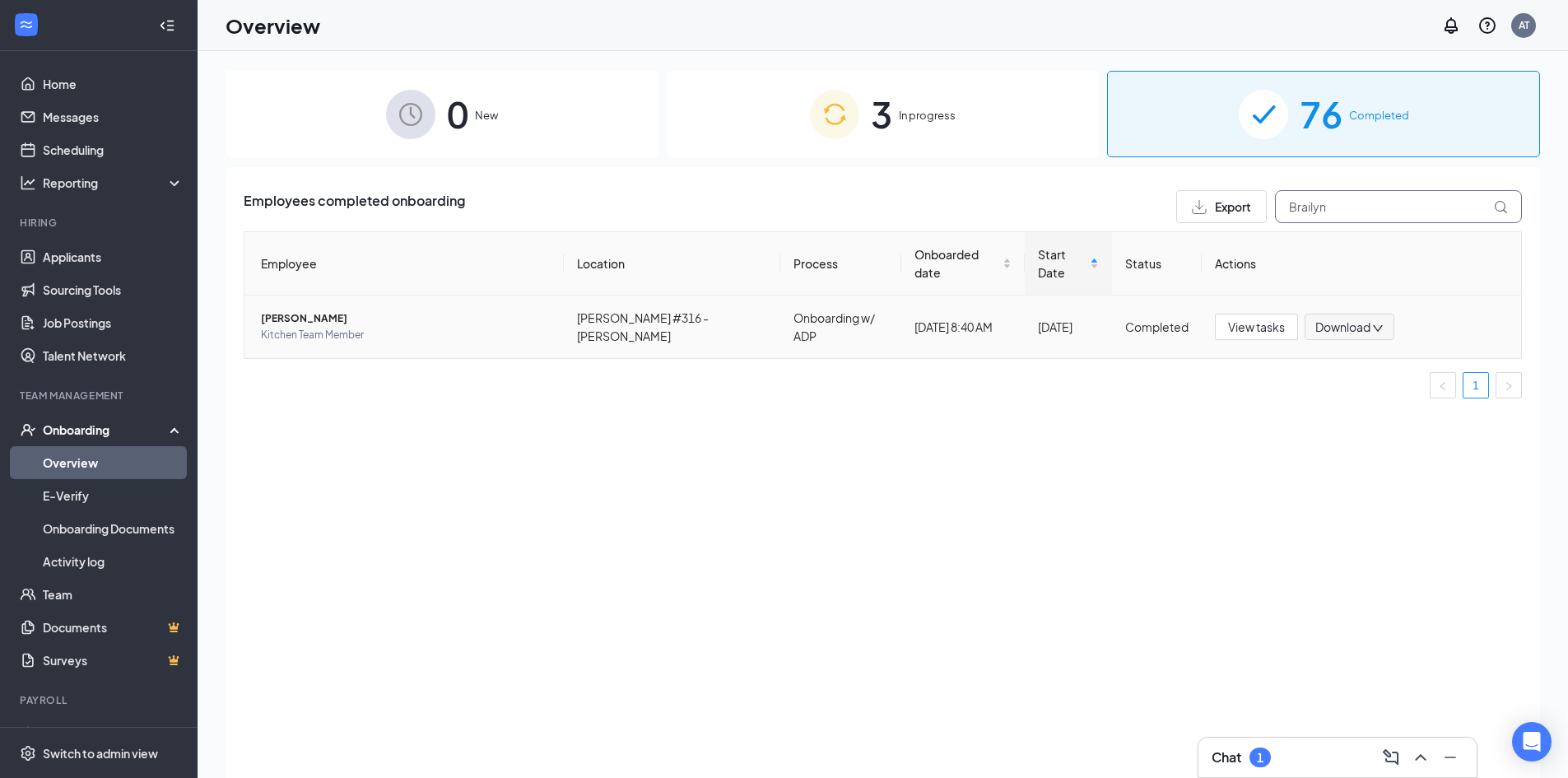
type input "Brailyn"
click at [319, 310] on span "[PERSON_NAME]" at bounding box center [405, 318] width 289 height 17
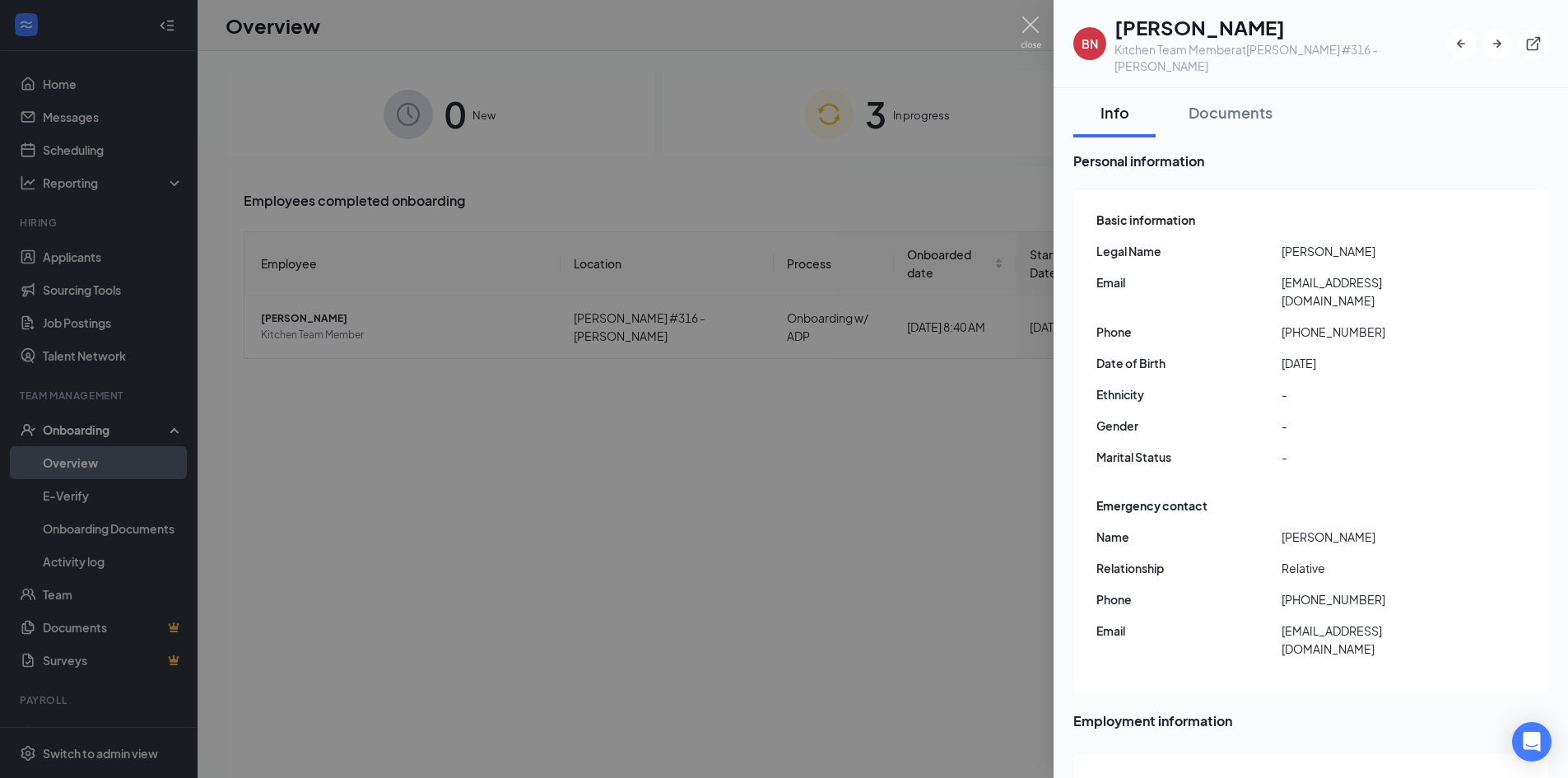
click at [1044, 20] on div at bounding box center [784, 389] width 1568 height 778
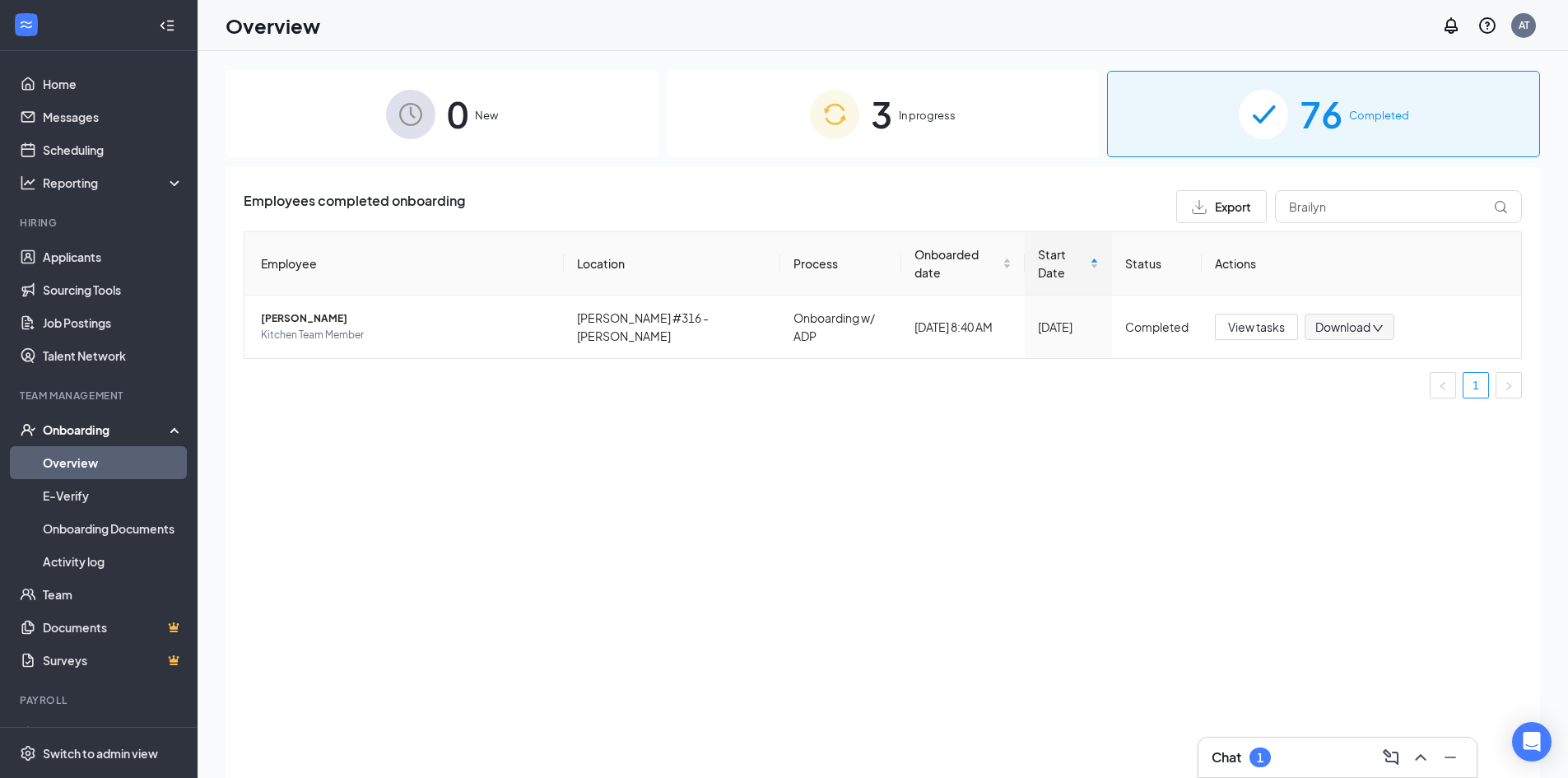
click at [1313, 754] on div "Chat 1" at bounding box center [1338, 757] width 252 height 26
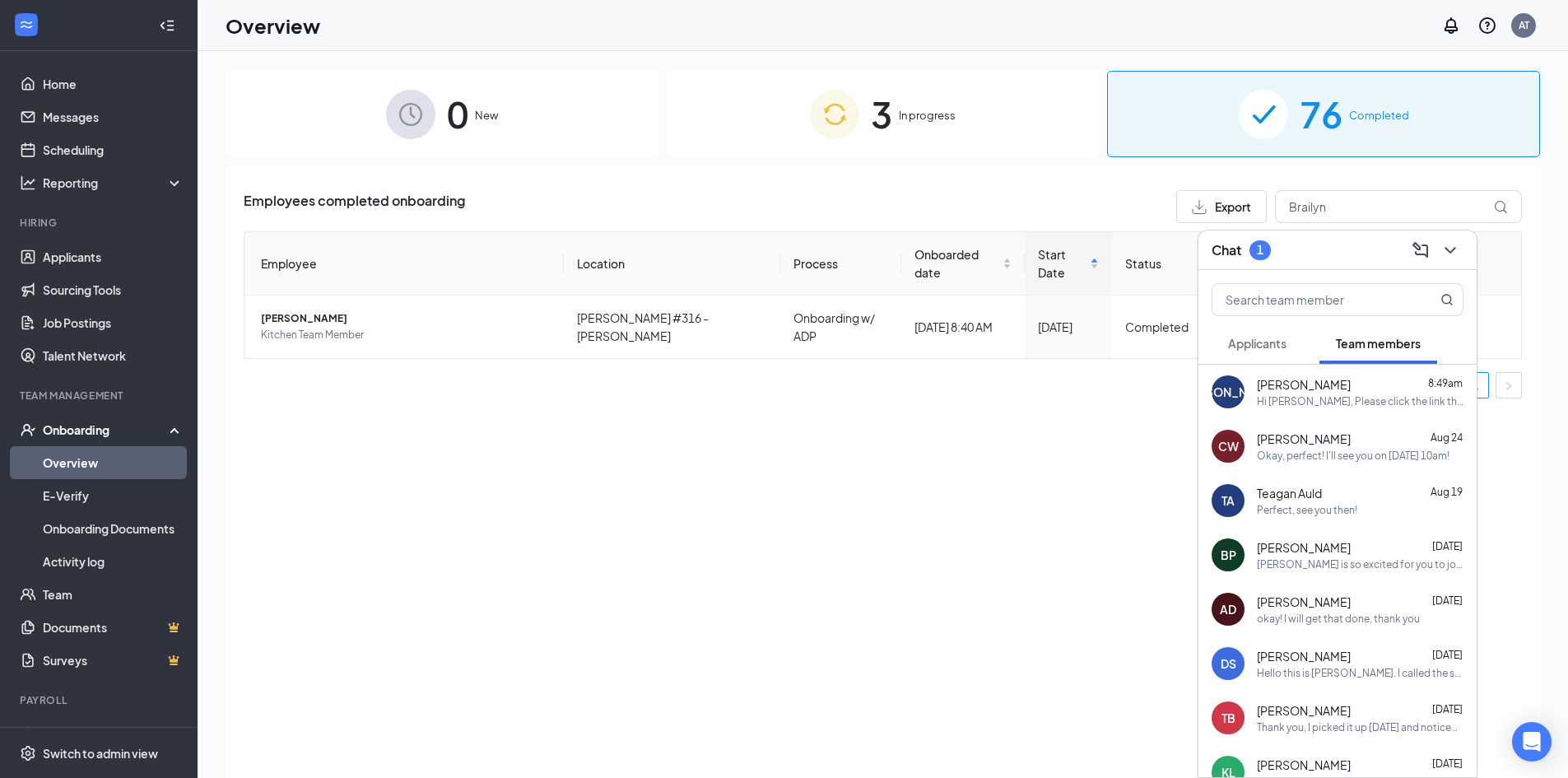
click at [1276, 356] on button "Applicants" at bounding box center [1257, 342] width 91 height 41
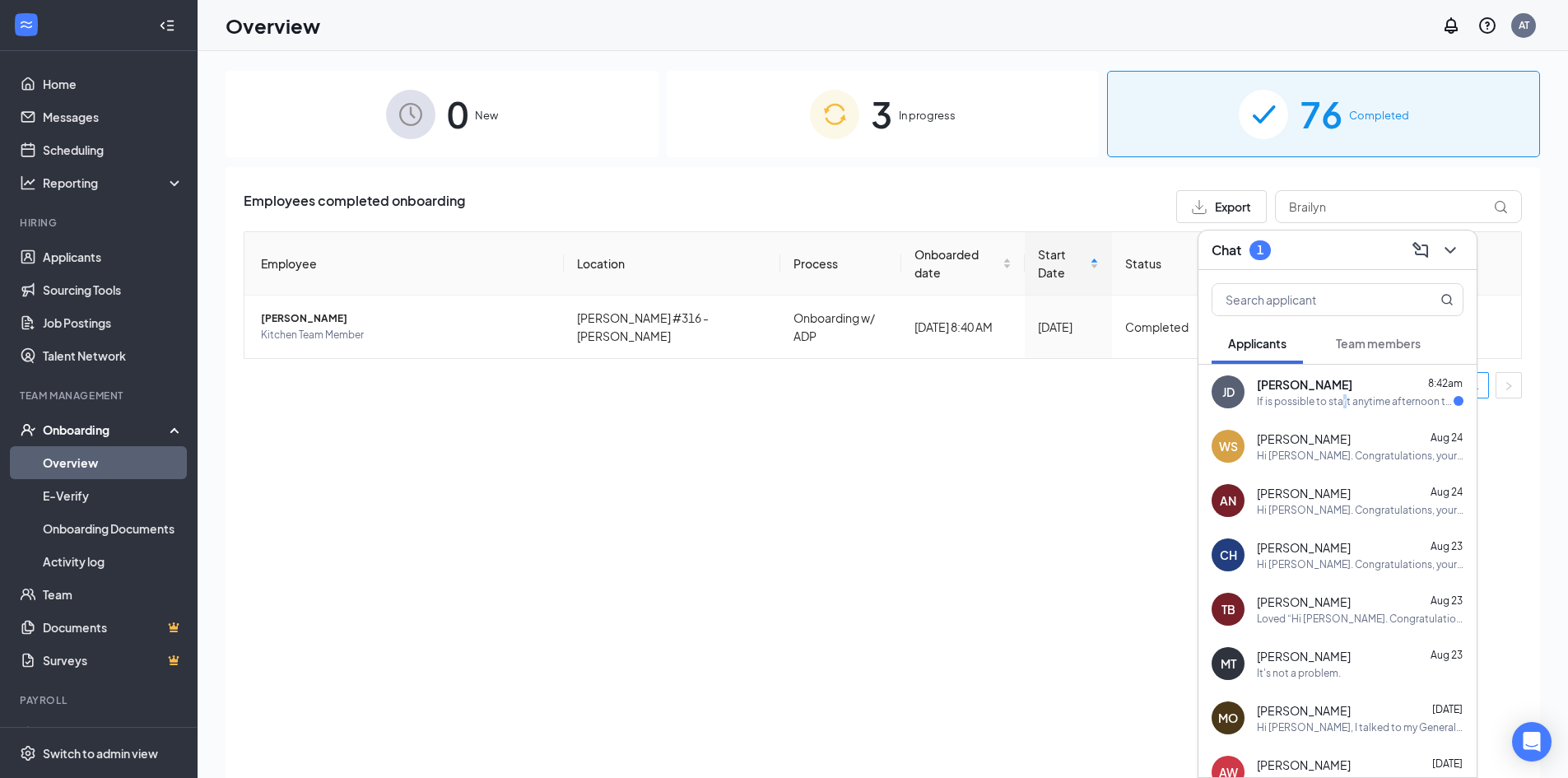
click at [1344, 396] on div "If is possible to start anytime afternoon to close it'll be great thank you ver…" at bounding box center [1355, 402] width 196 height 14
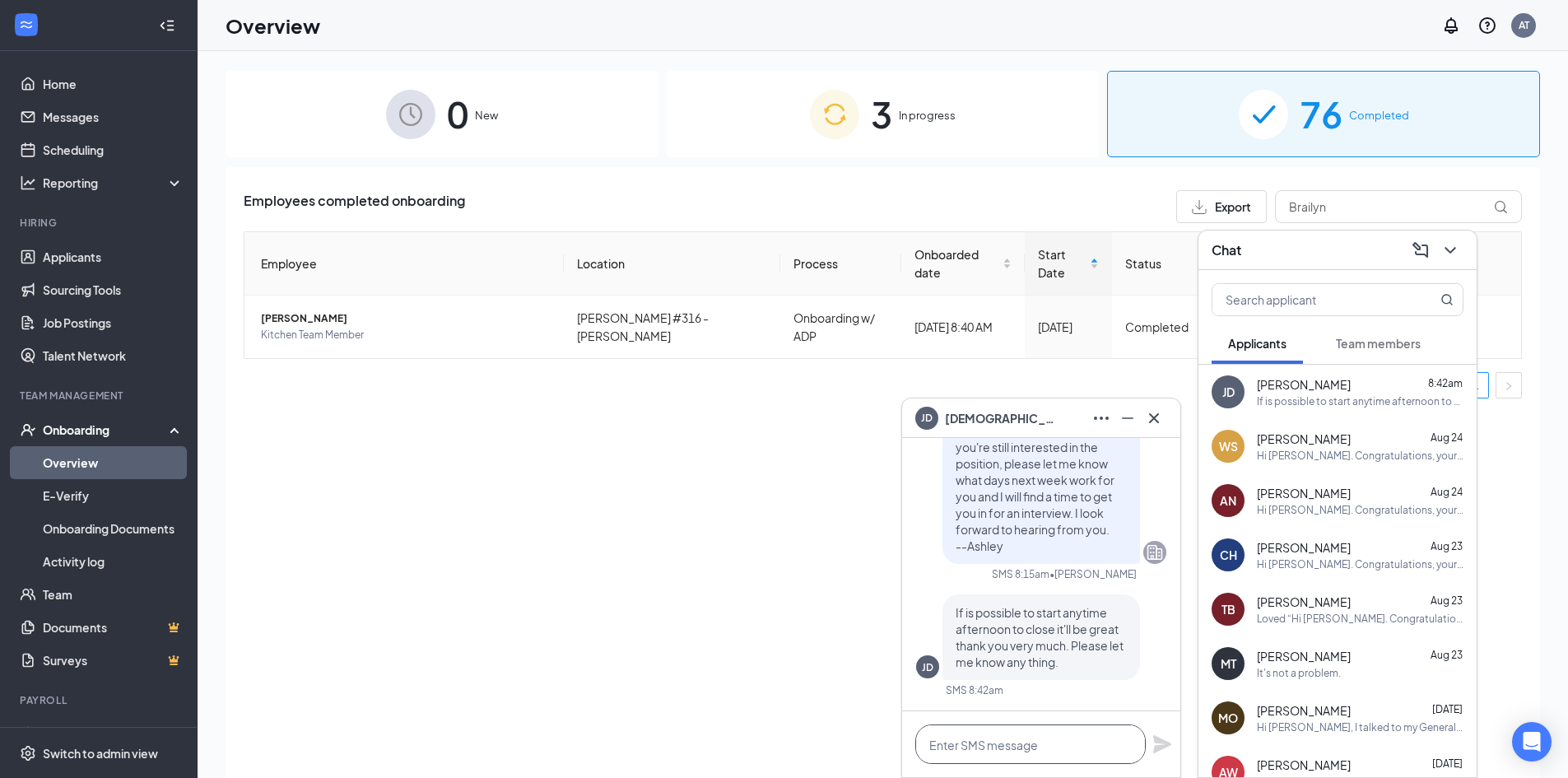
click at [990, 751] on textarea at bounding box center [1030, 743] width 230 height 39
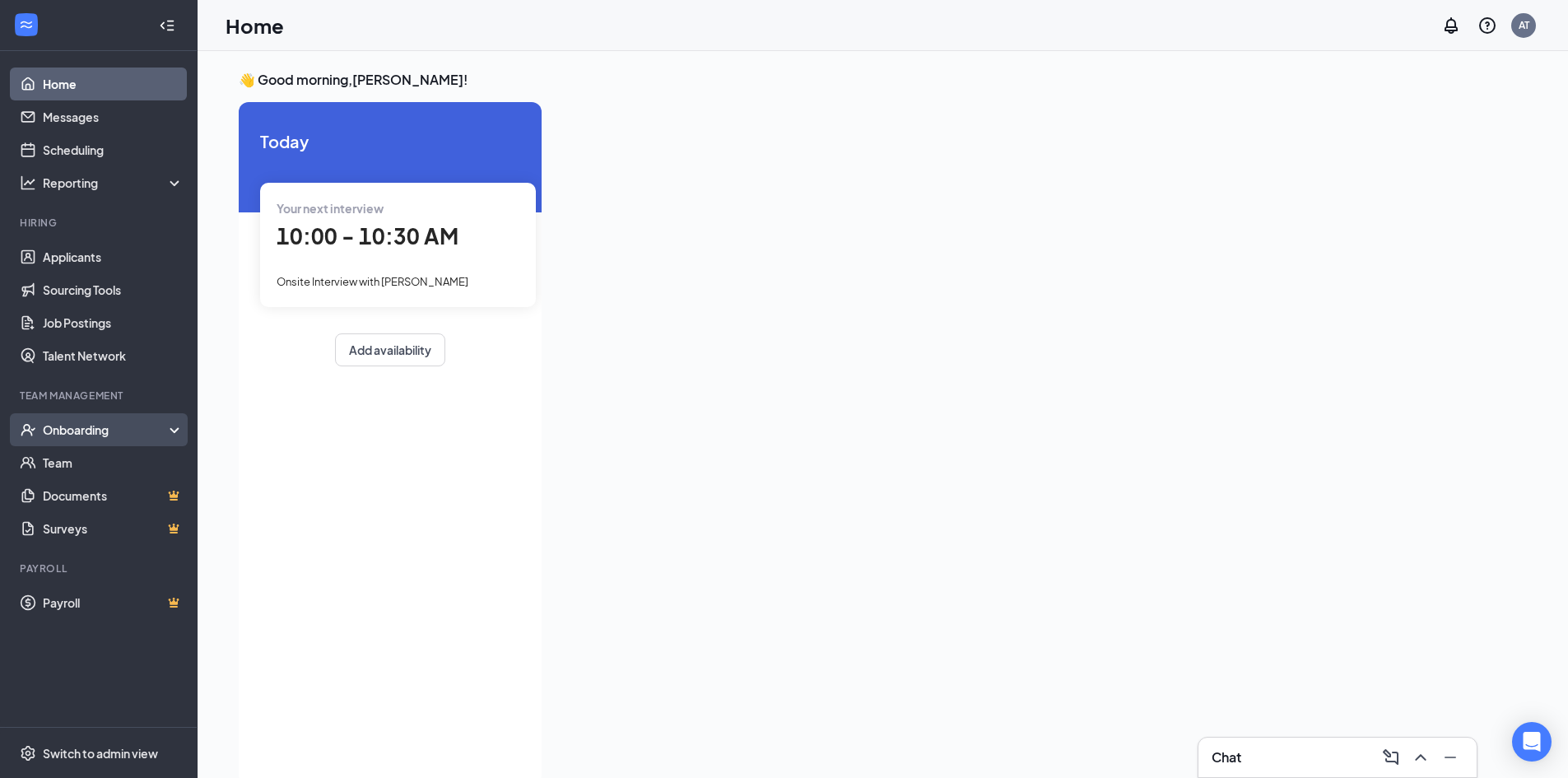
click at [99, 428] on div "Onboarding" at bounding box center [106, 429] width 127 height 17
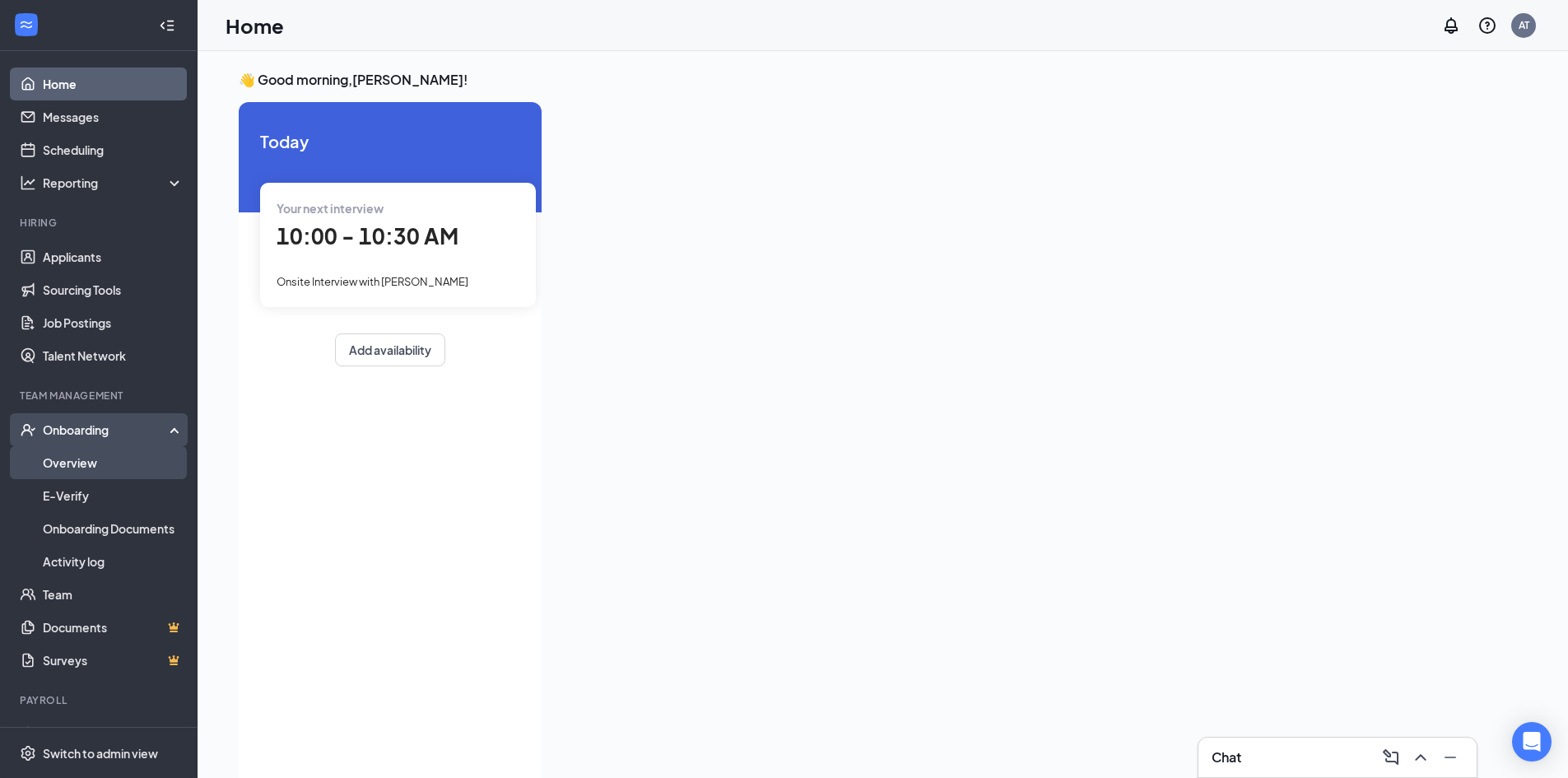
click at [97, 458] on link "Overview" at bounding box center [113, 462] width 141 height 33
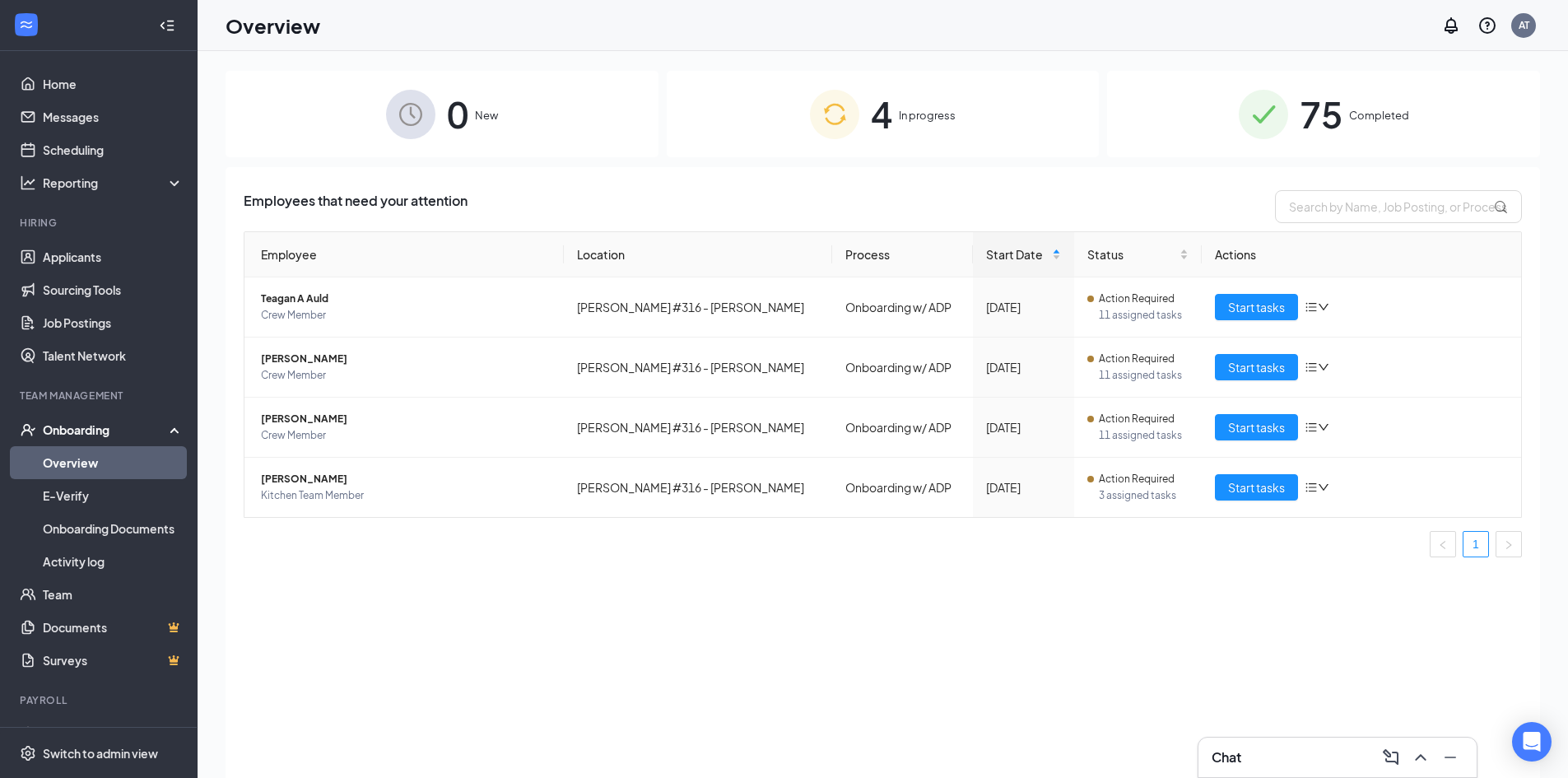
click at [926, 110] on span "In progress" at bounding box center [927, 115] width 56 height 17
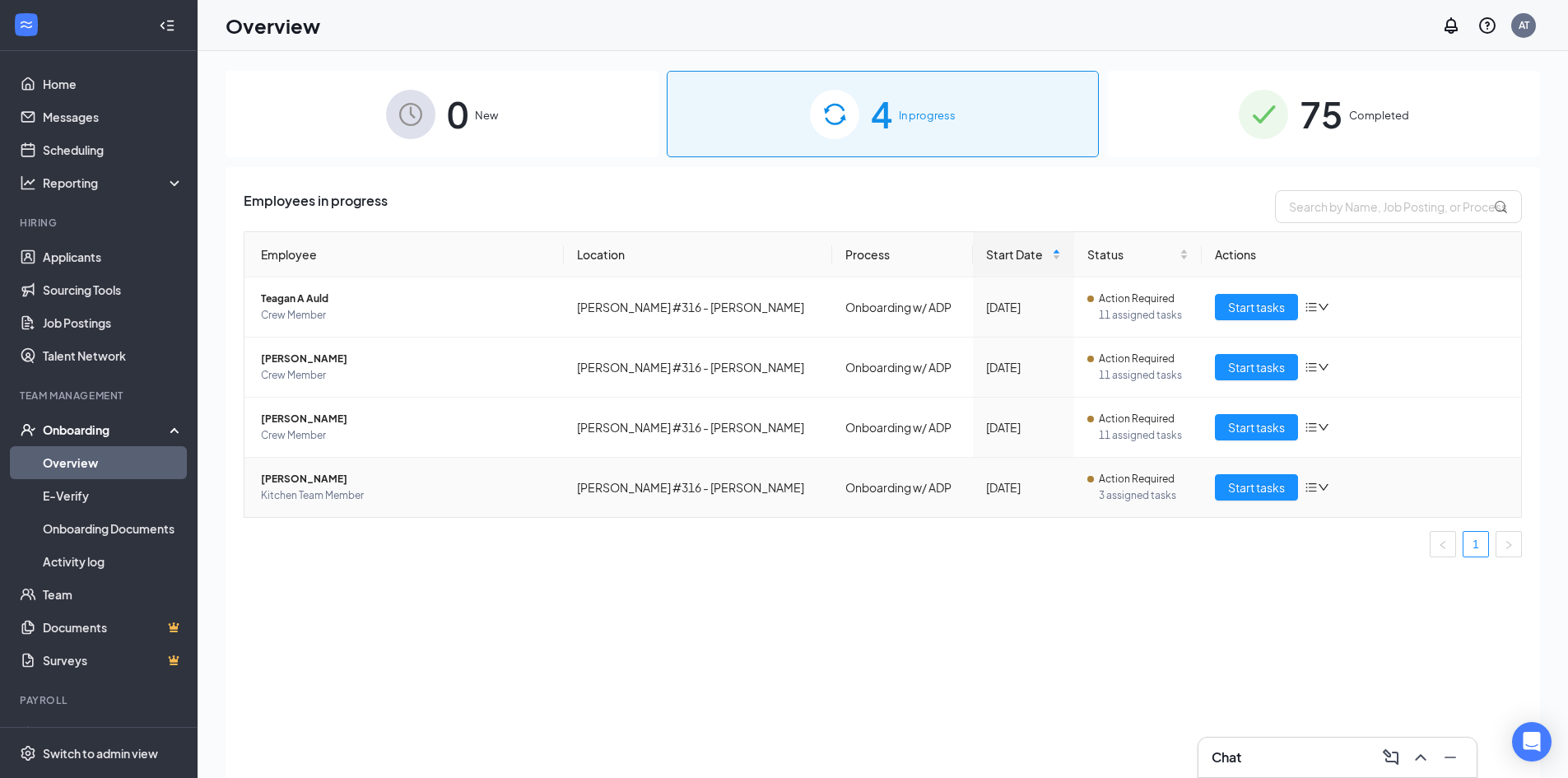
click at [310, 478] on span "[PERSON_NAME]" at bounding box center [405, 479] width 289 height 17
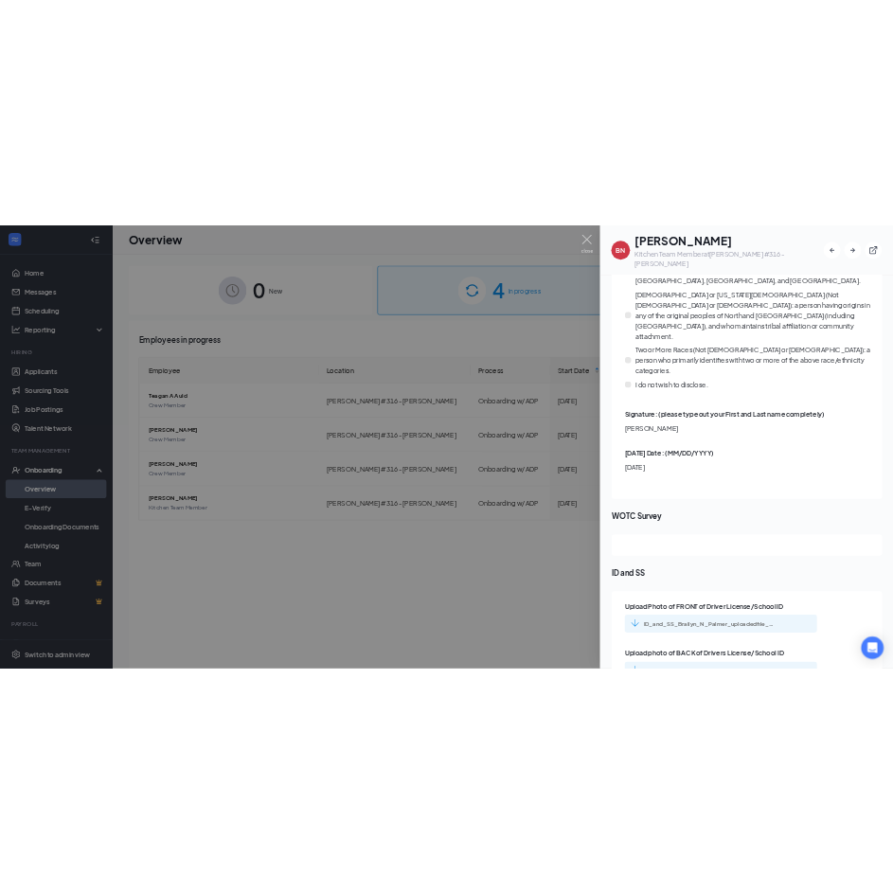
scroll to position [2543, 0]
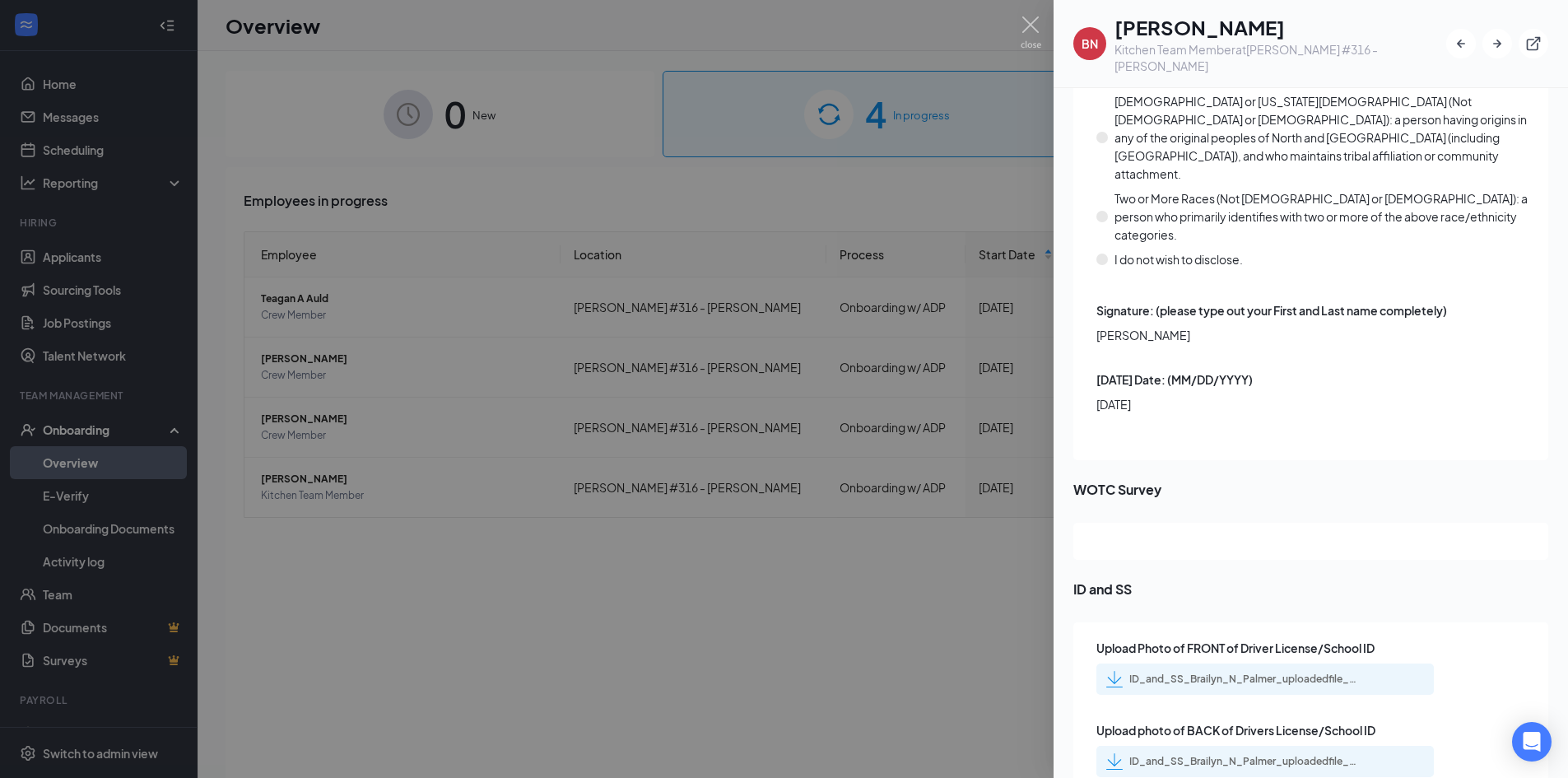
click at [1165, 673] on div "ID_and_SS_Brailyn_N_Palmer_uploadedfile_20250818.pdf.pdf" at bounding box center [1244, 679] width 230 height 13
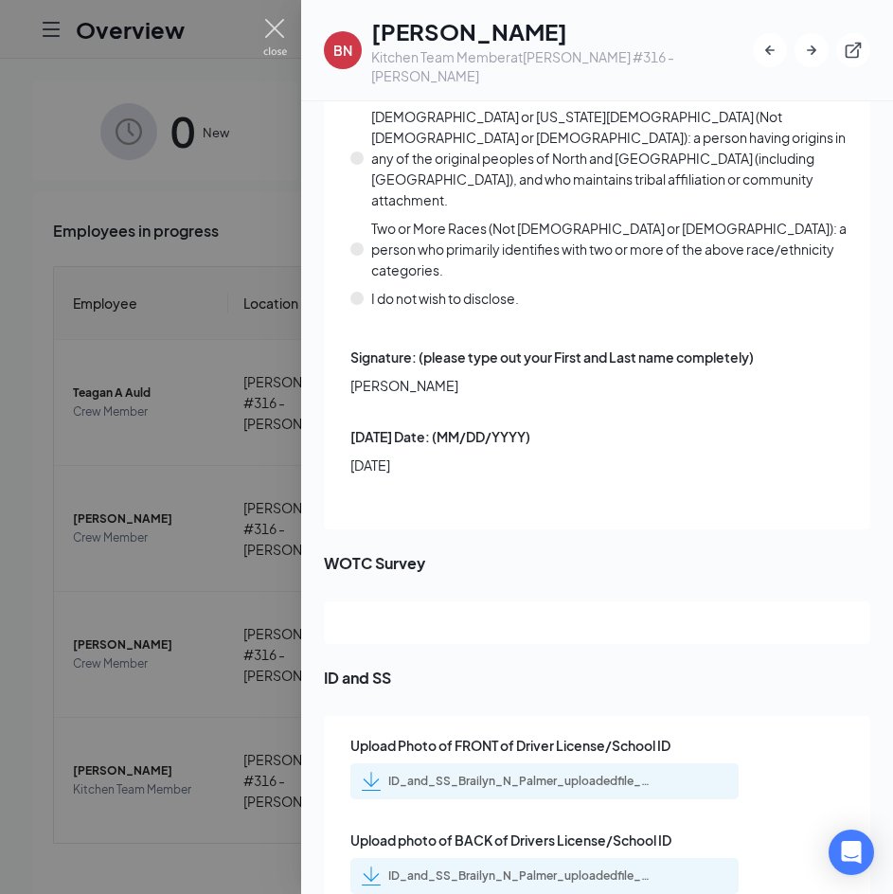
click at [278, 36] on img at bounding box center [275, 37] width 24 height 37
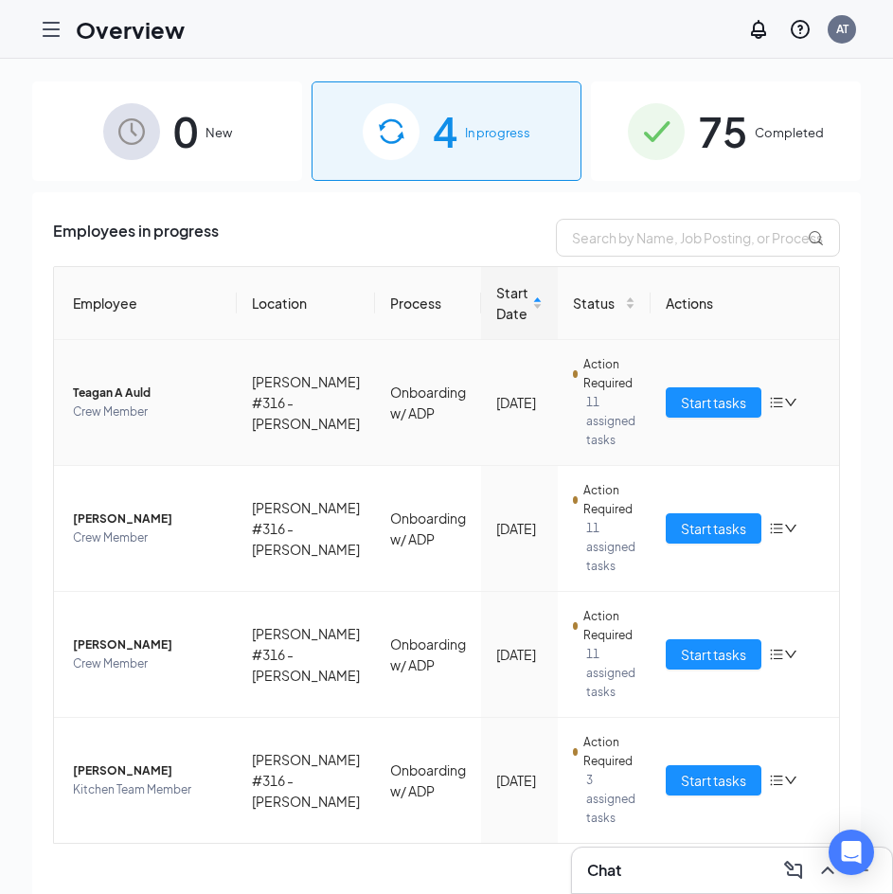
click at [120, 387] on span "Teagan A Auld" at bounding box center [147, 393] width 149 height 19
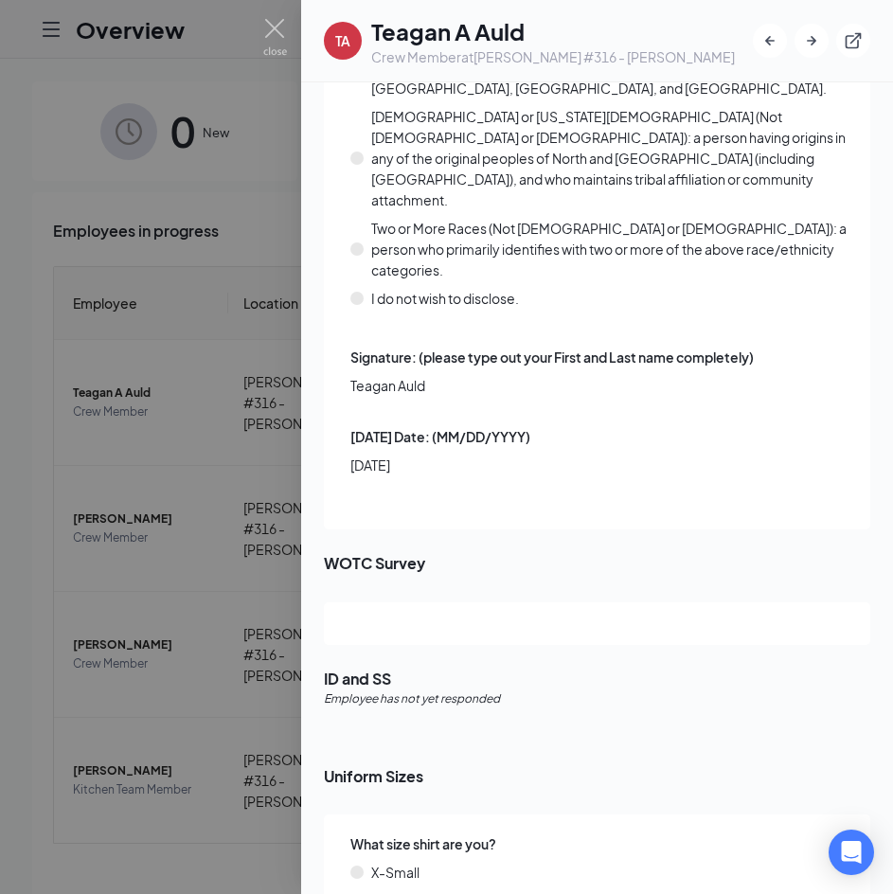
scroll to position [2462, 0]
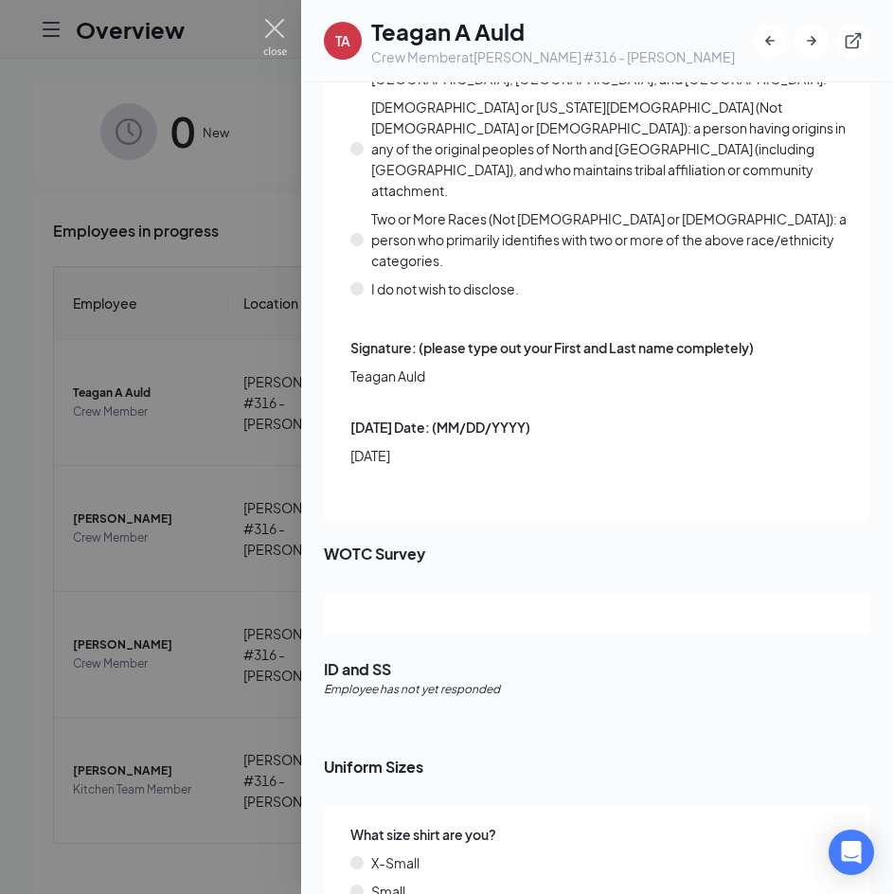
click at [273, 23] on img at bounding box center [275, 37] width 24 height 37
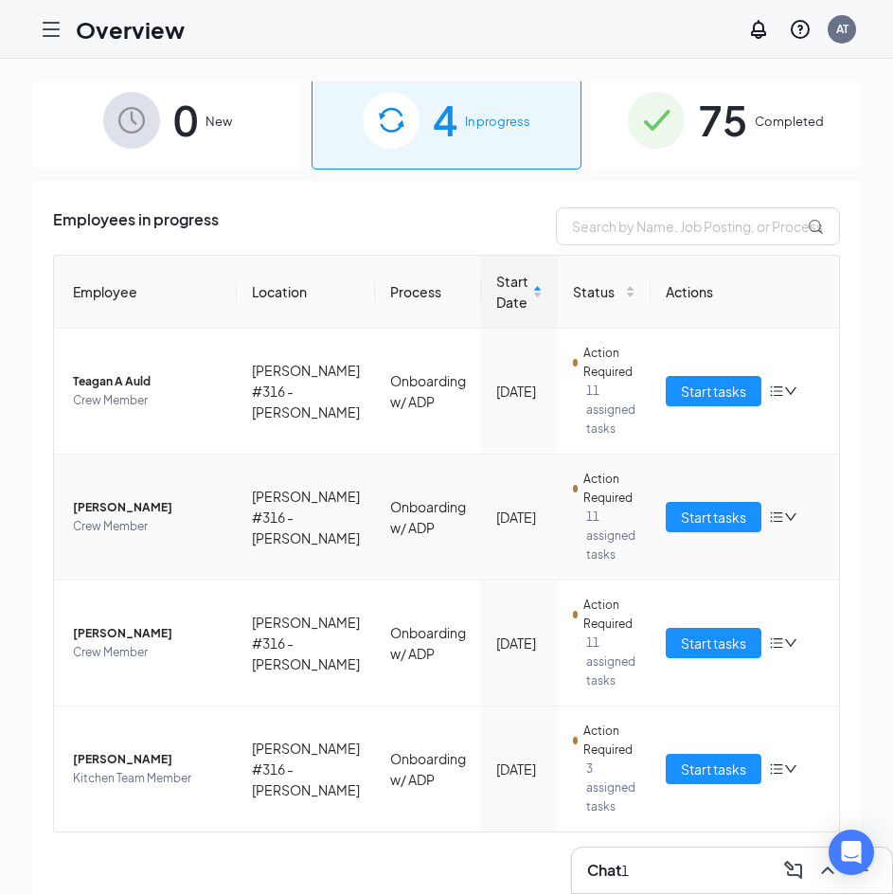
scroll to position [15, 0]
